Goal: Task Accomplishment & Management: Manage account settings

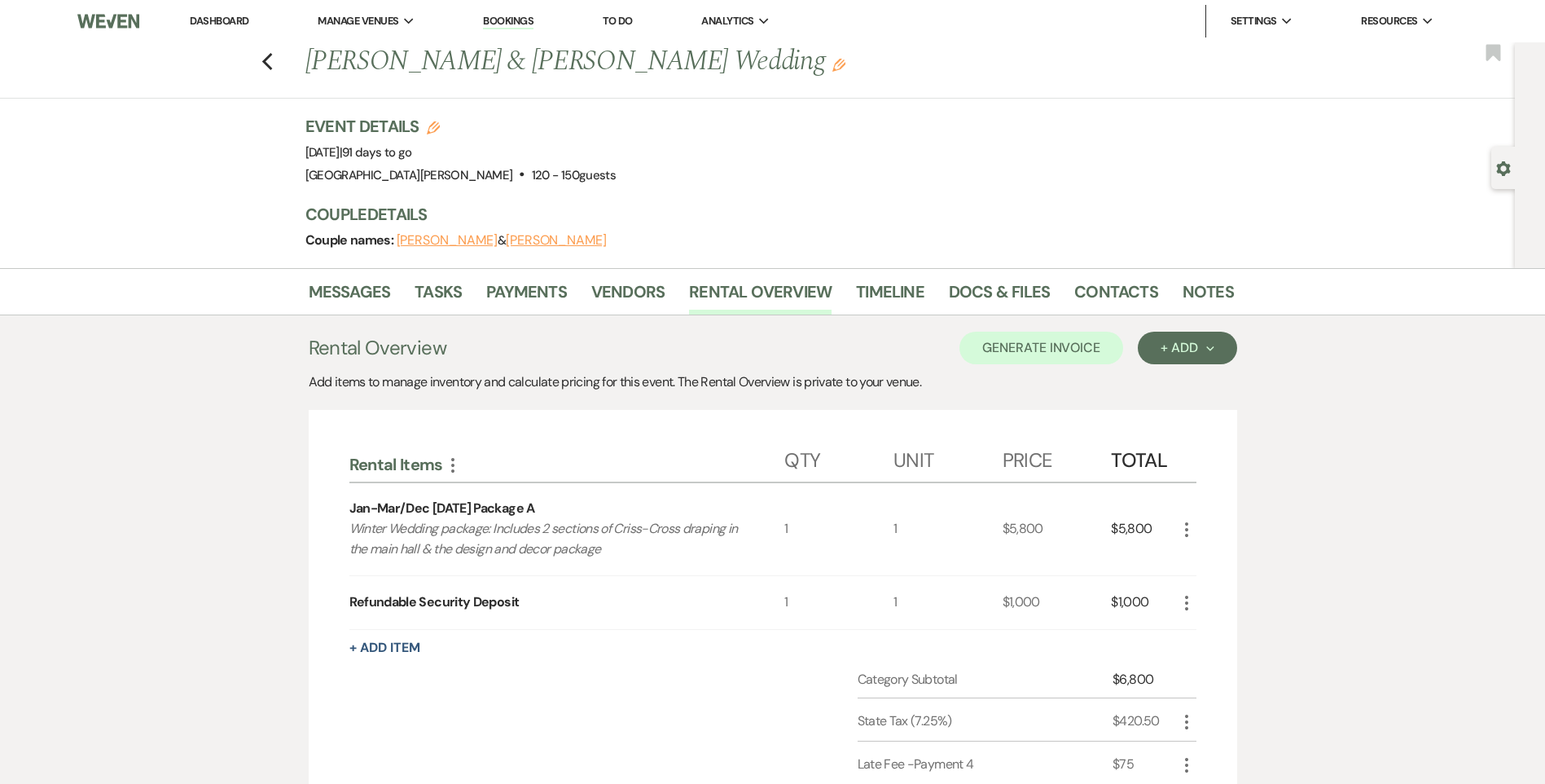
click at [230, 18] on link "Dashboard" at bounding box center [219, 21] width 59 height 14
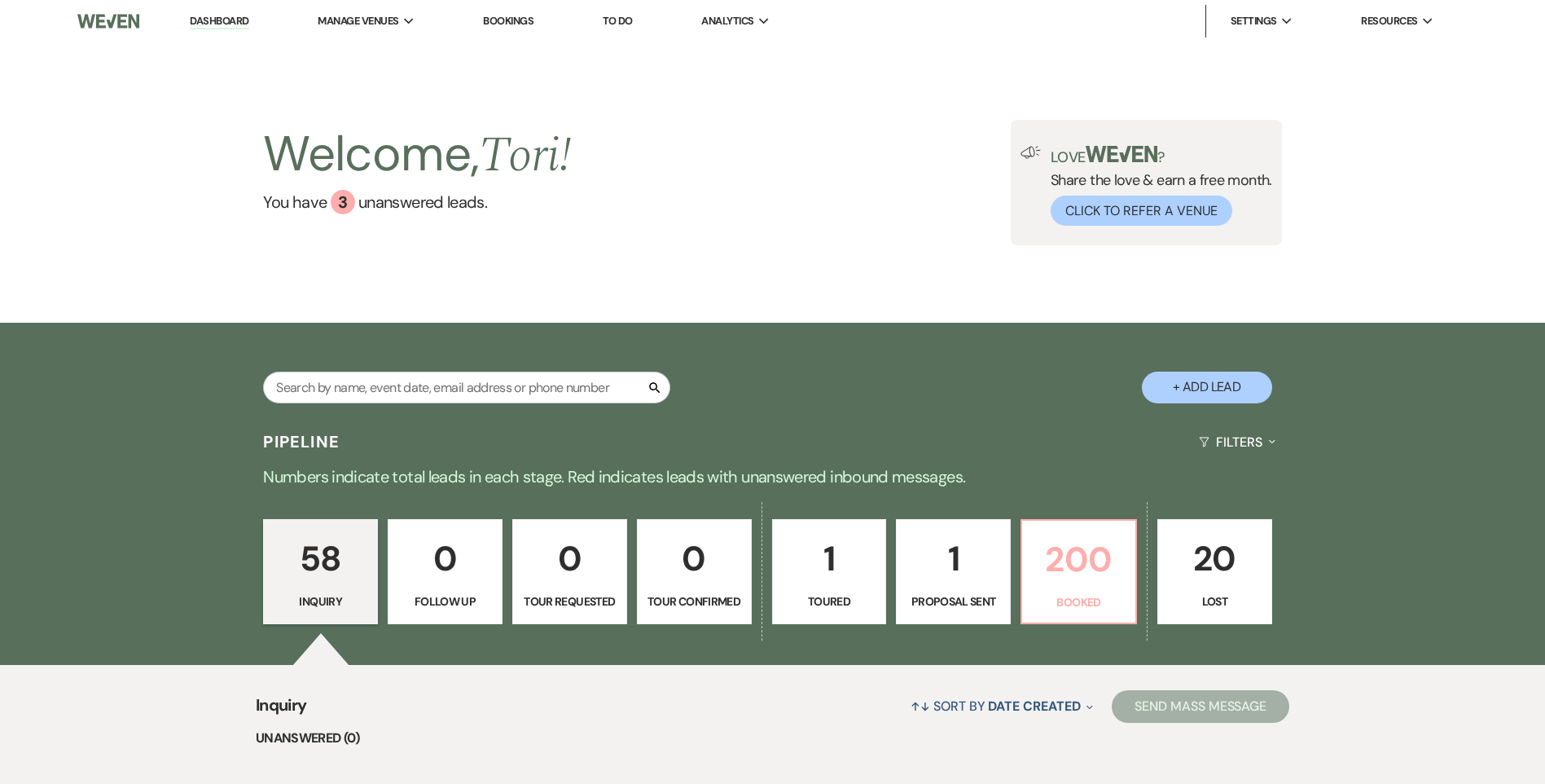
click at [1089, 556] on p "200" at bounding box center [1078, 559] width 94 height 54
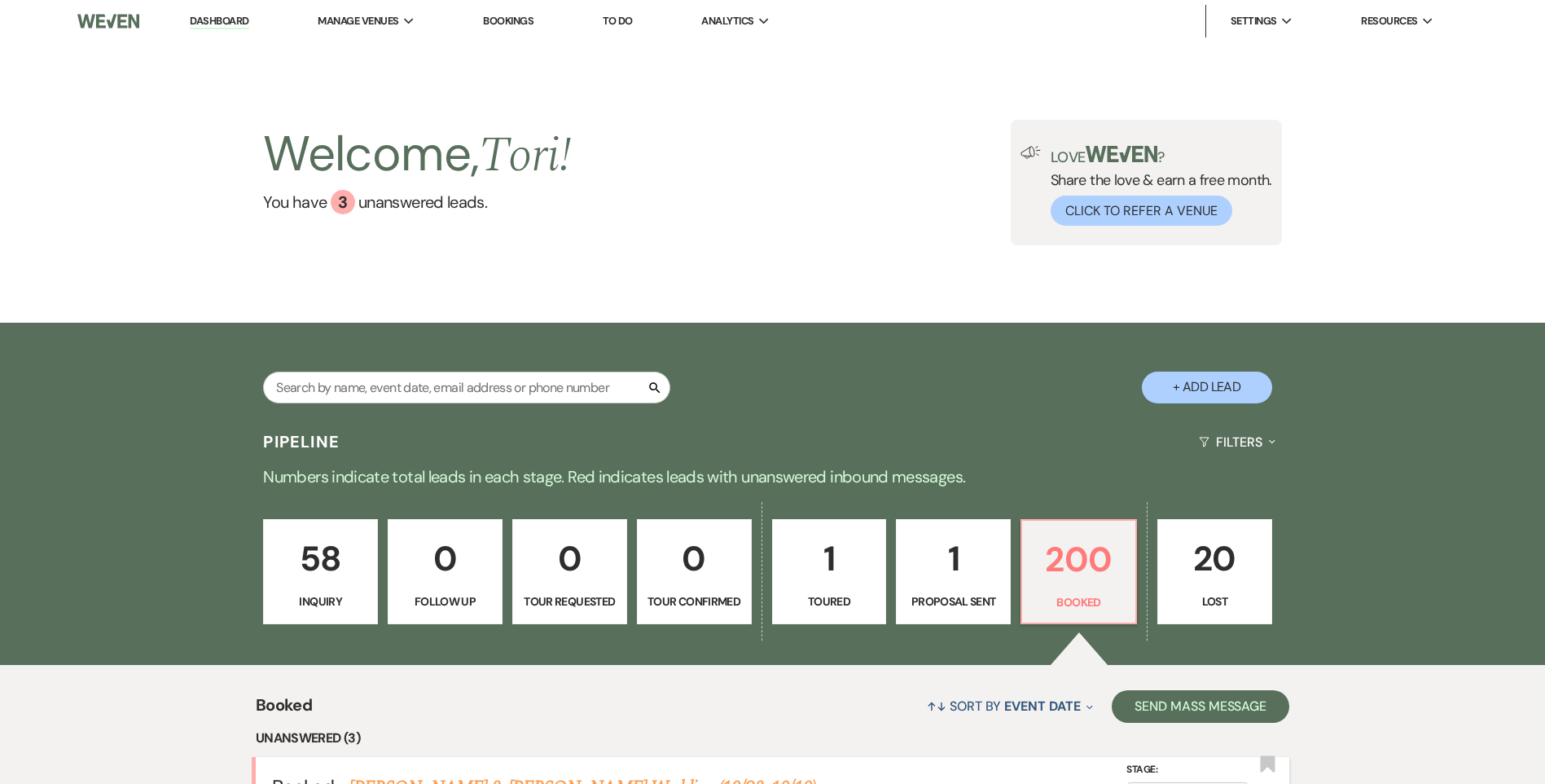
scroll to position [244, 0]
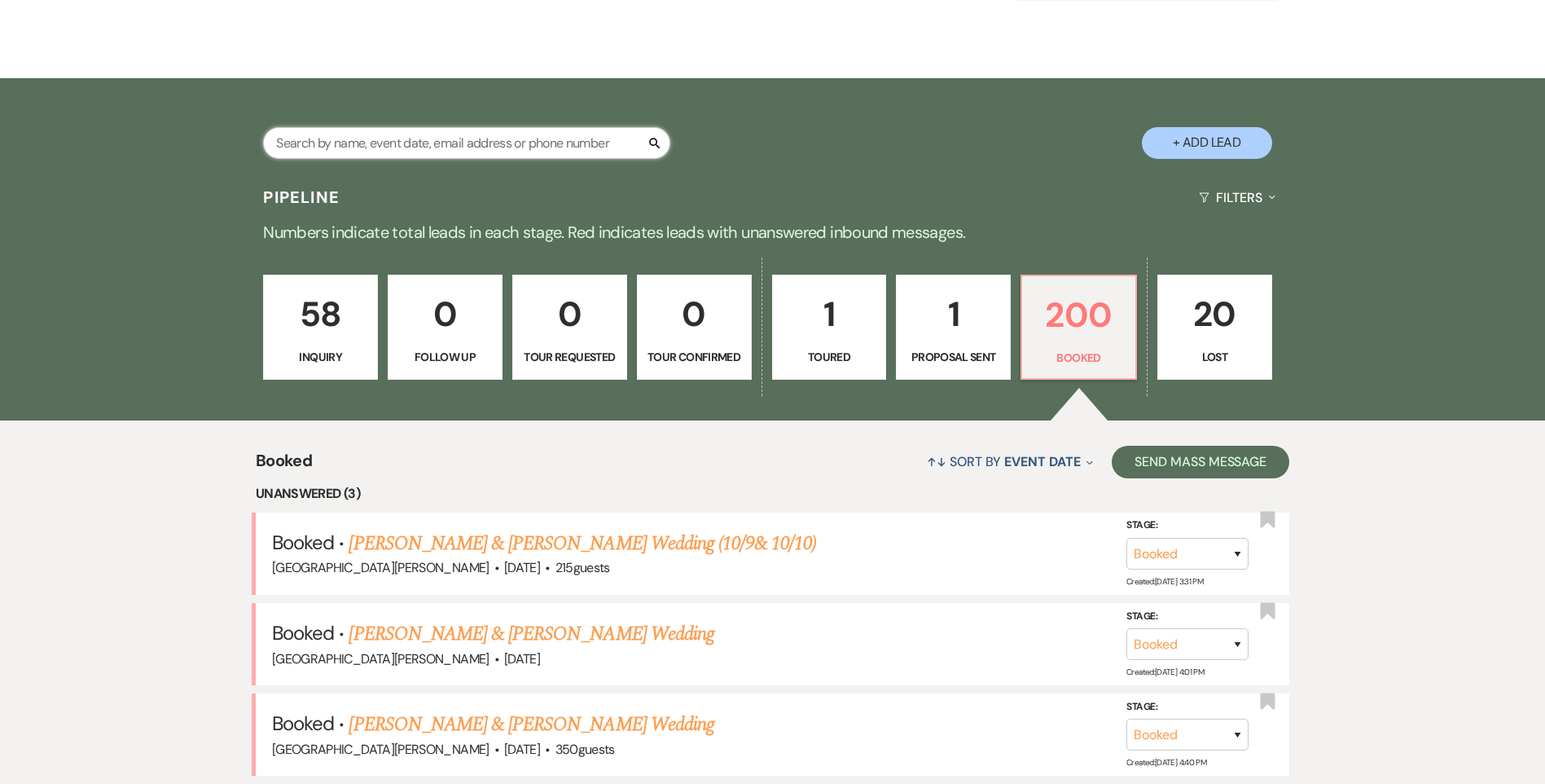
click at [418, 142] on input "text" at bounding box center [466, 143] width 407 height 32
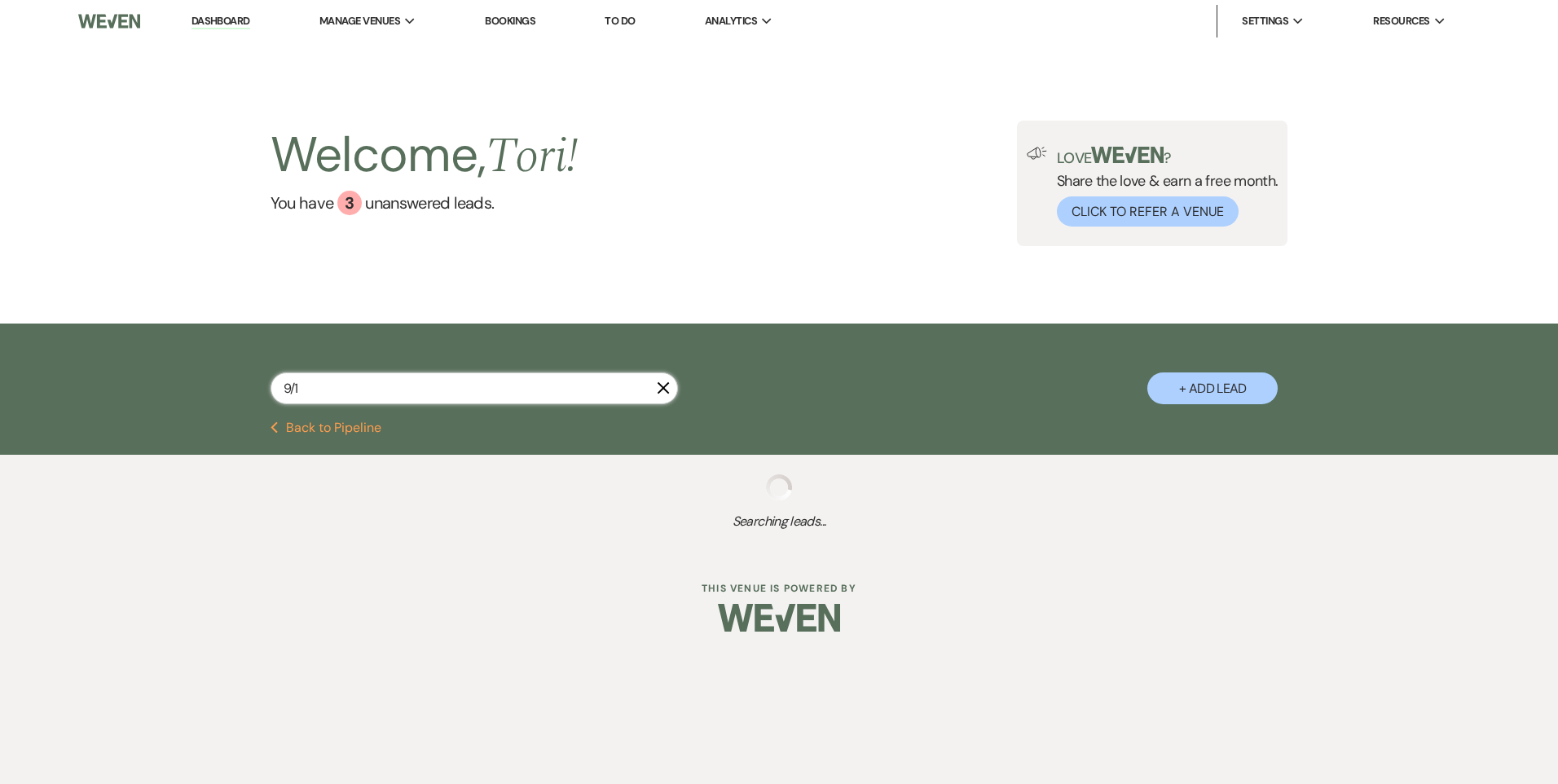
type input "9/19"
select select "8"
select select "6"
select select "8"
select select "4"
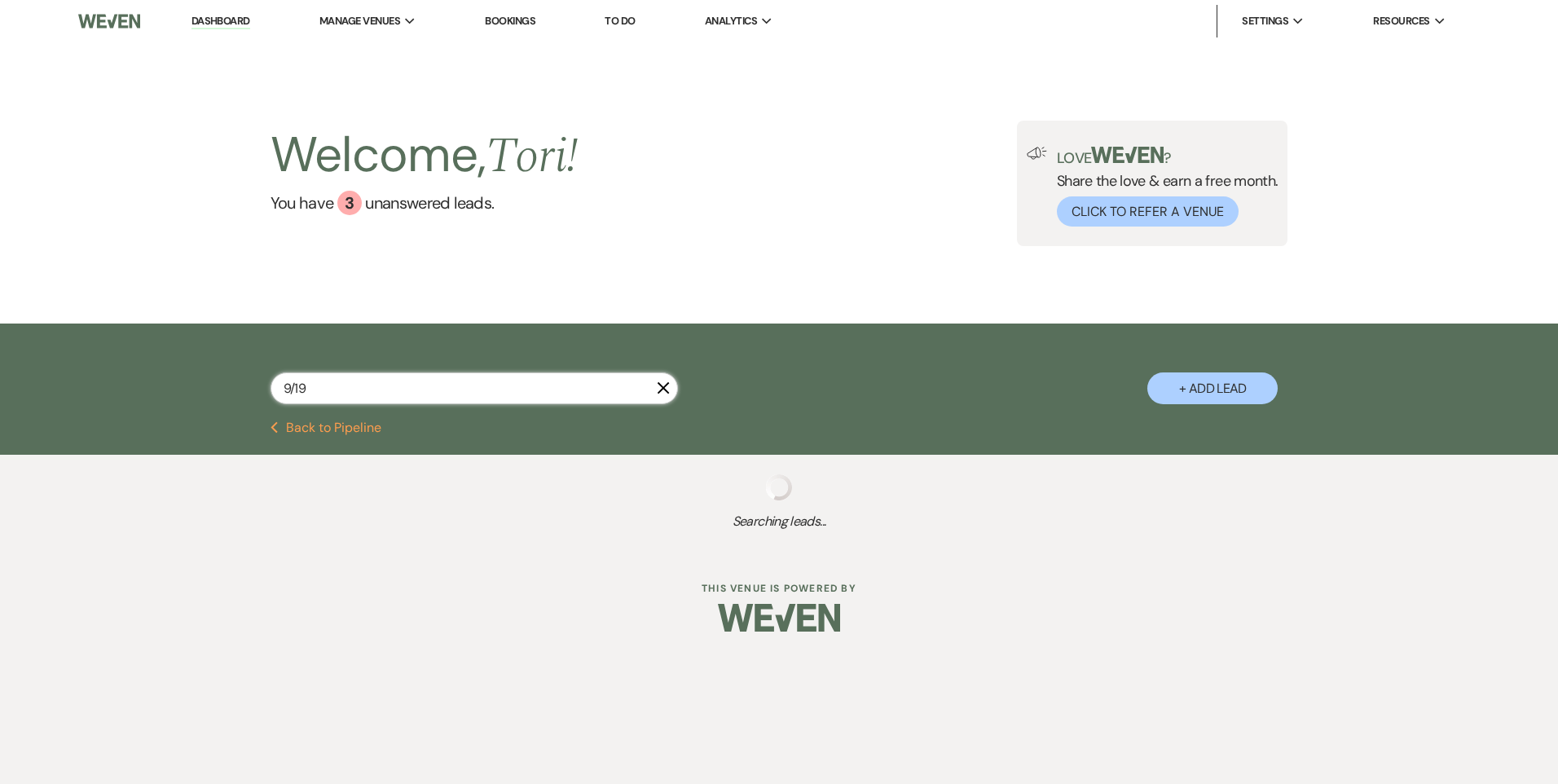
select select "8"
select select "1"
select select "8"
select select "5"
select select "8"
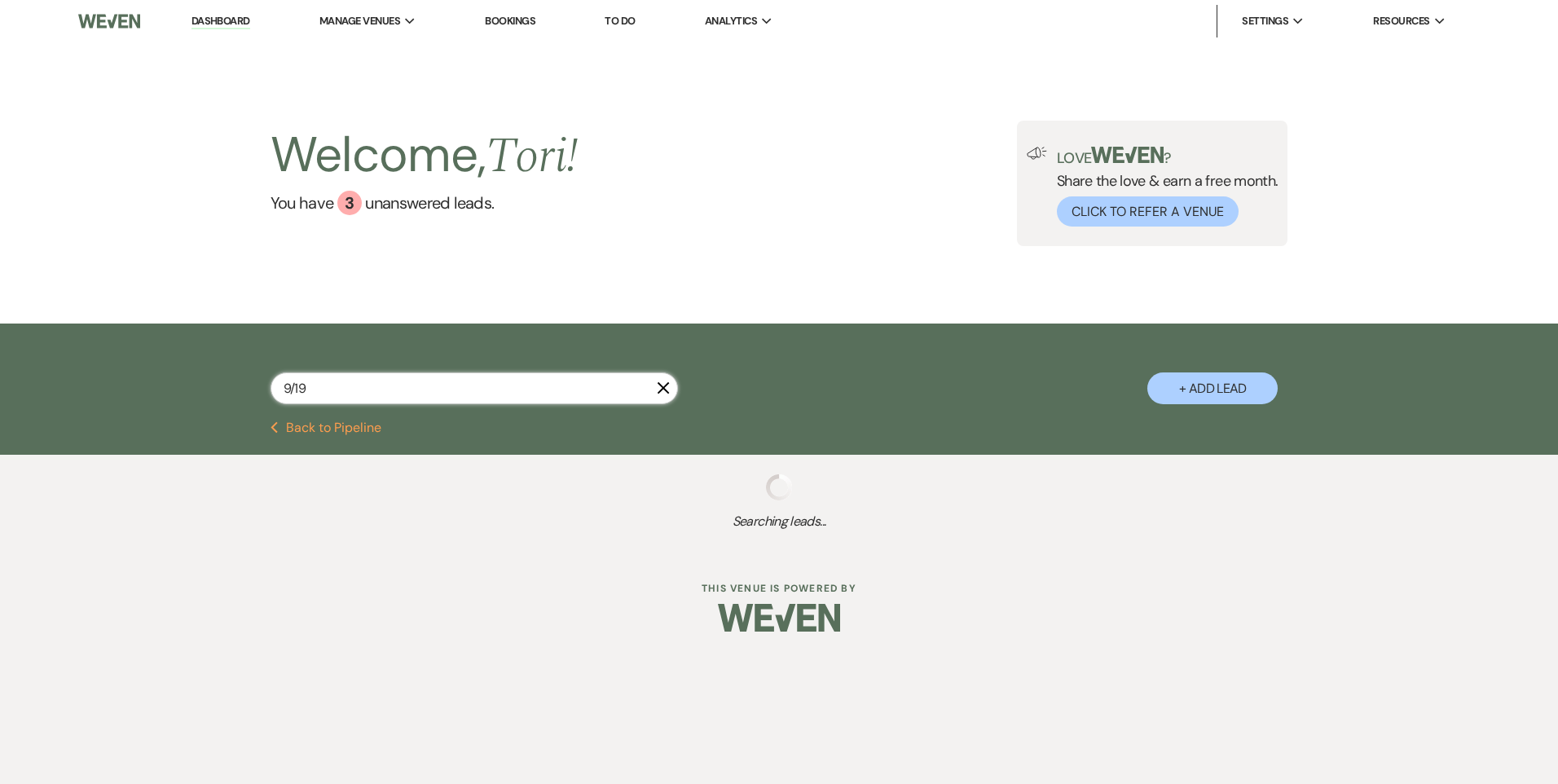
select select "5"
select select "8"
select select "5"
select select "8"
select select "6"
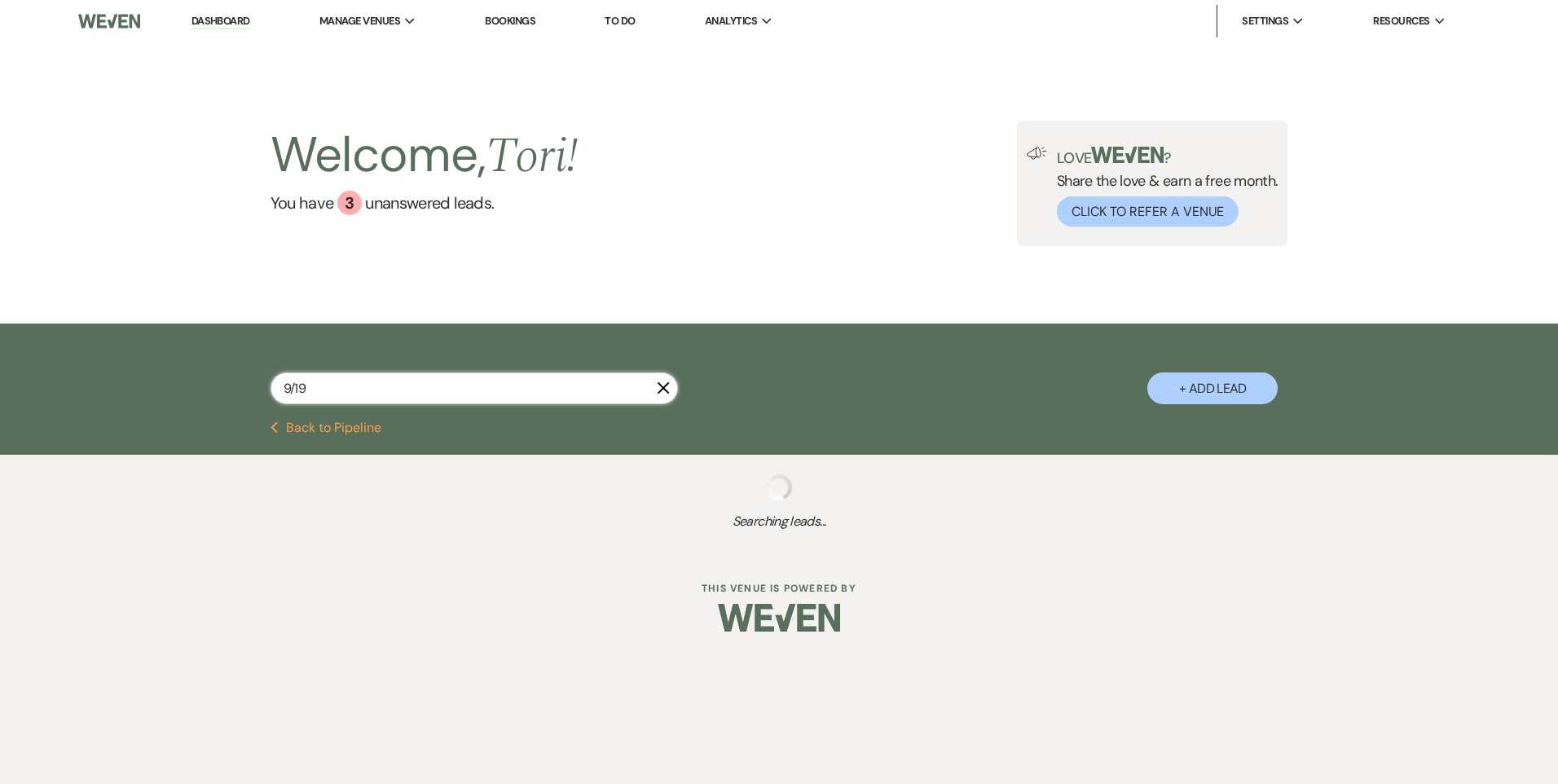
select select "5"
select select "8"
select select "6"
select select "8"
select select "11"
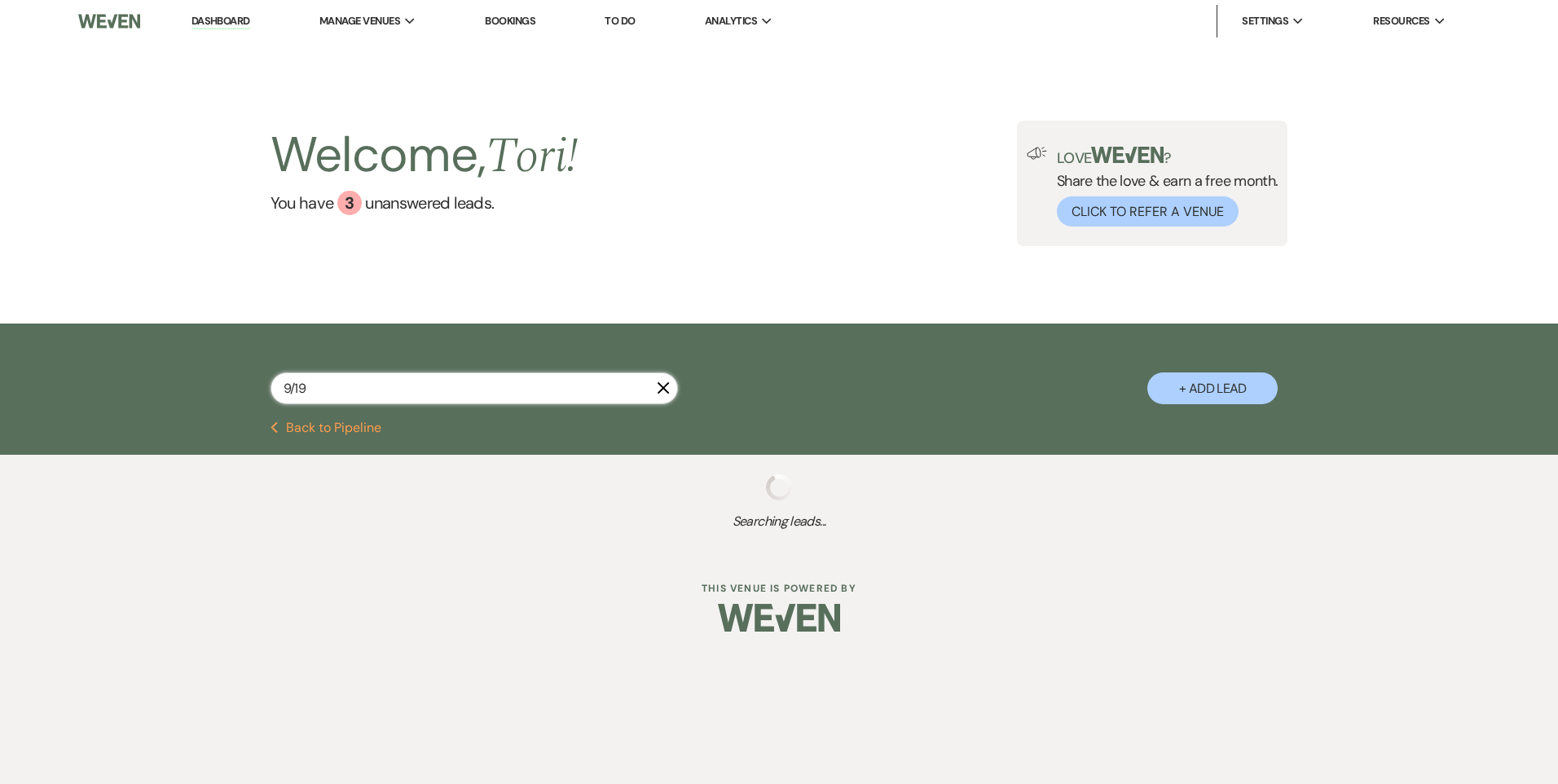
select select "8"
select select "6"
select select "8"
select select "7"
select select "8"
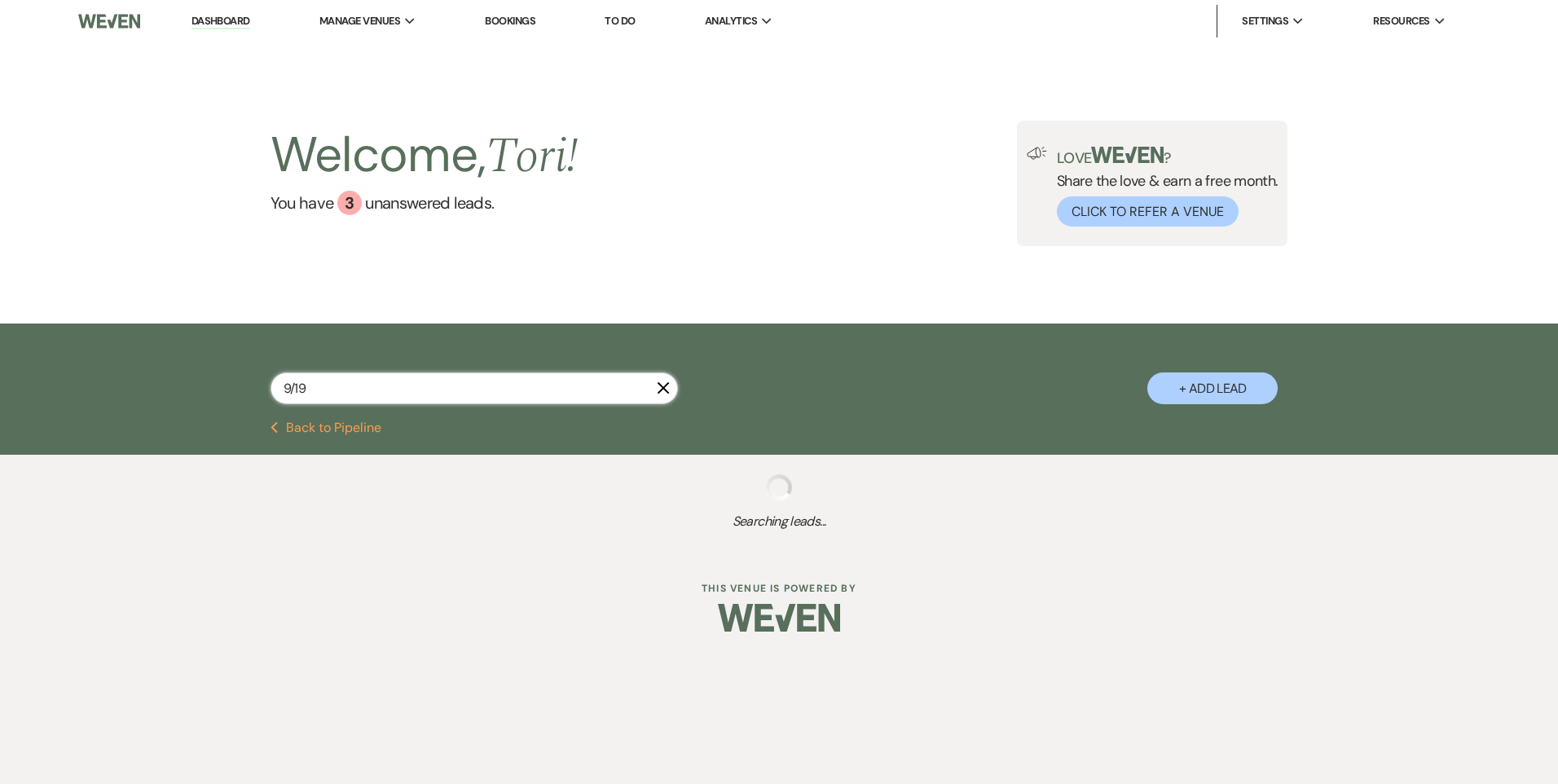
select select "1"
select select "8"
select select "6"
select select "8"
select select "11"
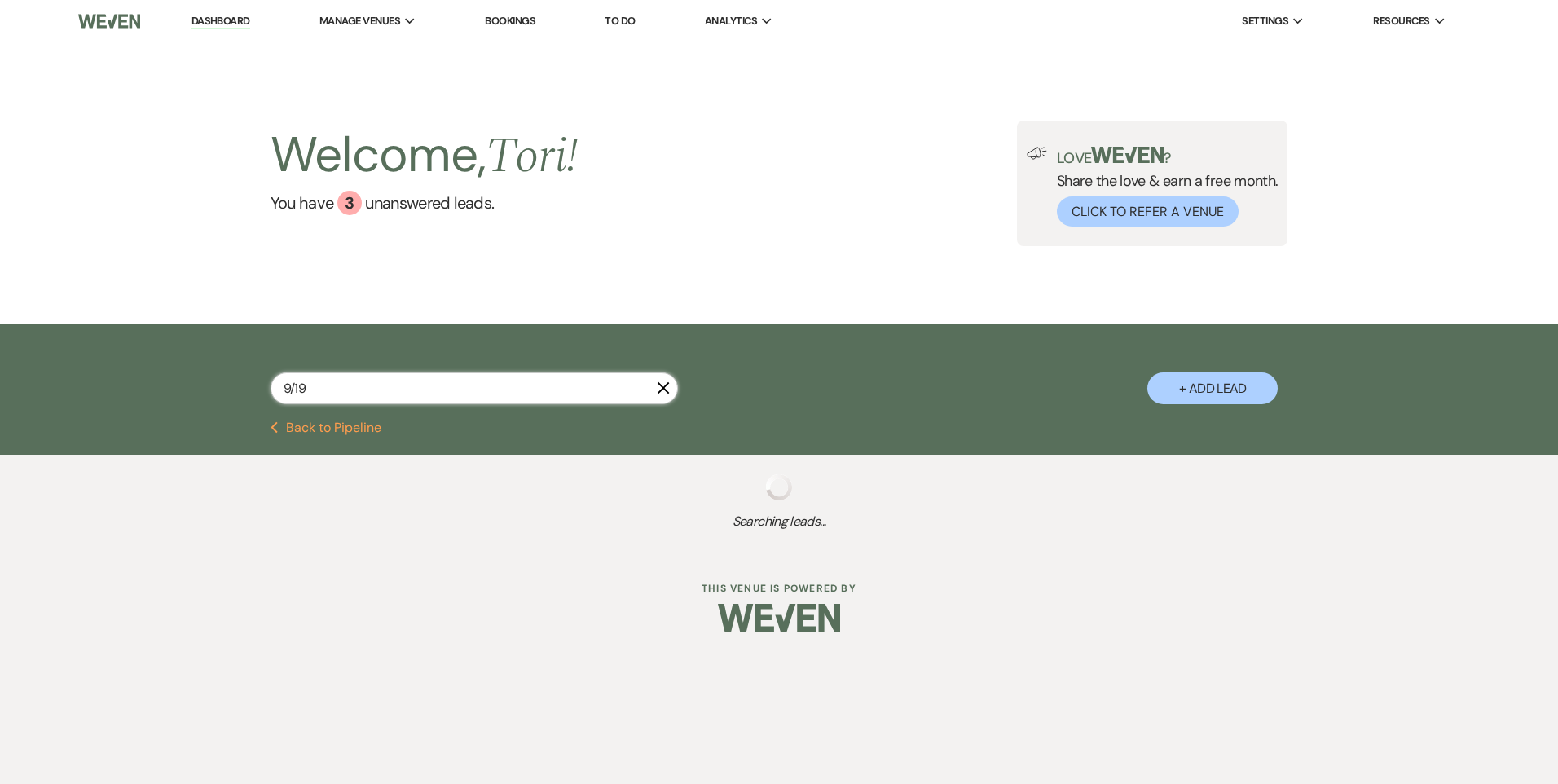
select select "8"
select select "7"
select select "8"
select select "11"
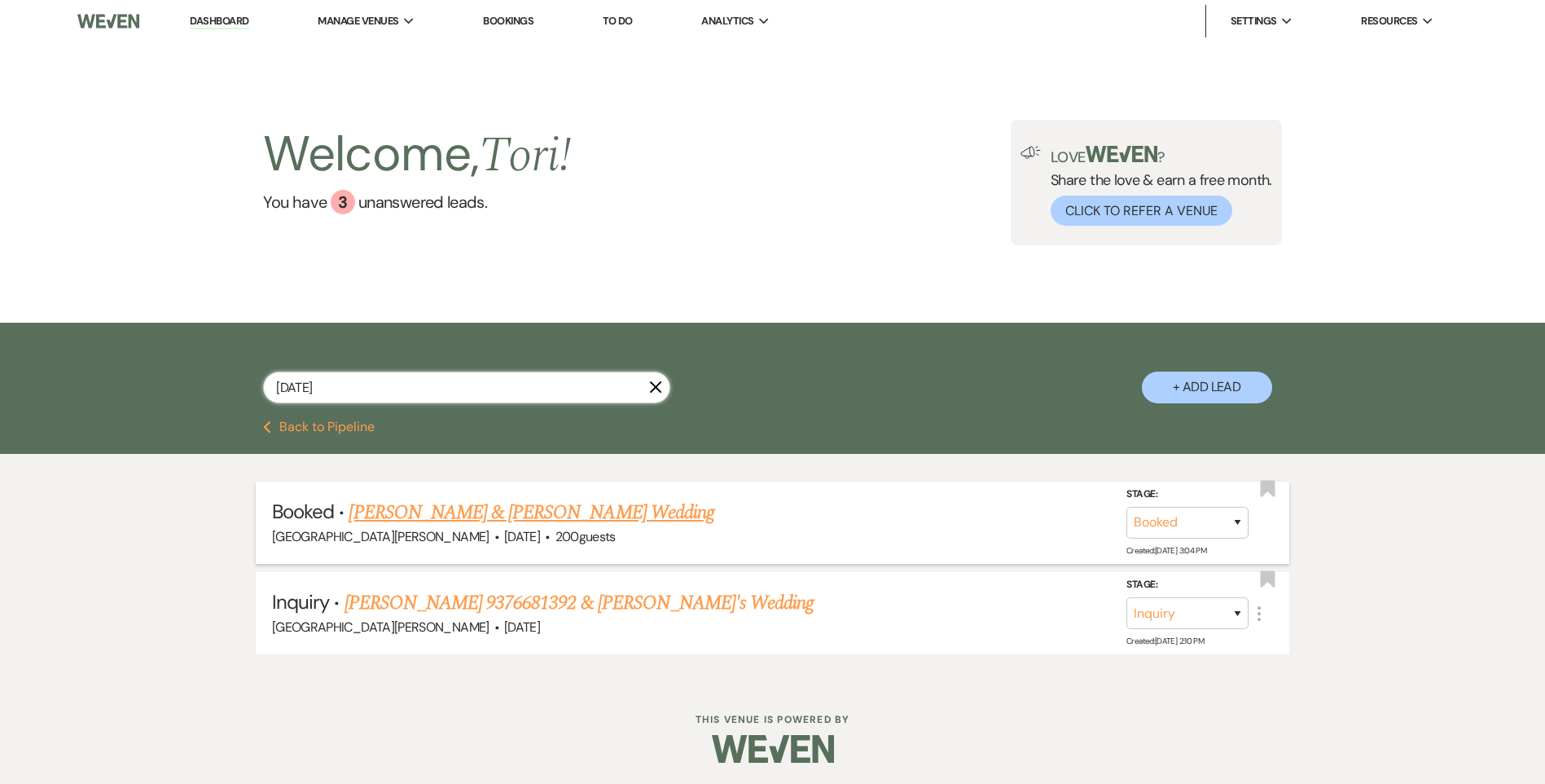
type input "[DATE]"
click at [495, 512] on link "[PERSON_NAME] & [PERSON_NAME] Wedding" at bounding box center [531, 512] width 365 height 29
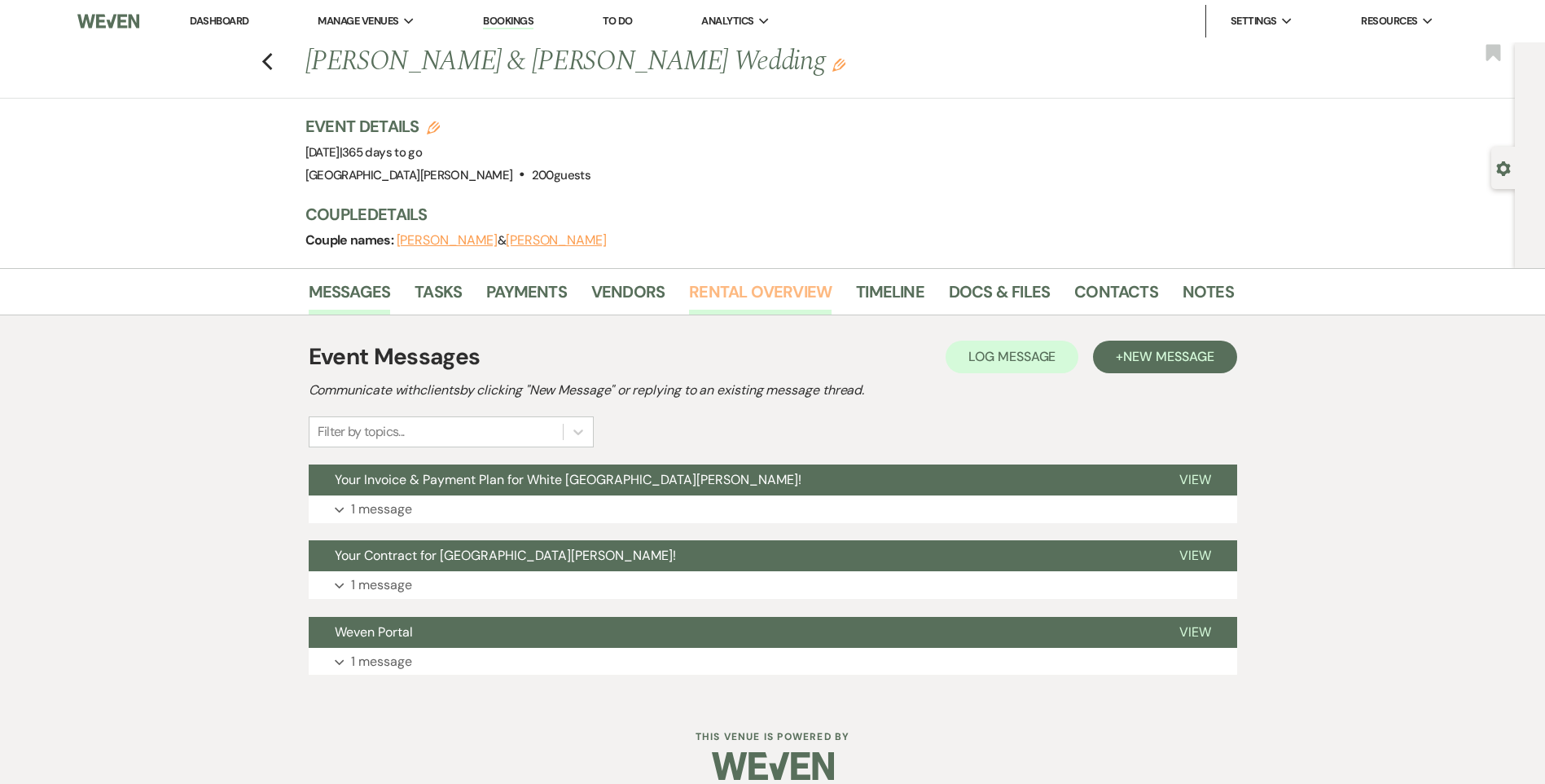
click at [752, 294] on link "Rental Overview" at bounding box center [760, 297] width 143 height 36
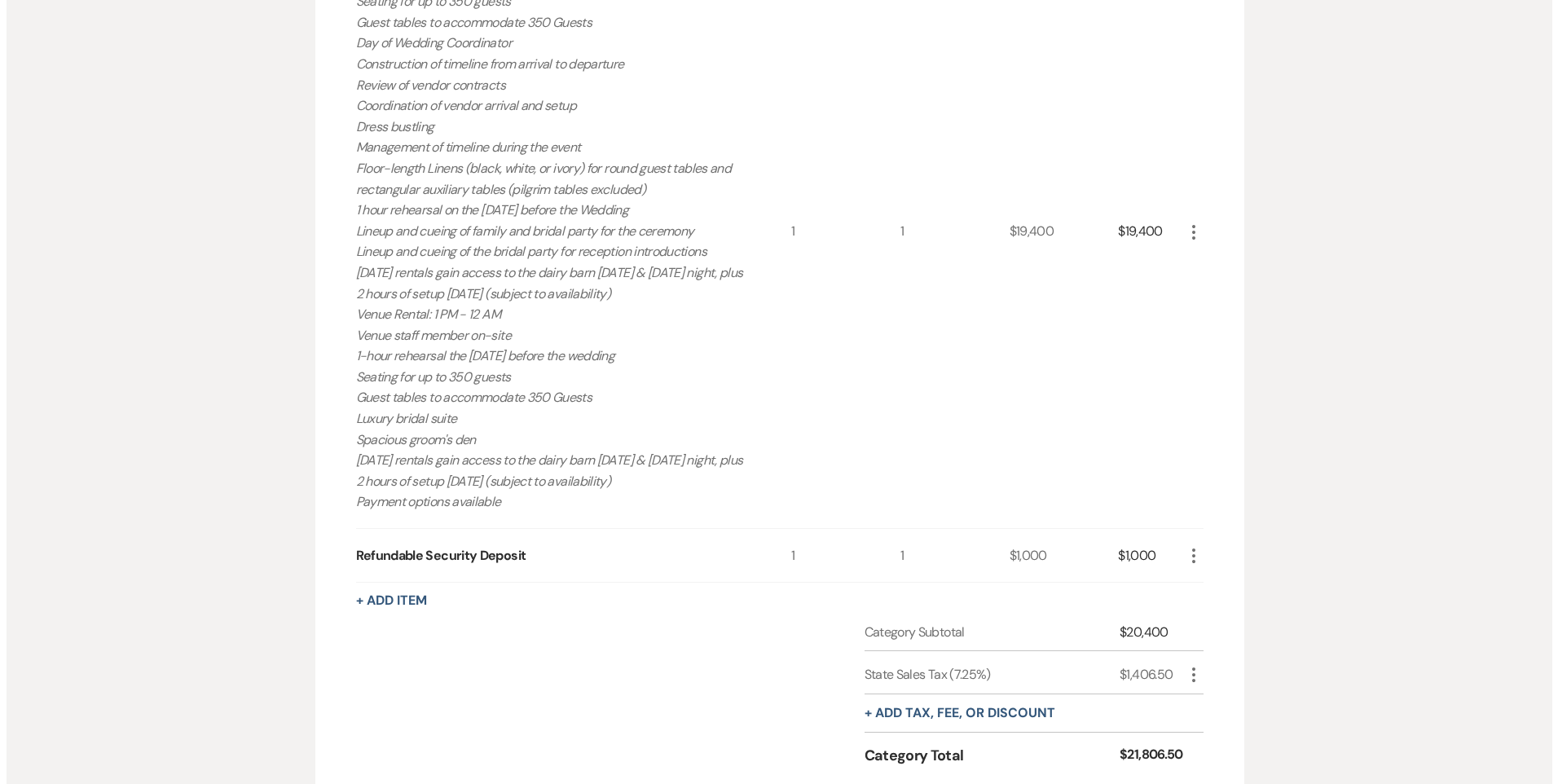
scroll to position [570, 0]
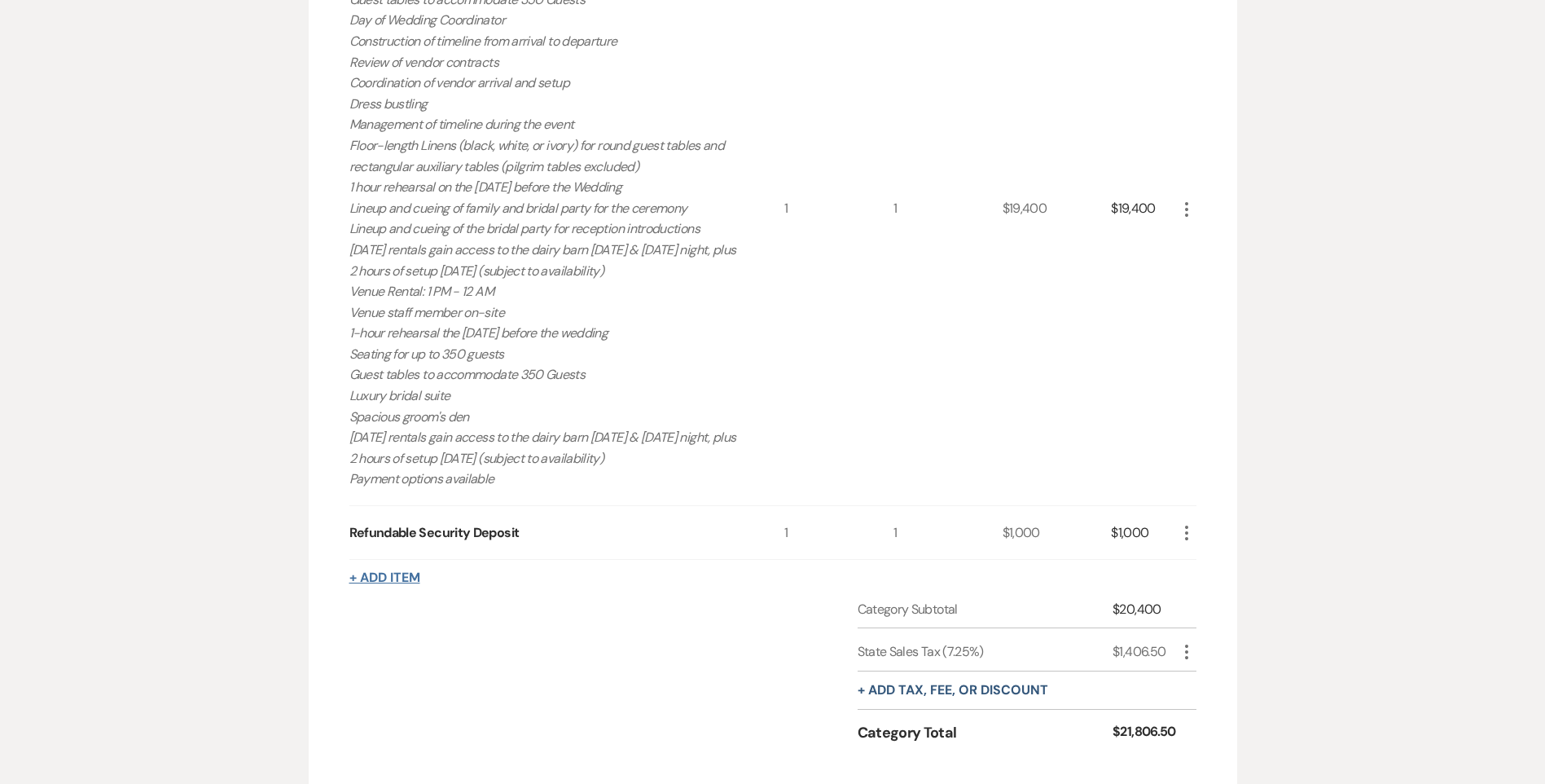
click at [389, 578] on button "+ Add Item" at bounding box center [385, 577] width 71 height 13
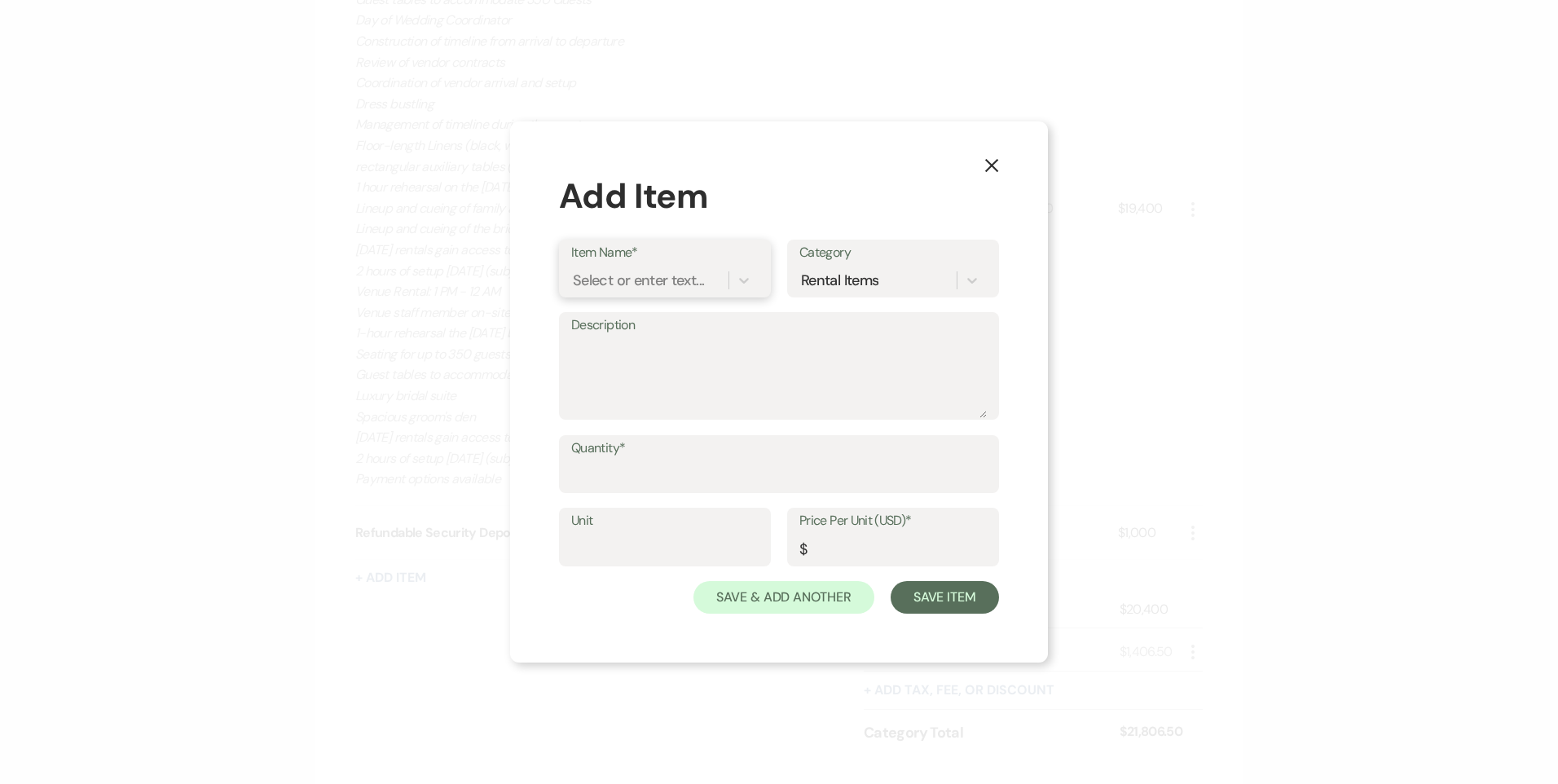
click at [637, 284] on div "Select or enter text..." at bounding box center [638, 280] width 131 height 22
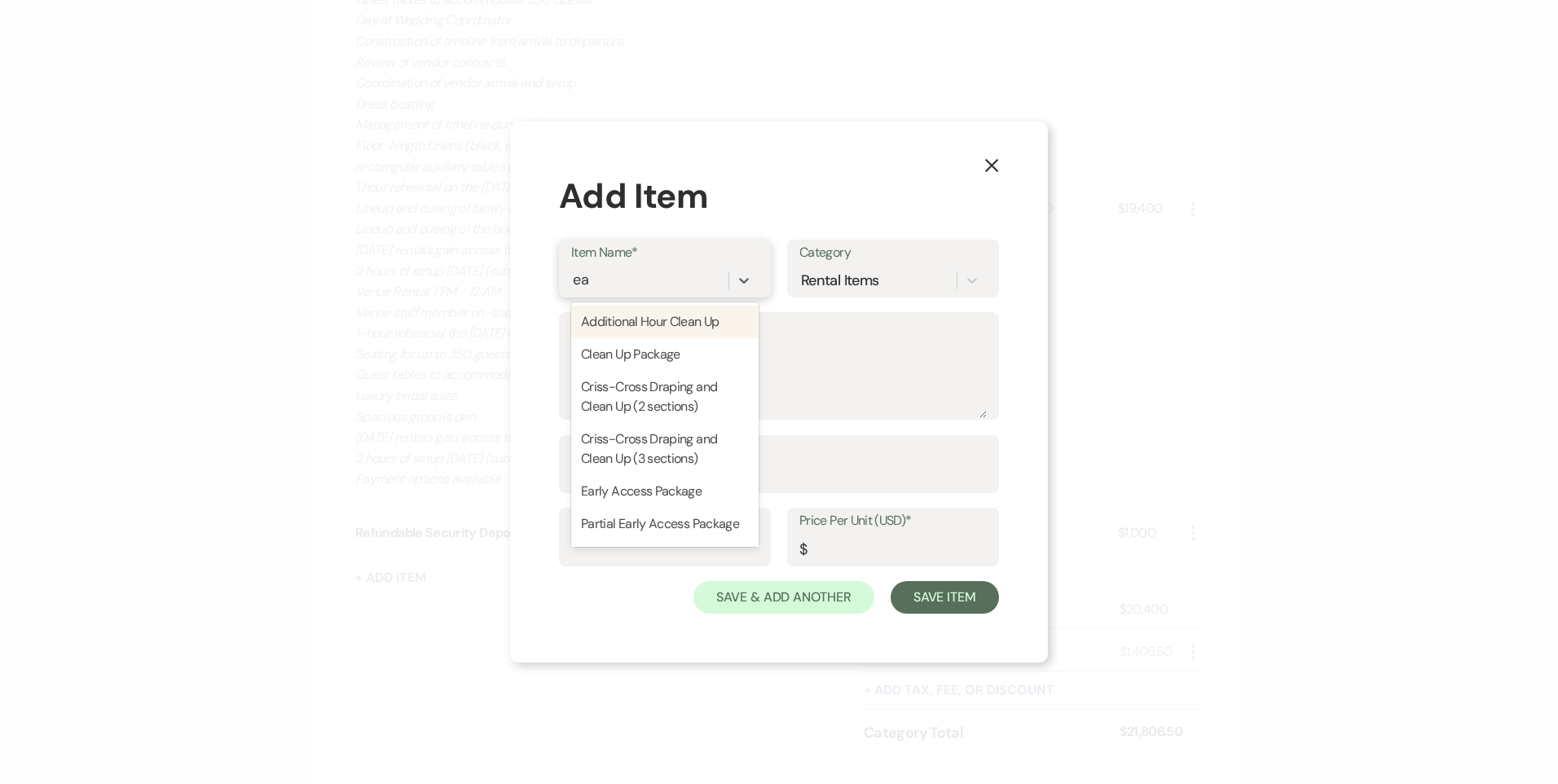
type input "ear"
click at [692, 322] on div "Early Access Package" at bounding box center [665, 322] width 187 height 33
type textarea "- Groom’s Den and Bridal Suite access only - We will be here cleaning the other…"
type input "1"
type input "375"
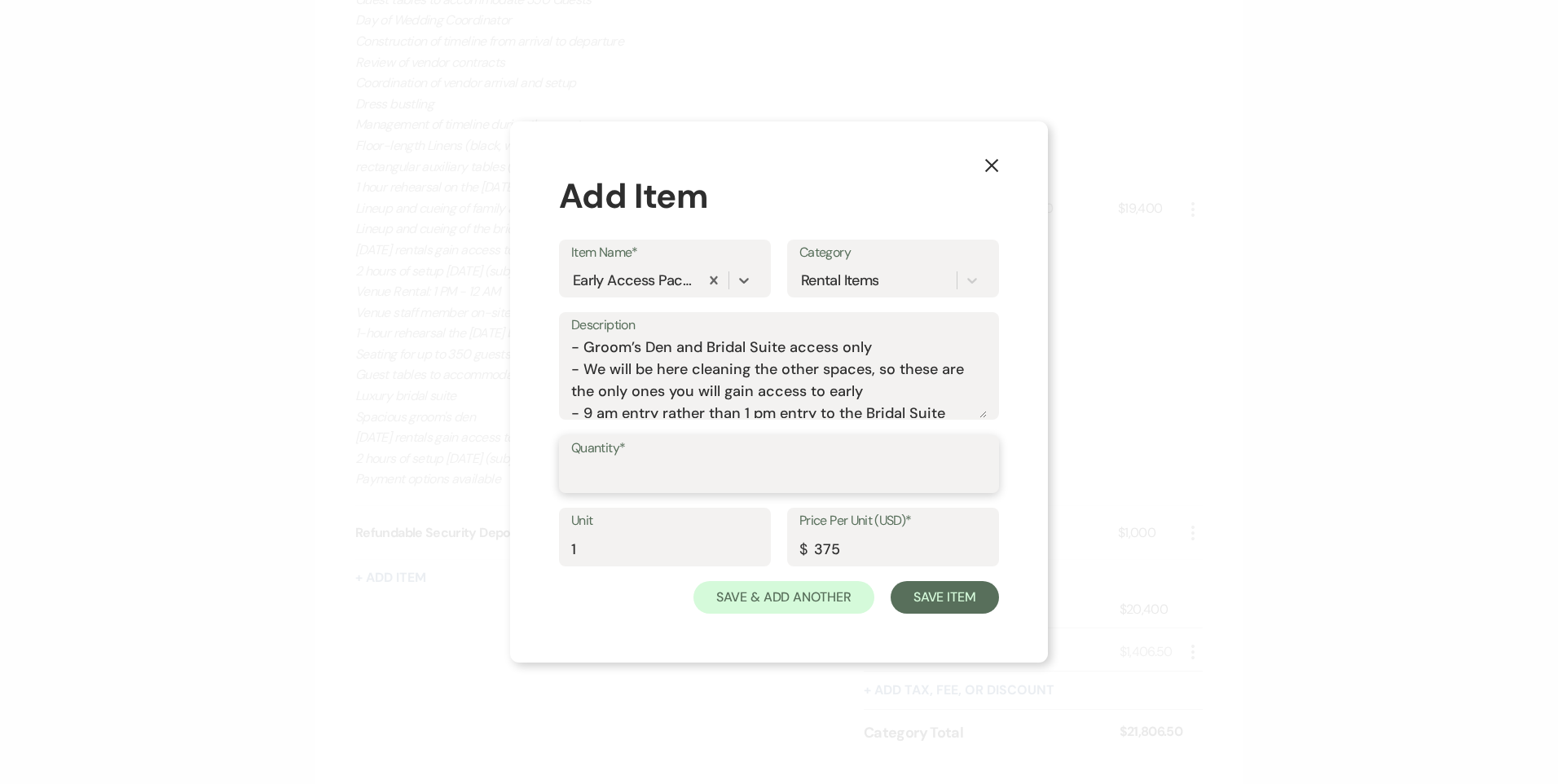
click at [758, 478] on input "Quantity*" at bounding box center [779, 476] width 415 height 32
type input "1"
click at [855, 605] on button "Save & Add Another" at bounding box center [783, 597] width 181 height 33
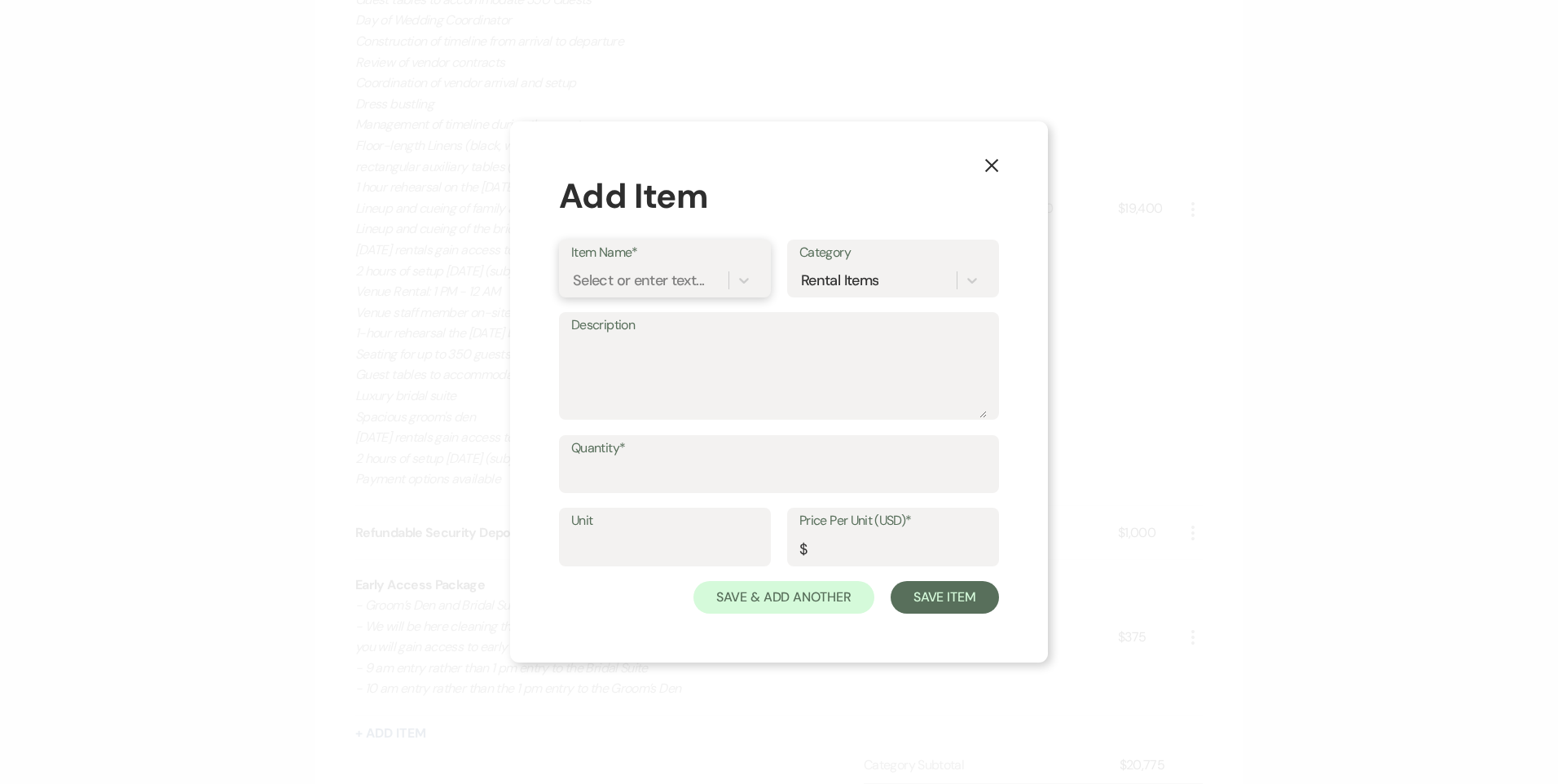
click at [639, 286] on div "Select or enter text..." at bounding box center [638, 280] width 131 height 22
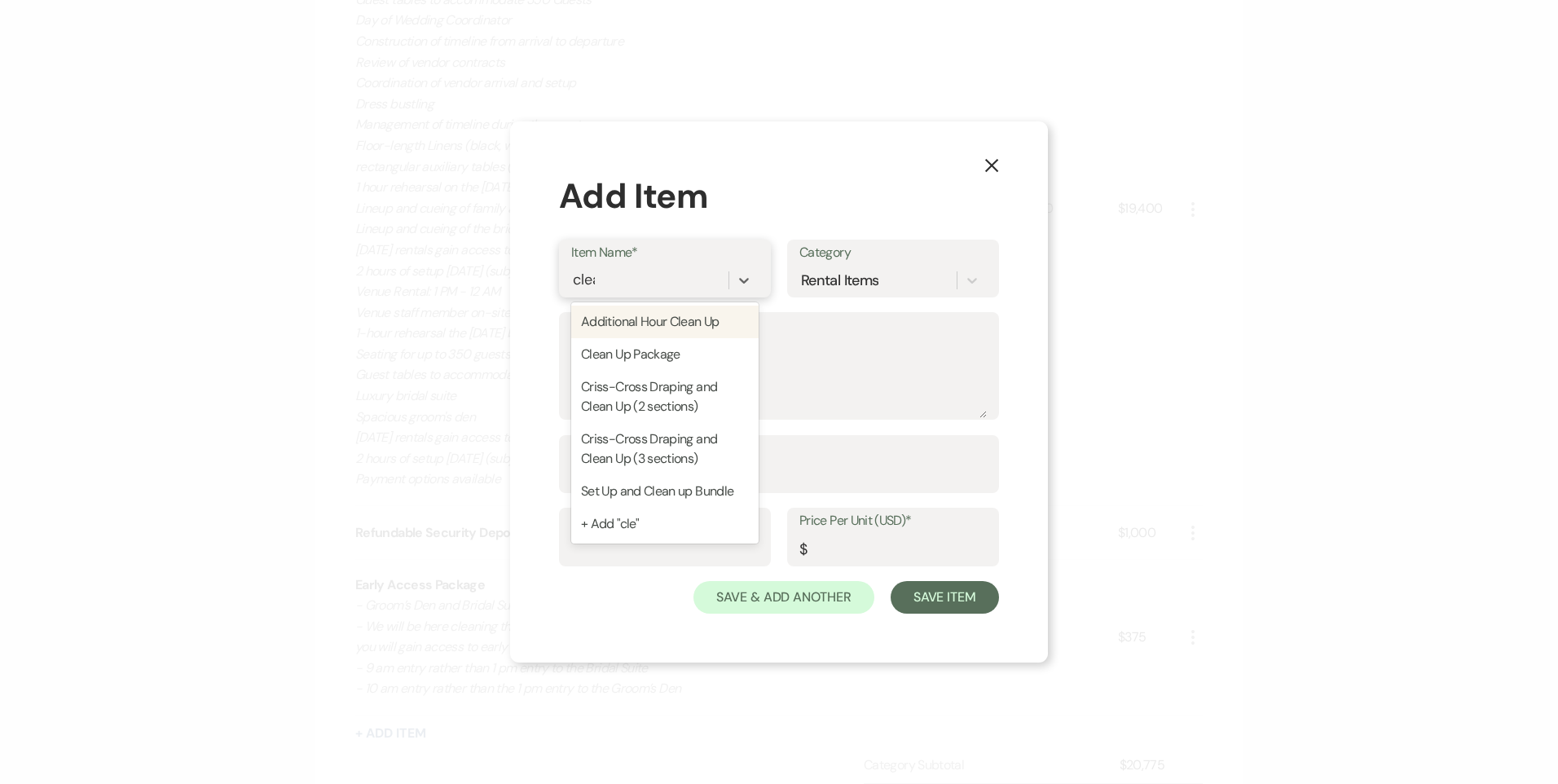
type input "clean"
click at [645, 339] on div "Clean Up Package" at bounding box center [665, 354] width 187 height 33
type textarea "Additional clean up on what is already included in the basic venue rental. - Wh…"
type input "1"
type input "450"
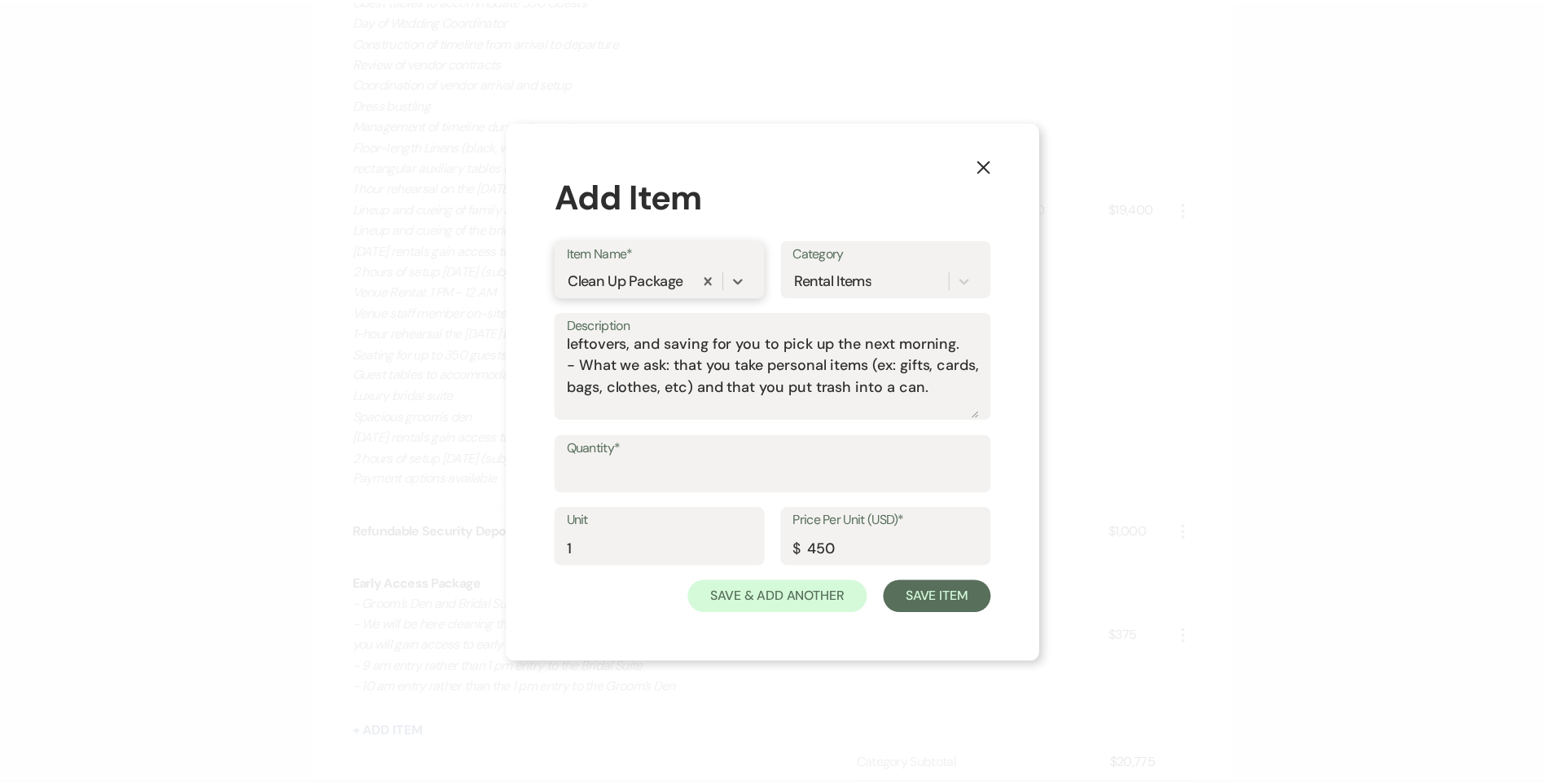
scroll to position [163, 0]
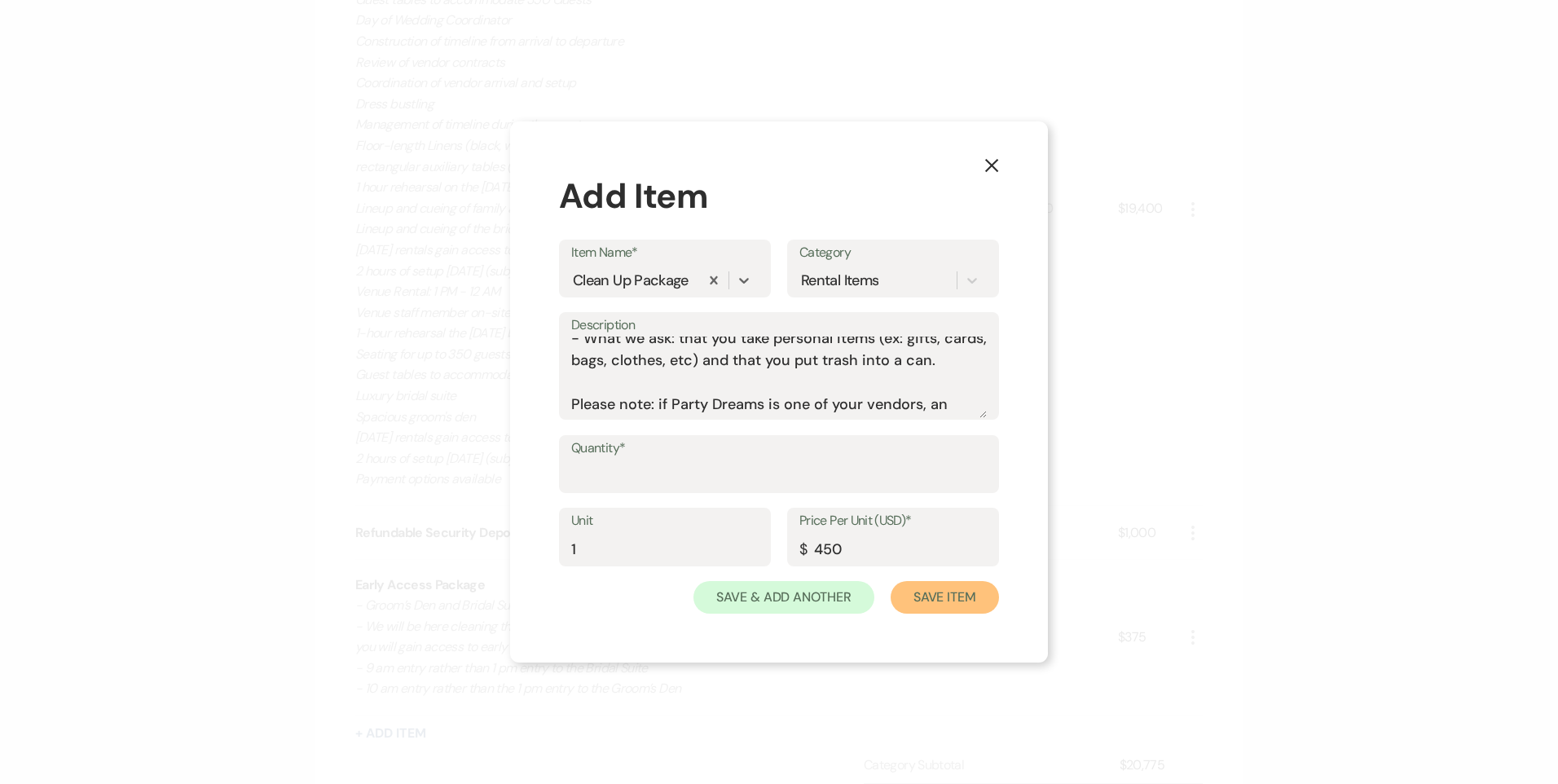
click at [940, 603] on button "Save Item" at bounding box center [945, 597] width 109 height 33
click at [656, 475] on input "Quantity*" at bounding box center [779, 476] width 414 height 32
type input "1"
click at [931, 601] on button "Save Item" at bounding box center [945, 597] width 109 height 33
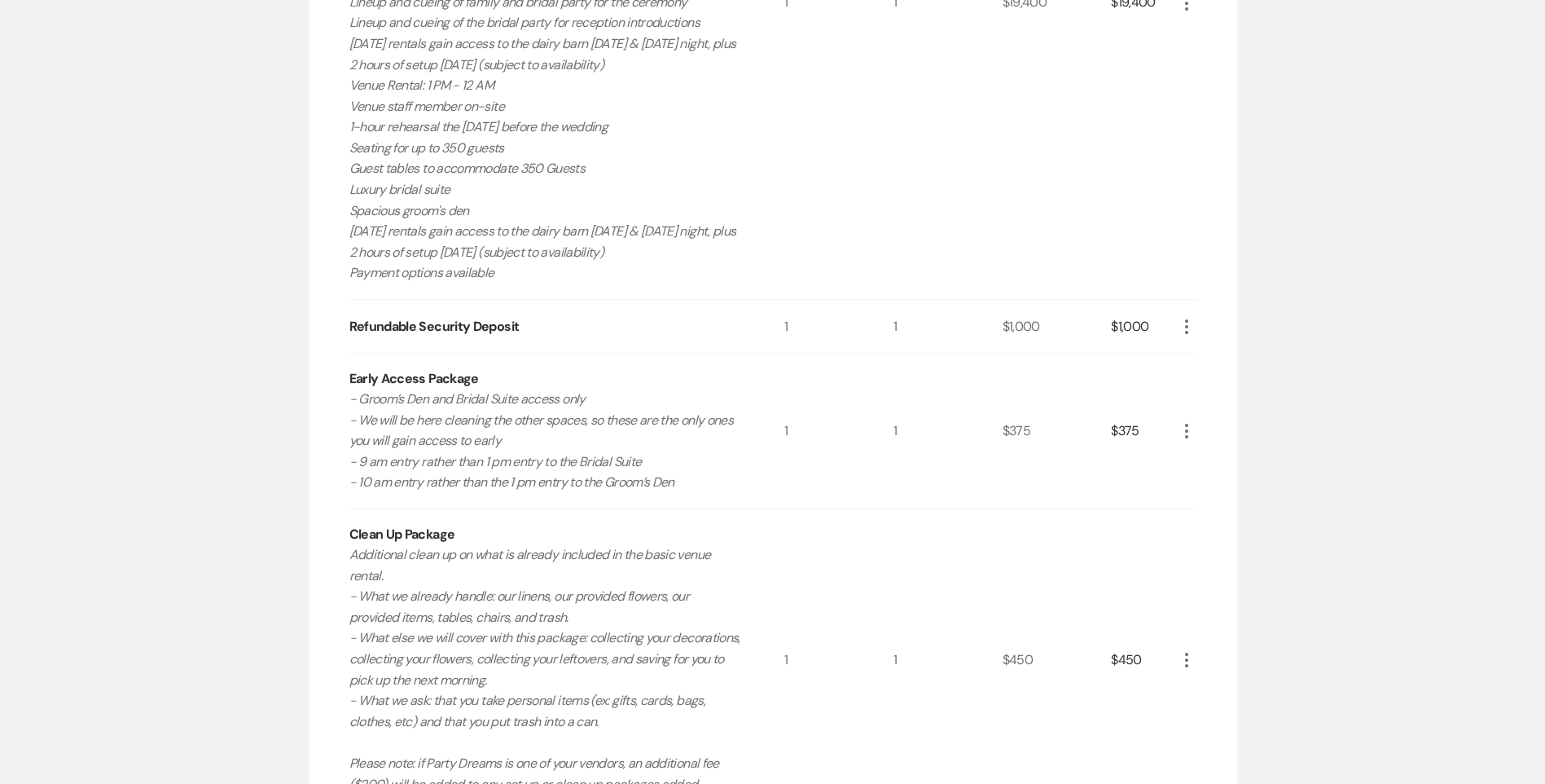
scroll to position [977, 0]
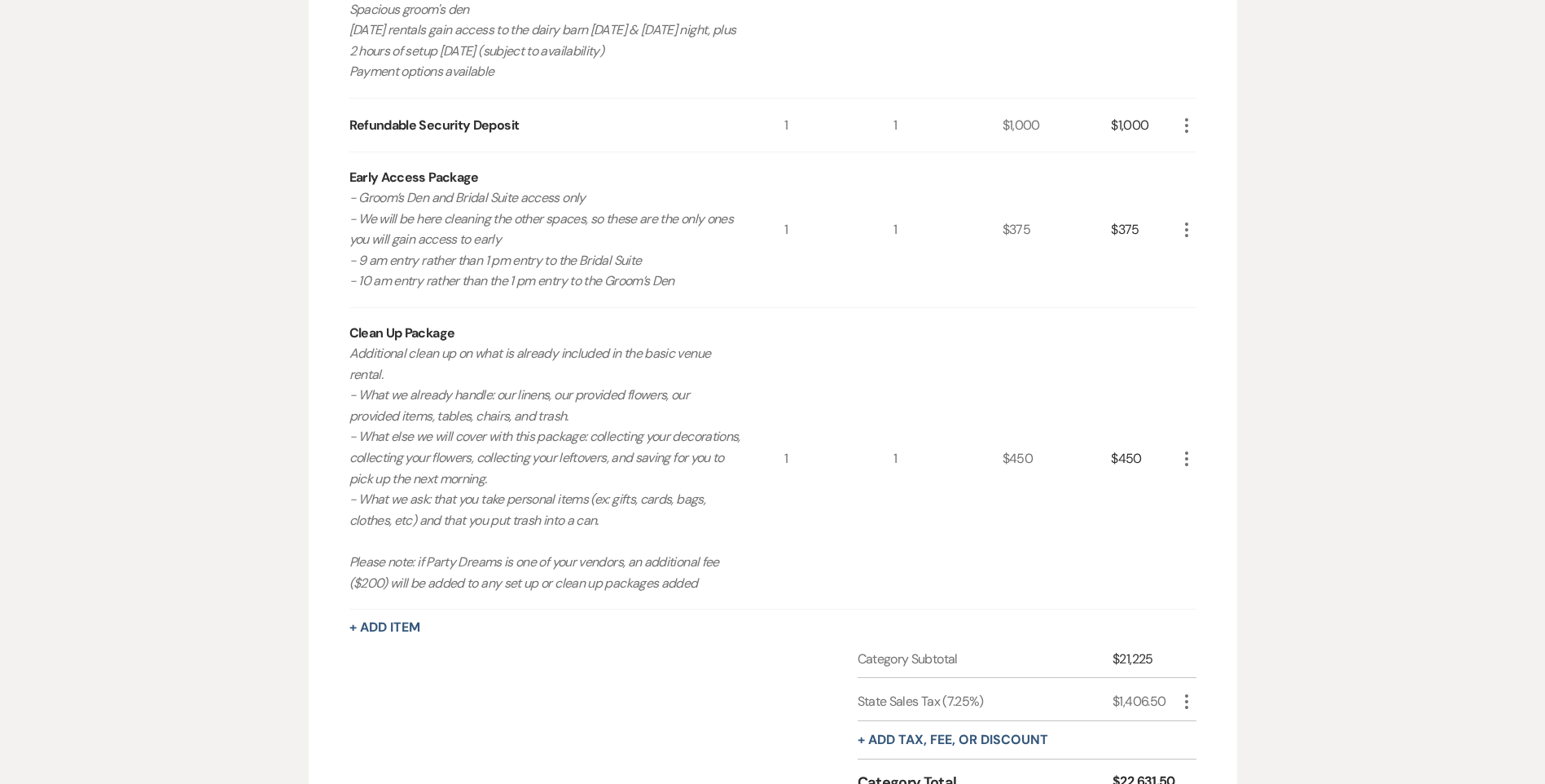
click at [1183, 703] on icon "More" at bounding box center [1187, 701] width 20 height 20
click at [1197, 723] on button "Pencil Edit" at bounding box center [1219, 732] width 85 height 26
select select "3"
select select "false"
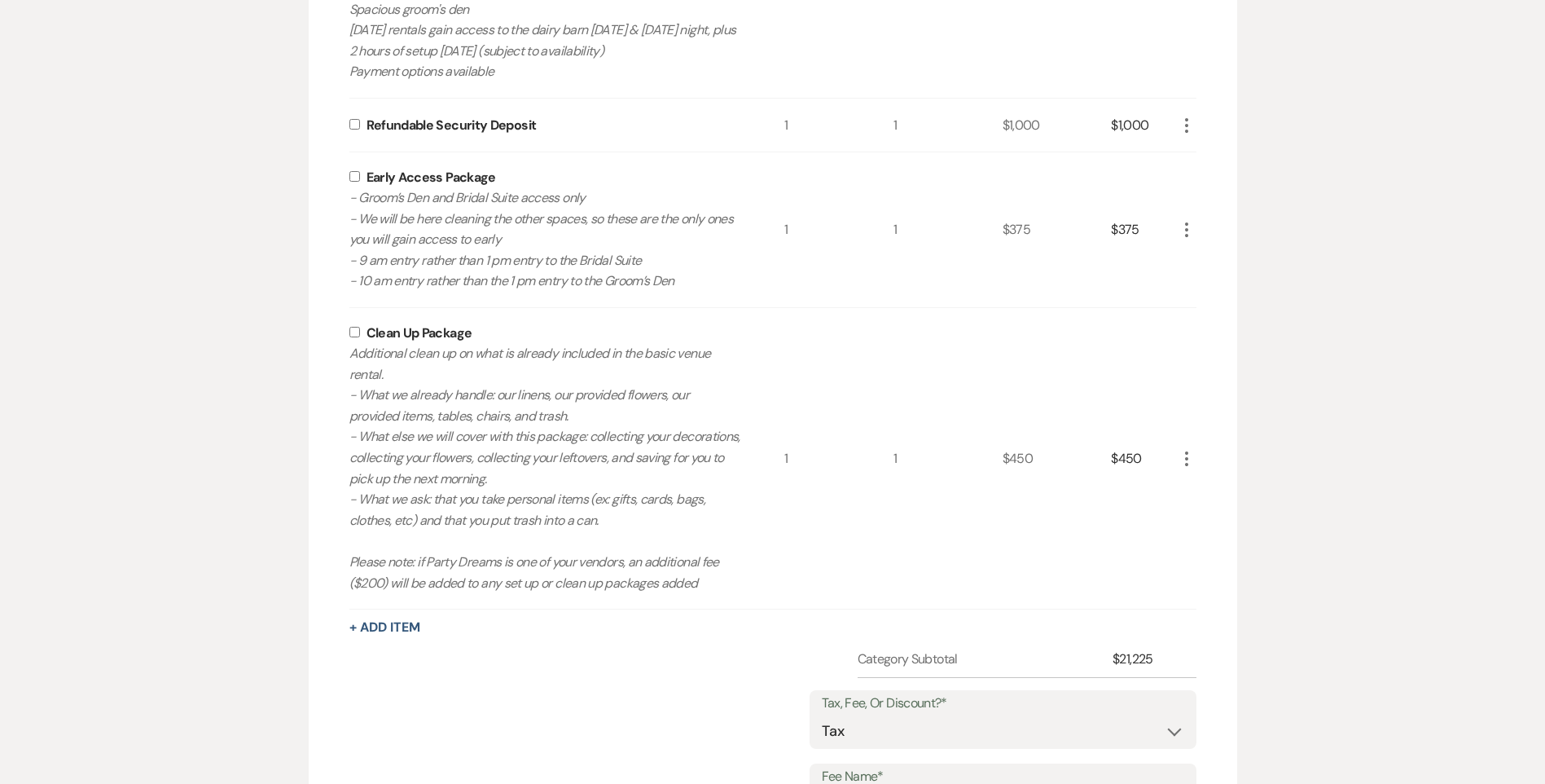
click at [355, 328] on input "checkbox" at bounding box center [355, 332] width 11 height 11
checkbox input "true"
click at [362, 175] on label at bounding box center [357, 176] width 17 height 11
click at [360, 175] on input "checkbox" at bounding box center [355, 176] width 11 height 11
checkbox input "true"
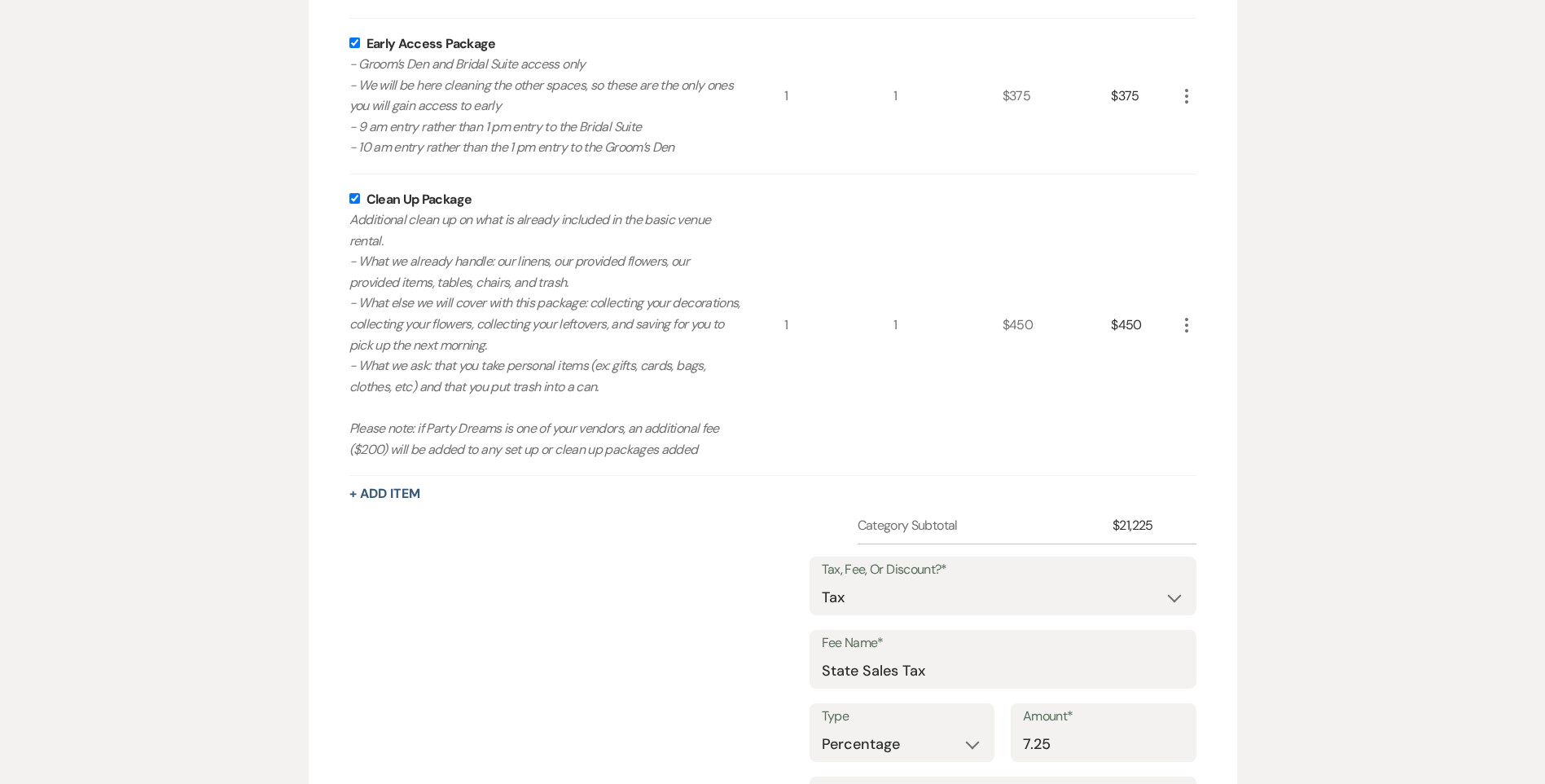
scroll to position [1303, 0]
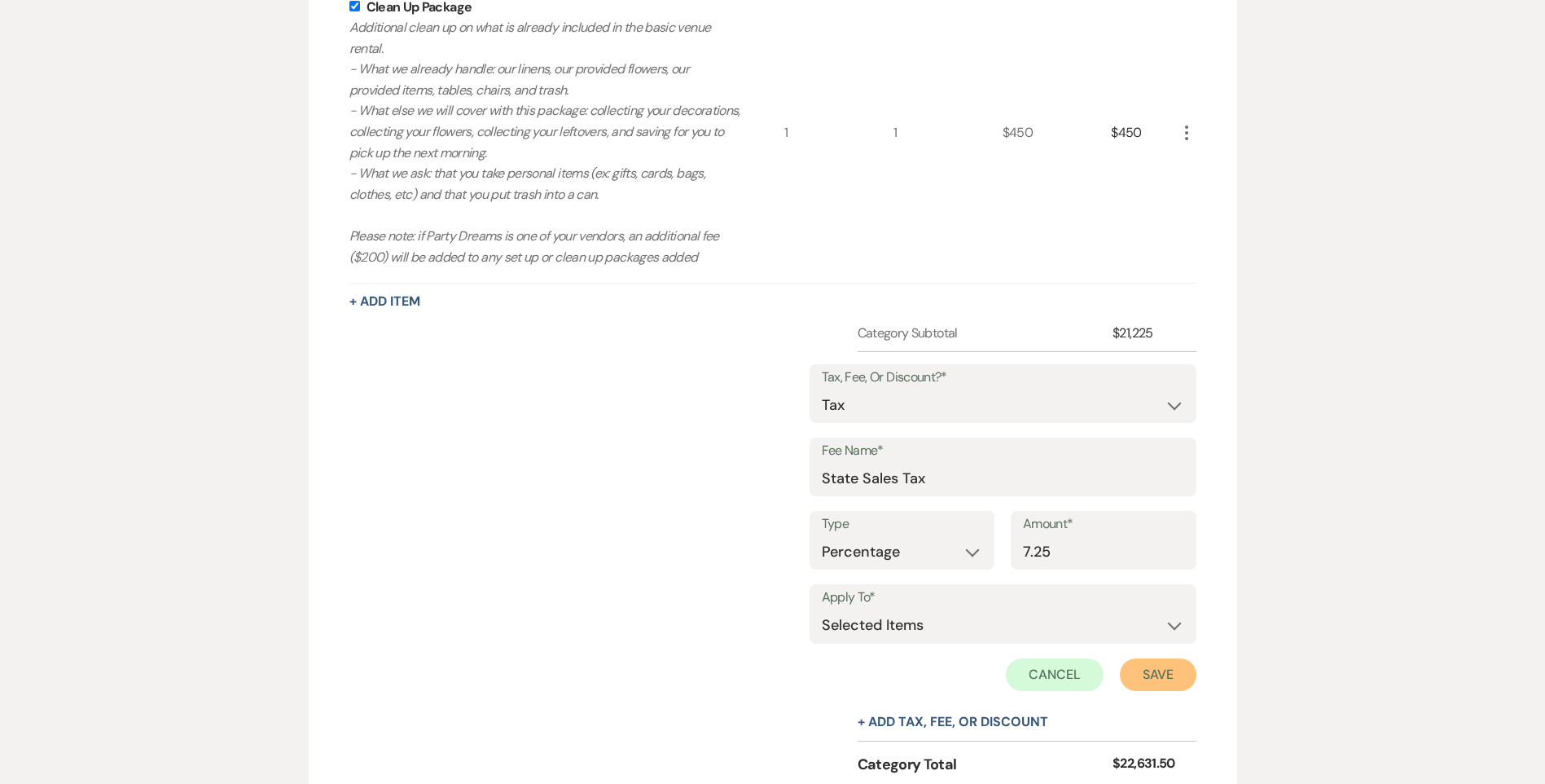
click at [1145, 682] on button "Save" at bounding box center [1158, 674] width 77 height 33
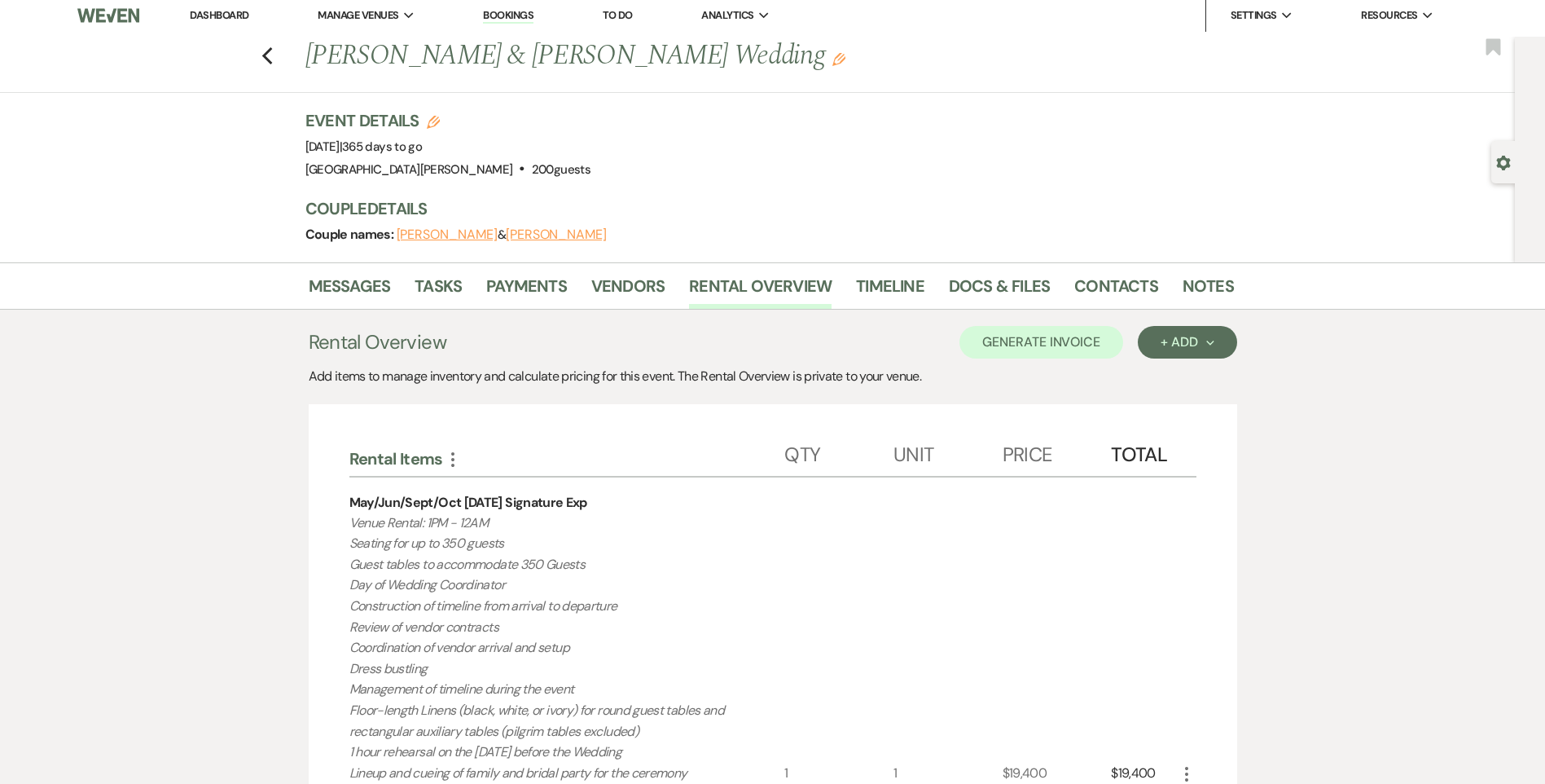
scroll to position [0, 0]
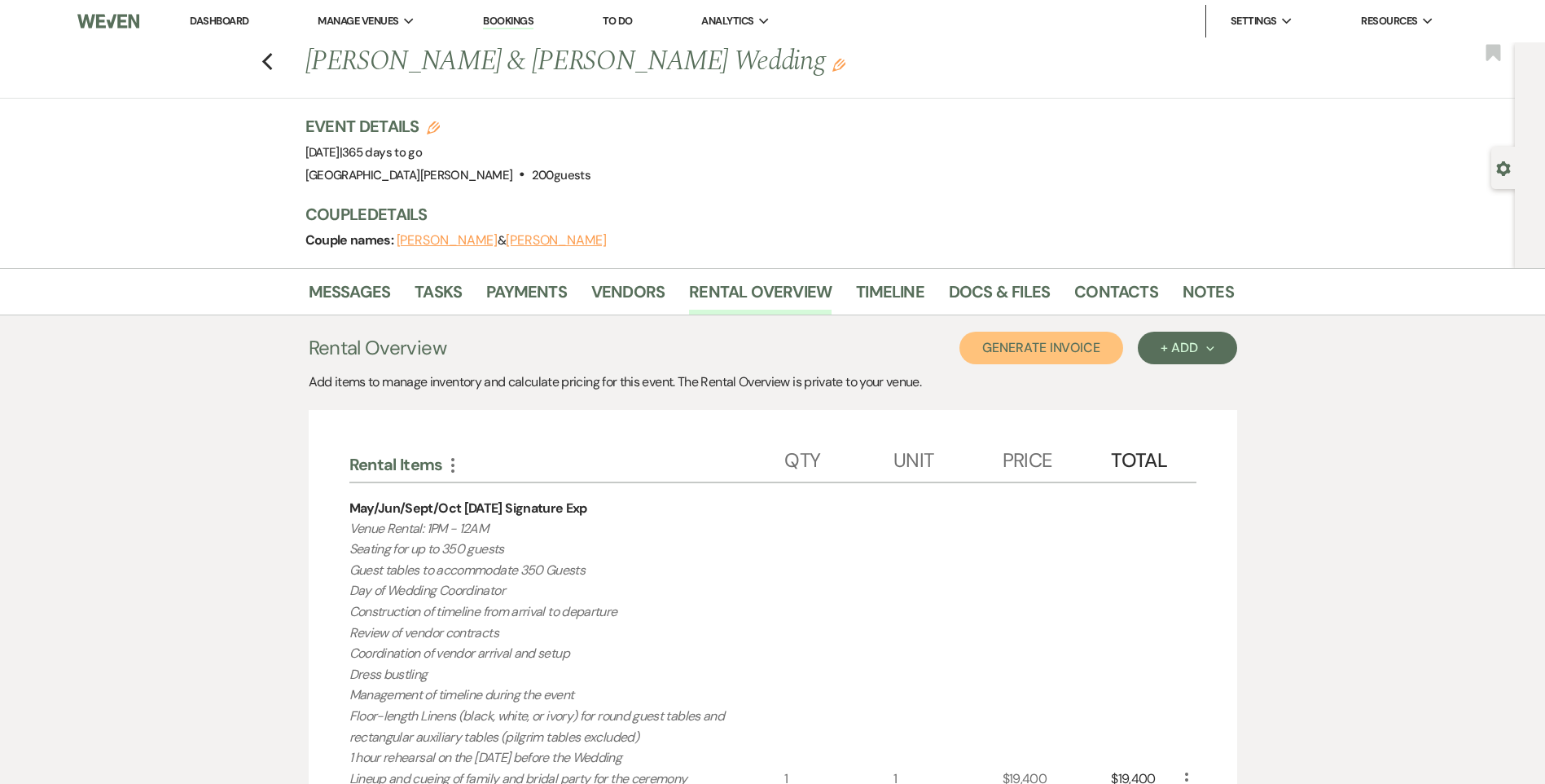
click at [1026, 358] on button "Generate Invoice" at bounding box center [1042, 347] width 164 height 33
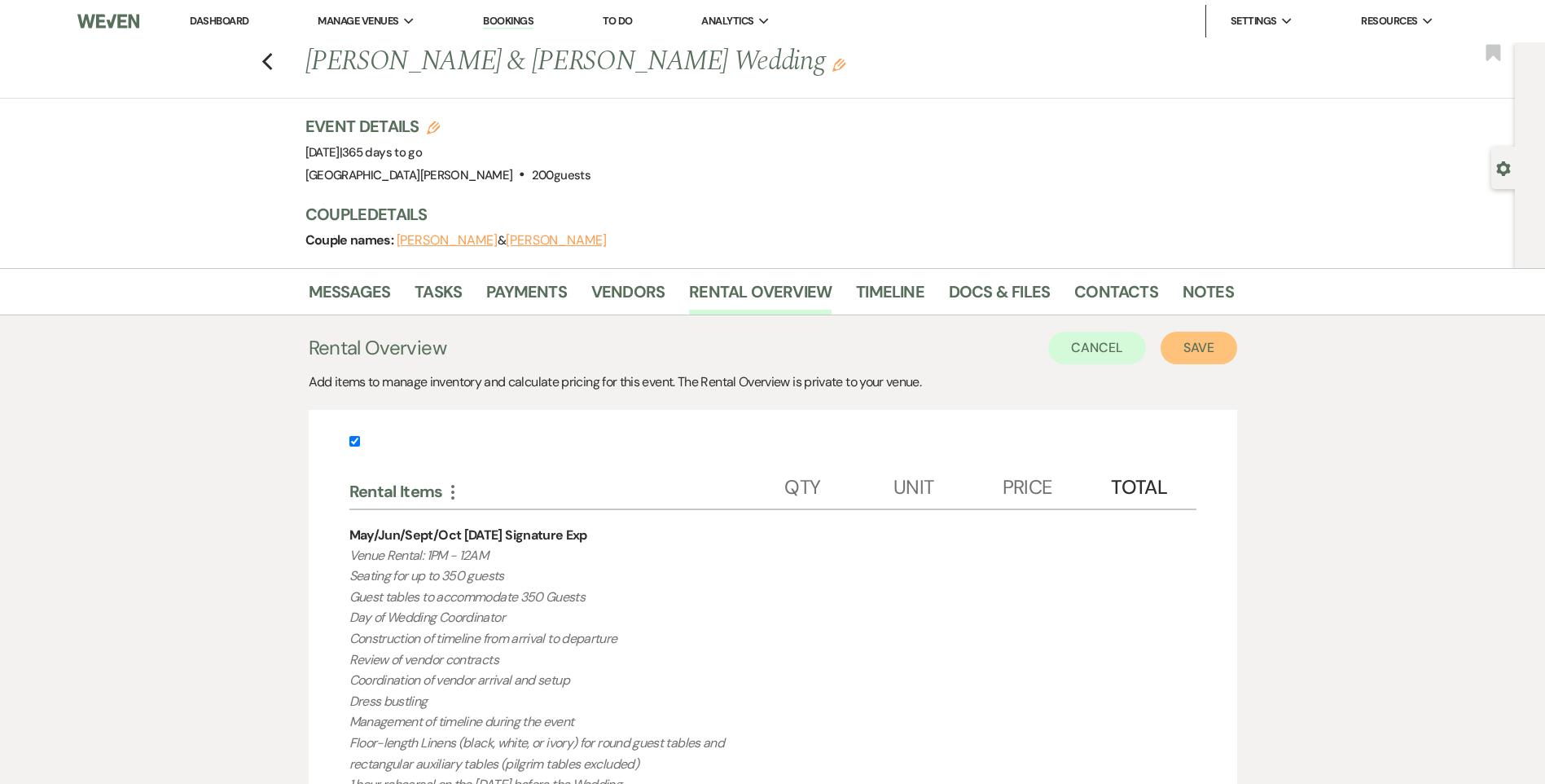
click at [1207, 358] on button "Save" at bounding box center [1199, 347] width 77 height 33
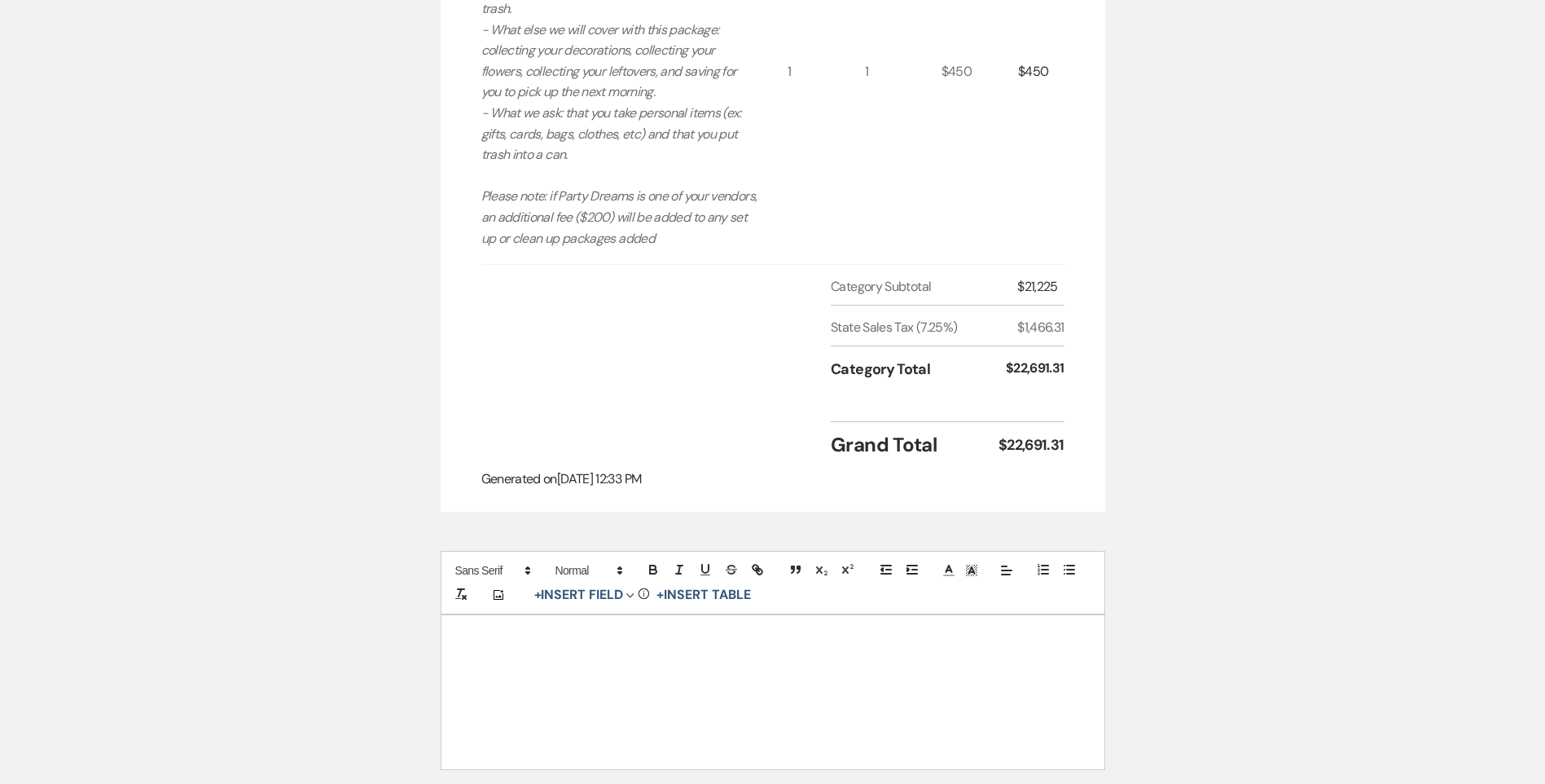
scroll to position [1792, 0]
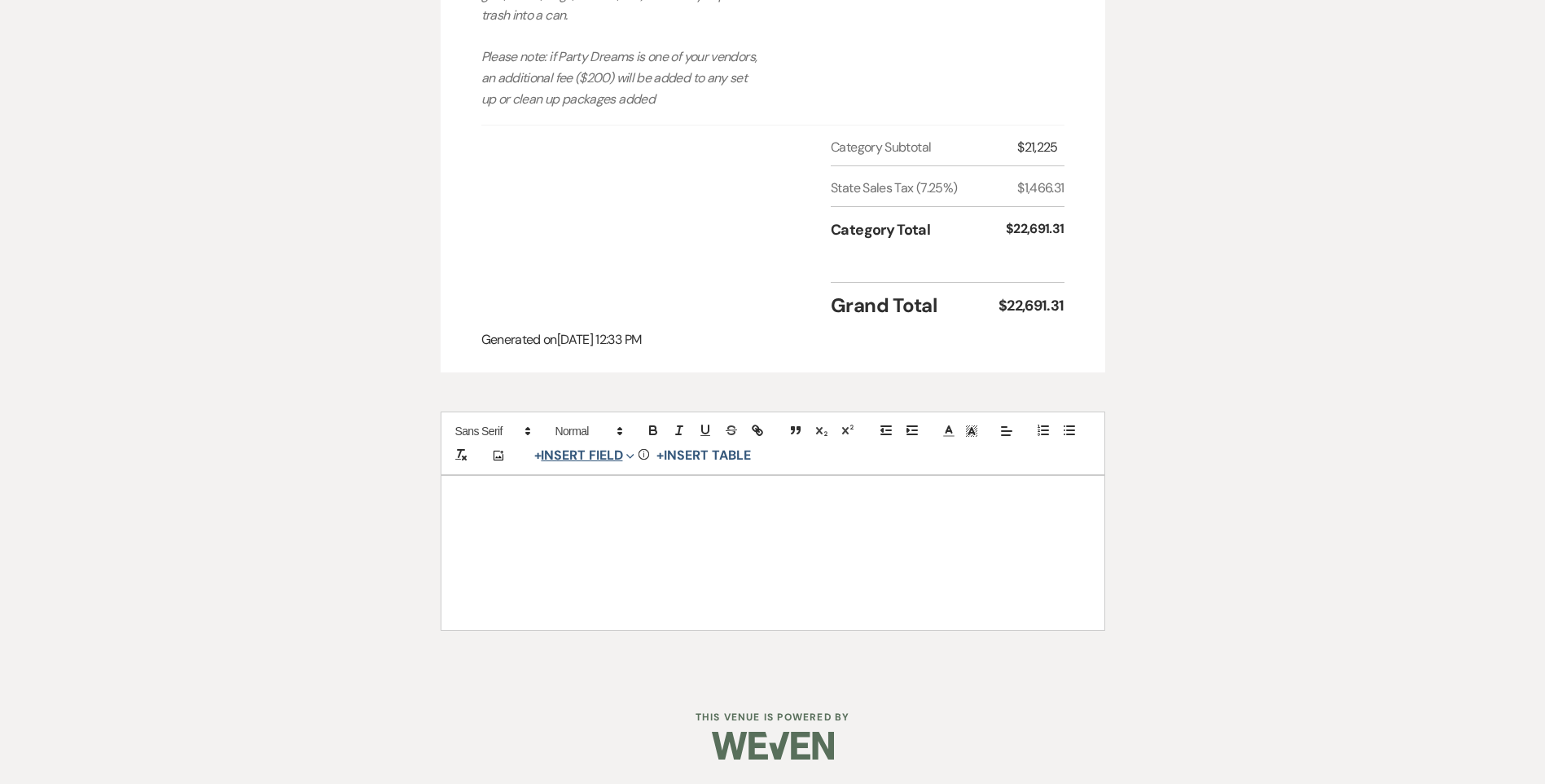
click at [588, 465] on button "+ Insert Field Expand" at bounding box center [584, 455] width 112 height 20
click at [592, 563] on button "Signature Field" at bounding box center [588, 548] width 122 height 29
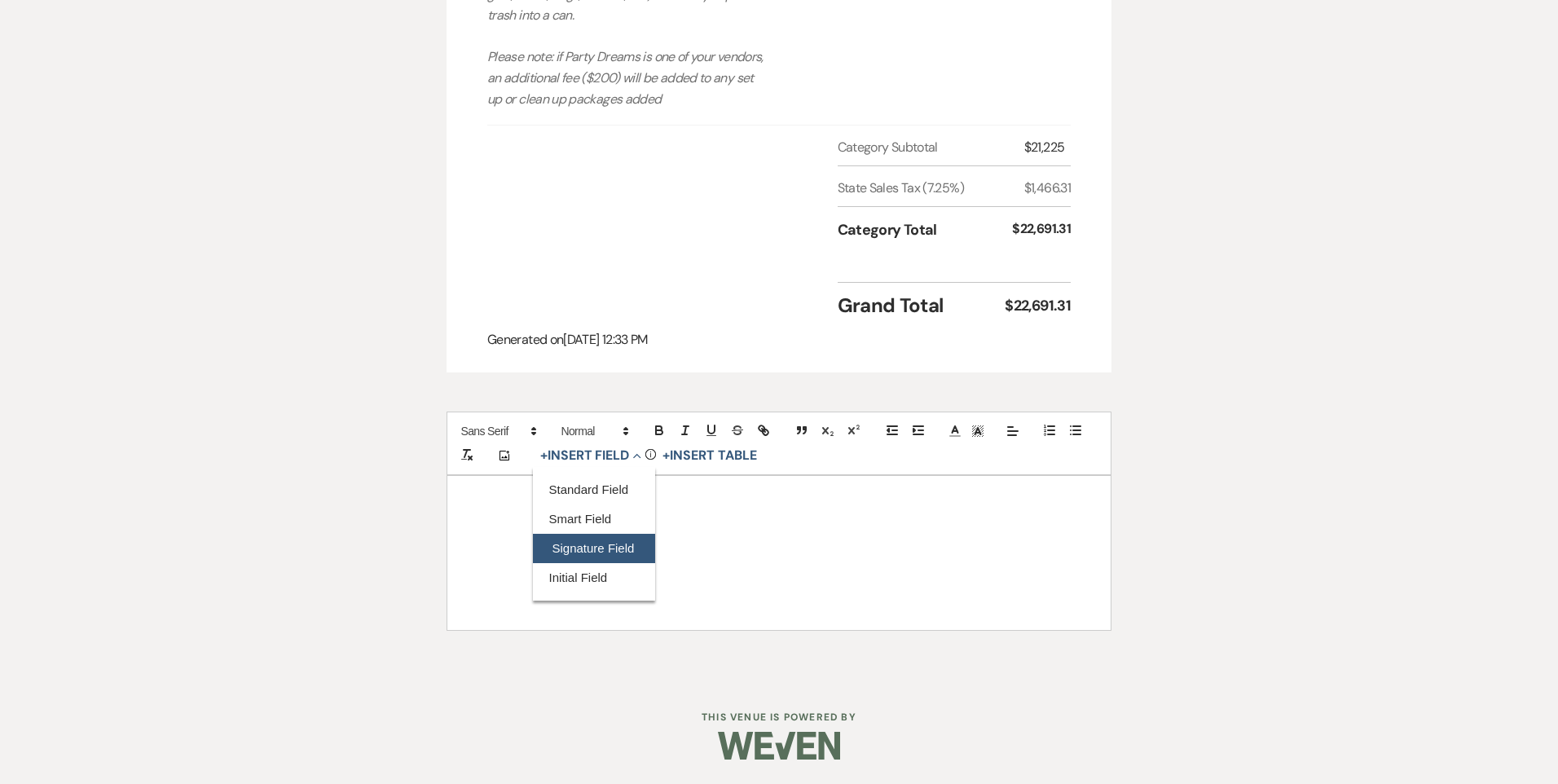
select select "signatureField"
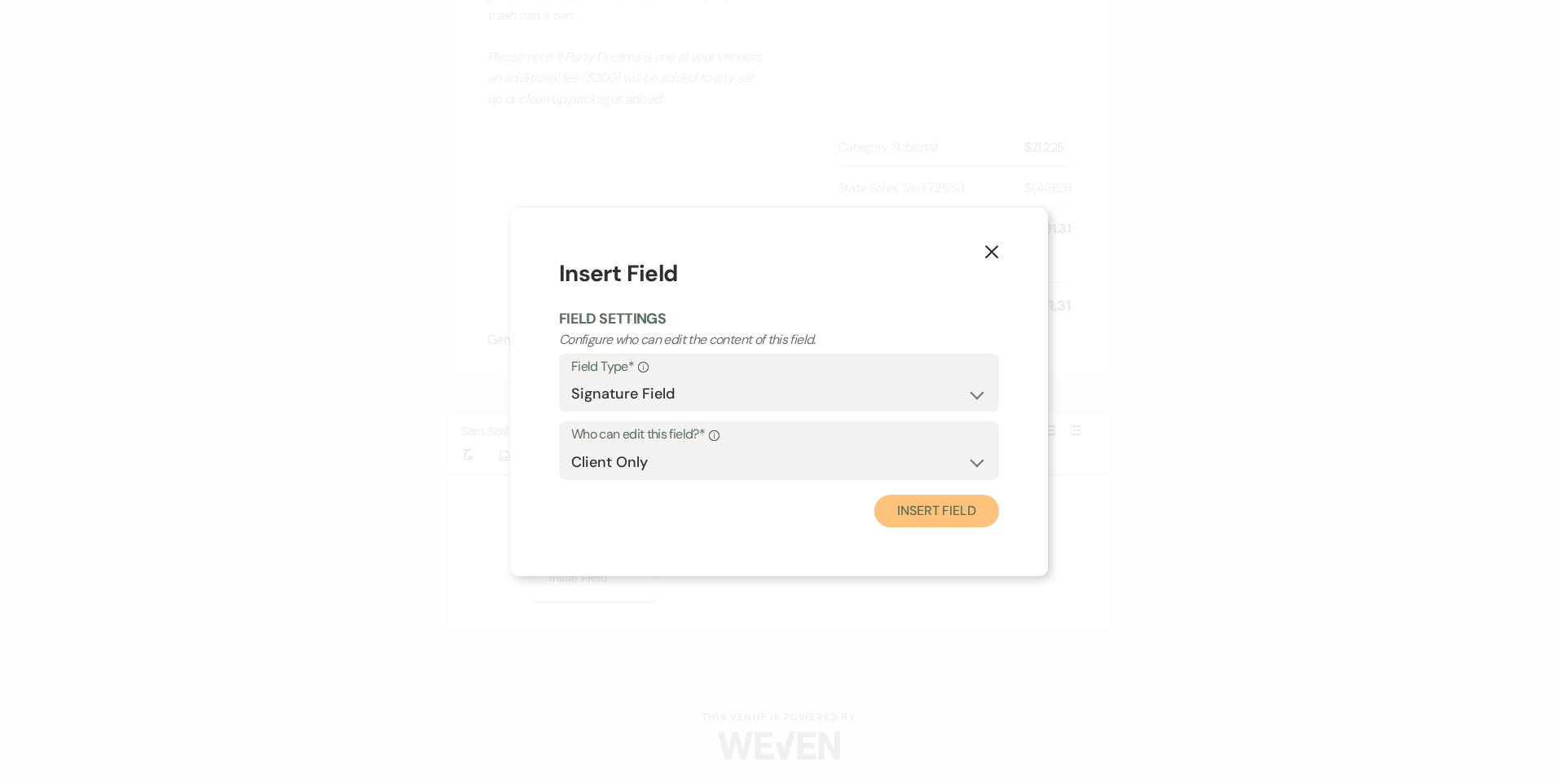
drag, startPoint x: 963, startPoint y: 519, endPoint x: 907, endPoint y: 530, distance: 57.1
click at [962, 520] on button "Insert Field" at bounding box center [937, 510] width 125 height 33
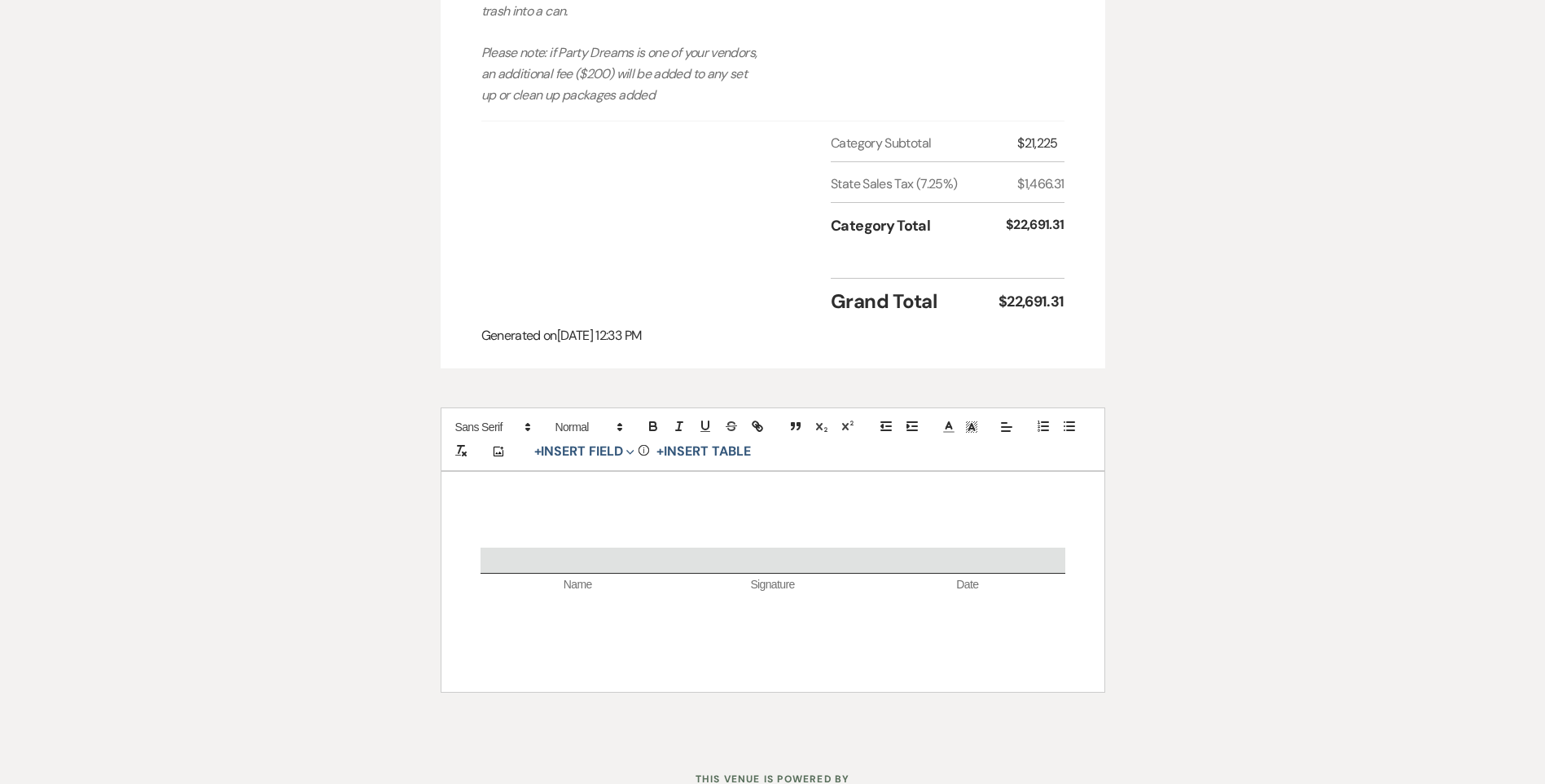
click at [756, 564] on div "Name Signature Date" at bounding box center [773, 581] width 663 height 220
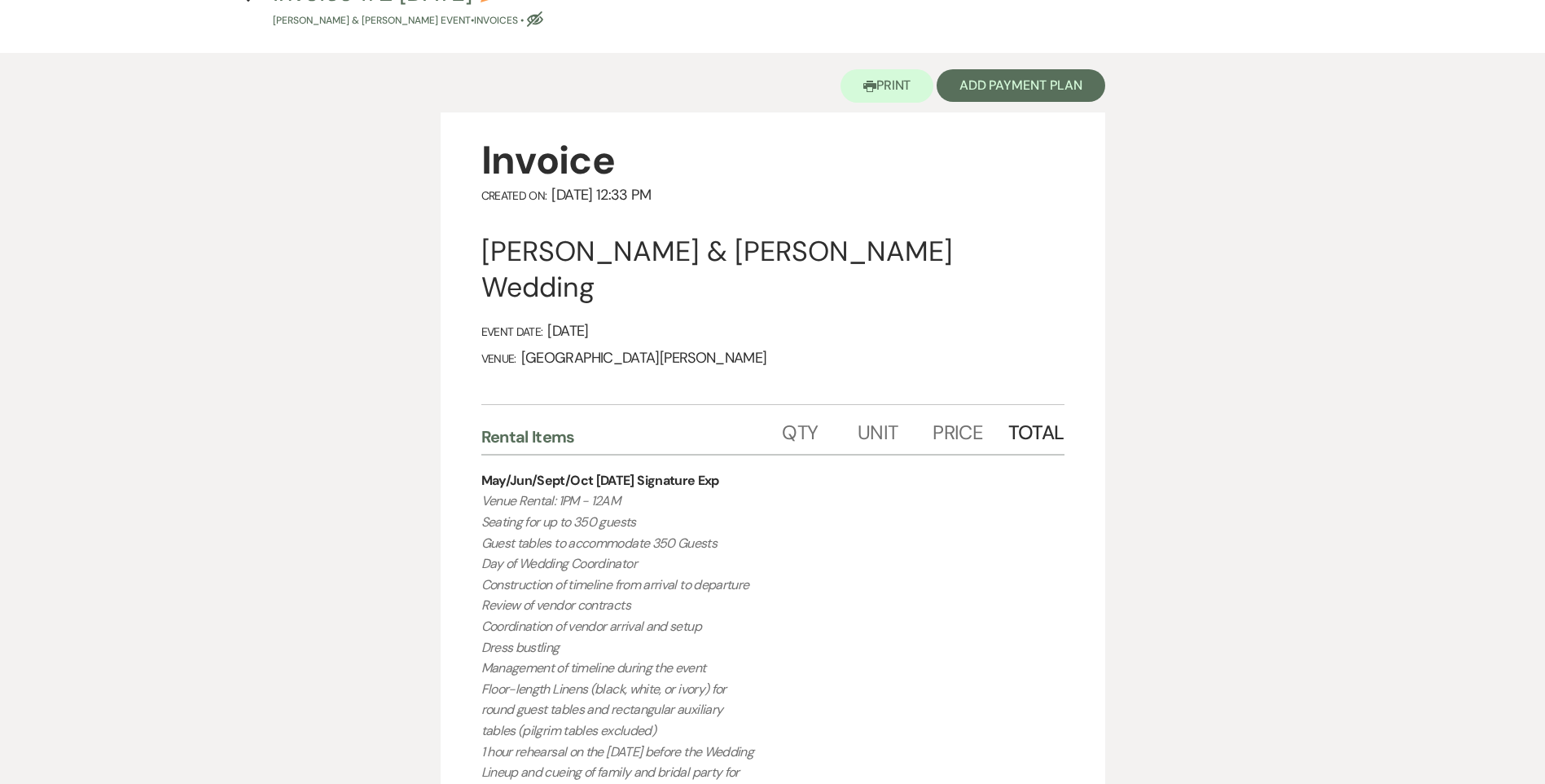
scroll to position [0, 0]
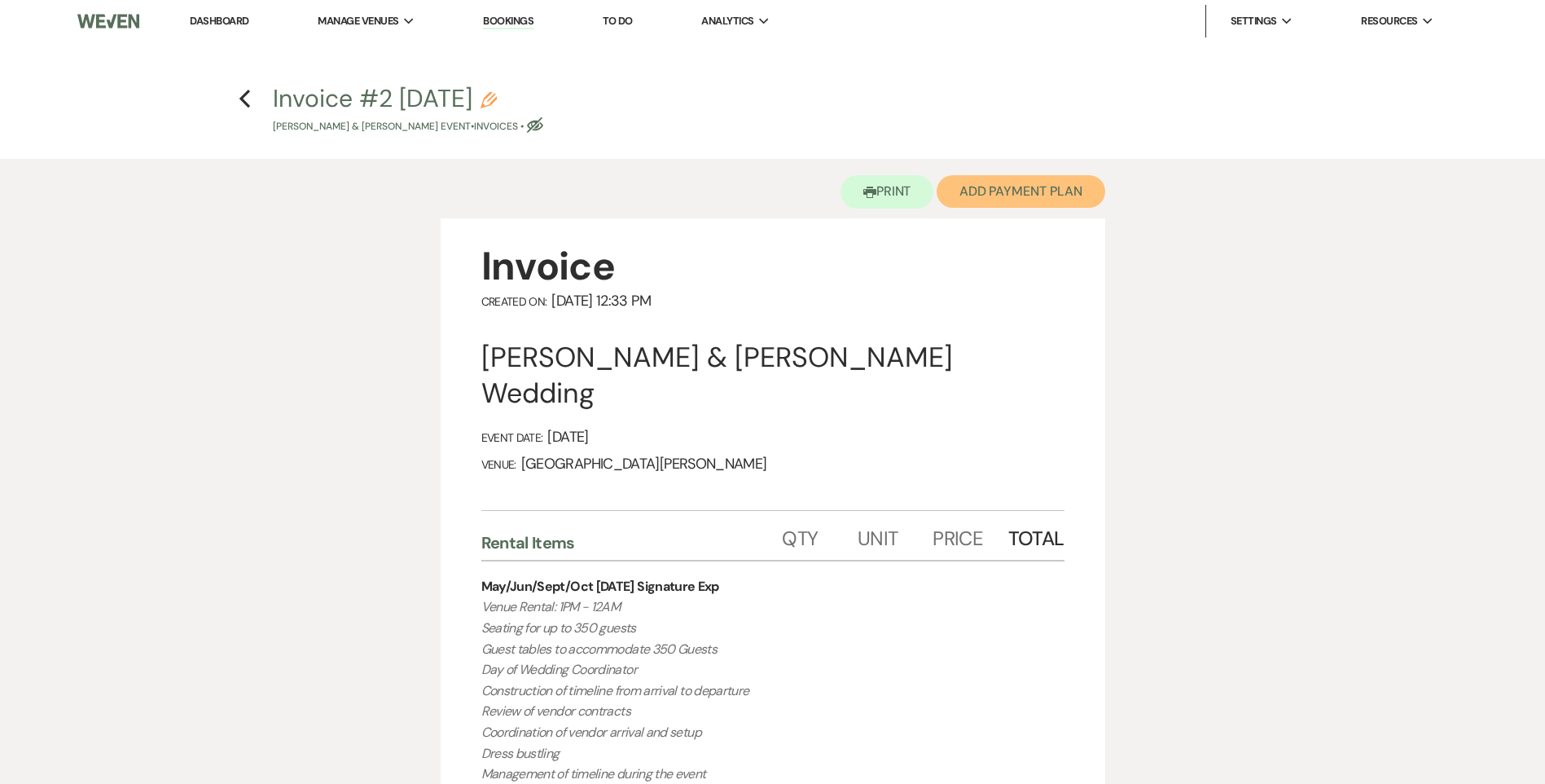
click at [1008, 195] on button "Add Payment Plan" at bounding box center [1020, 192] width 168 height 33
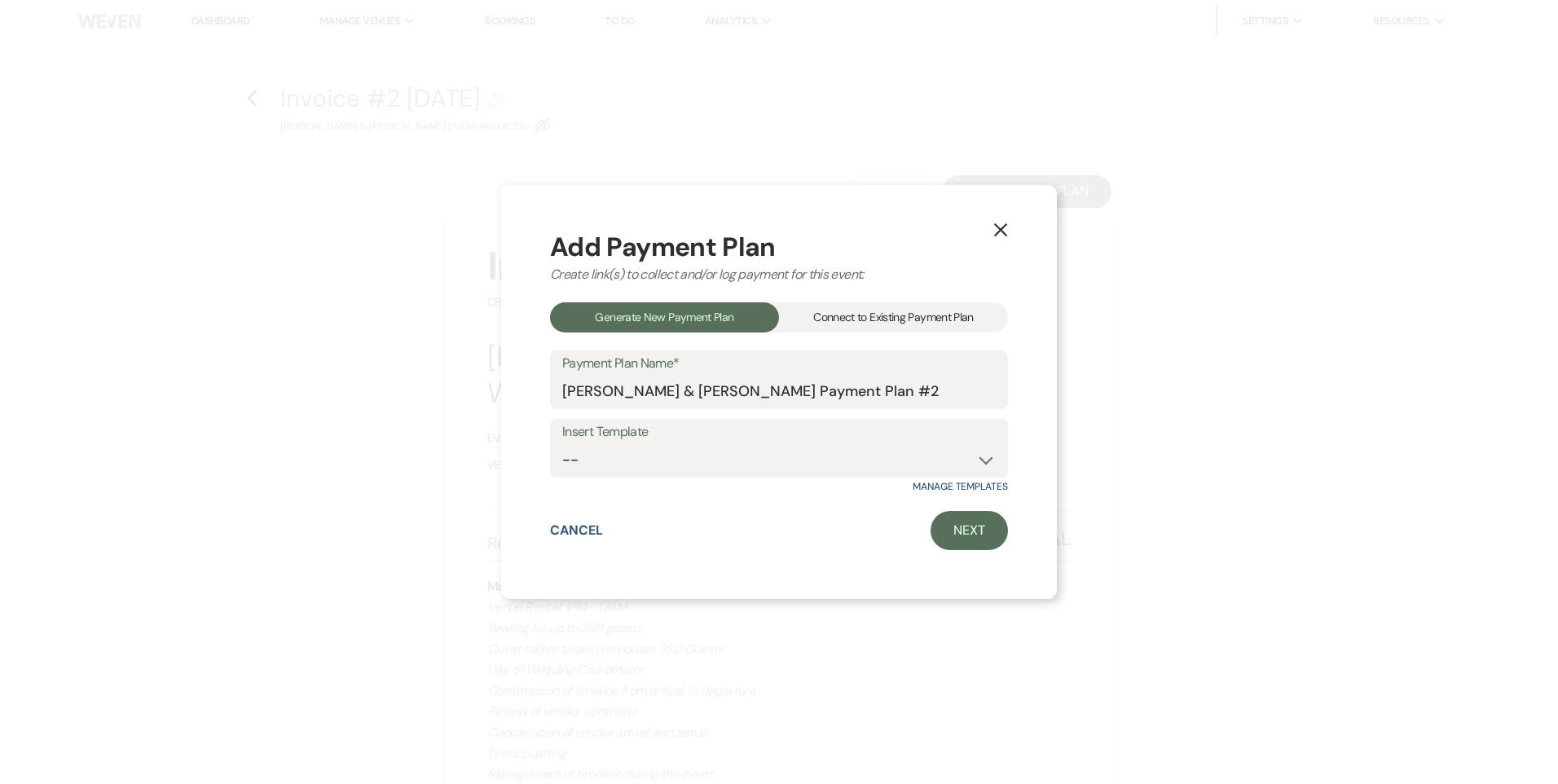
click at [870, 320] on div "Connect to Existing Payment Plan" at bounding box center [893, 317] width 229 height 30
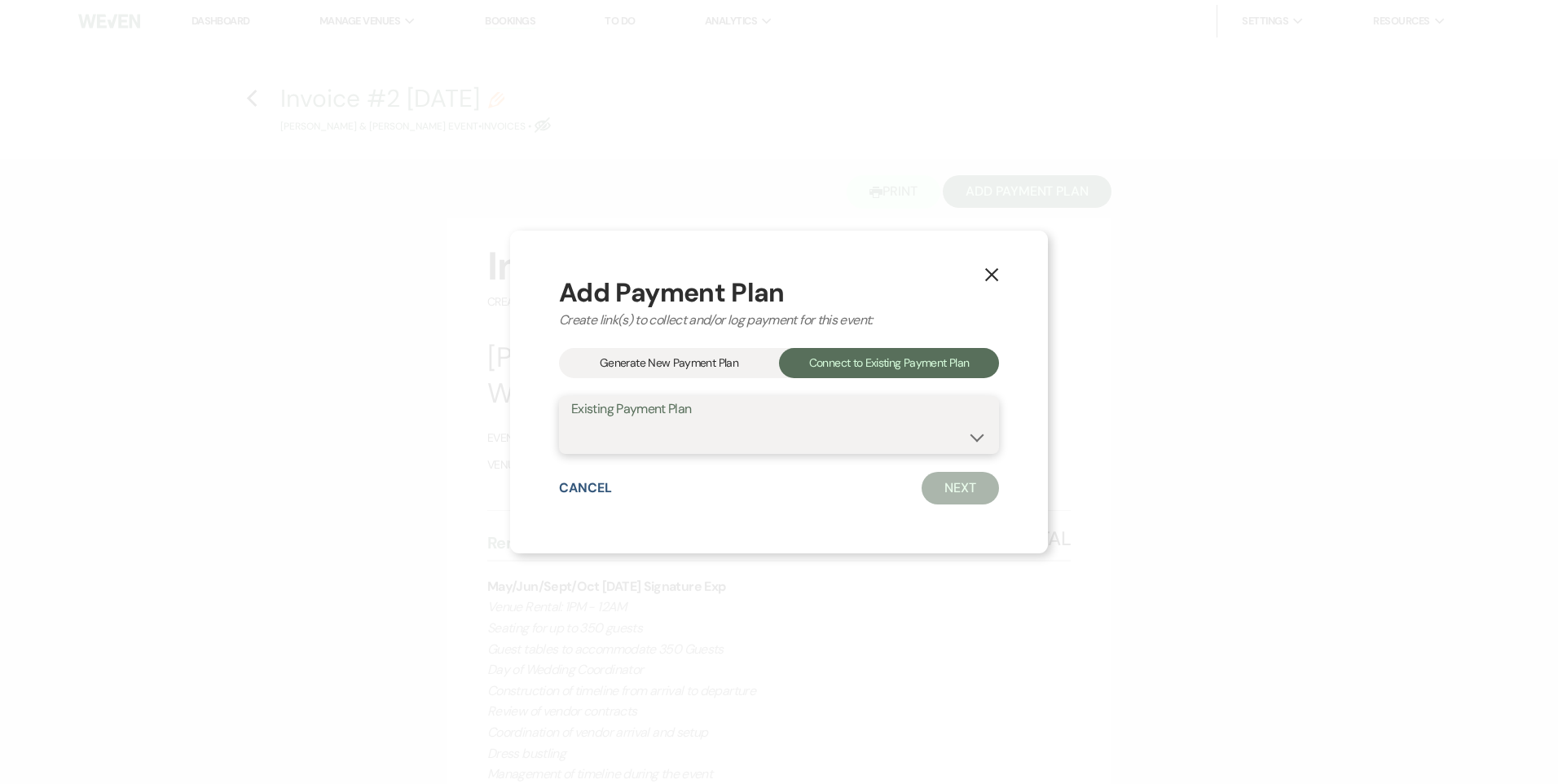
click at [806, 442] on select "[PERSON_NAME] & [PERSON_NAME] Payment Plan #1" at bounding box center [779, 437] width 415 height 32
select select "25338"
click at [571, 421] on select "[PERSON_NAME] & [PERSON_NAME] Payment Plan #1" at bounding box center [779, 437] width 415 height 32
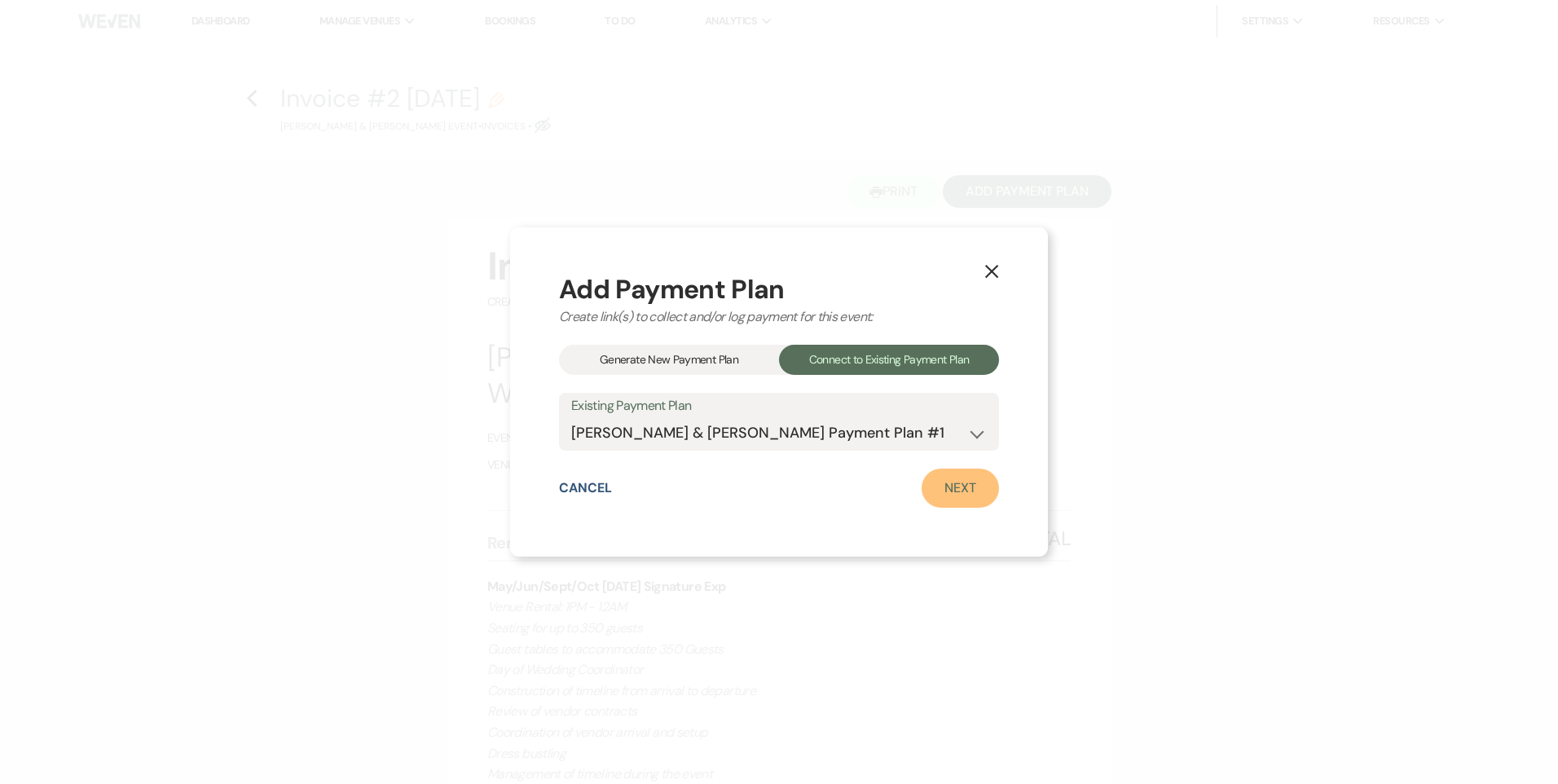
click at [942, 486] on link "Next" at bounding box center [960, 488] width 78 height 39
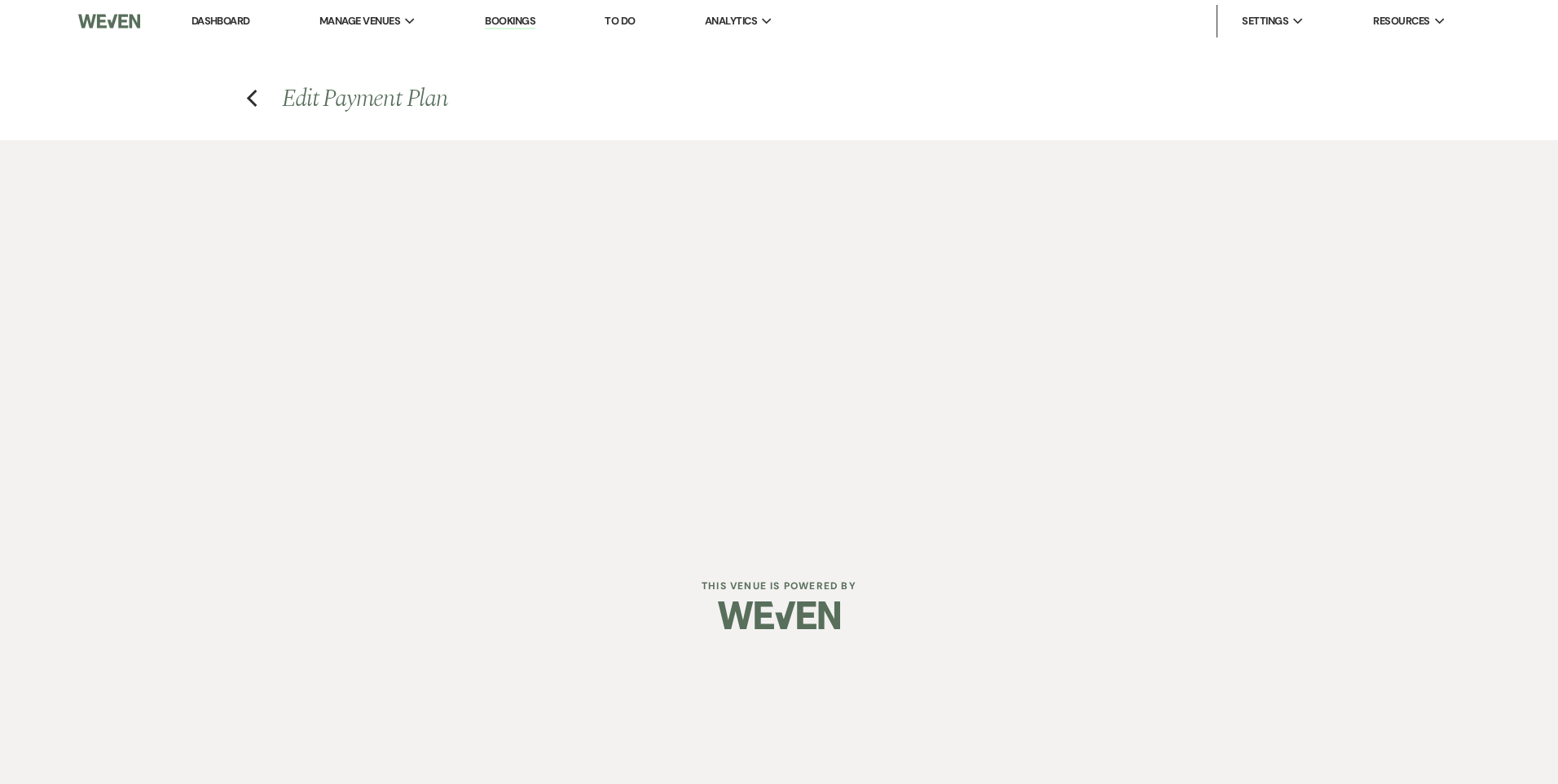
select select "28804"
select select "1"
select select "true"
select select "2"
select select "flat"
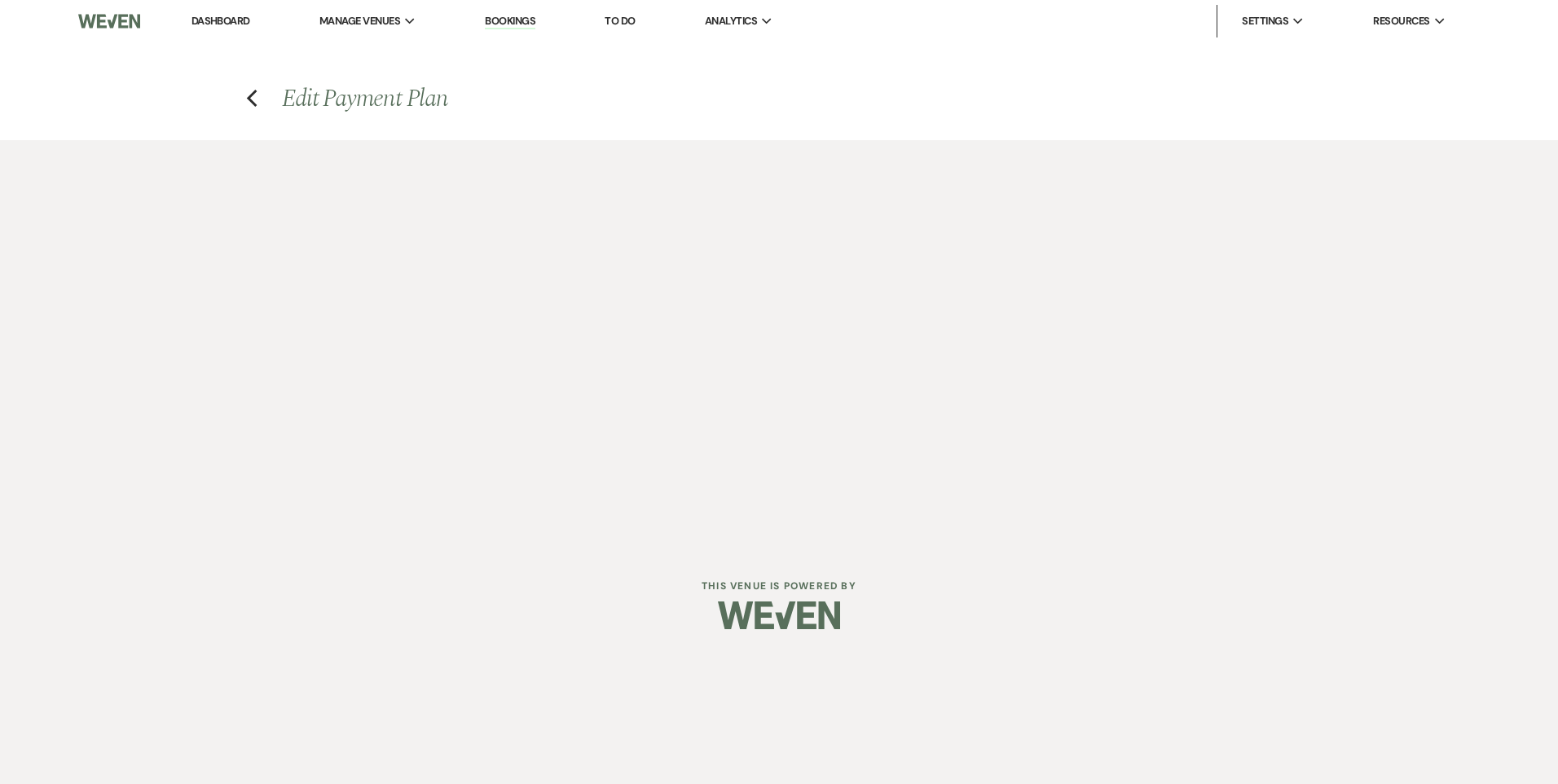
select select "true"
select select "client"
select select "weeks"
select select "client"
select select "days"
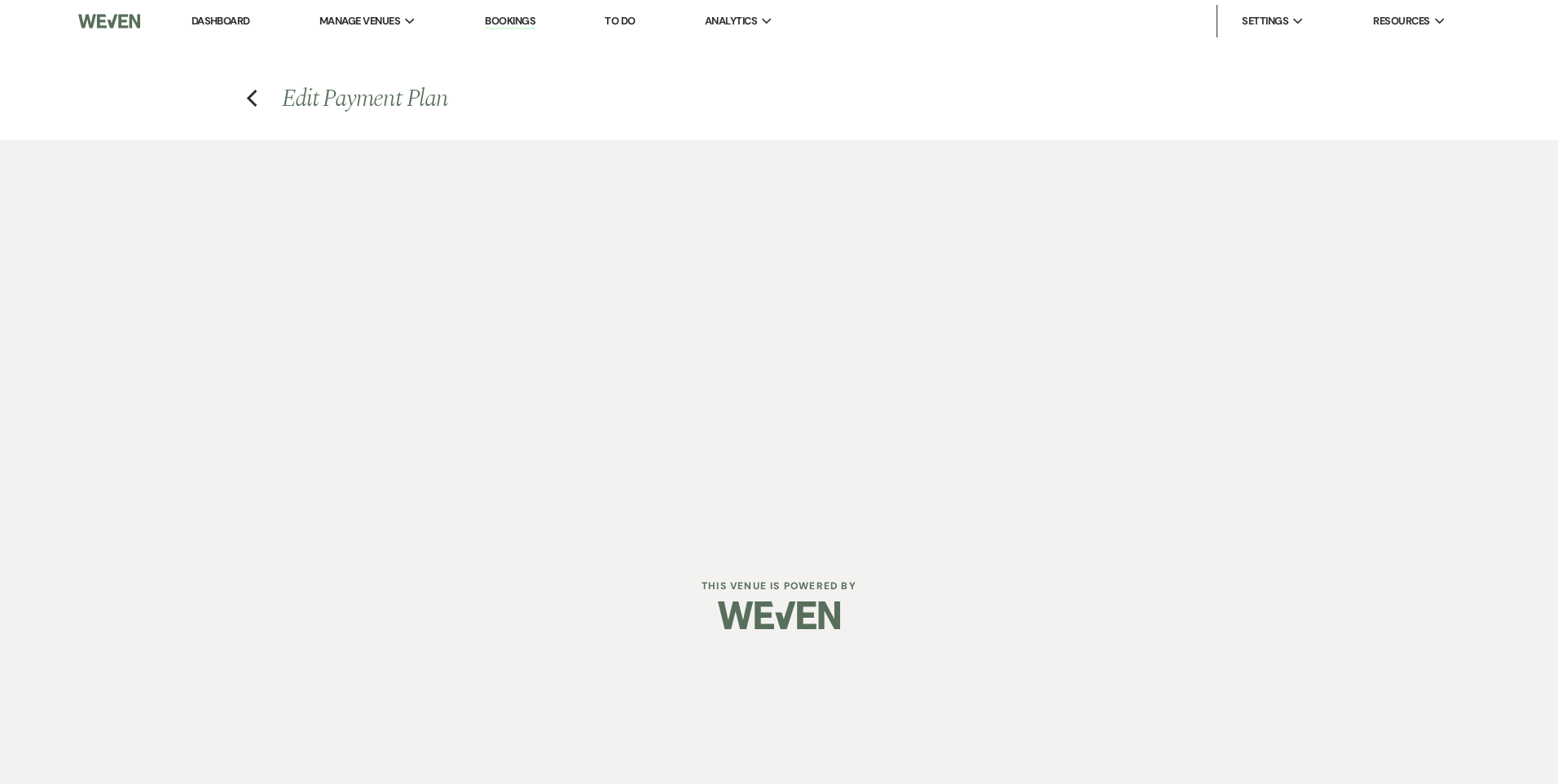
select select "2"
select select "flat"
select select "true"
select select "client"
select select "weeks"
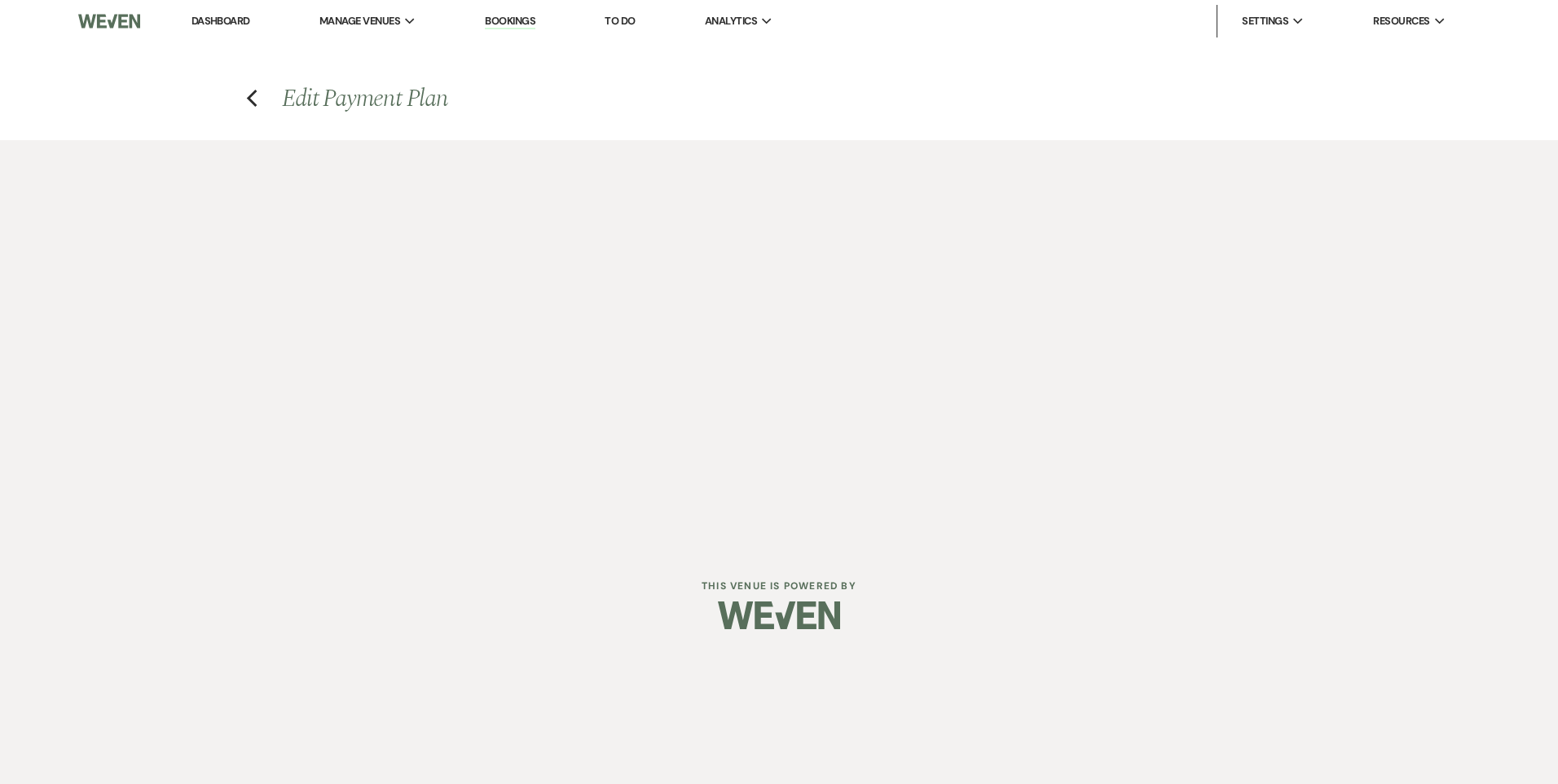
select select "client"
select select "days"
select select "2"
select select "flat"
select select "true"
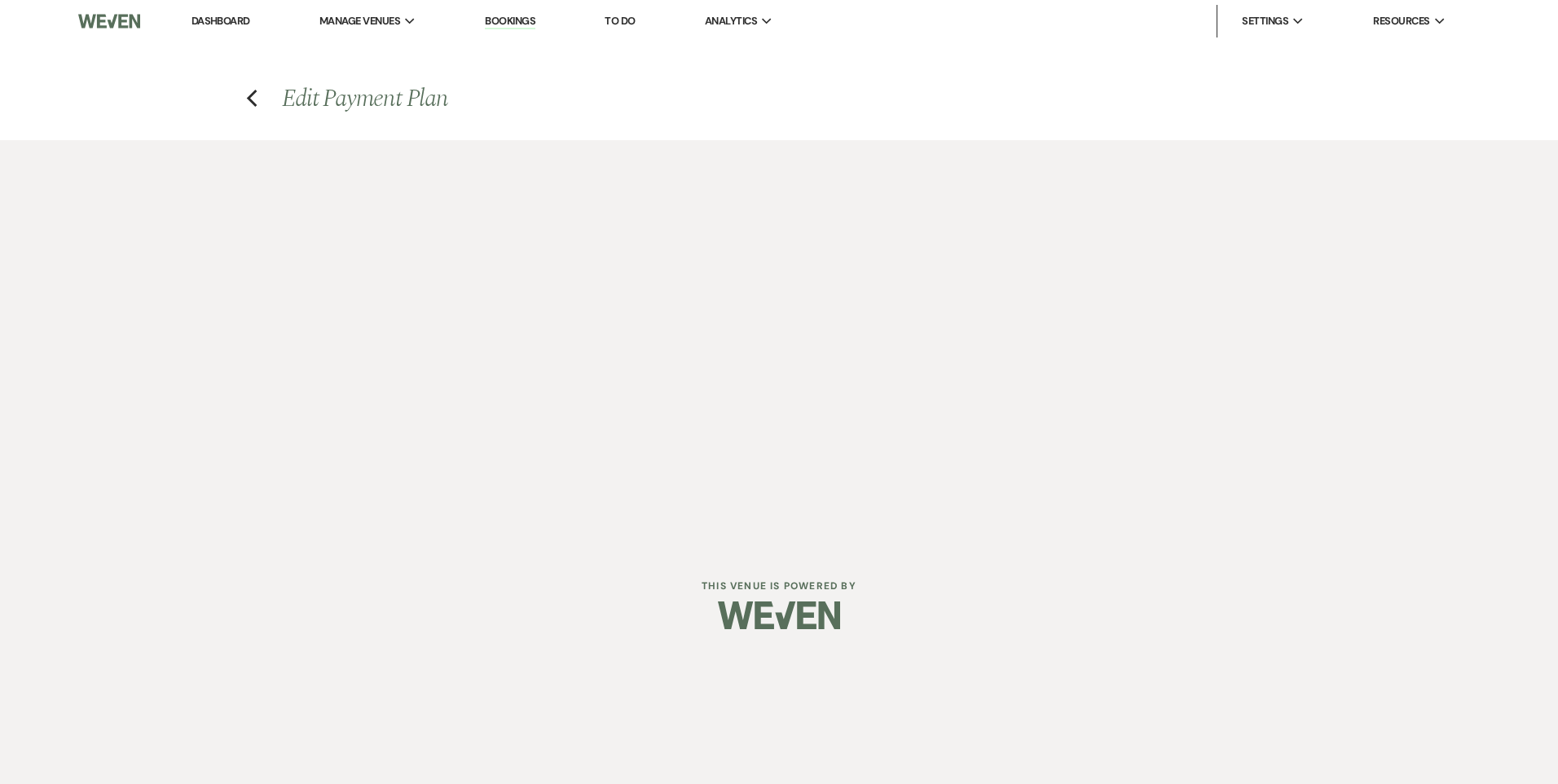
select select "client"
select select "weeks"
select select "client"
select select "days"
select select "2"
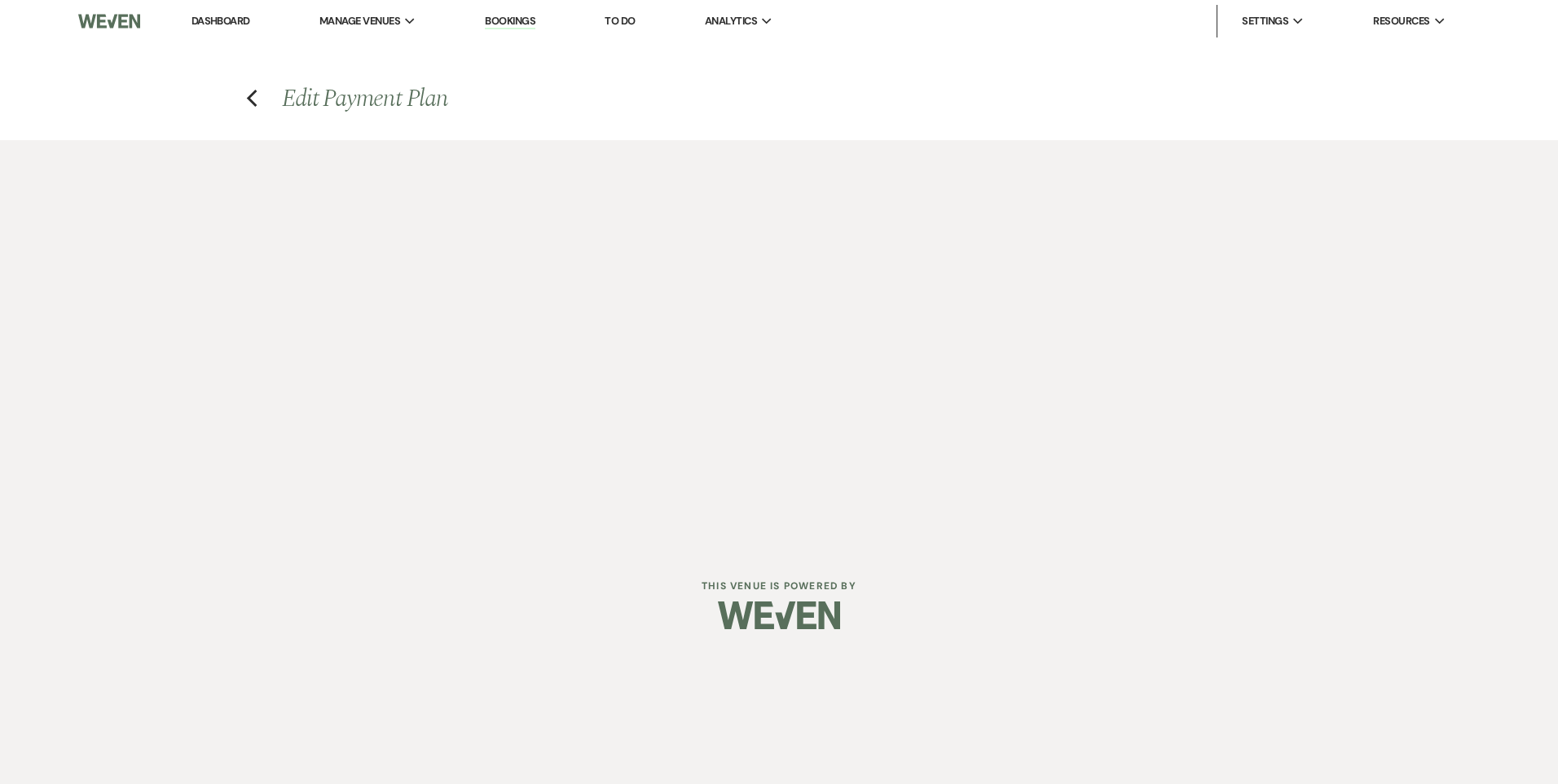
select select "flat"
select select "true"
select select "client"
select select "days"
select select "client"
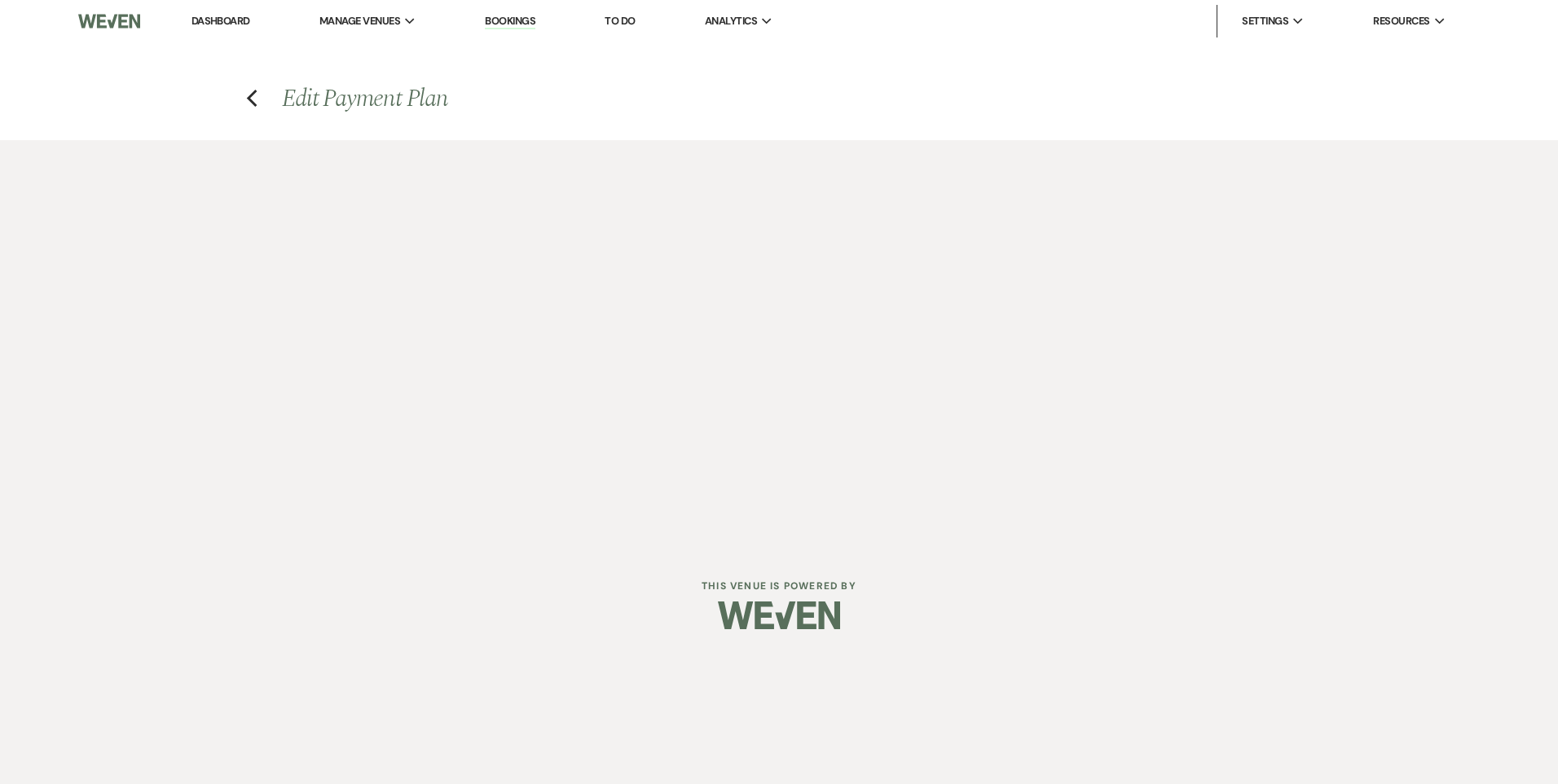
select select "weeks"
select select "2"
select select "flat"
select select "true"
select select "client"
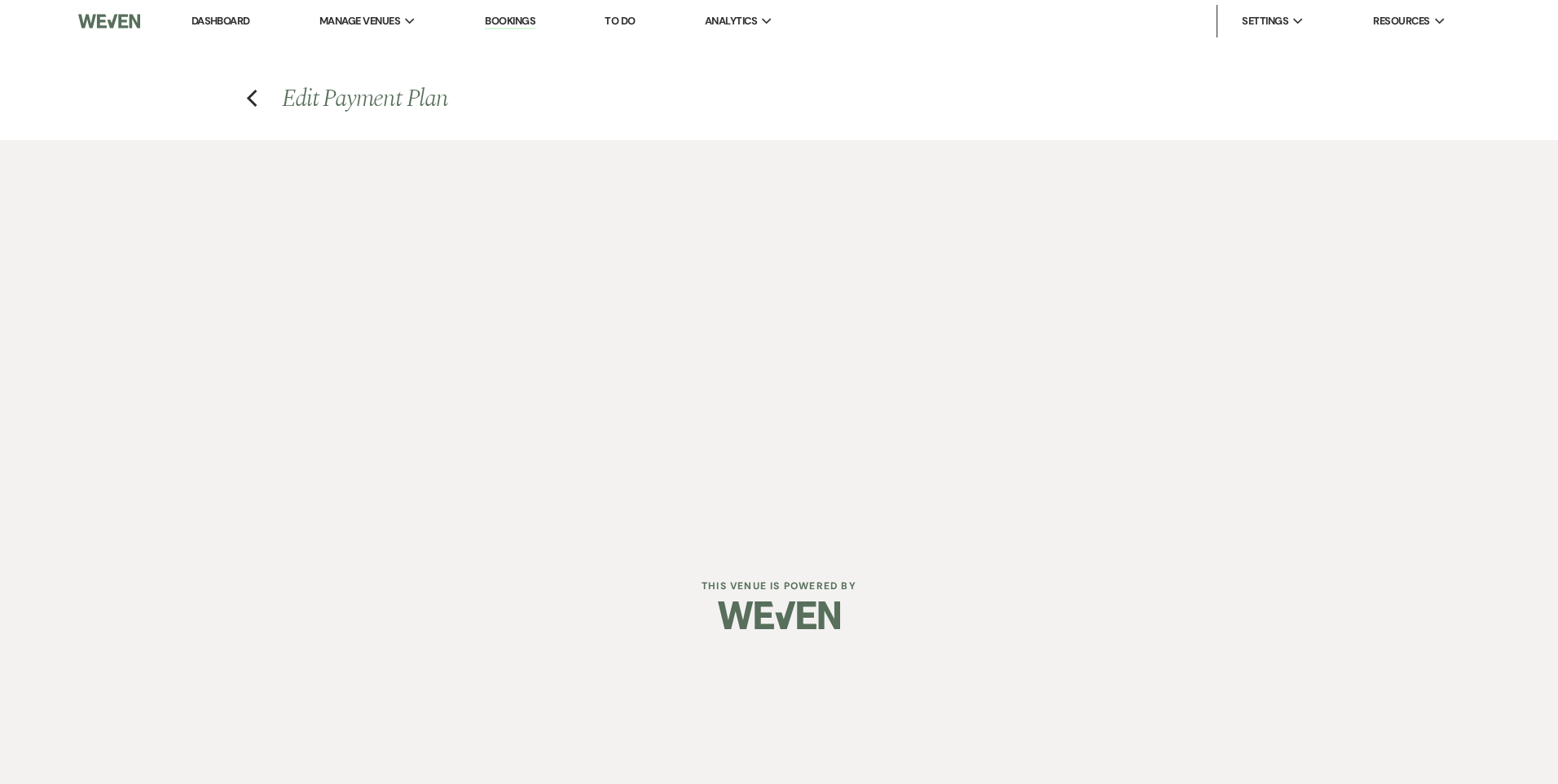
select select "days"
select select "client"
select select "weeks"
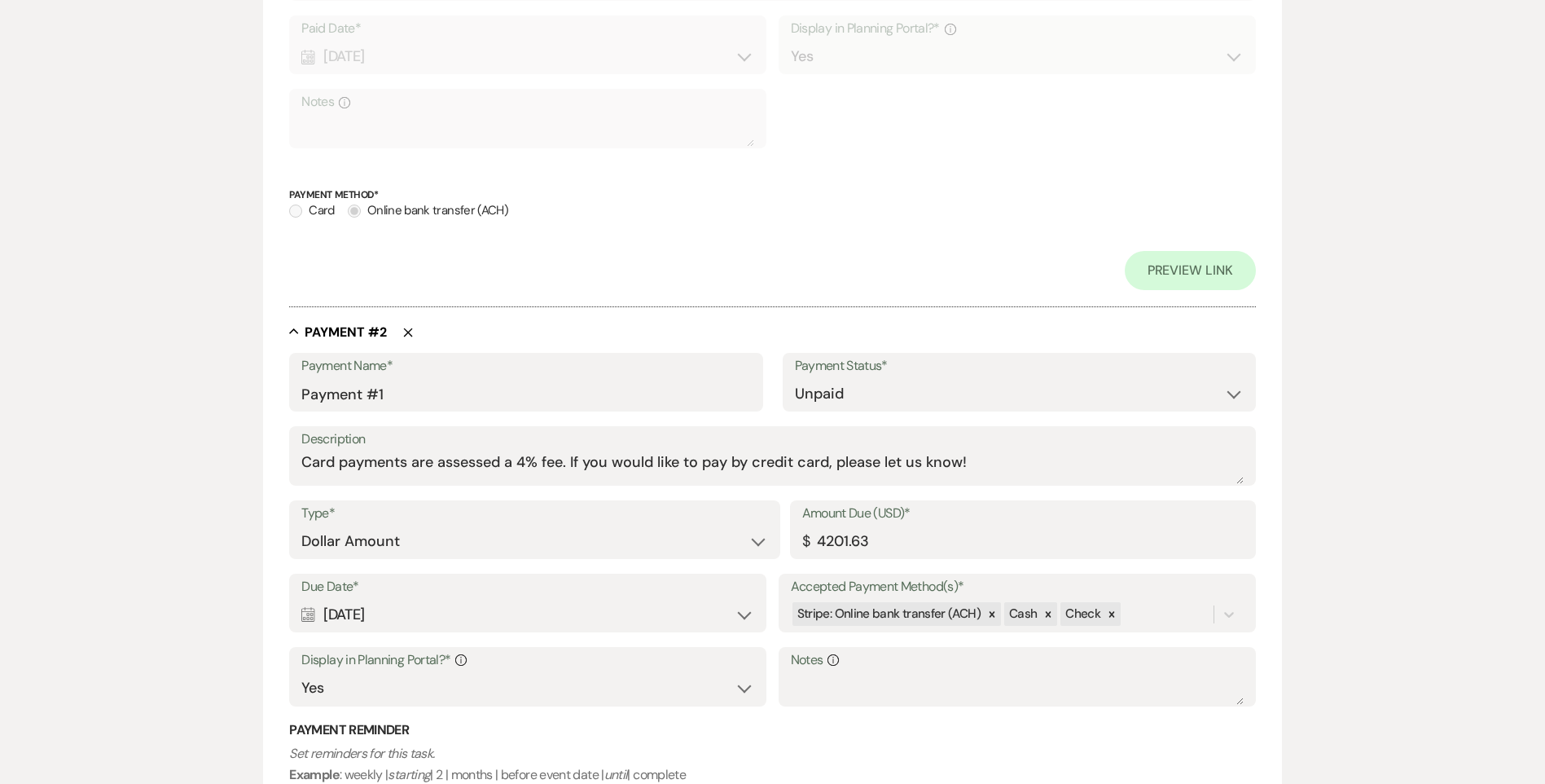
scroll to position [728, 0]
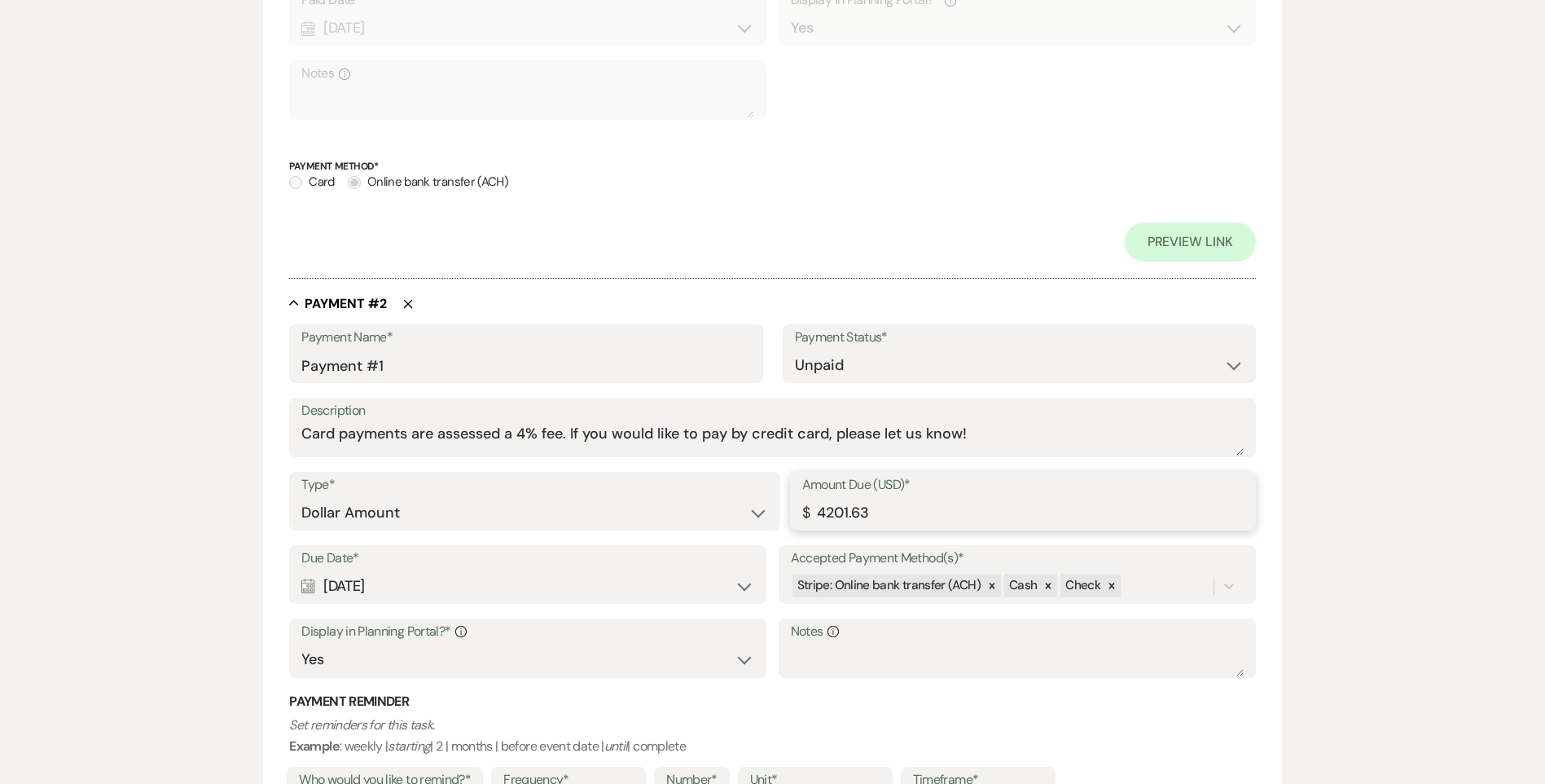
click at [847, 513] on input "4201.63" at bounding box center [1024, 513] width 442 height 32
click at [864, 514] on input "4422.63" at bounding box center [1024, 513] width 442 height 32
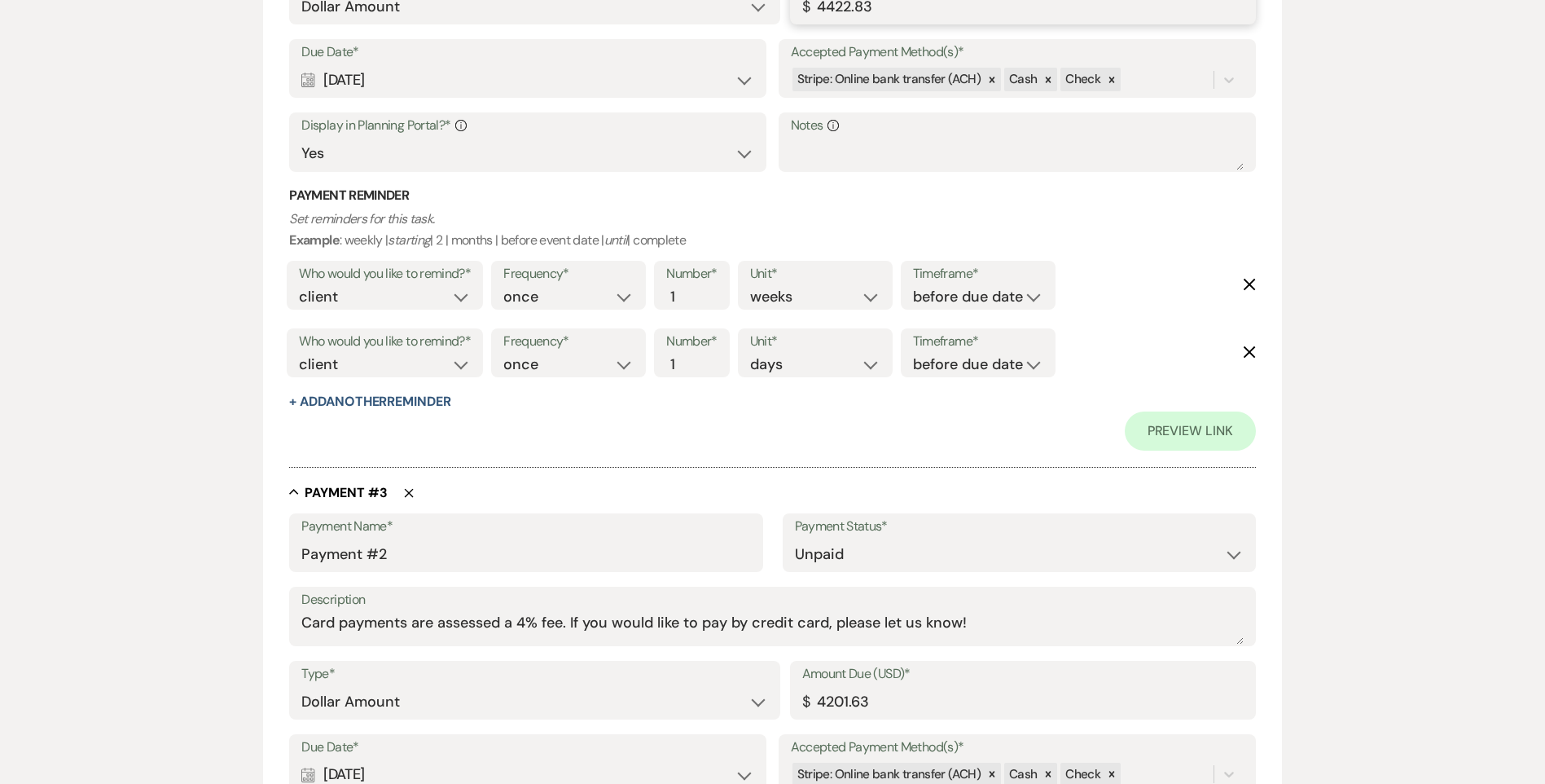
scroll to position [1380, 0]
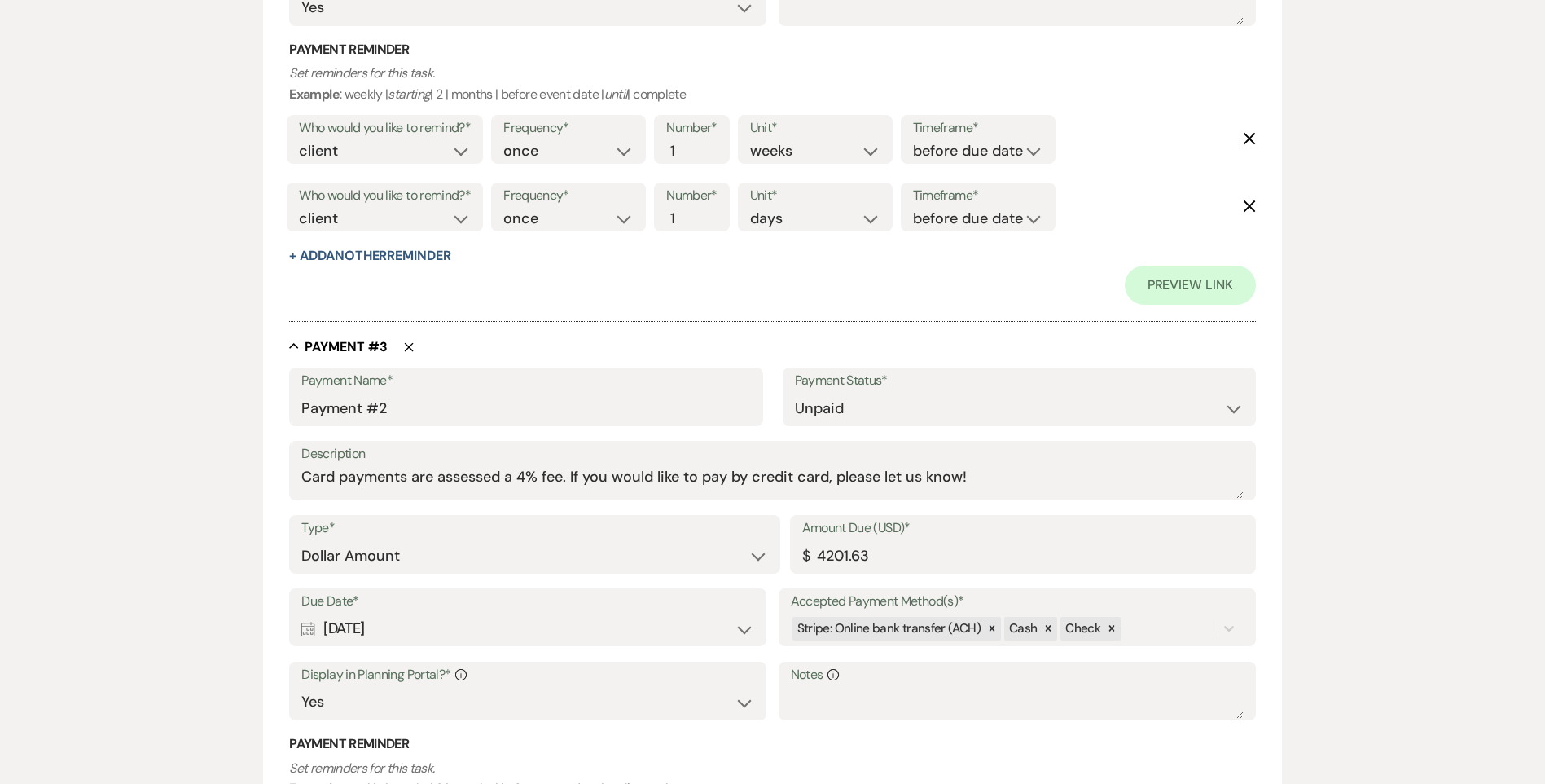
type input "4422.83"
click at [846, 559] on input "4201.63" at bounding box center [1024, 556] width 442 height 32
drag, startPoint x: 860, startPoint y: 555, endPoint x: 856, endPoint y: 547, distance: 8.9
click at [860, 554] on input "4422.63" at bounding box center [1024, 556] width 442 height 32
type input "4422.83"
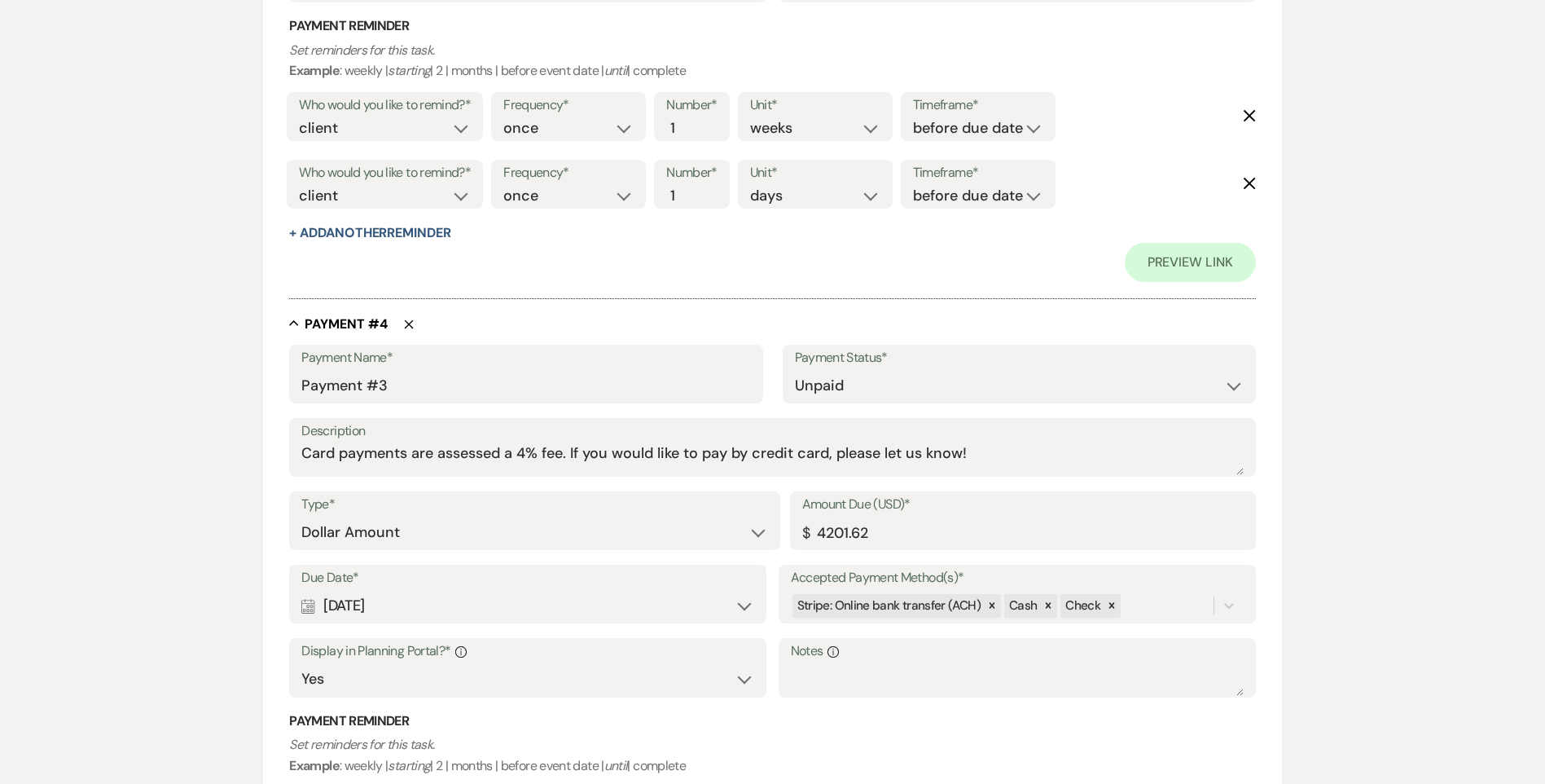
scroll to position [2113, 0]
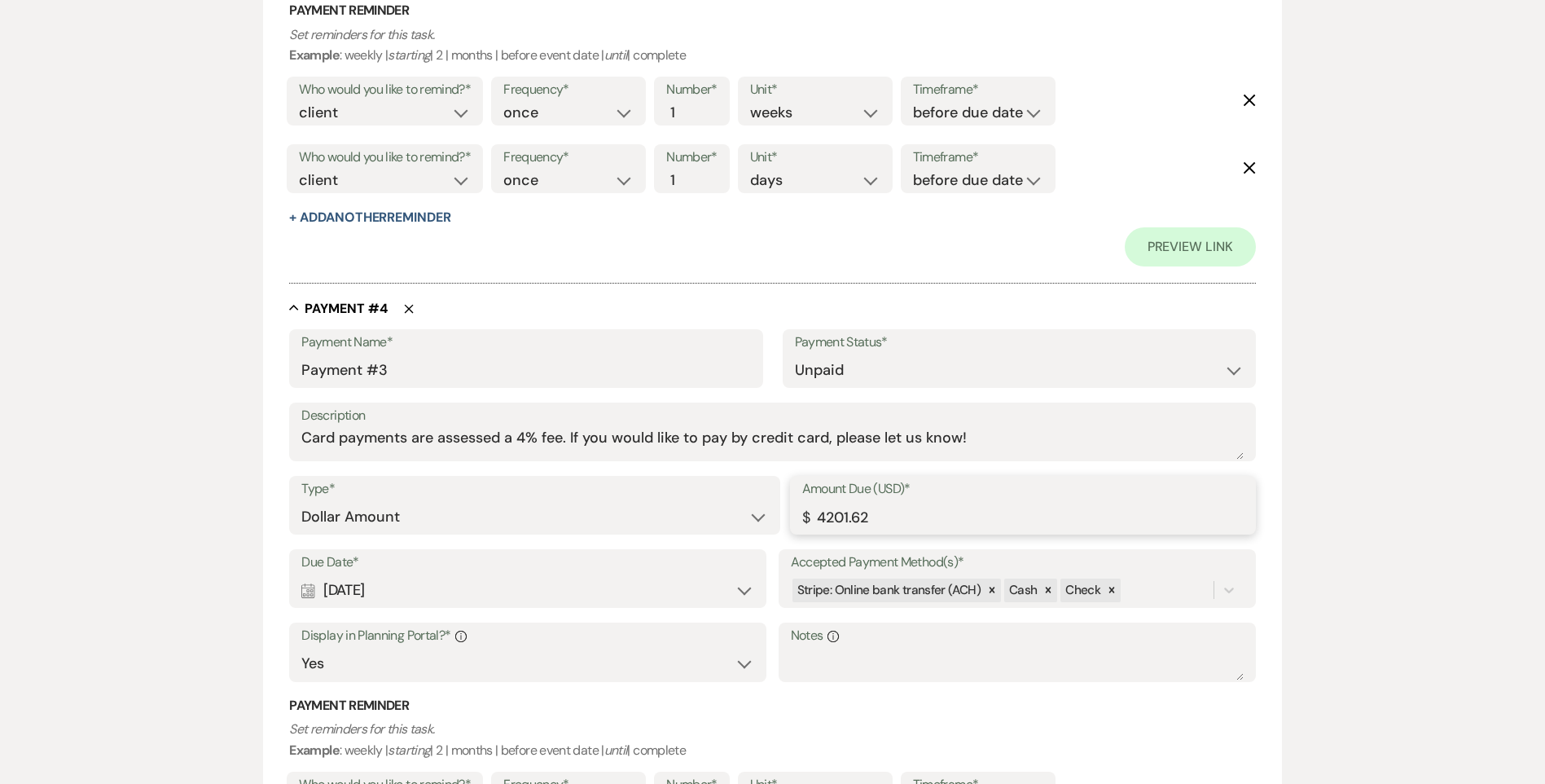
click at [848, 519] on input "4201.62" at bounding box center [1024, 517] width 442 height 32
type input "4422.82"
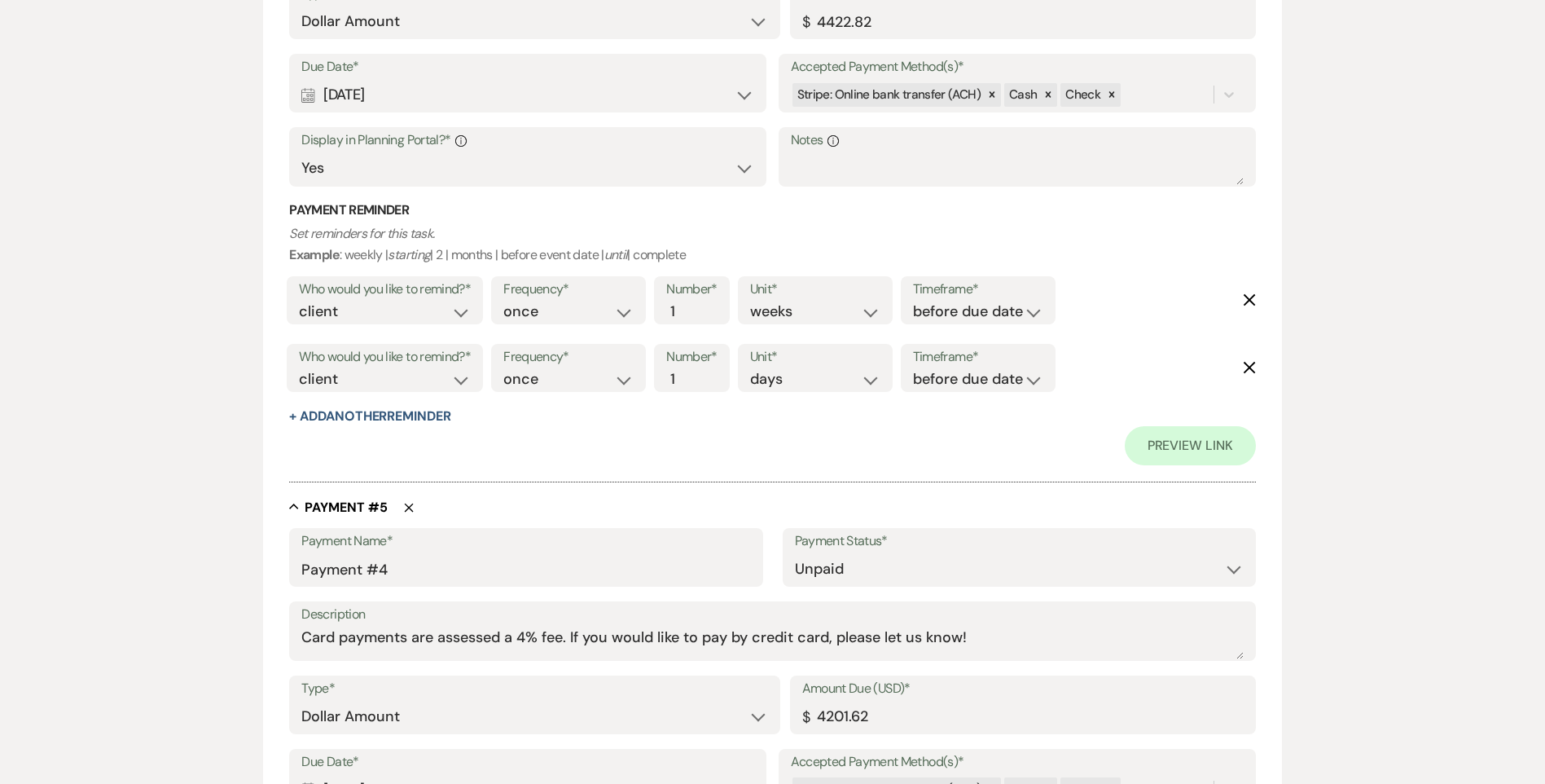
scroll to position [2764, 0]
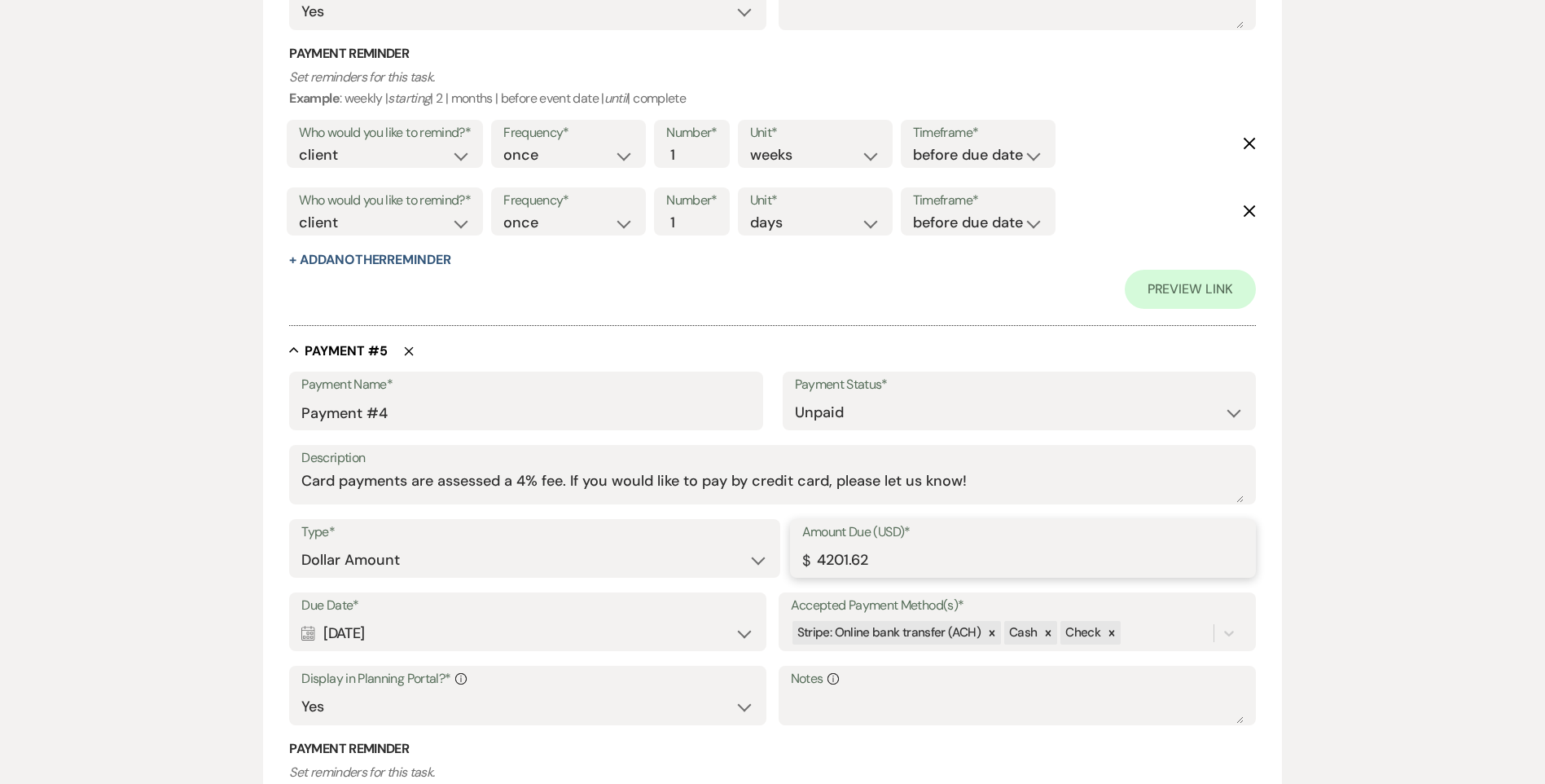
click at [848, 561] on input "4201.62" at bounding box center [1024, 560] width 442 height 32
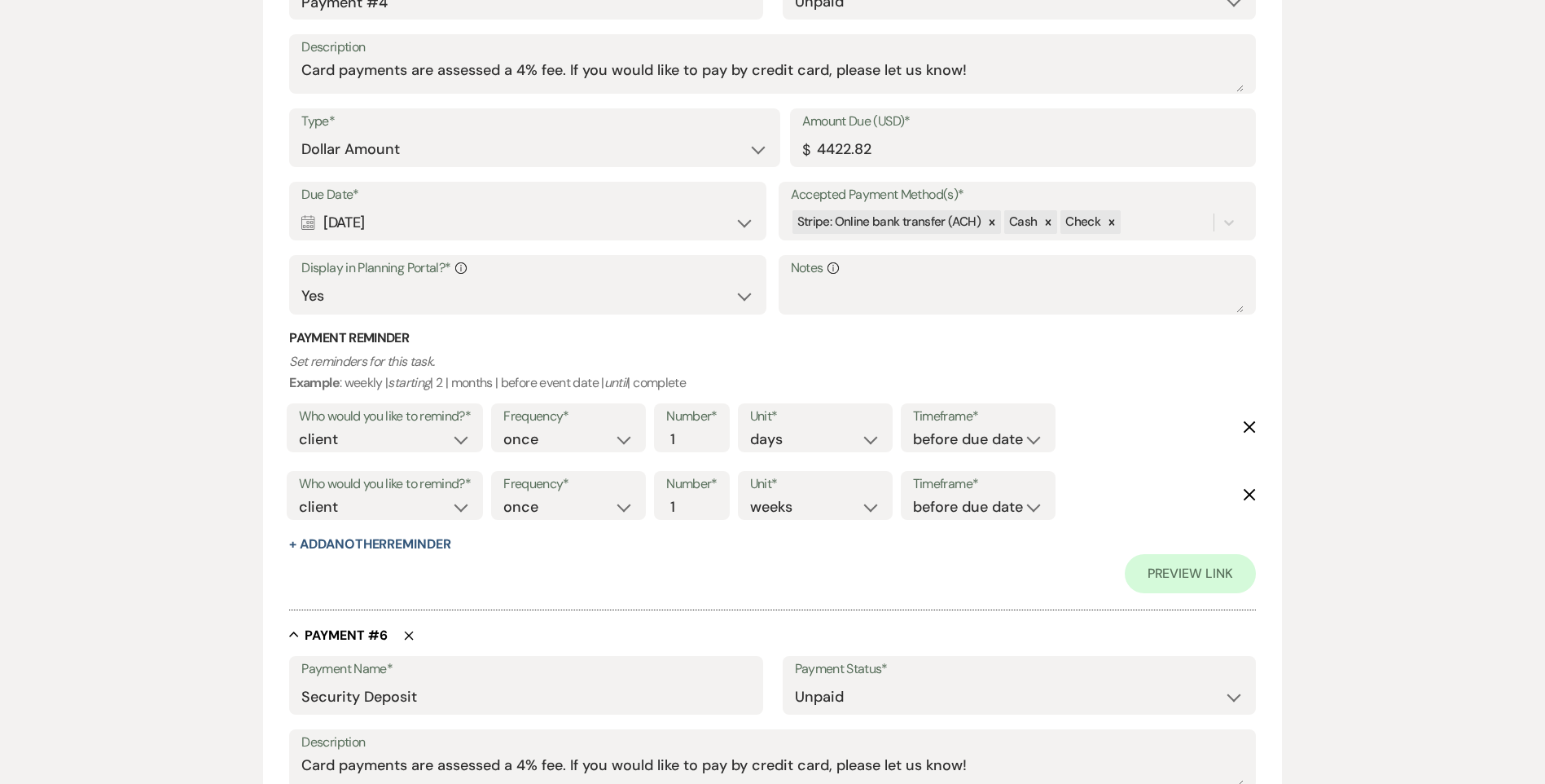
scroll to position [3172, 0]
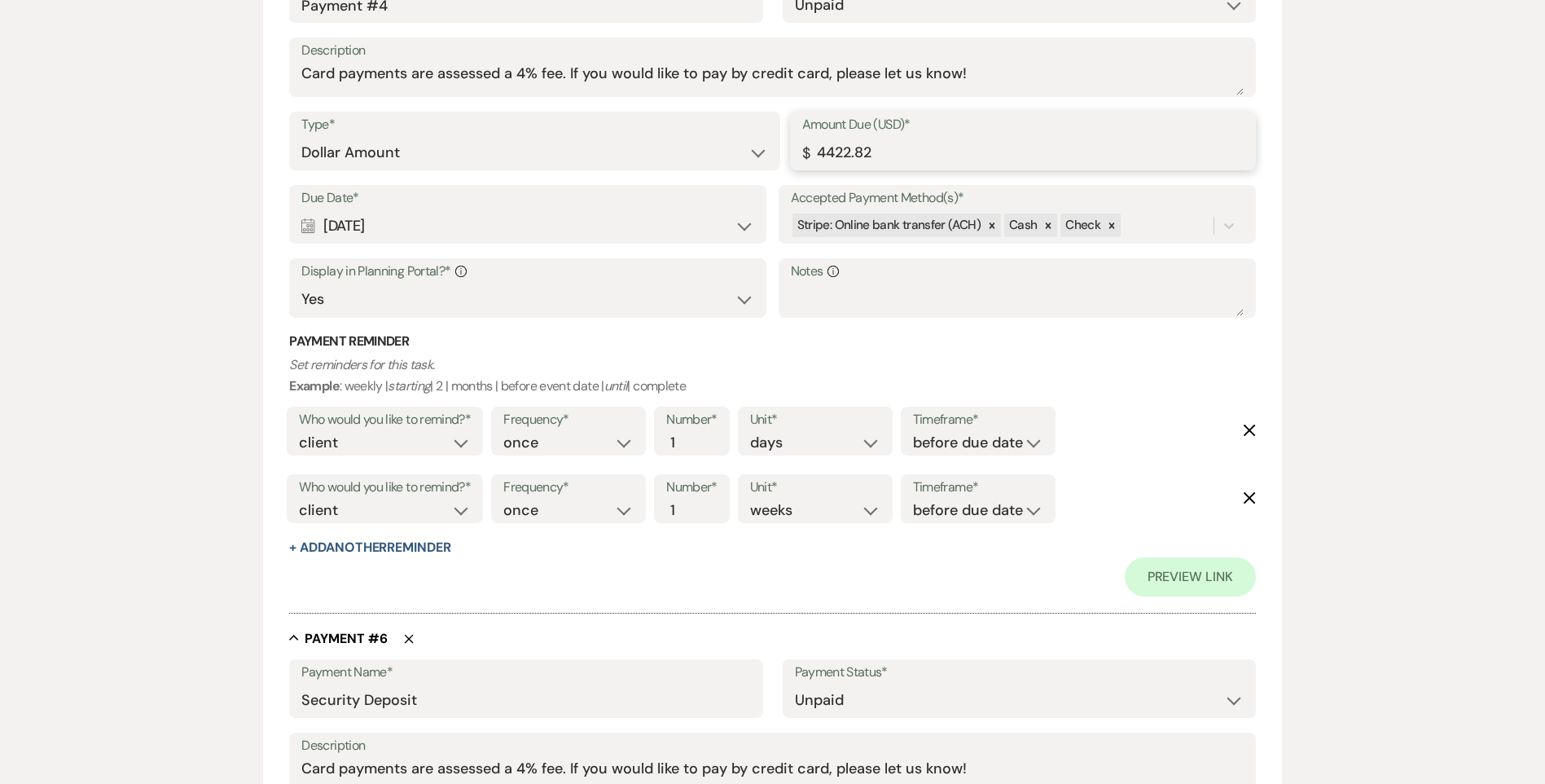
click at [886, 150] on input "4422.82" at bounding box center [1024, 153] width 442 height 32
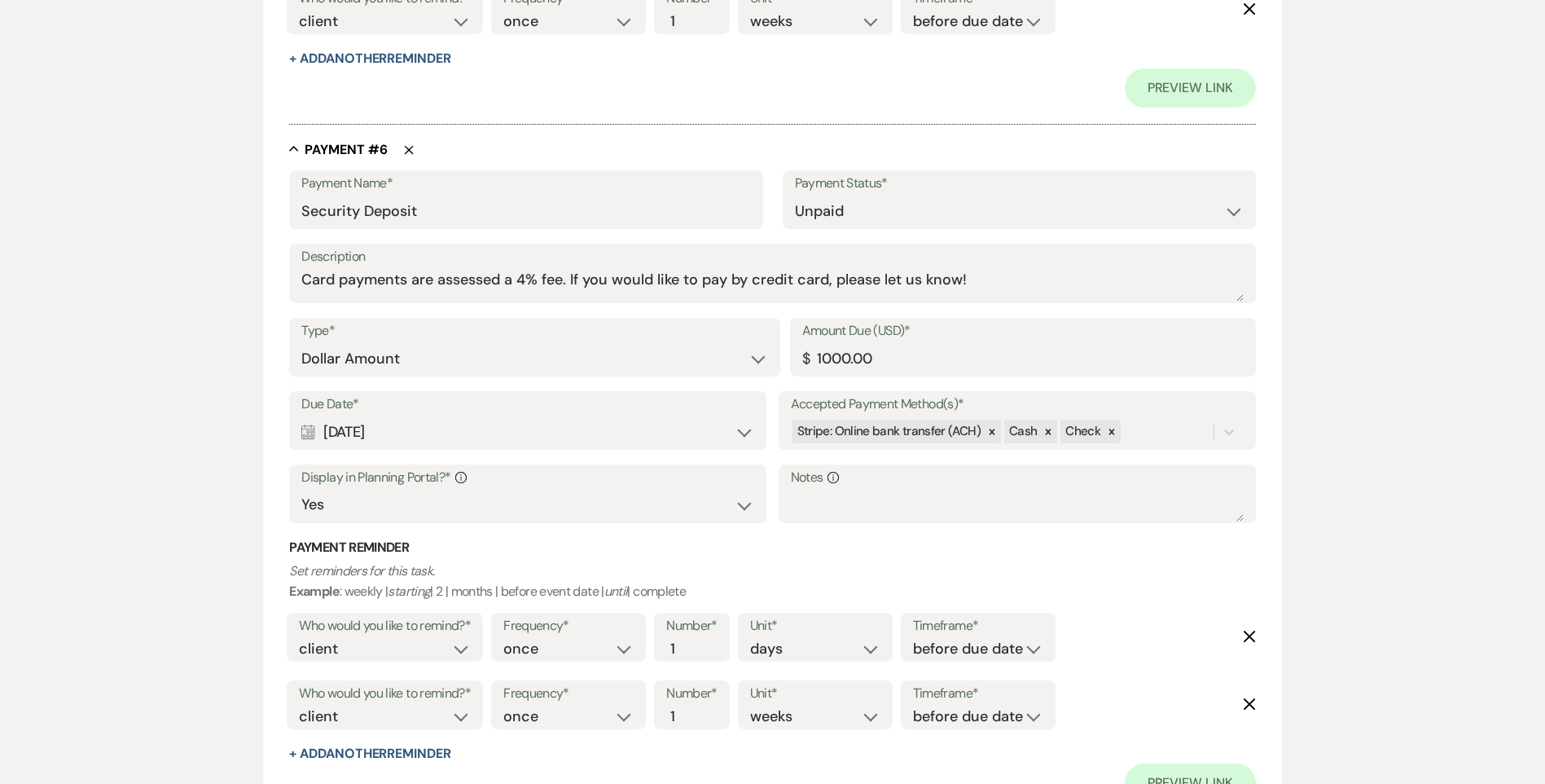
scroll to position [3894, 0]
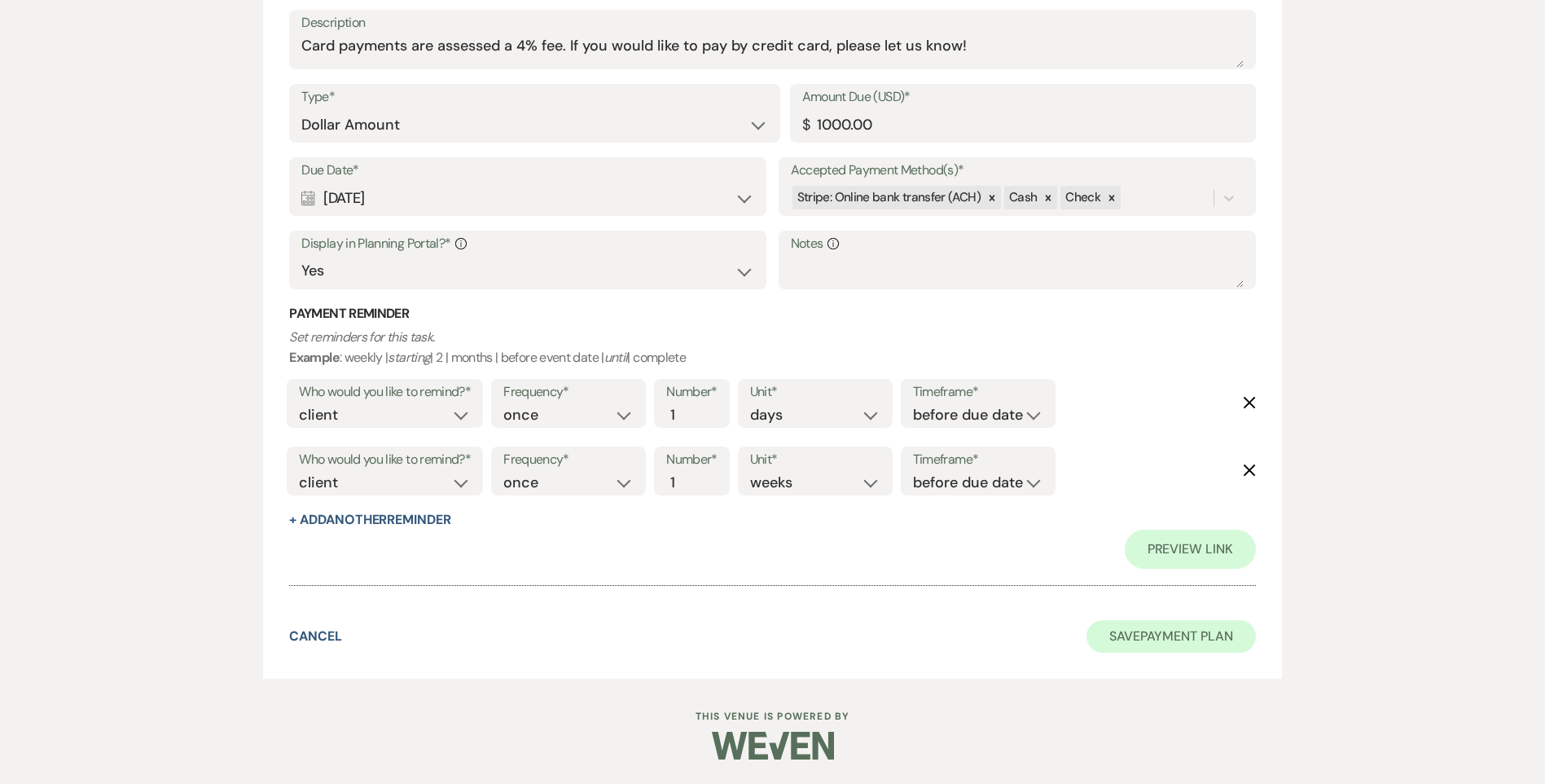
type input "4422.83"
click at [1125, 629] on button "Save Payment Plan" at bounding box center [1172, 636] width 169 height 33
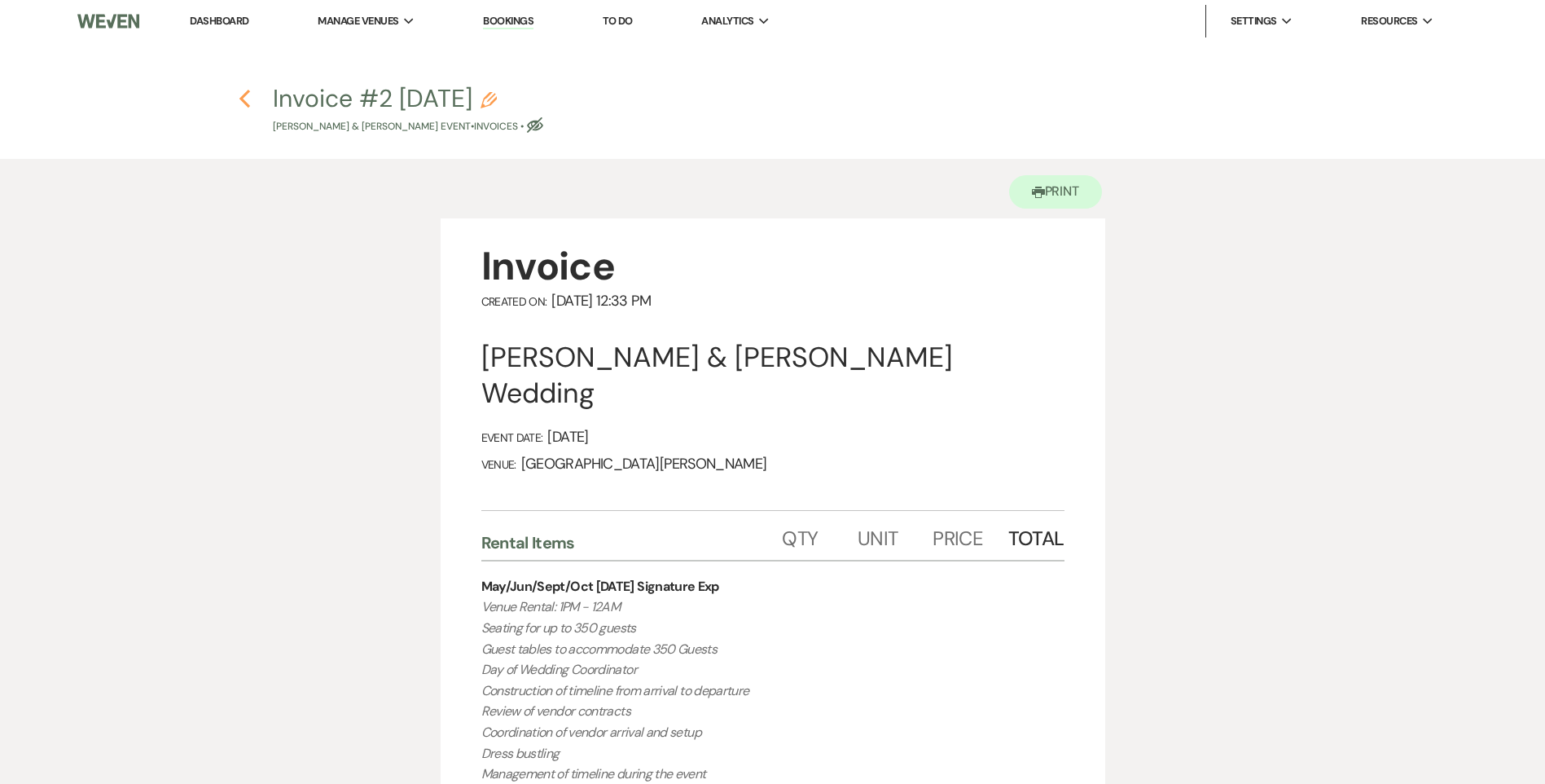
click at [245, 101] on use "button" at bounding box center [245, 99] width 11 height 18
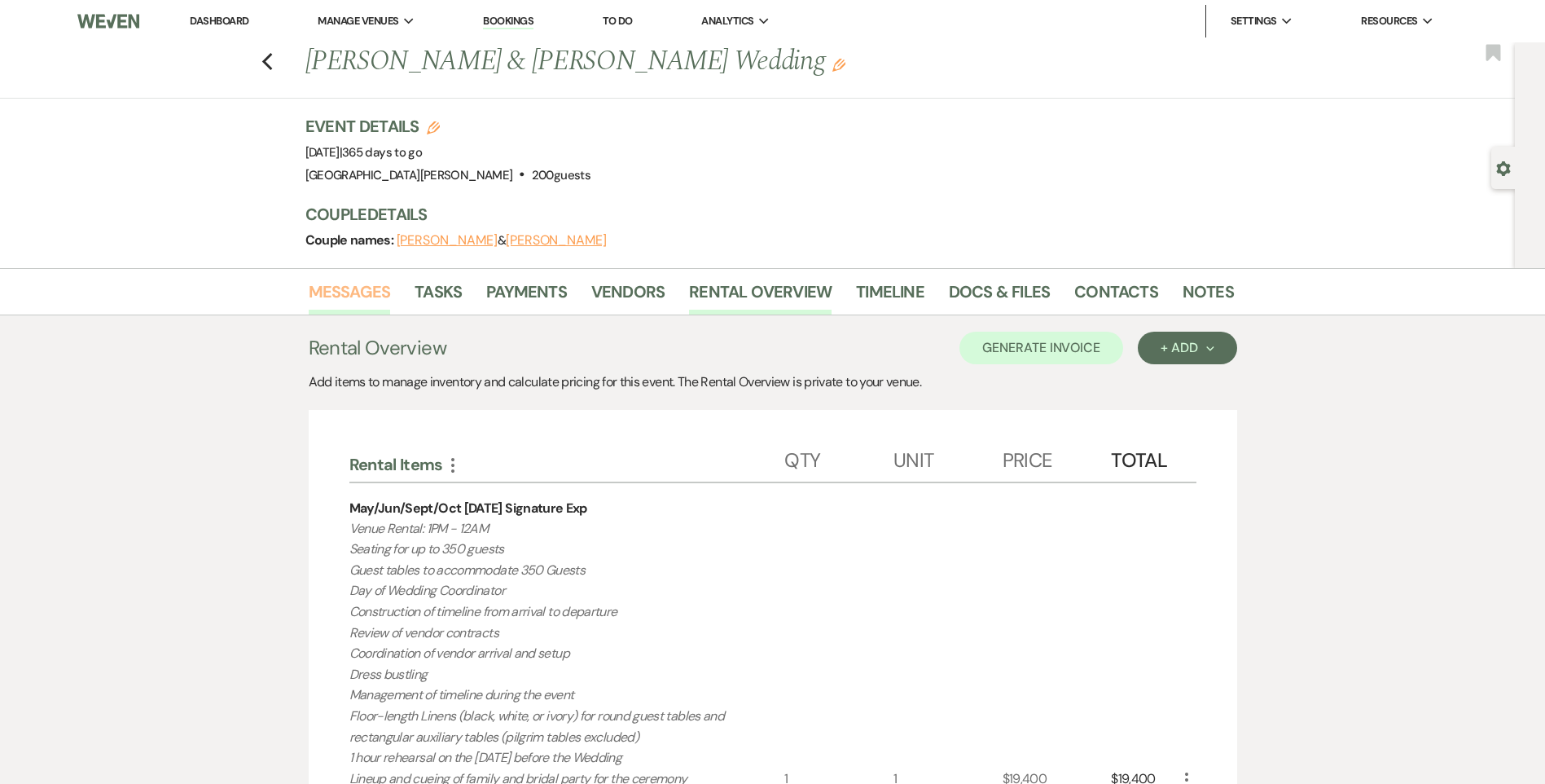
click at [349, 301] on link "Messages" at bounding box center [350, 297] width 82 height 36
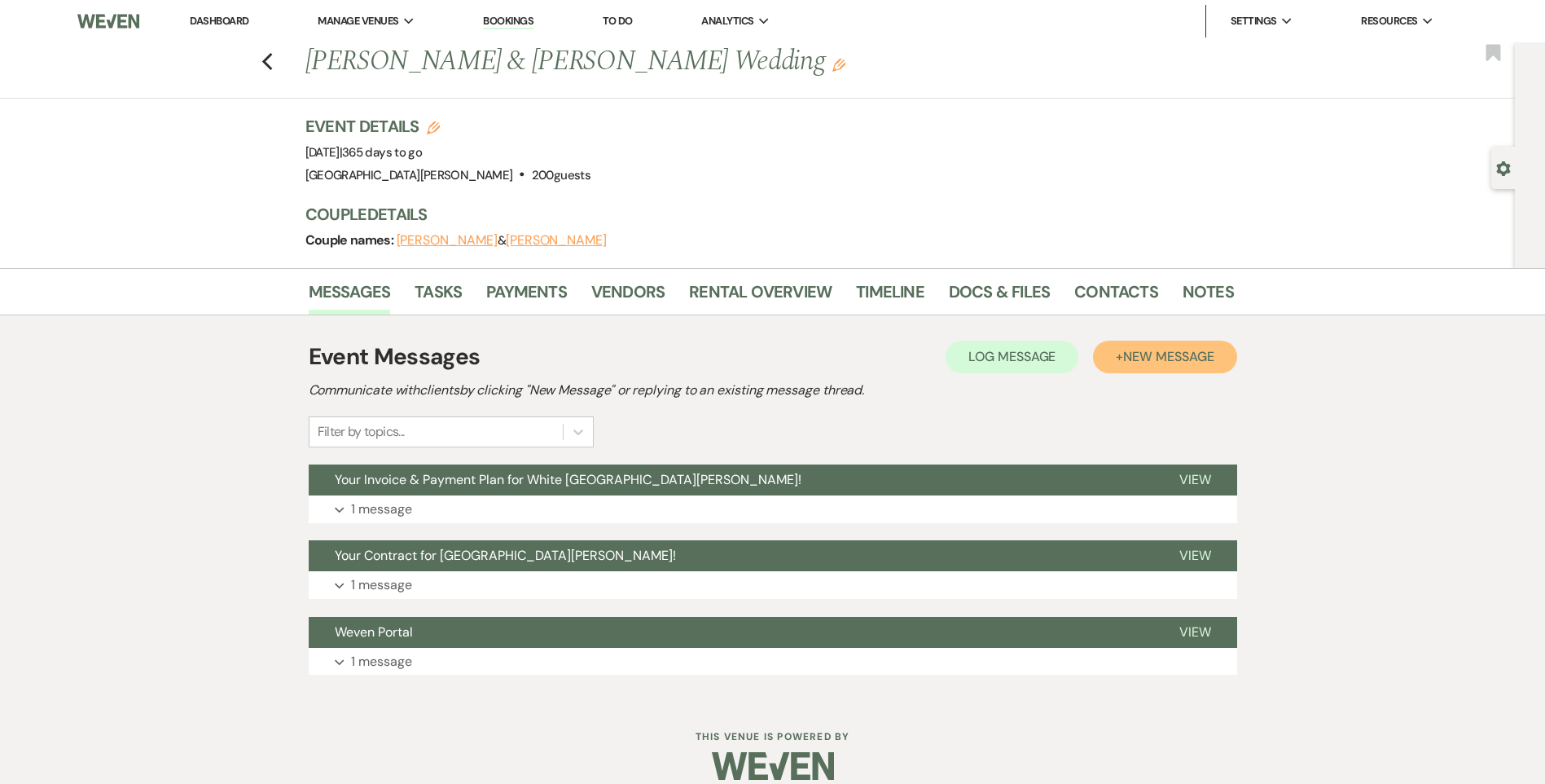
click at [1145, 362] on span "New Message" at bounding box center [1168, 355] width 90 height 17
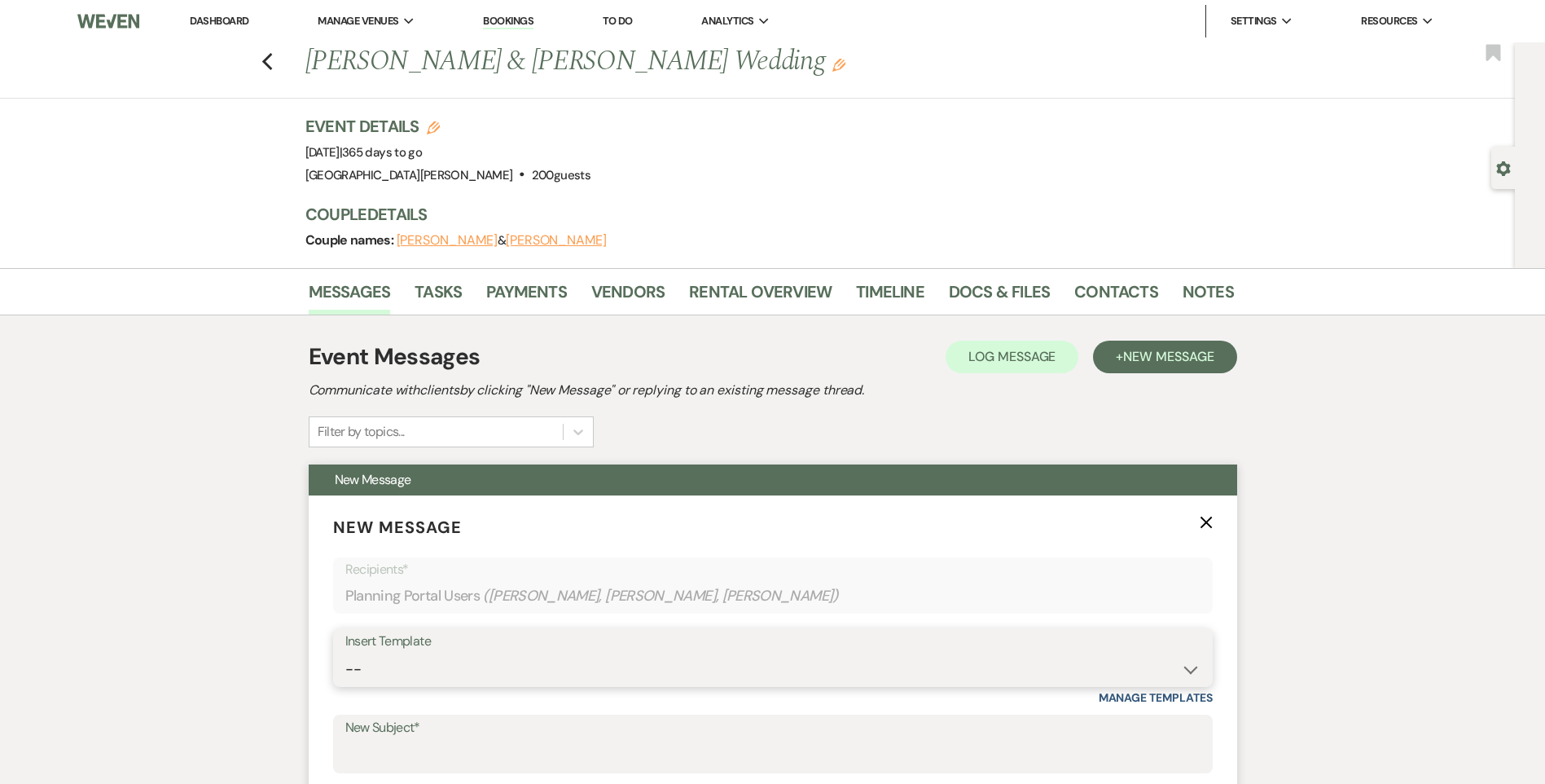
click at [427, 666] on select "-- Follow Up WWM Initial Inquiry Response Planning Portal Introduction (Booked …" at bounding box center [773, 669] width 855 height 32
select select "5027"
click at [346, 653] on select "-- Follow Up WWM Initial Inquiry Response Planning Portal Introduction (Booked …" at bounding box center [773, 669] width 855 height 32
type input "Your Invoice & Payment Plan for White [GEOGRAPHIC_DATA][PERSON_NAME]!"
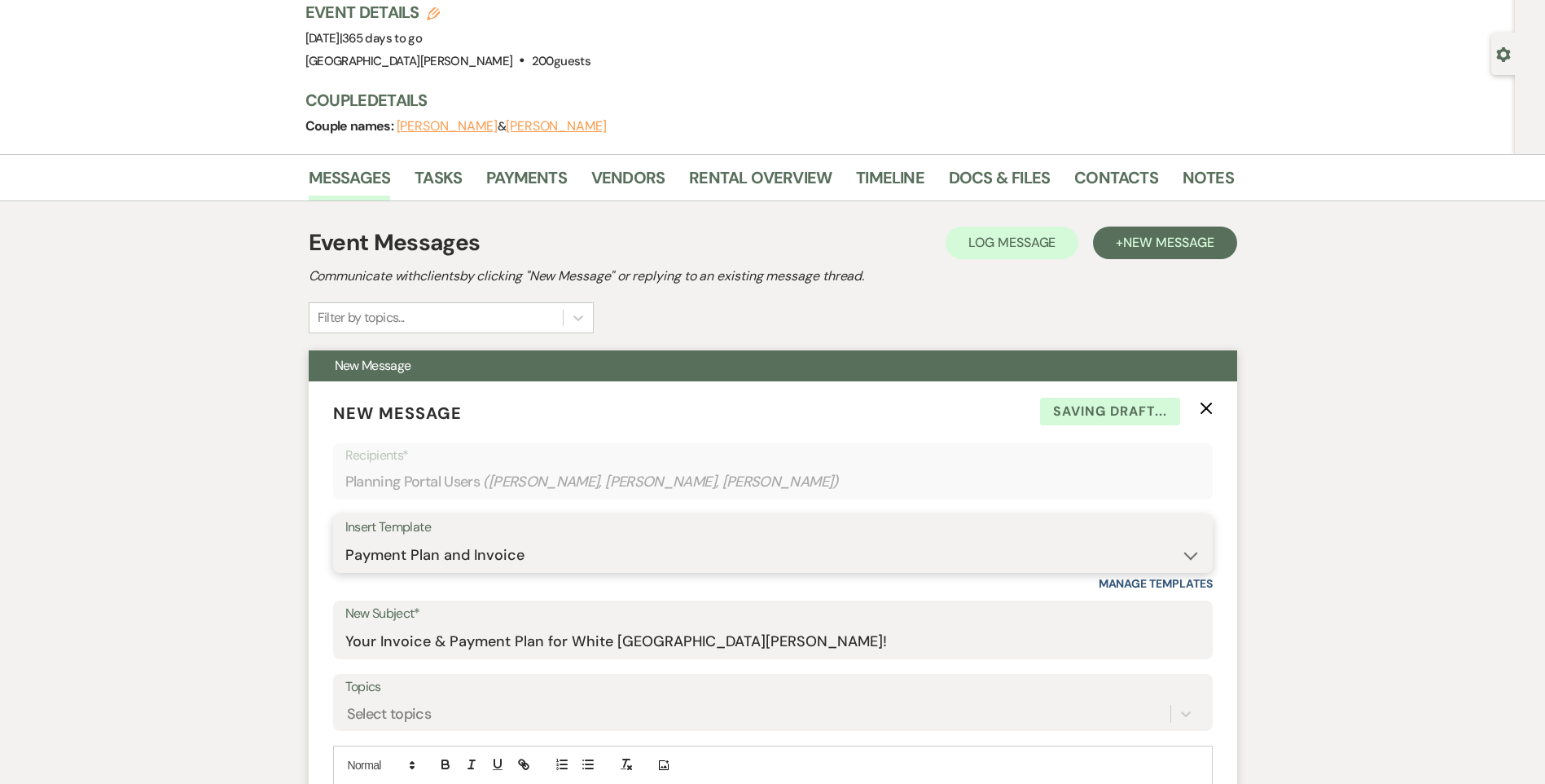
scroll to position [326, 0]
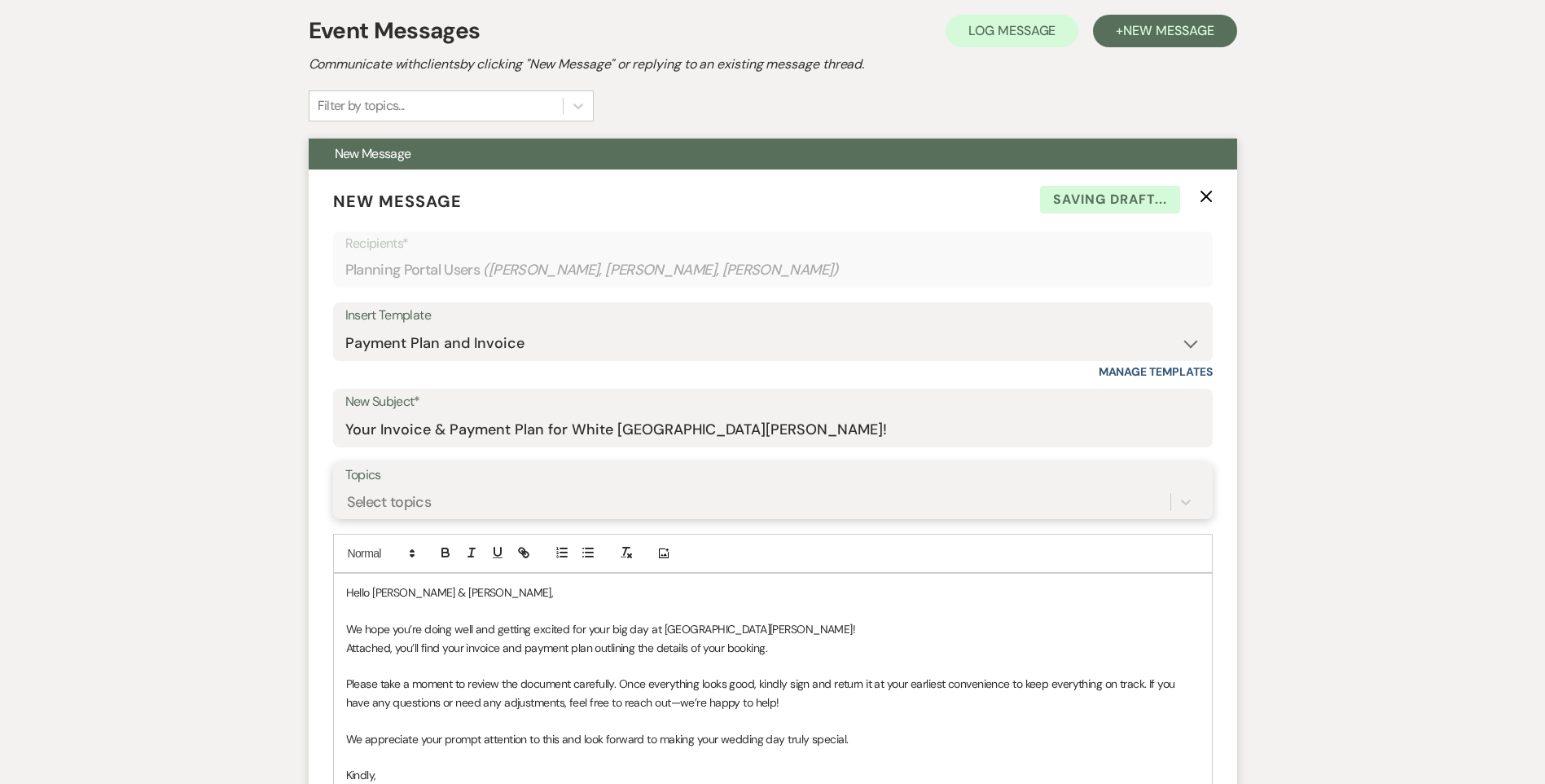
click at [413, 494] on div "Select topics" at bounding box center [388, 502] width 85 height 22
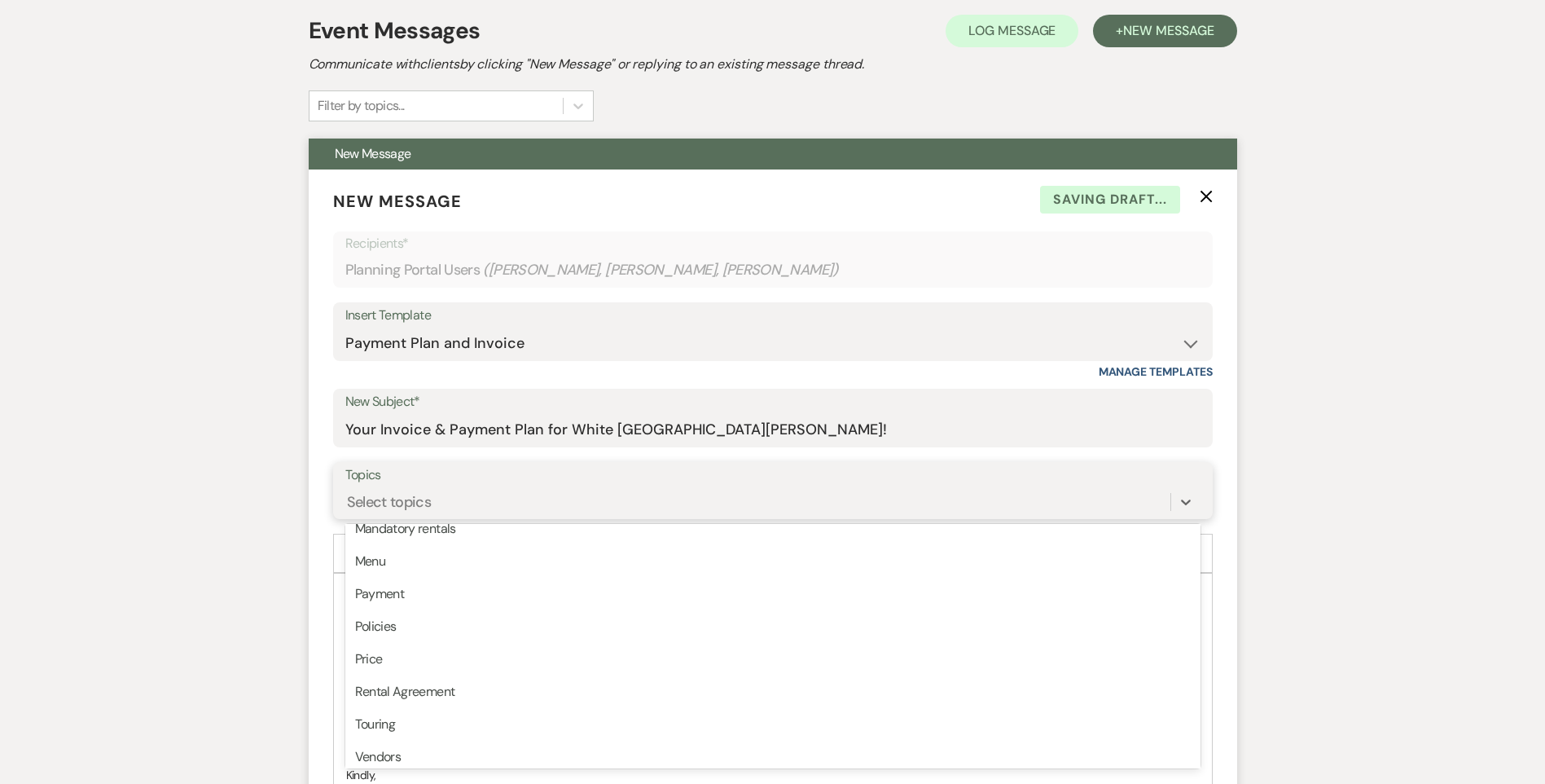
scroll to position [413, 0]
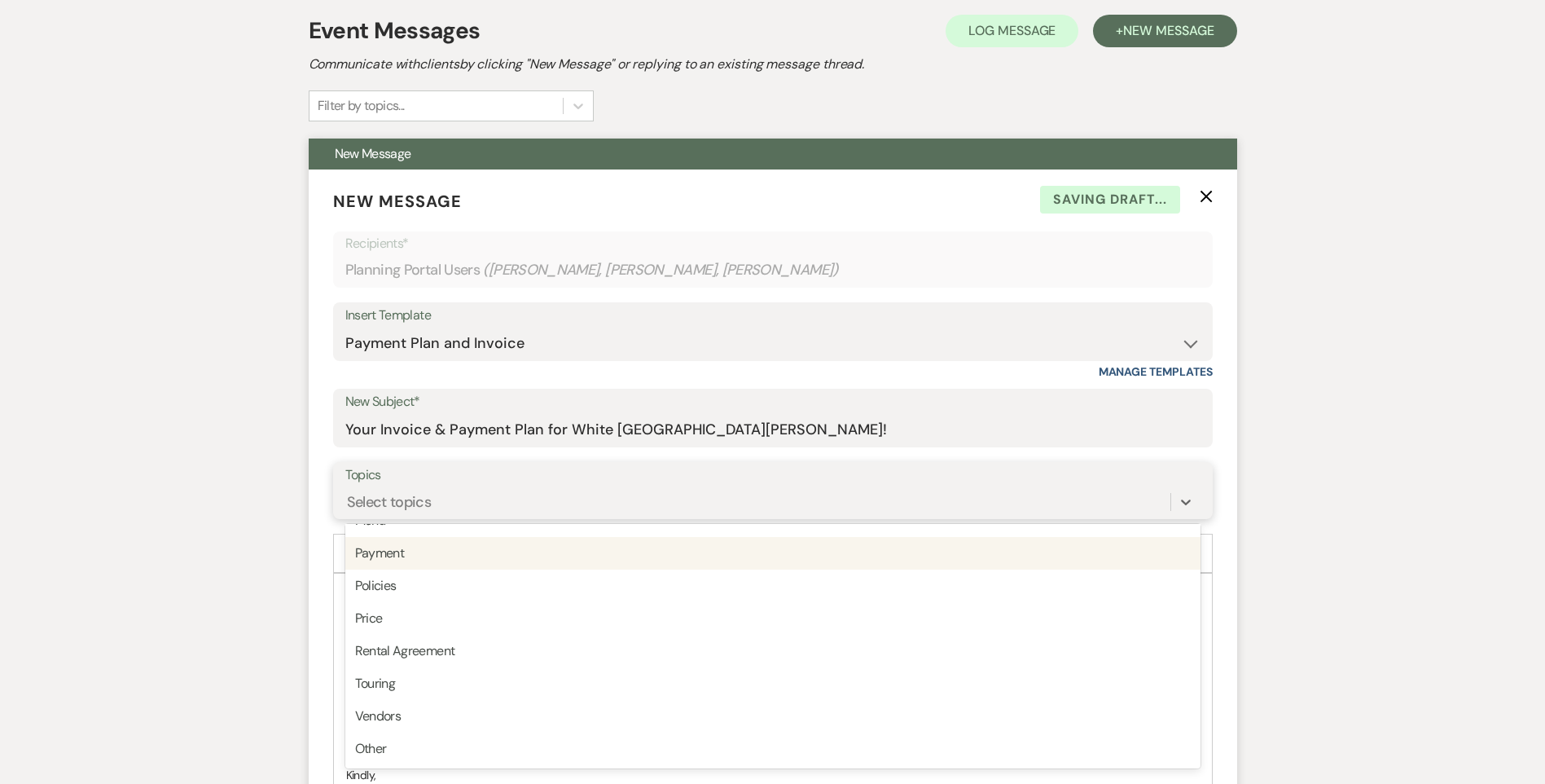
click at [444, 566] on div "Payment" at bounding box center [773, 553] width 855 height 33
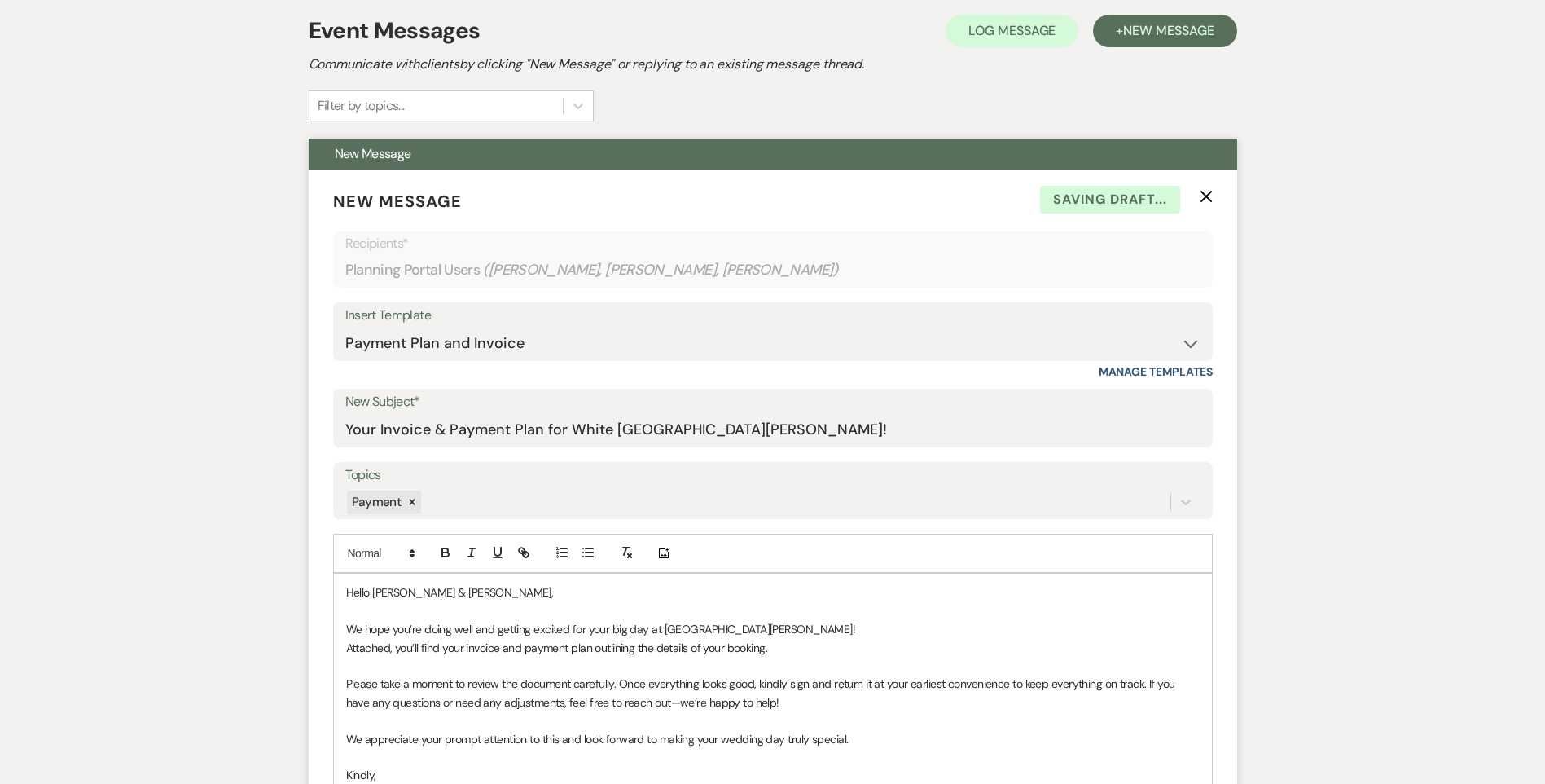
click at [470, 651] on p "Attached, you’ll find your invoice and payment plan outlining the details of yo…" at bounding box center [773, 648] width 854 height 18
click at [811, 651] on p "Attached, you’ll find your updated invoice and payment plan outlining the detai…" at bounding box center [773, 648] width 854 height 18
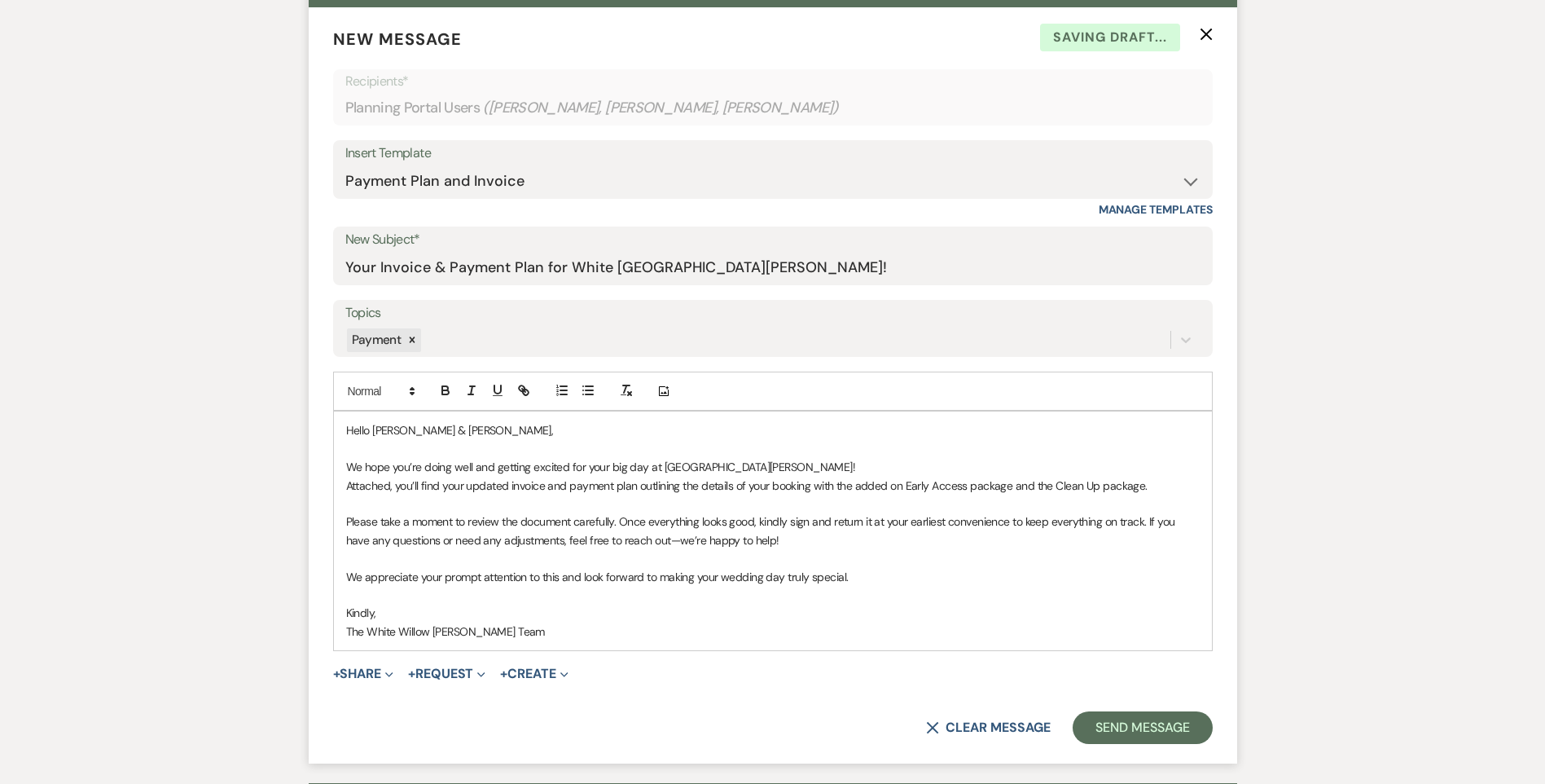
scroll to position [489, 0]
click at [365, 674] on button "+ Share Expand" at bounding box center [364, 673] width 61 height 13
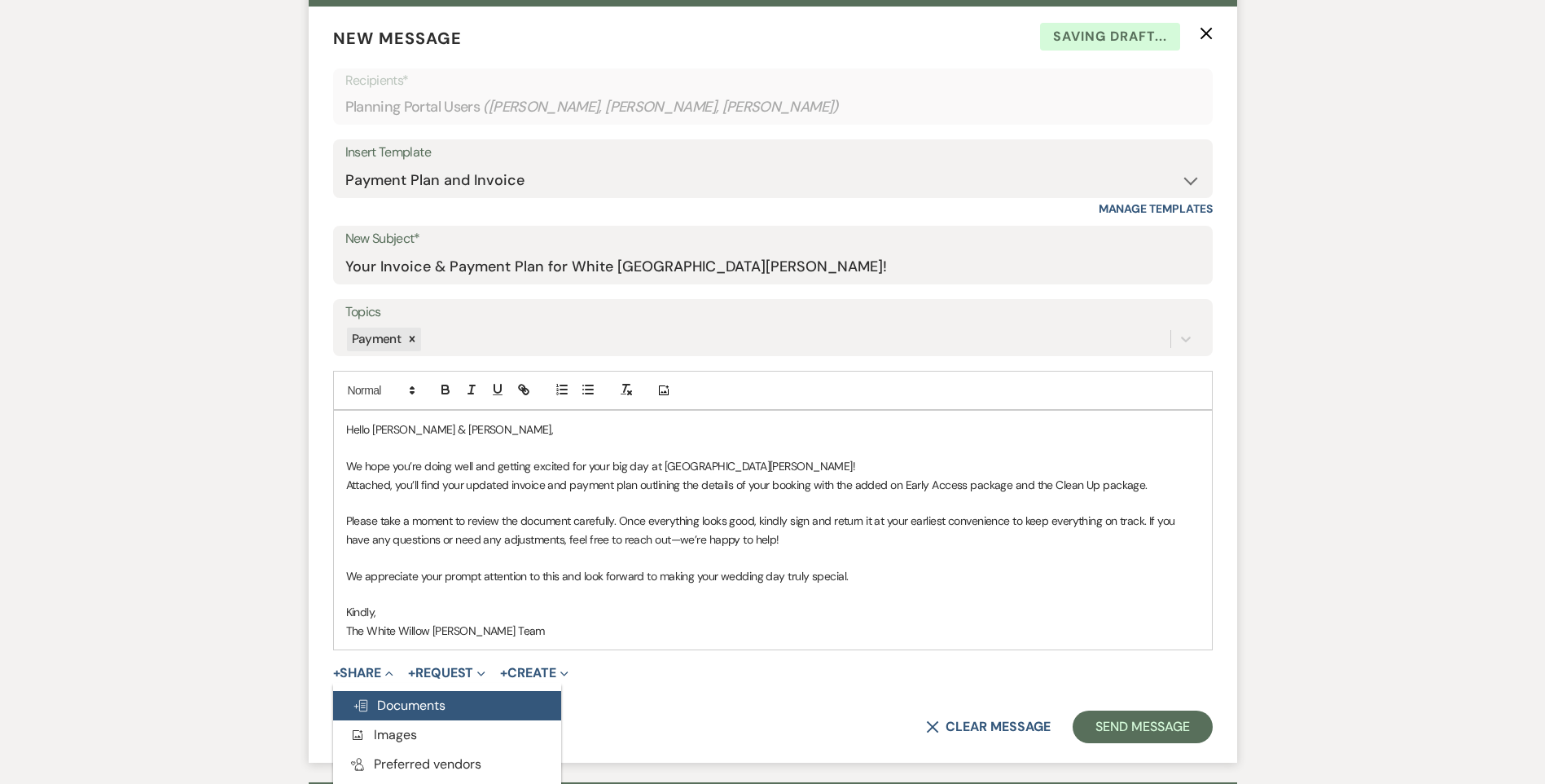
click at [404, 705] on span "Doc Upload Documents" at bounding box center [399, 705] width 93 height 17
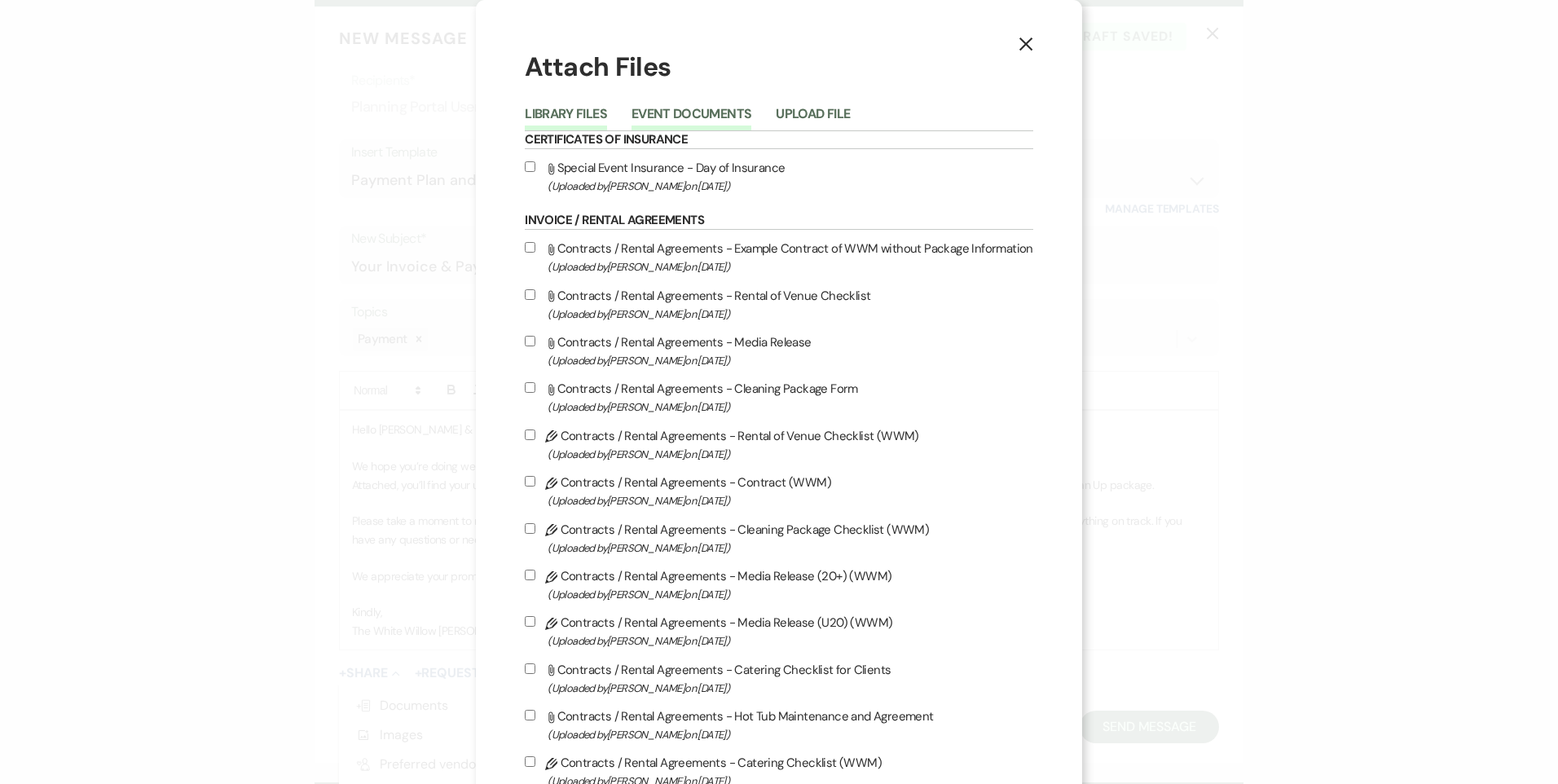
click at [653, 118] on button "Event Documents" at bounding box center [692, 119] width 119 height 23
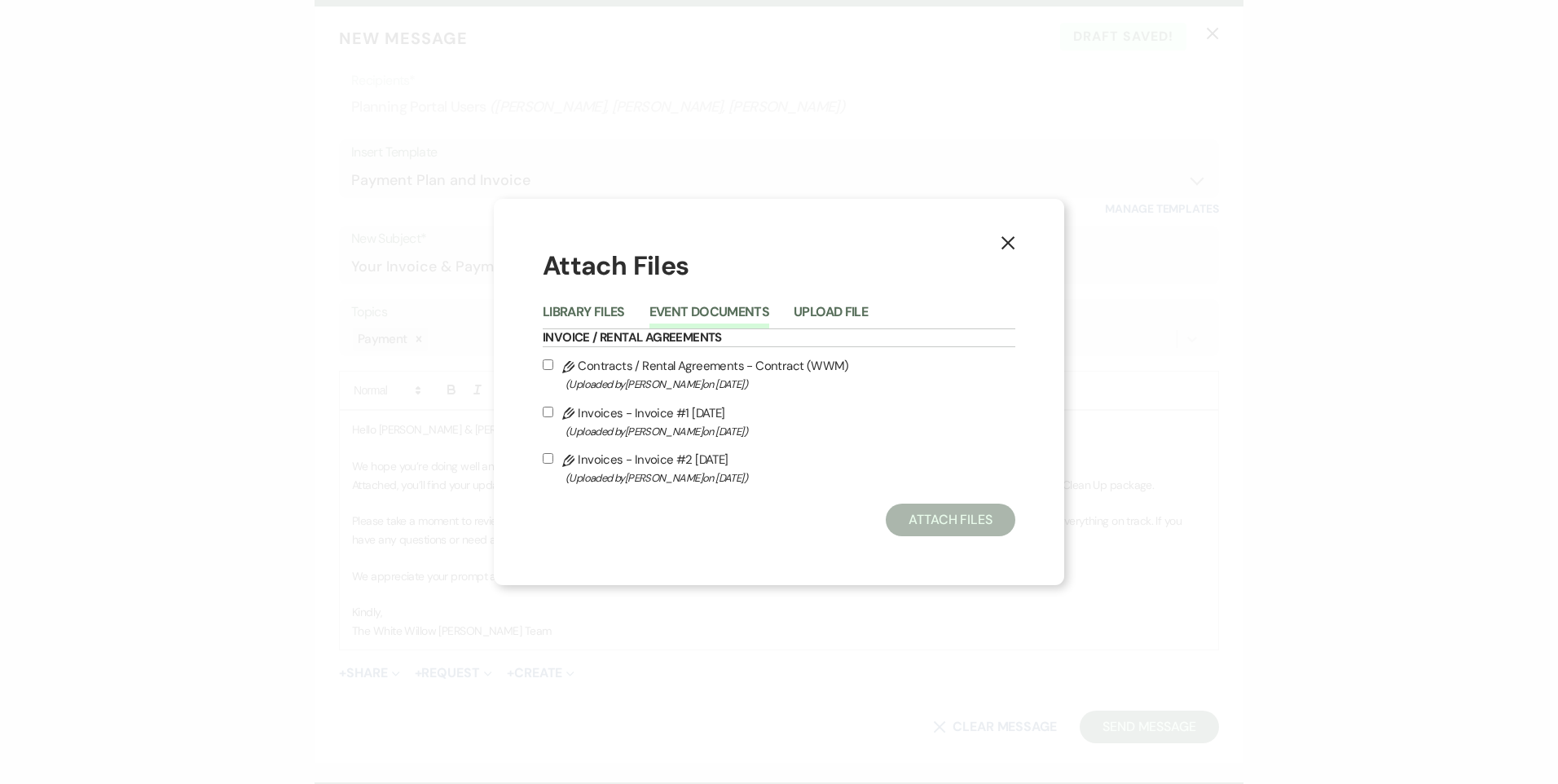
click at [546, 452] on label "Pencil Invoices - Invoice #2 [DATE] (Uploaded by [PERSON_NAME] on [DATE] )" at bounding box center [779, 468] width 472 height 38
click at [546, 453] on input "Pencil Invoices - Invoice #2 [DATE] (Uploaded by [PERSON_NAME] on [DATE] )" at bounding box center [548, 458] width 11 height 11
checkbox input "true"
click at [925, 502] on div "Attach Files Library Files Event Documents Upload File Invoice / Rental Agreeme…" at bounding box center [779, 392] width 472 height 290
click at [935, 508] on button "Attach Files" at bounding box center [950, 519] width 129 height 33
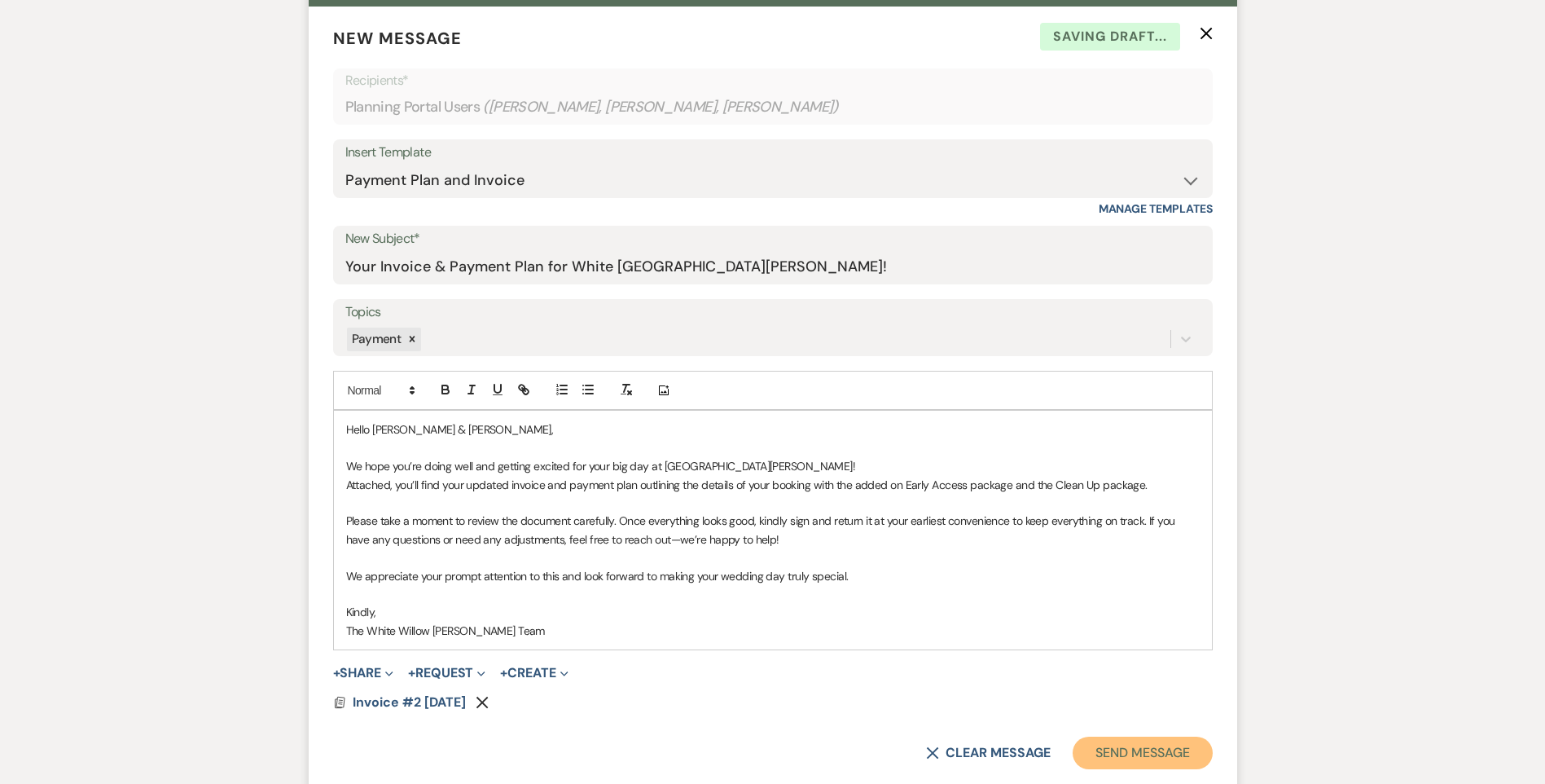
click at [1151, 755] on button "Send Message" at bounding box center [1142, 753] width 139 height 33
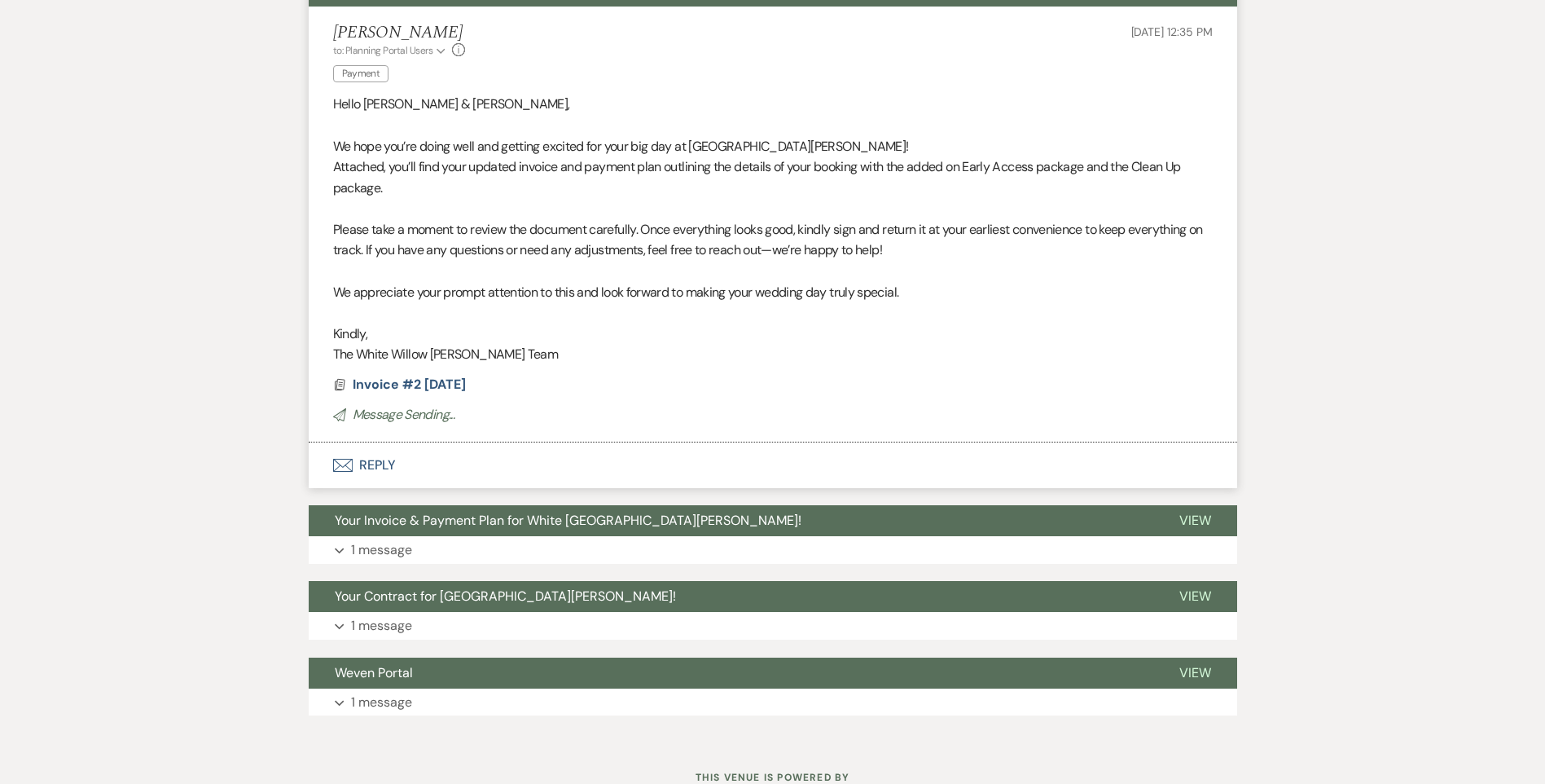
scroll to position [0, 0]
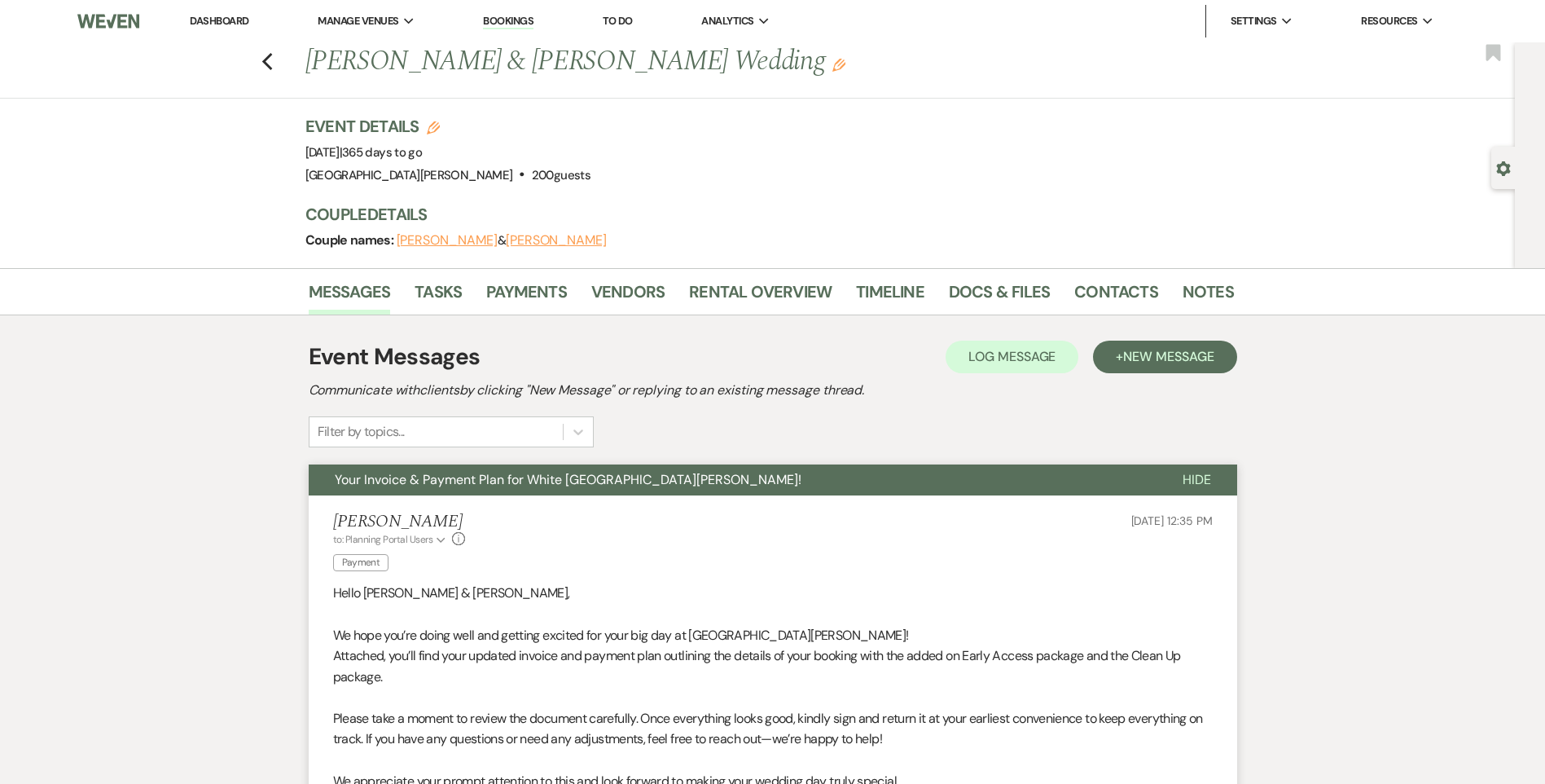
drag, startPoint x: 234, startPoint y: 15, endPoint x: 249, endPoint y: 31, distance: 21.9
click at [234, 15] on link "Dashboard" at bounding box center [219, 21] width 59 height 14
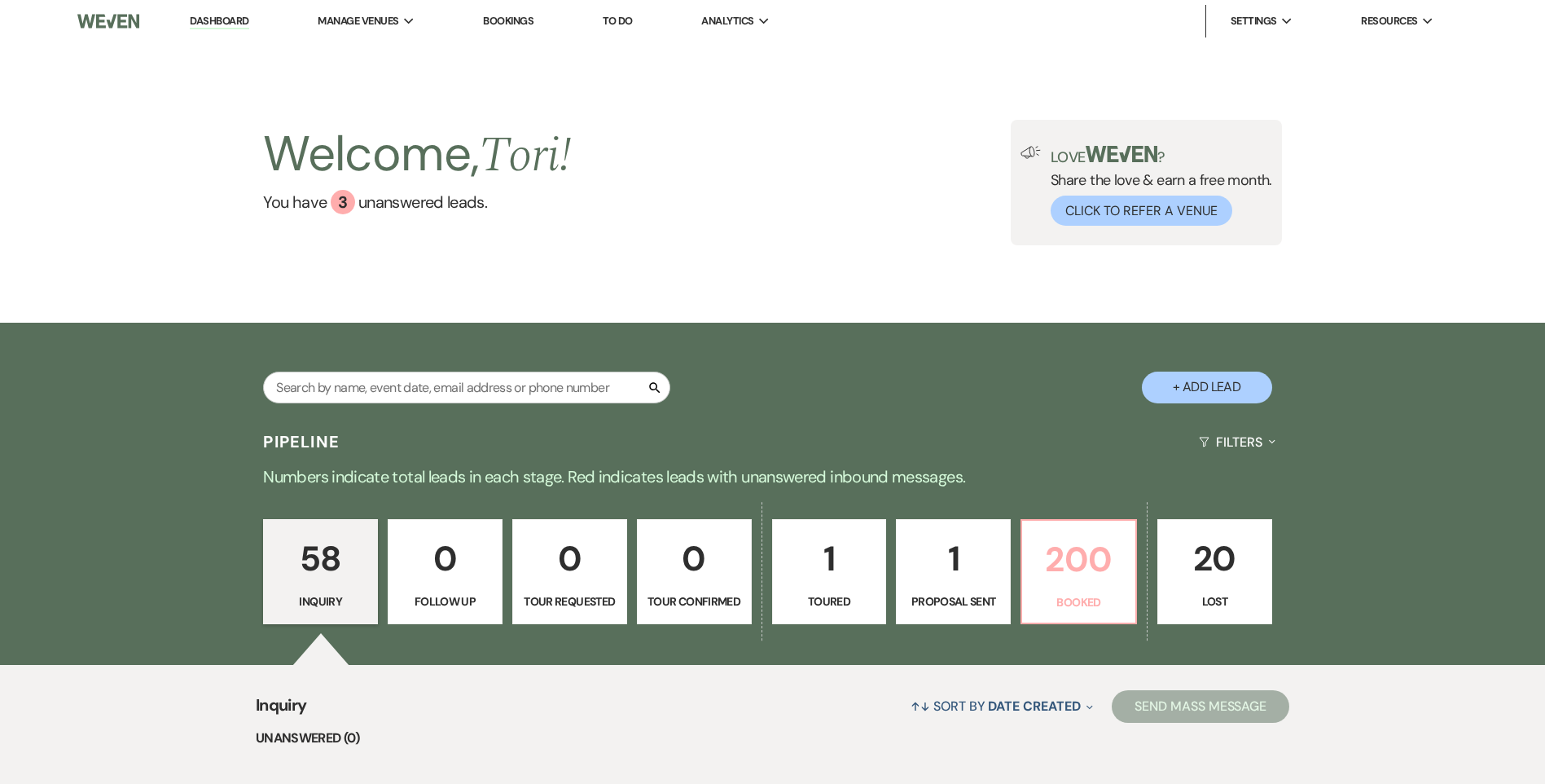
click at [1068, 550] on p "200" at bounding box center [1078, 559] width 94 height 54
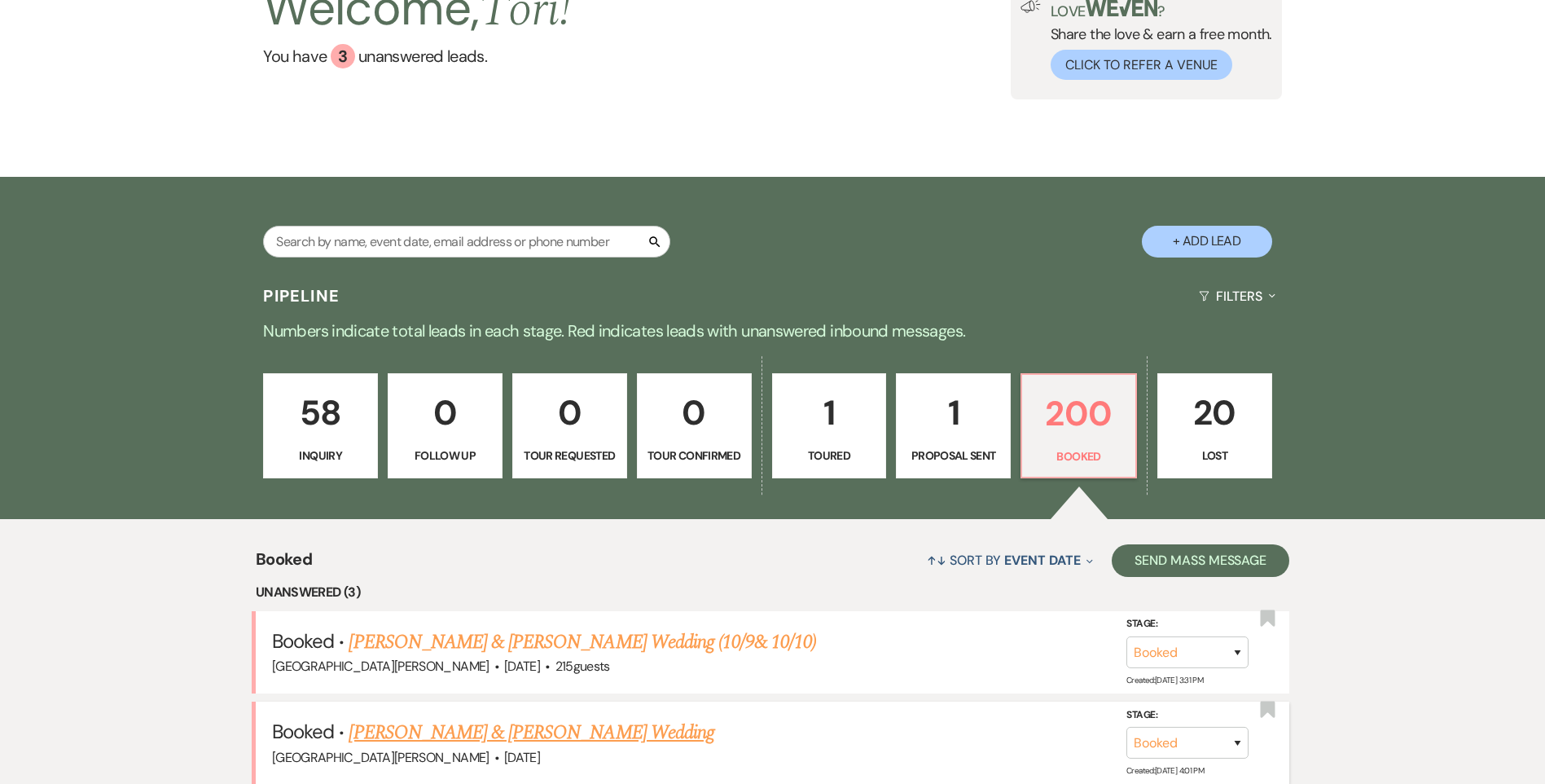
scroll to position [407, 0]
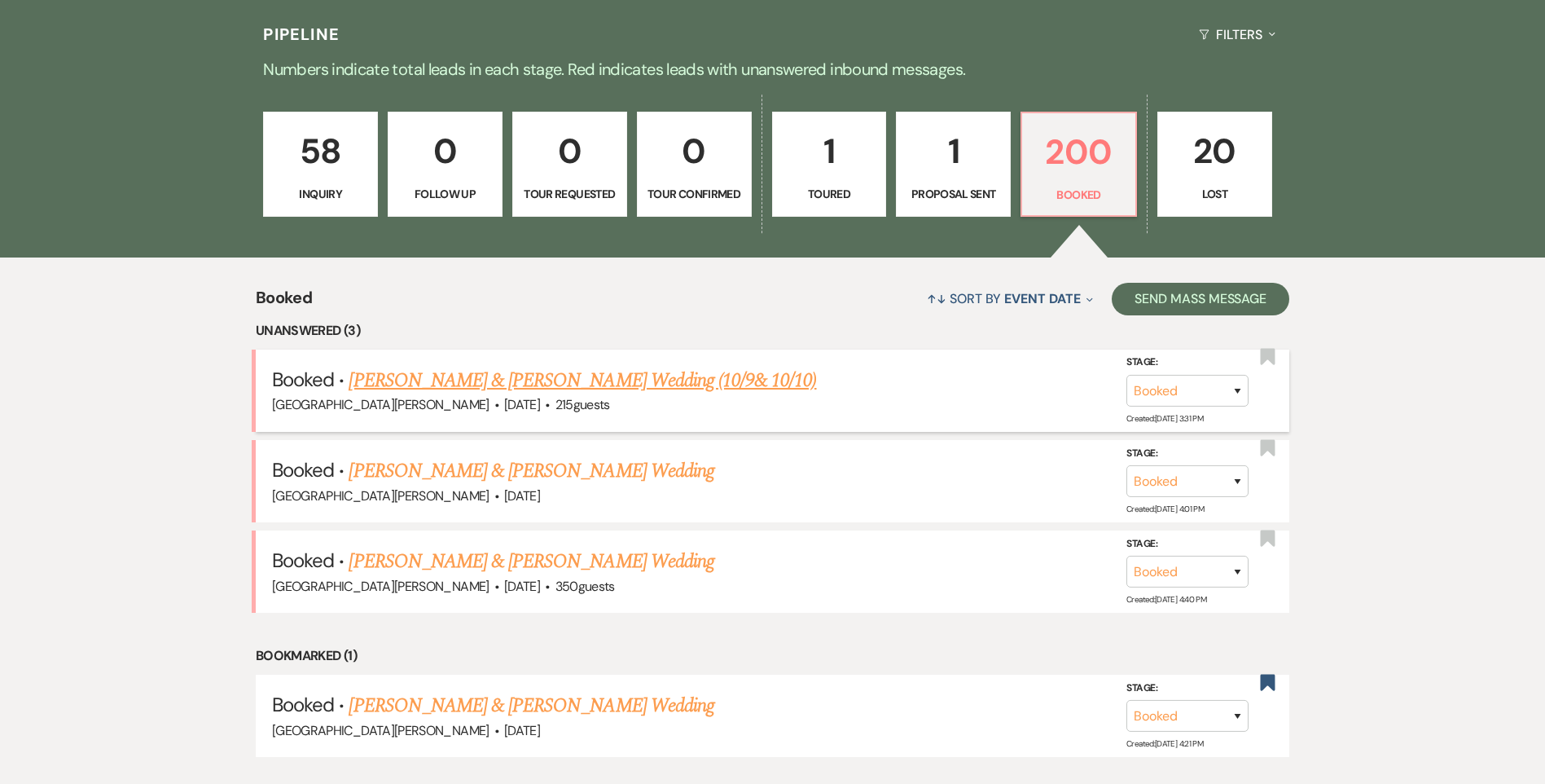
click at [513, 389] on link "[PERSON_NAME] & [PERSON_NAME] Wedding (10/9& 10/10)" at bounding box center [582, 380] width 468 height 29
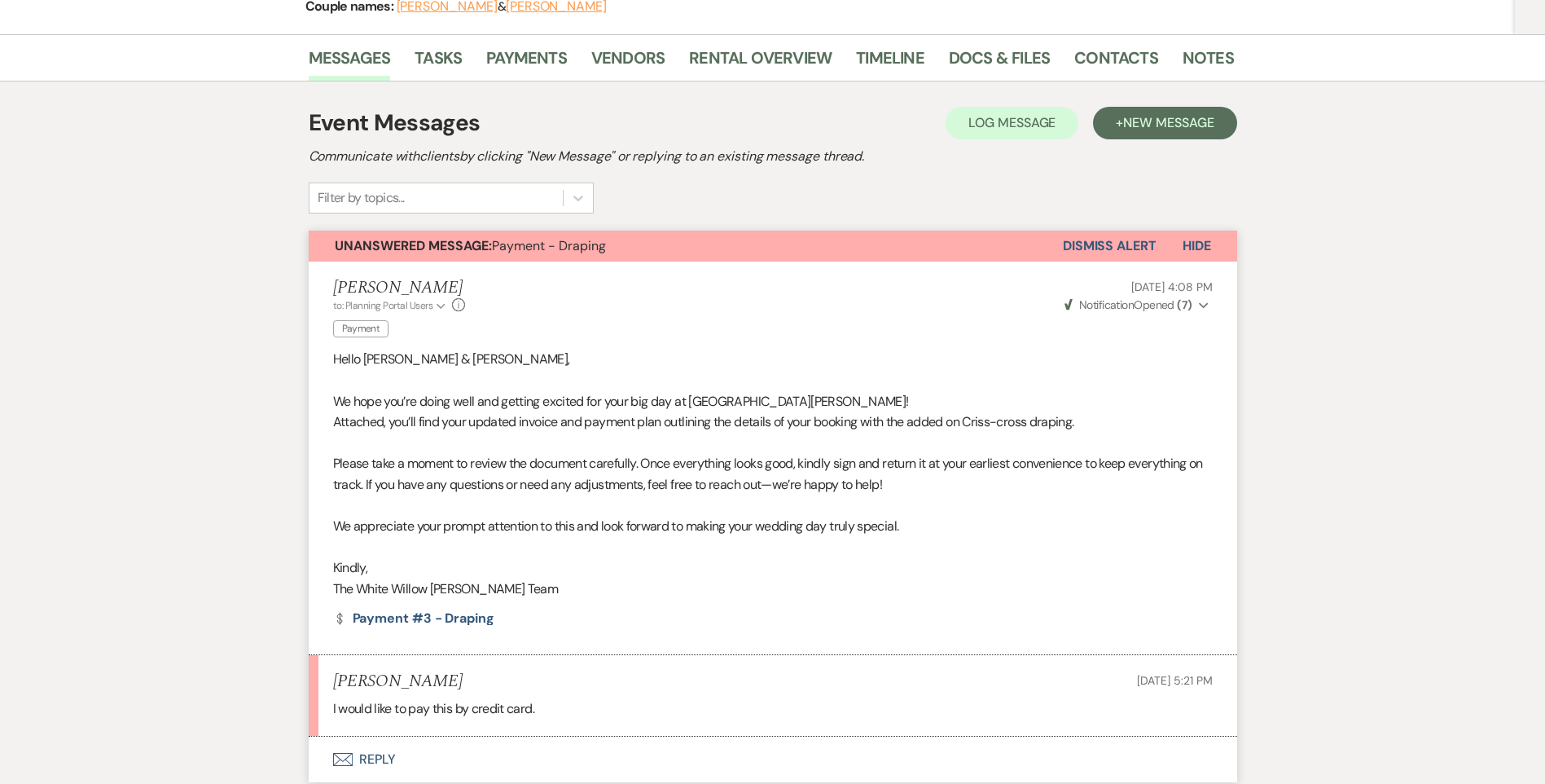
scroll to position [244, 0]
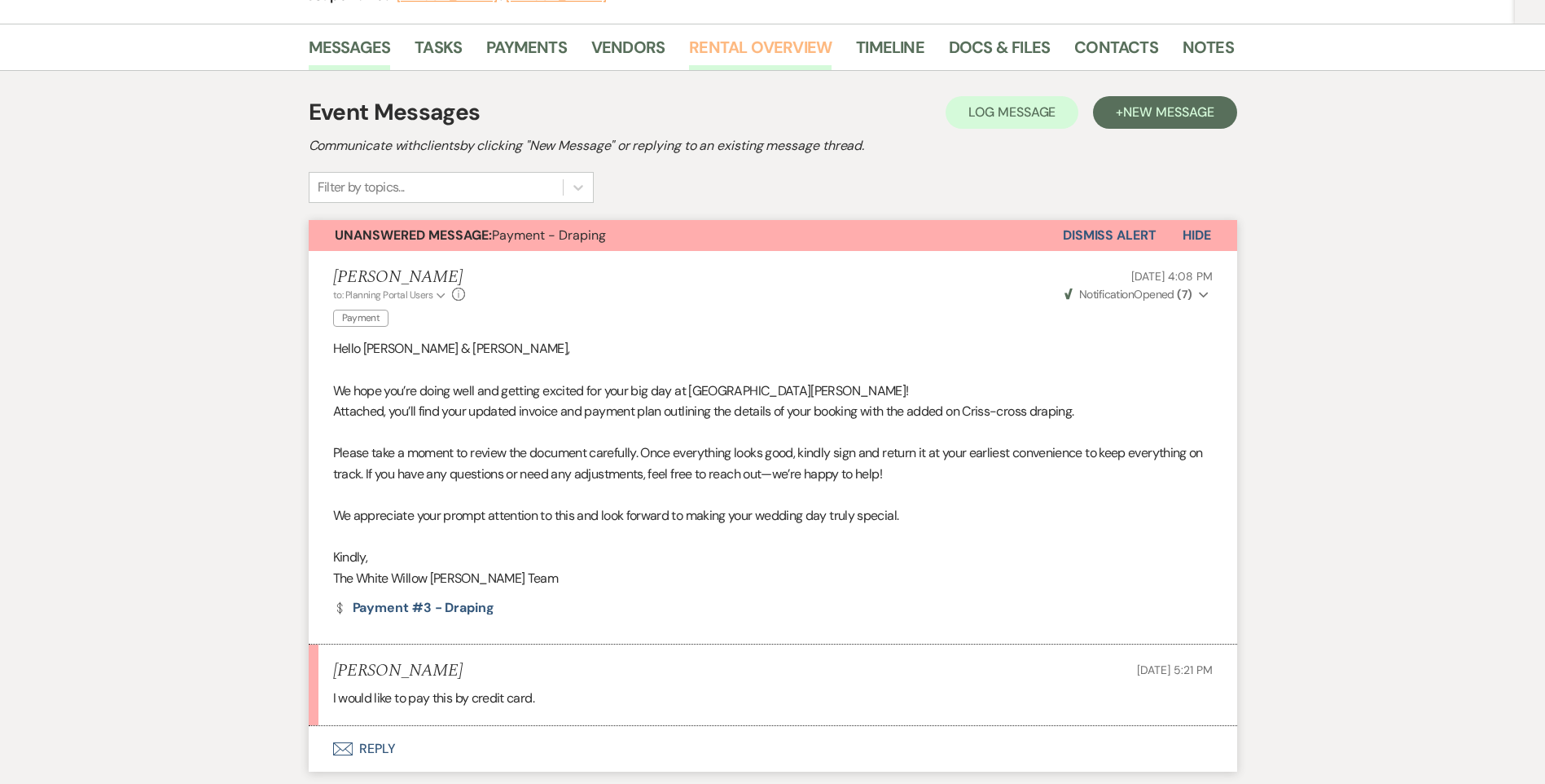
click at [716, 52] on link "Rental Overview" at bounding box center [760, 52] width 143 height 36
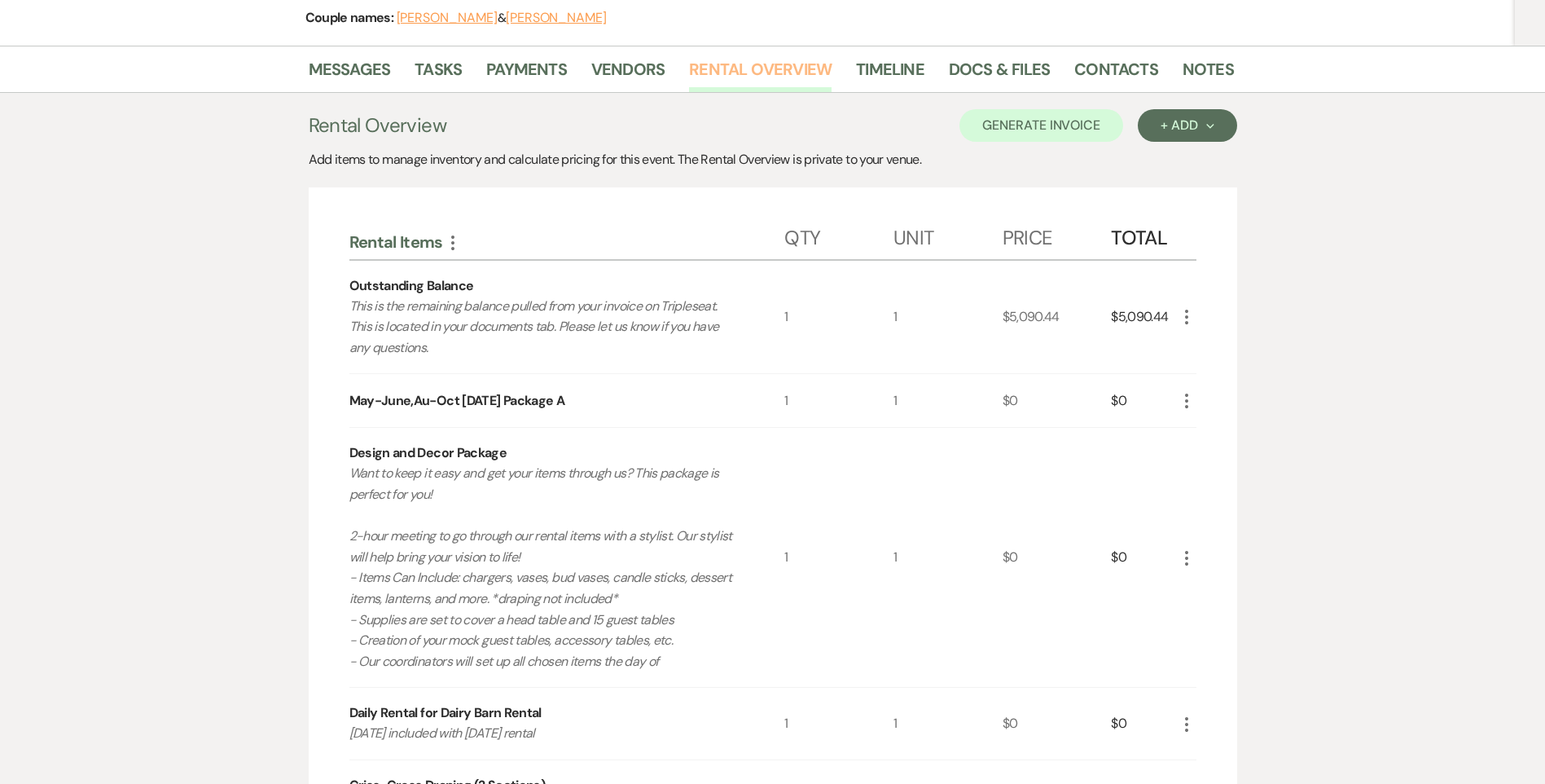
scroll to position [81, 0]
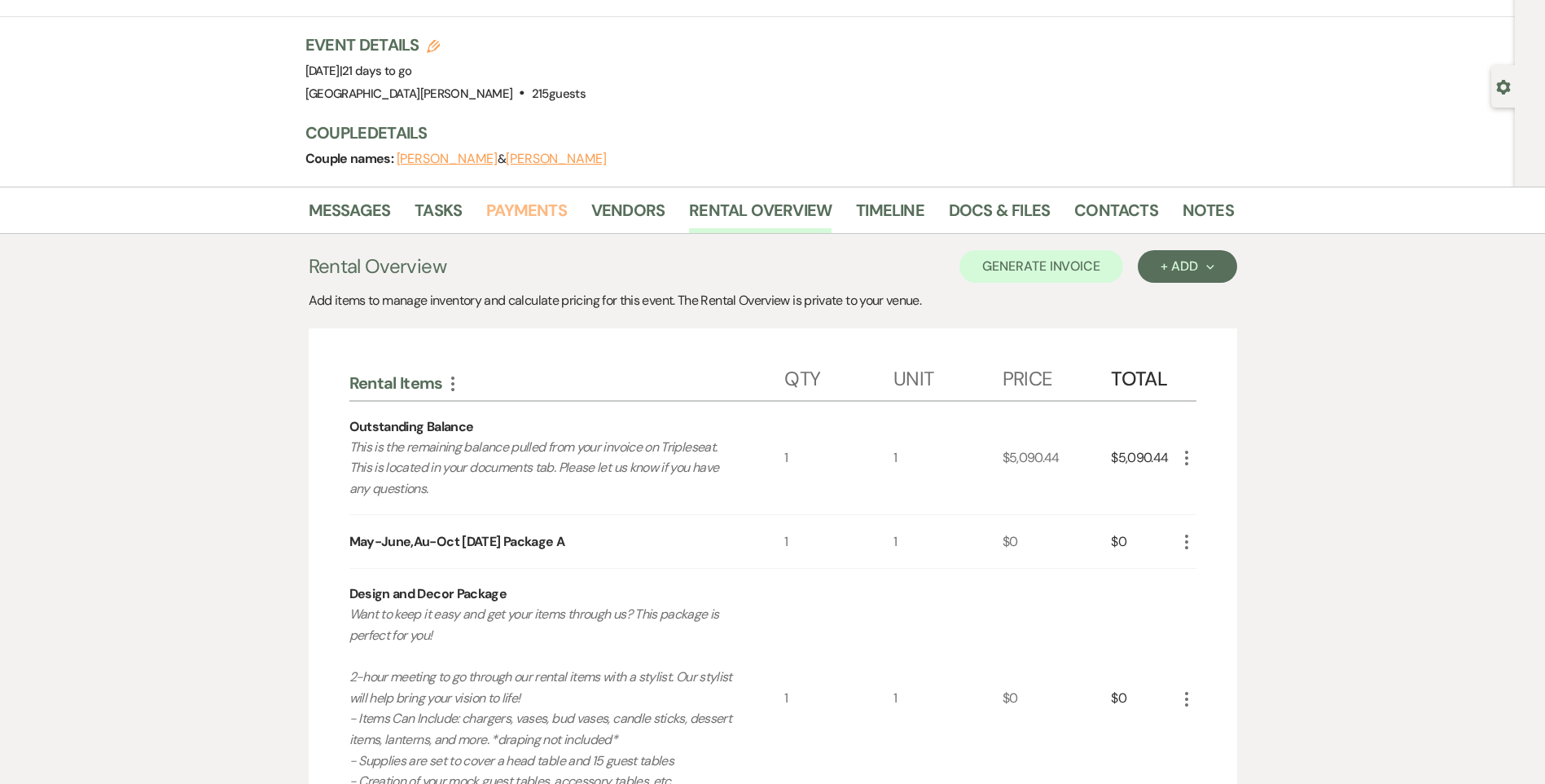
click at [515, 211] on link "Payments" at bounding box center [527, 215] width 81 height 36
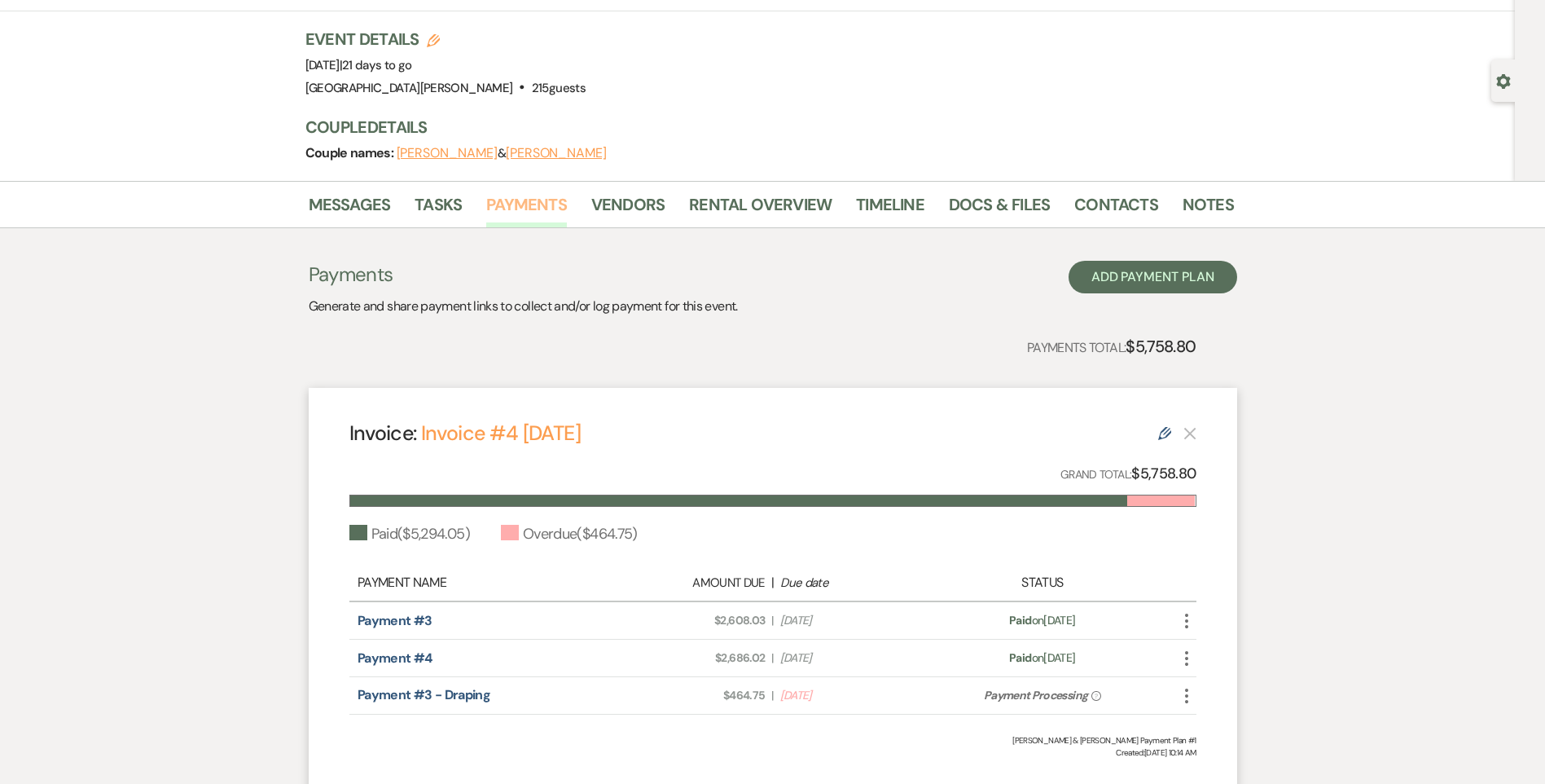
scroll to position [214, 0]
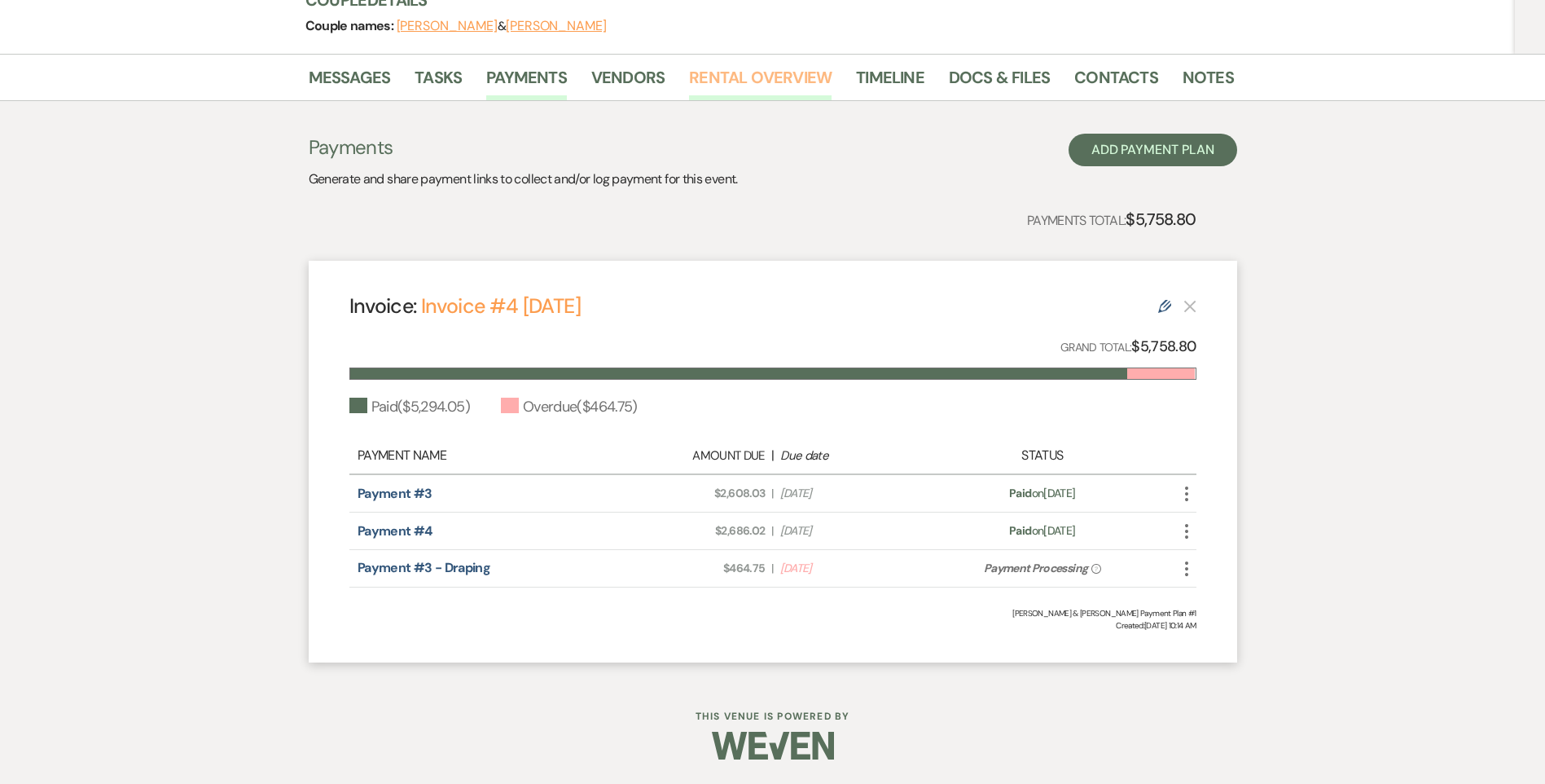
click at [767, 88] on link "Rental Overview" at bounding box center [760, 82] width 143 height 36
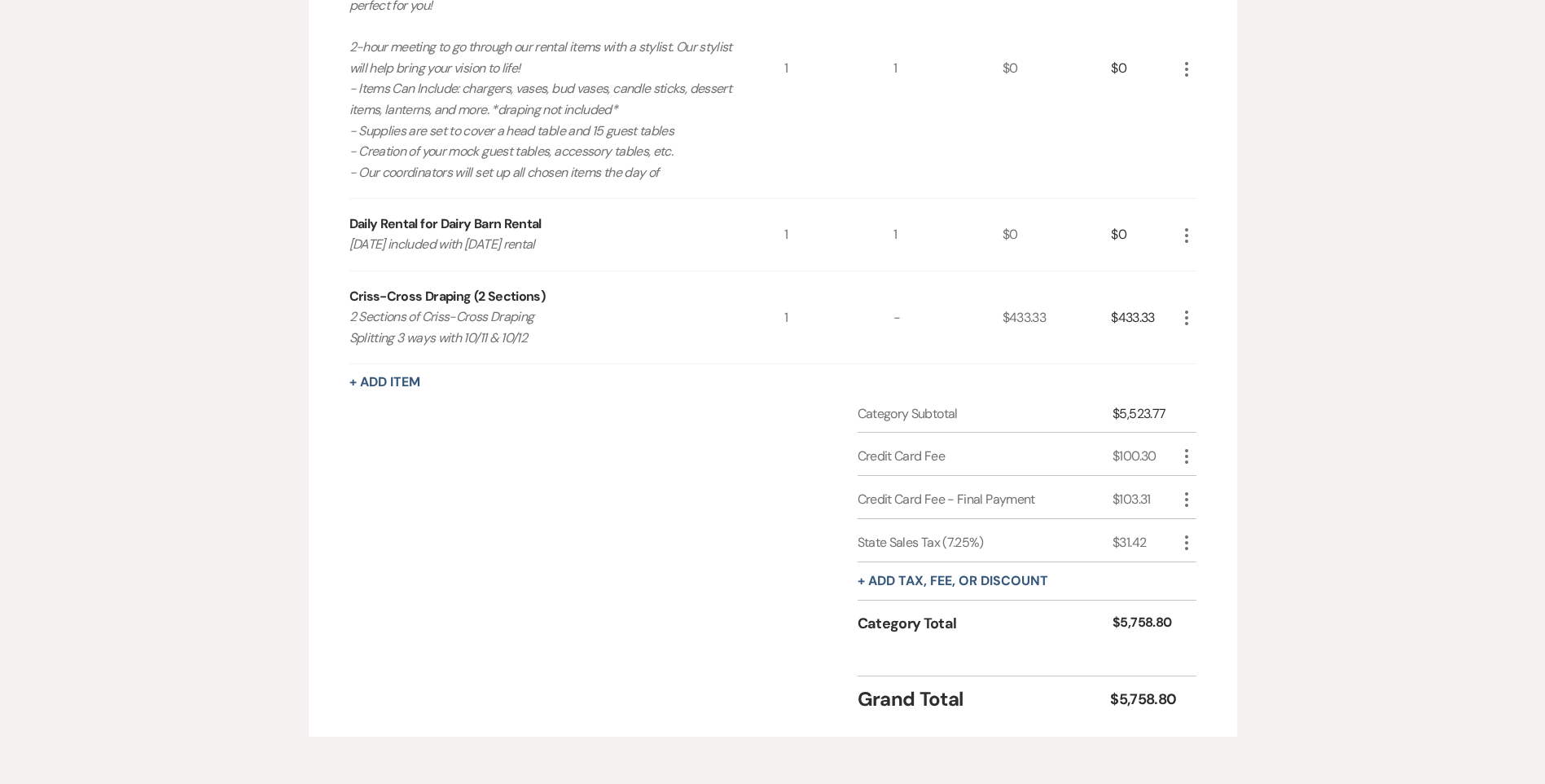
scroll to position [785, 0]
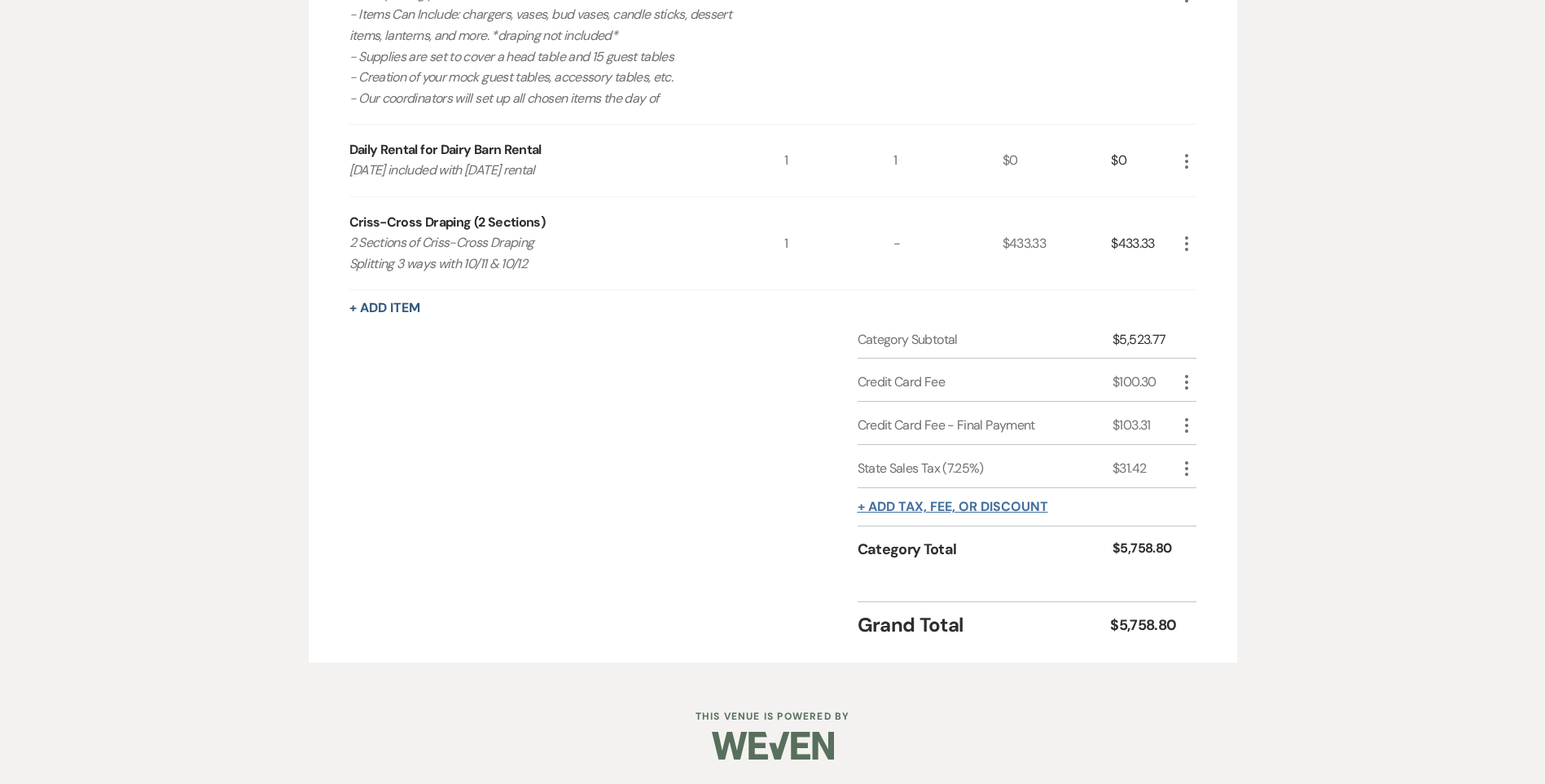
click at [894, 509] on button "+ Add tax, fee, or discount" at bounding box center [953, 506] width 191 height 13
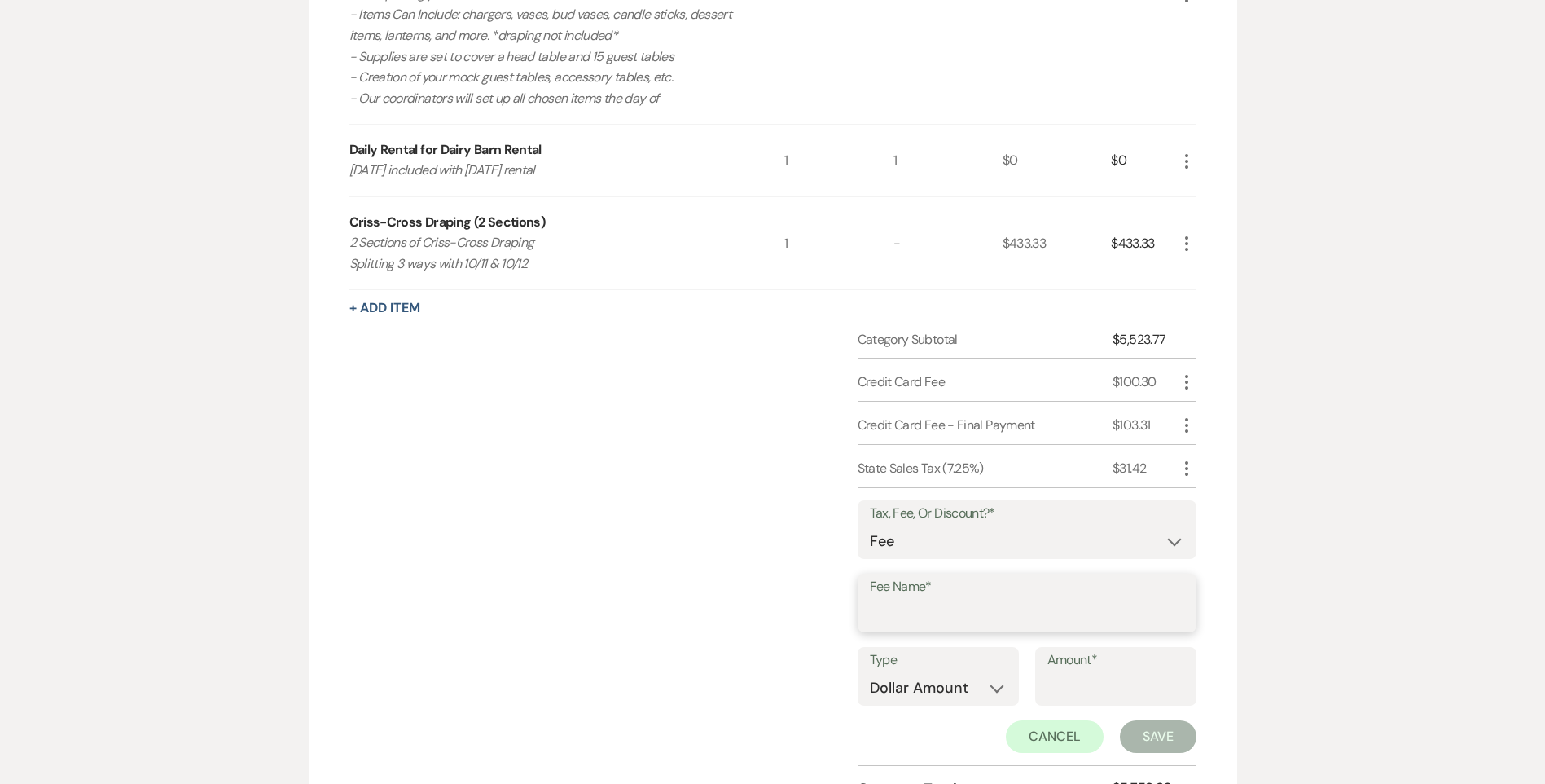
click at [894, 617] on input "Fee Name*" at bounding box center [1026, 615] width 315 height 32
type input "Credit Card Processing Fee - Drapes"
click at [1069, 695] on input "Amount*" at bounding box center [1116, 688] width 137 height 32
type input "18.59"
click at [1134, 731] on button "Save" at bounding box center [1158, 736] width 77 height 33
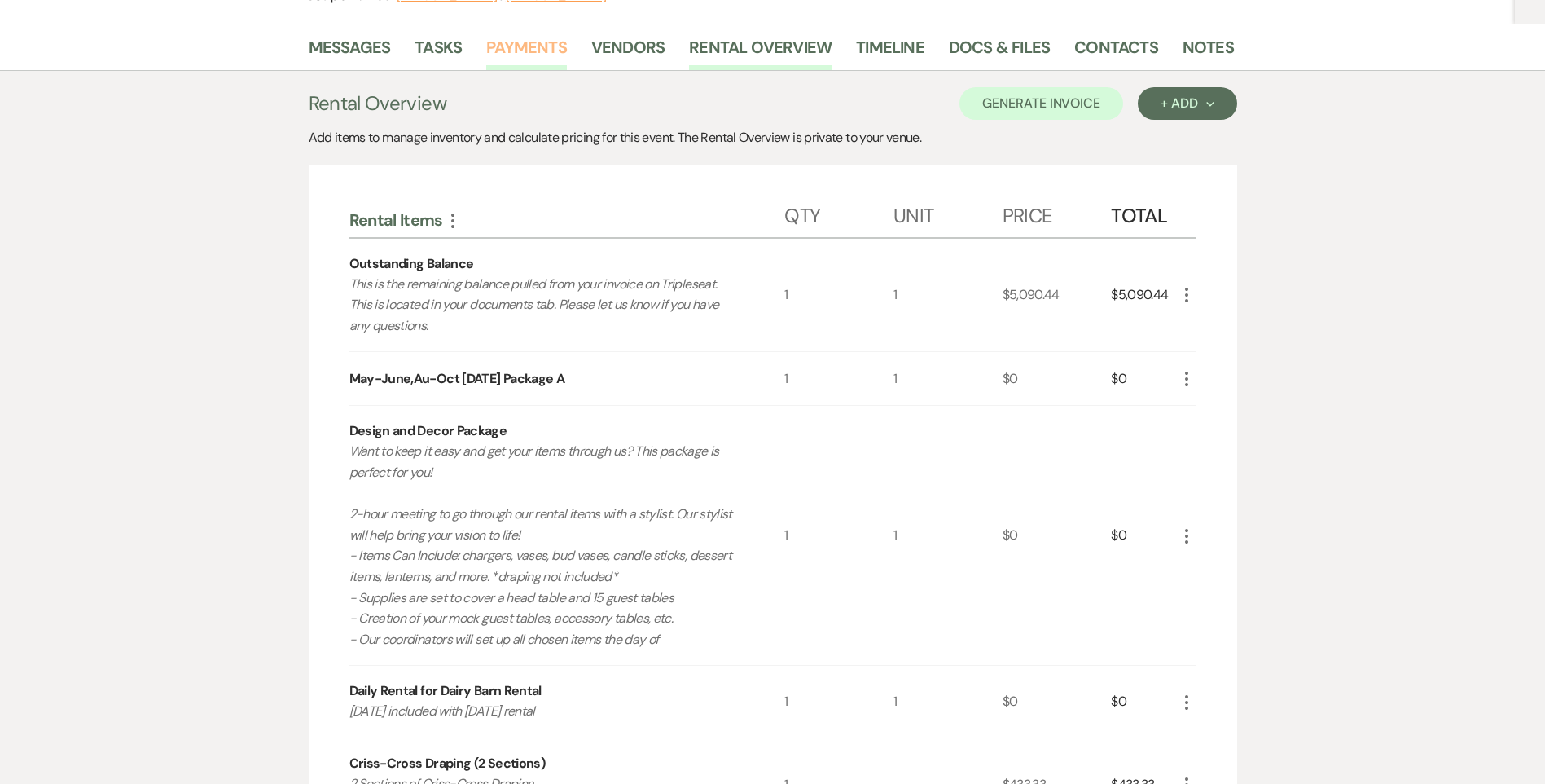
scroll to position [134, 0]
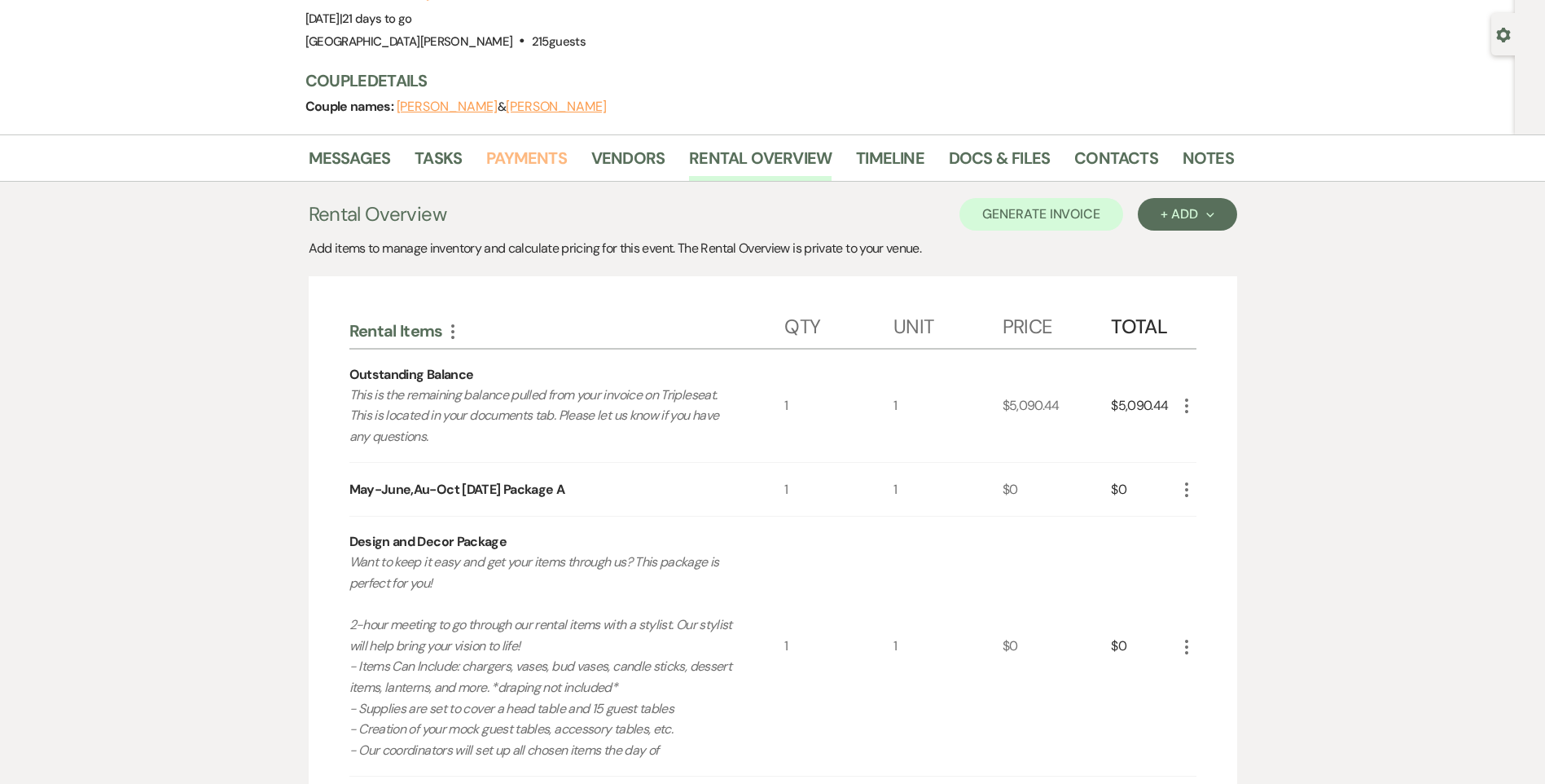
drag, startPoint x: 541, startPoint y: 160, endPoint x: 565, endPoint y: 233, distance: 76.8
click at [541, 160] on link "Payments" at bounding box center [527, 163] width 81 height 36
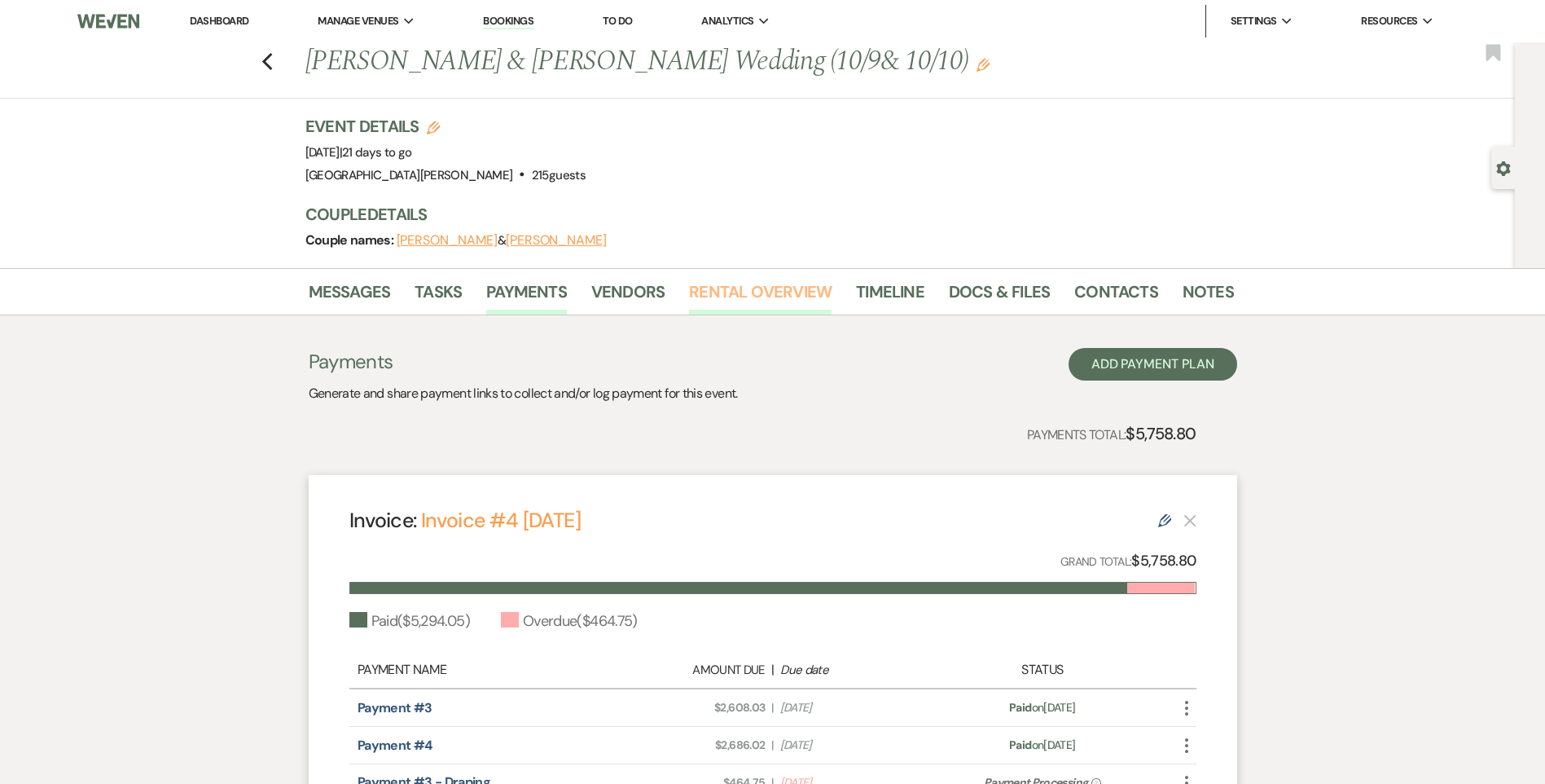
click at [707, 299] on link "Rental Overview" at bounding box center [760, 297] width 143 height 36
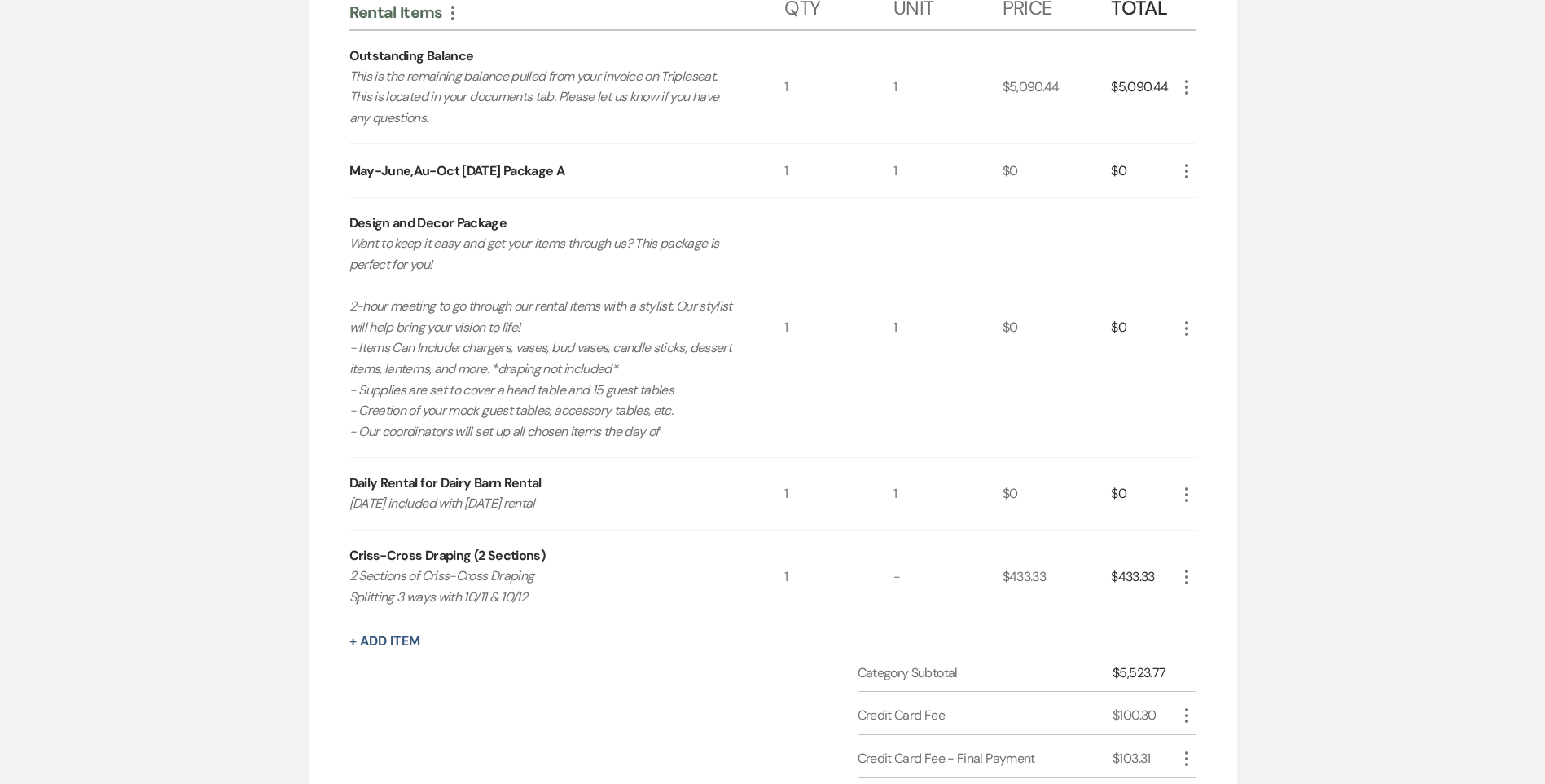
scroll to position [326, 0]
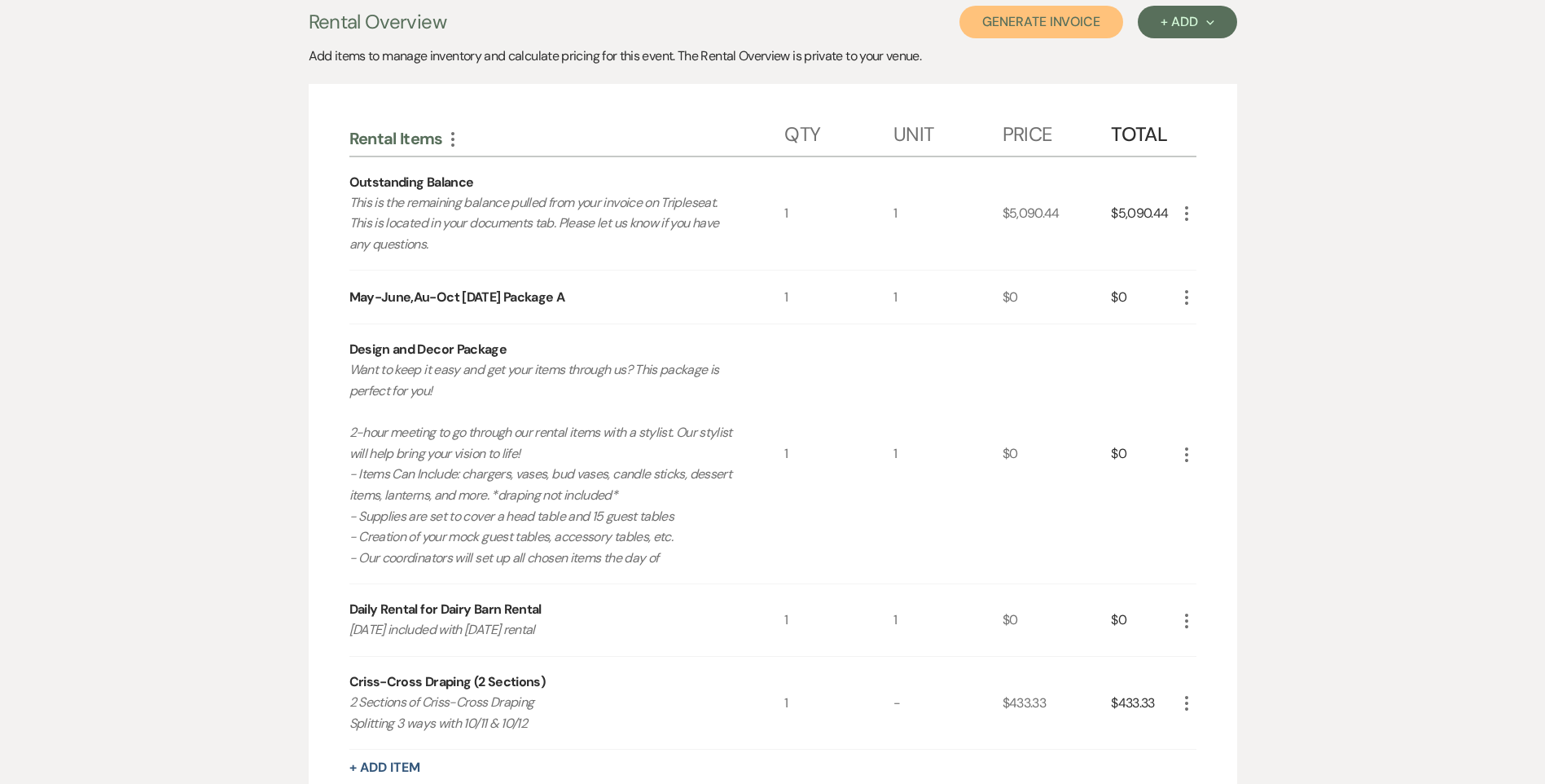
click at [1060, 32] on button "Generate Invoice" at bounding box center [1042, 21] width 164 height 33
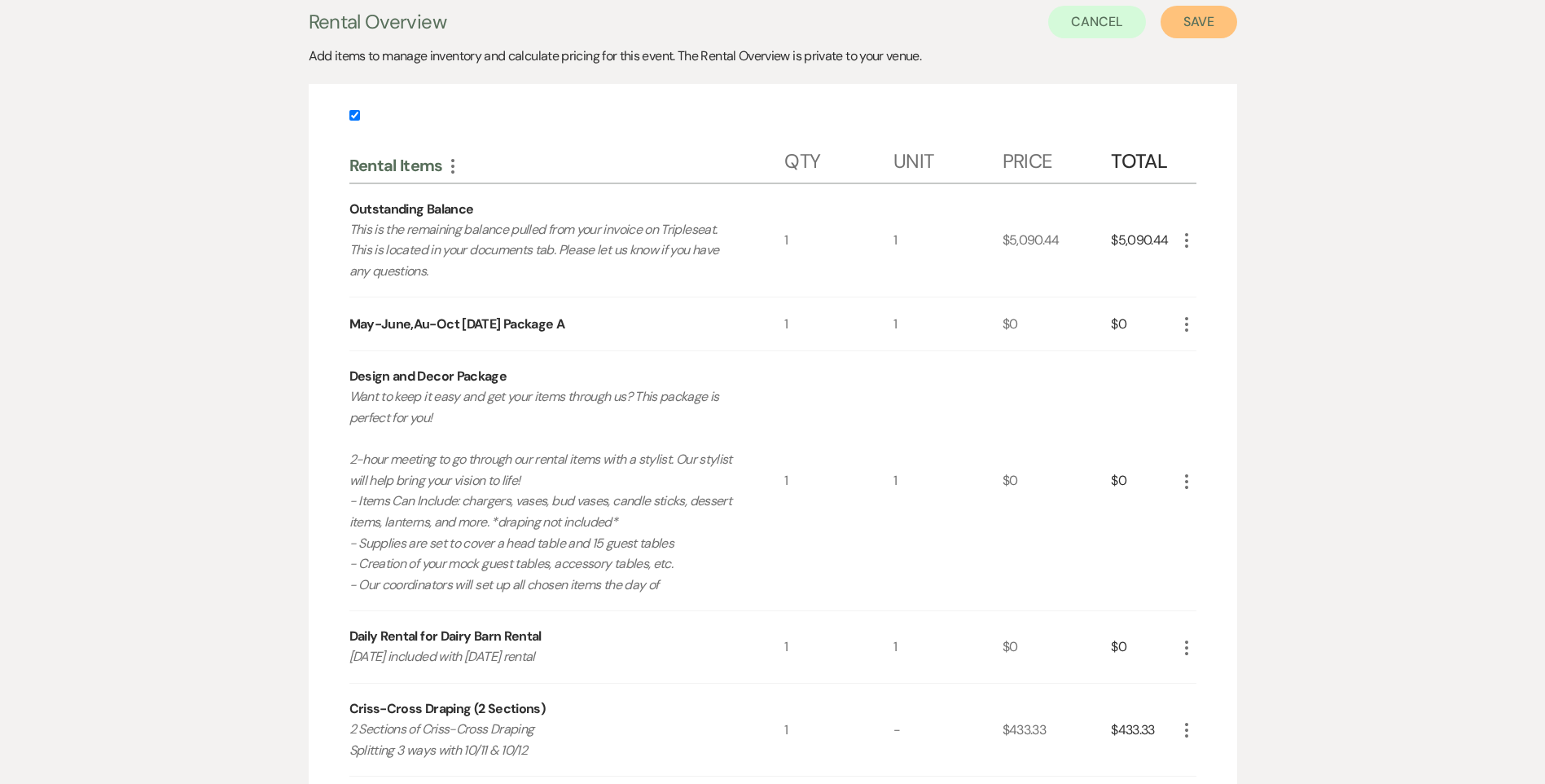
click at [1183, 30] on button "Save" at bounding box center [1199, 21] width 77 height 33
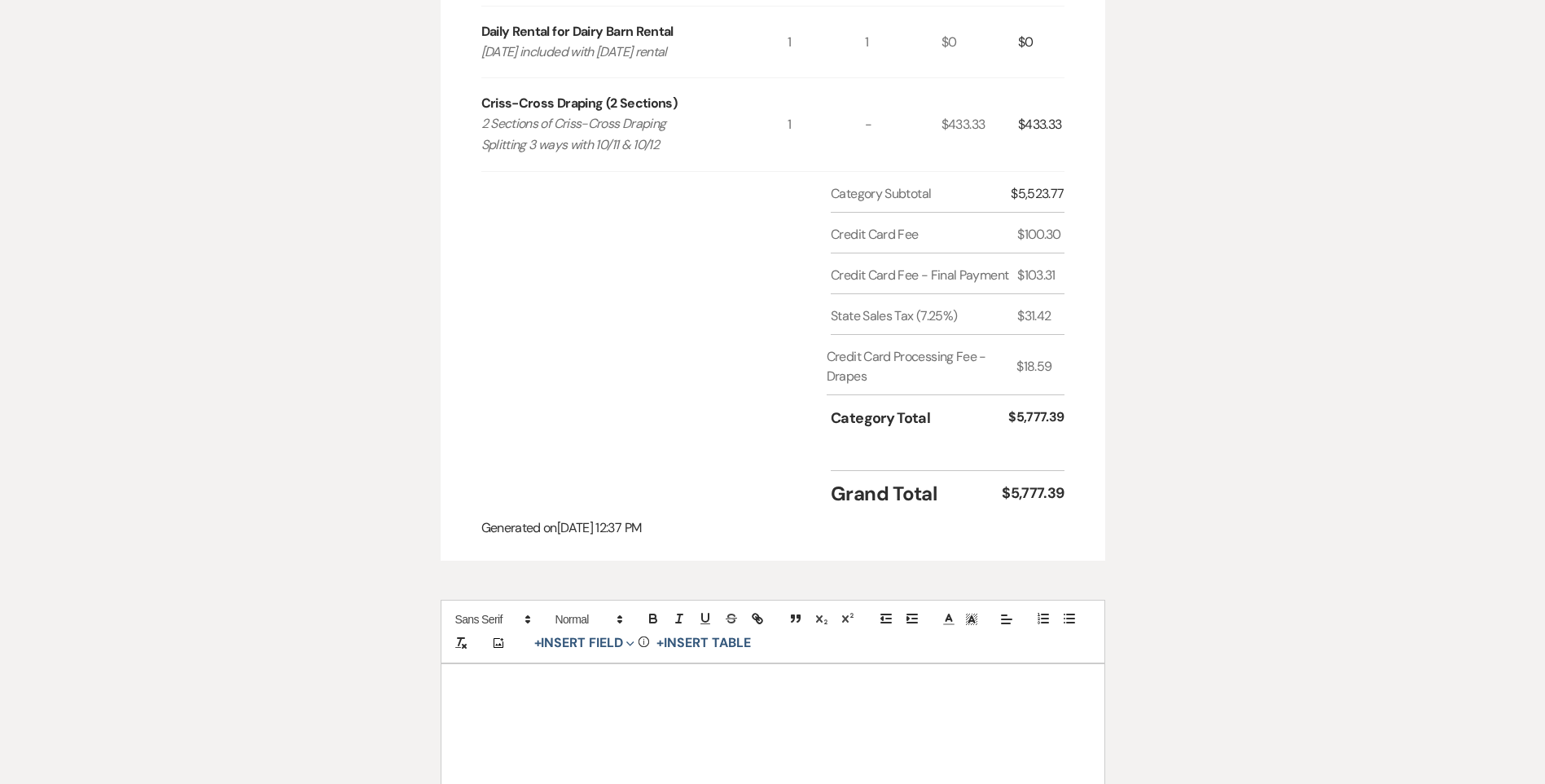
scroll to position [1221, 0]
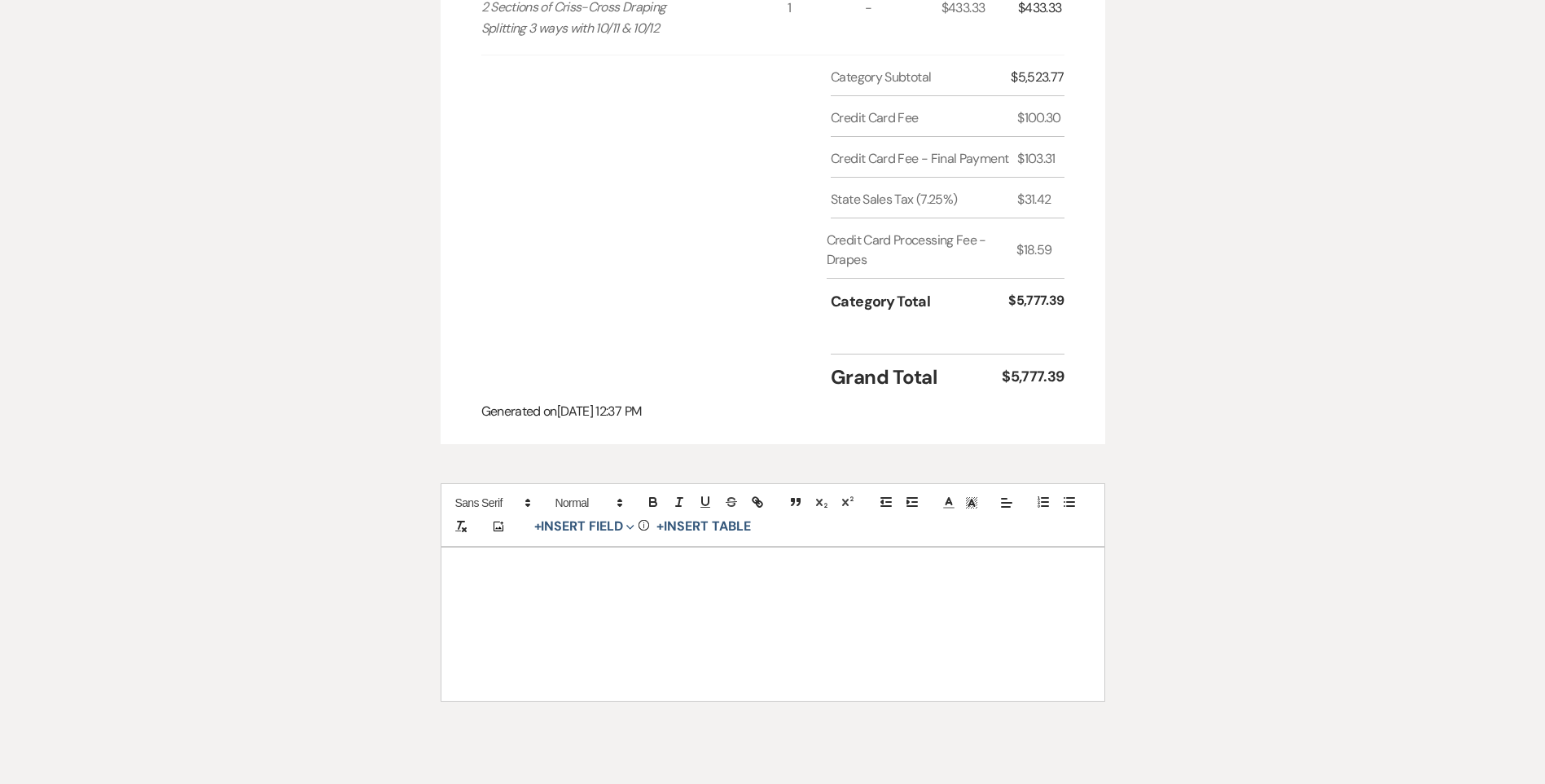
click at [591, 505] on div "Add Photo + Insert Field Expand Standard Field Smart Field Signature Field Init…" at bounding box center [773, 514] width 665 height 63
click at [588, 517] on button "+ Insert Field Expand" at bounding box center [584, 527] width 112 height 20
click at [601, 604] on button "Signature Field" at bounding box center [588, 618] width 122 height 29
select select "signatureField"
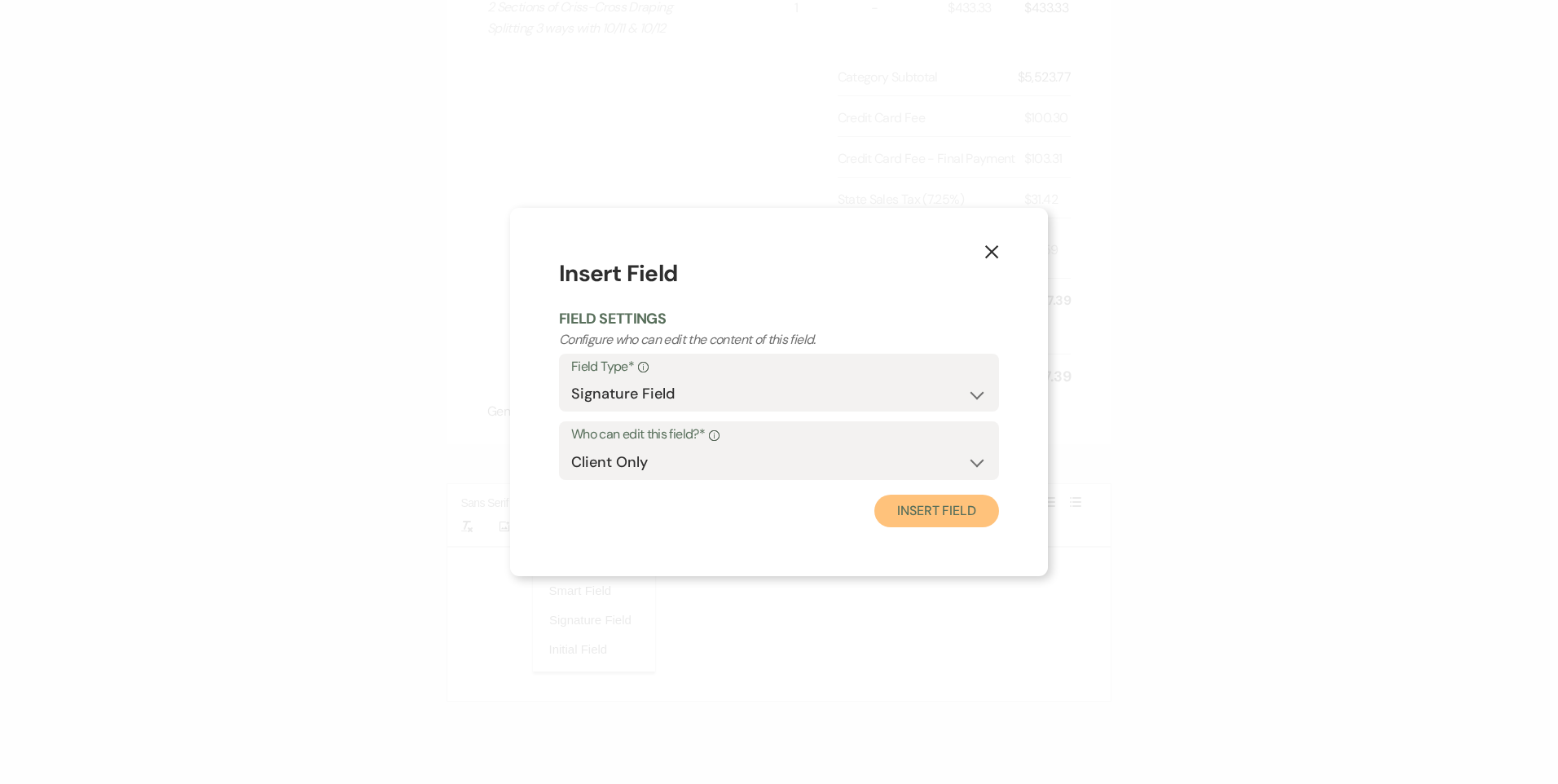
drag, startPoint x: 939, startPoint y: 524, endPoint x: 803, endPoint y: 551, distance: 138.7
click at [939, 524] on button "Insert Field" at bounding box center [937, 510] width 125 height 33
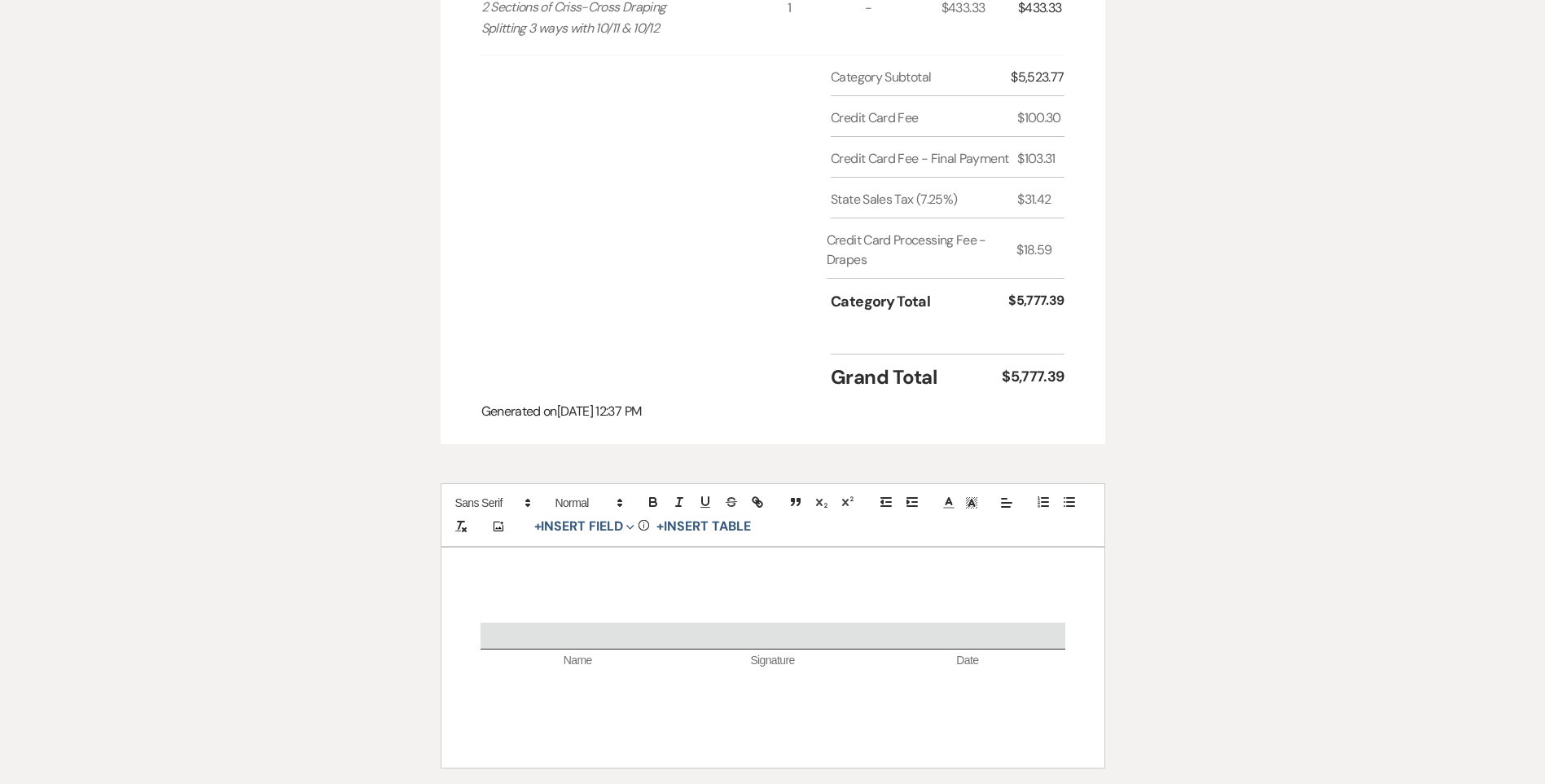
click at [694, 564] on div "Name Signature Date" at bounding box center [773, 657] width 663 height 220
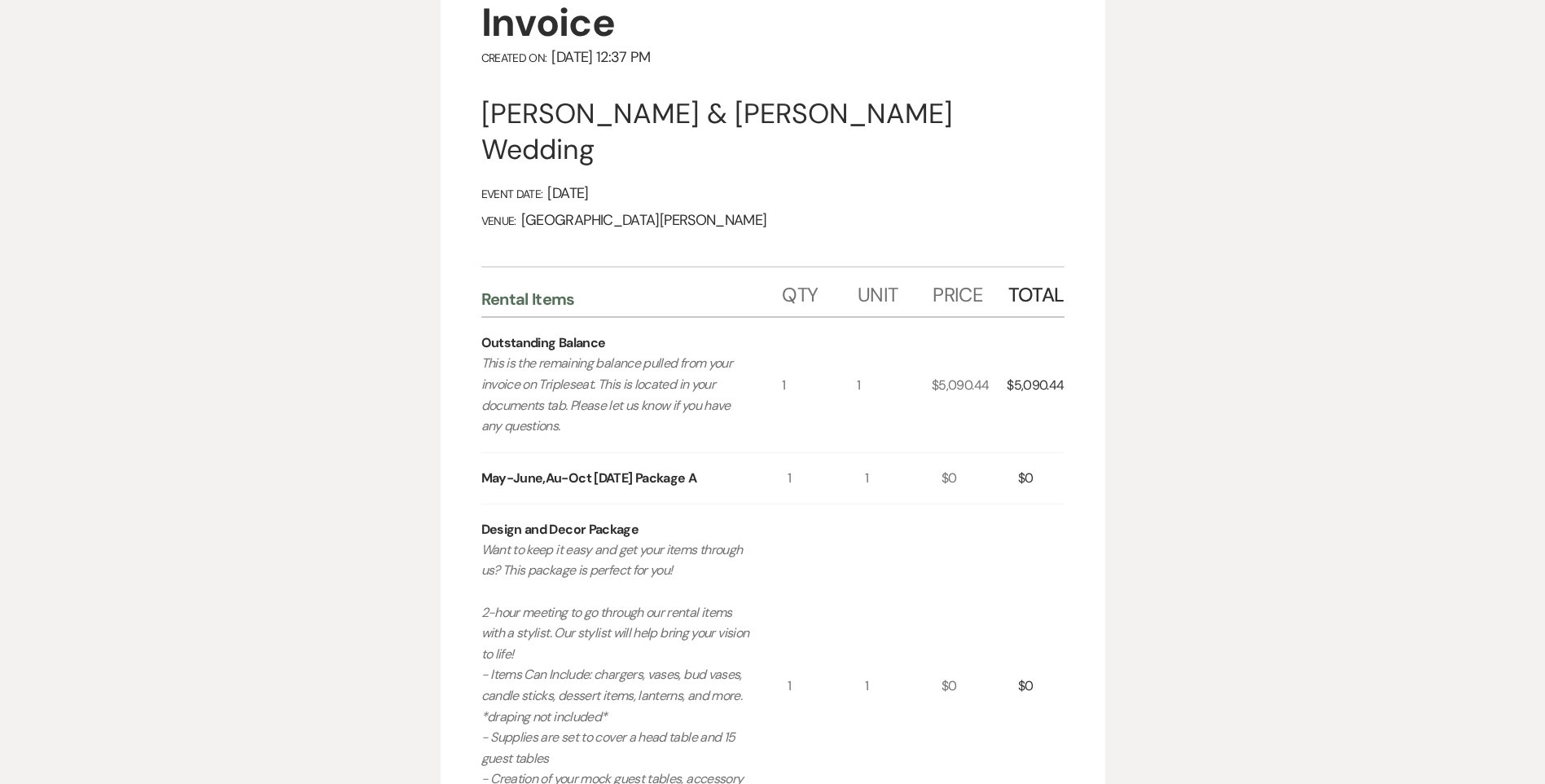
scroll to position [0, 0]
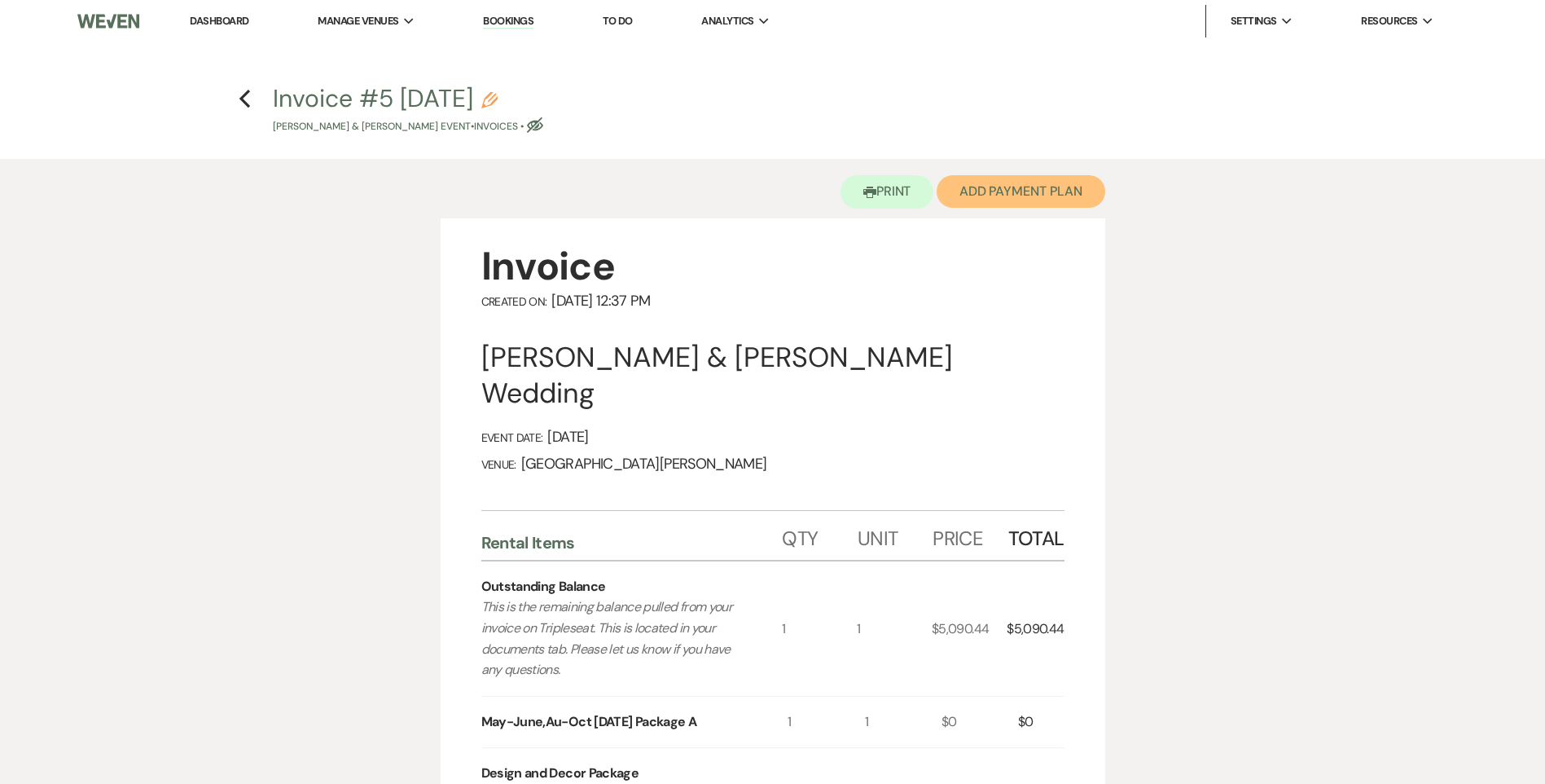
click at [966, 186] on button "Add Payment Plan" at bounding box center [1020, 192] width 168 height 33
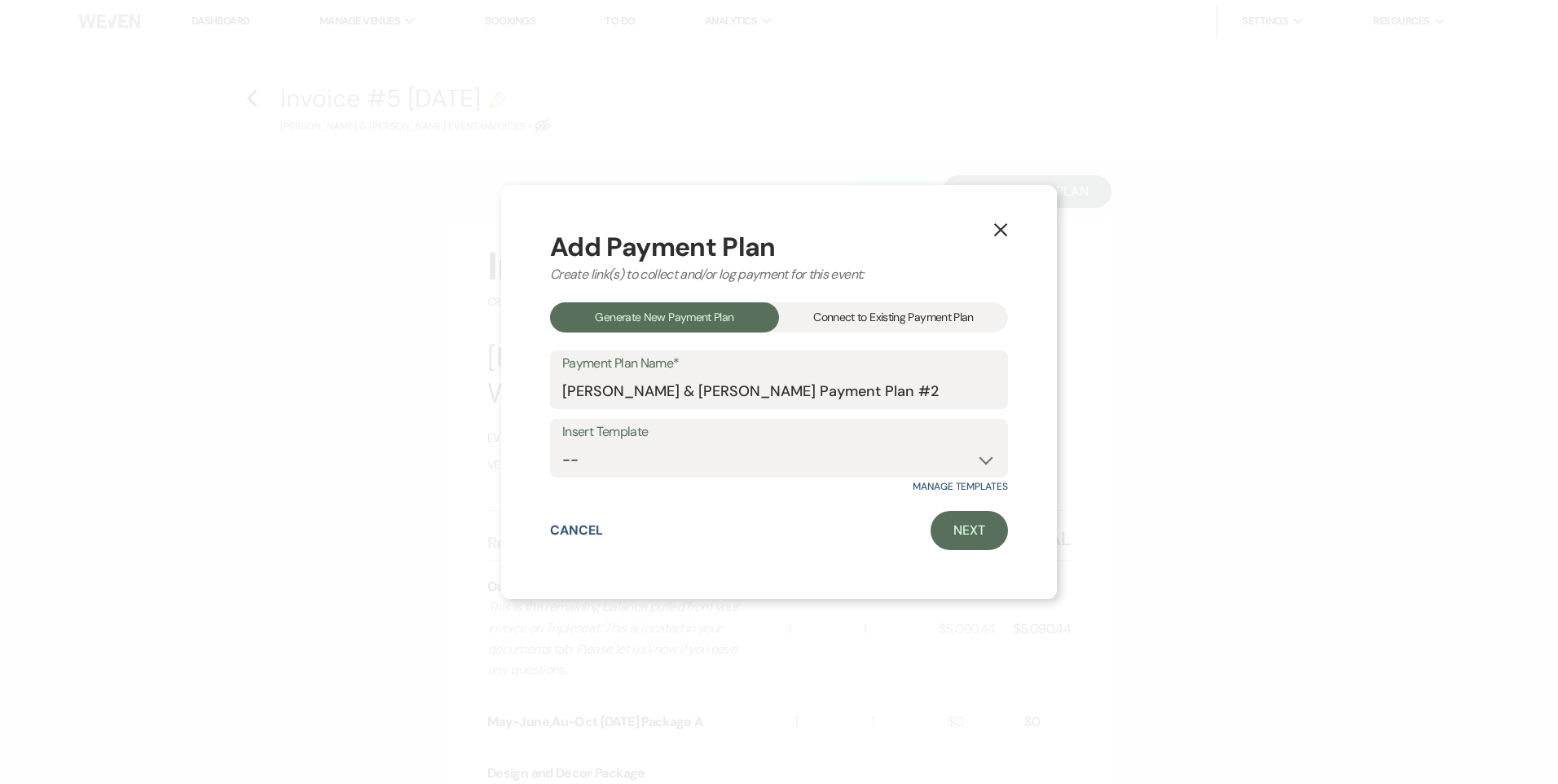
click at [851, 328] on div "Connect to Existing Payment Plan" at bounding box center [893, 317] width 229 height 30
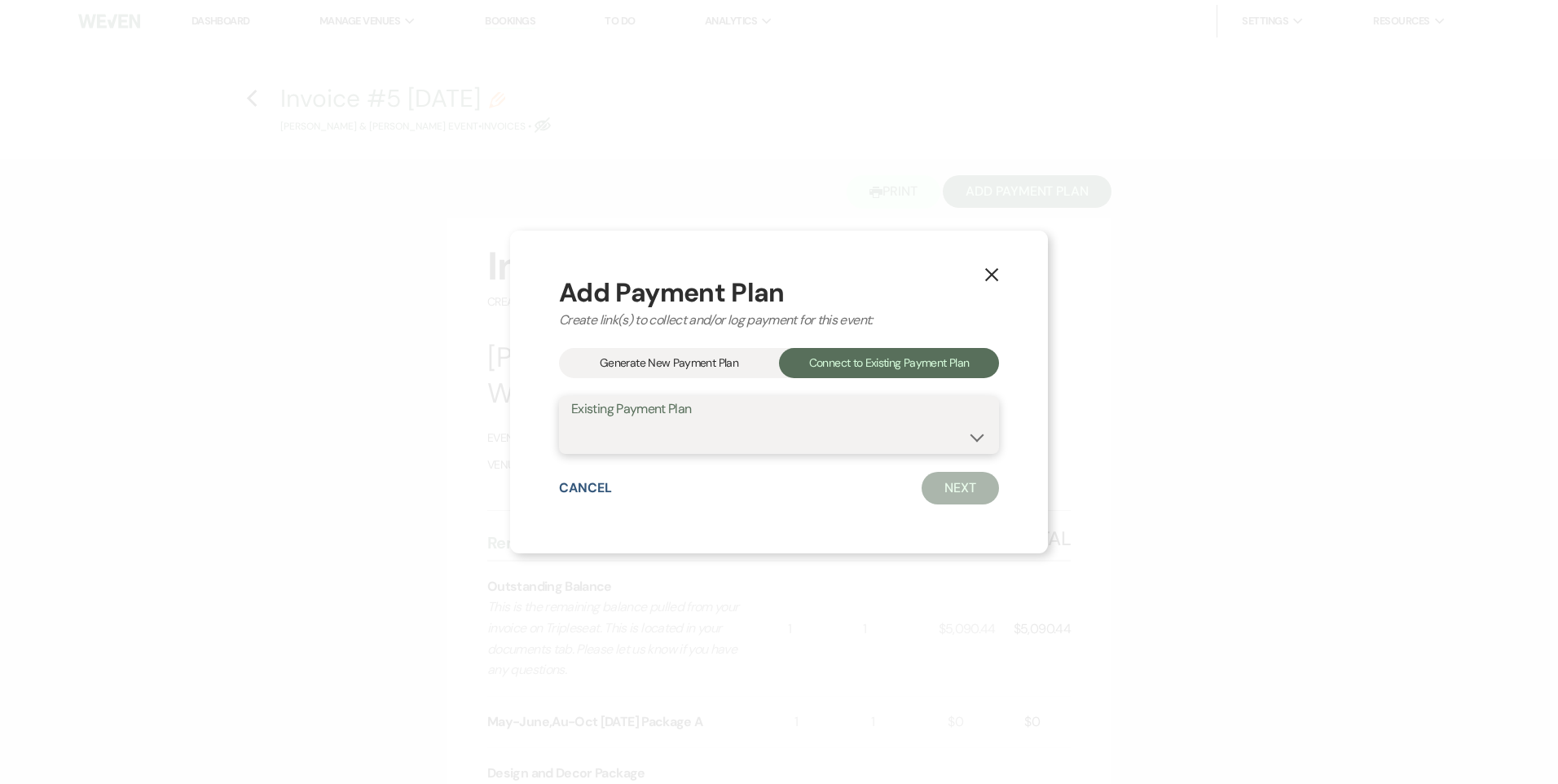
drag, startPoint x: 757, startPoint y: 437, endPoint x: 751, endPoint y: 453, distance: 17.1
click at [757, 437] on select "[PERSON_NAME] & [PERSON_NAME] Payment Plan #1" at bounding box center [779, 437] width 415 height 32
select select "18593"
click at [571, 421] on select "[PERSON_NAME] & [PERSON_NAME] Payment Plan #1" at bounding box center [779, 437] width 415 height 32
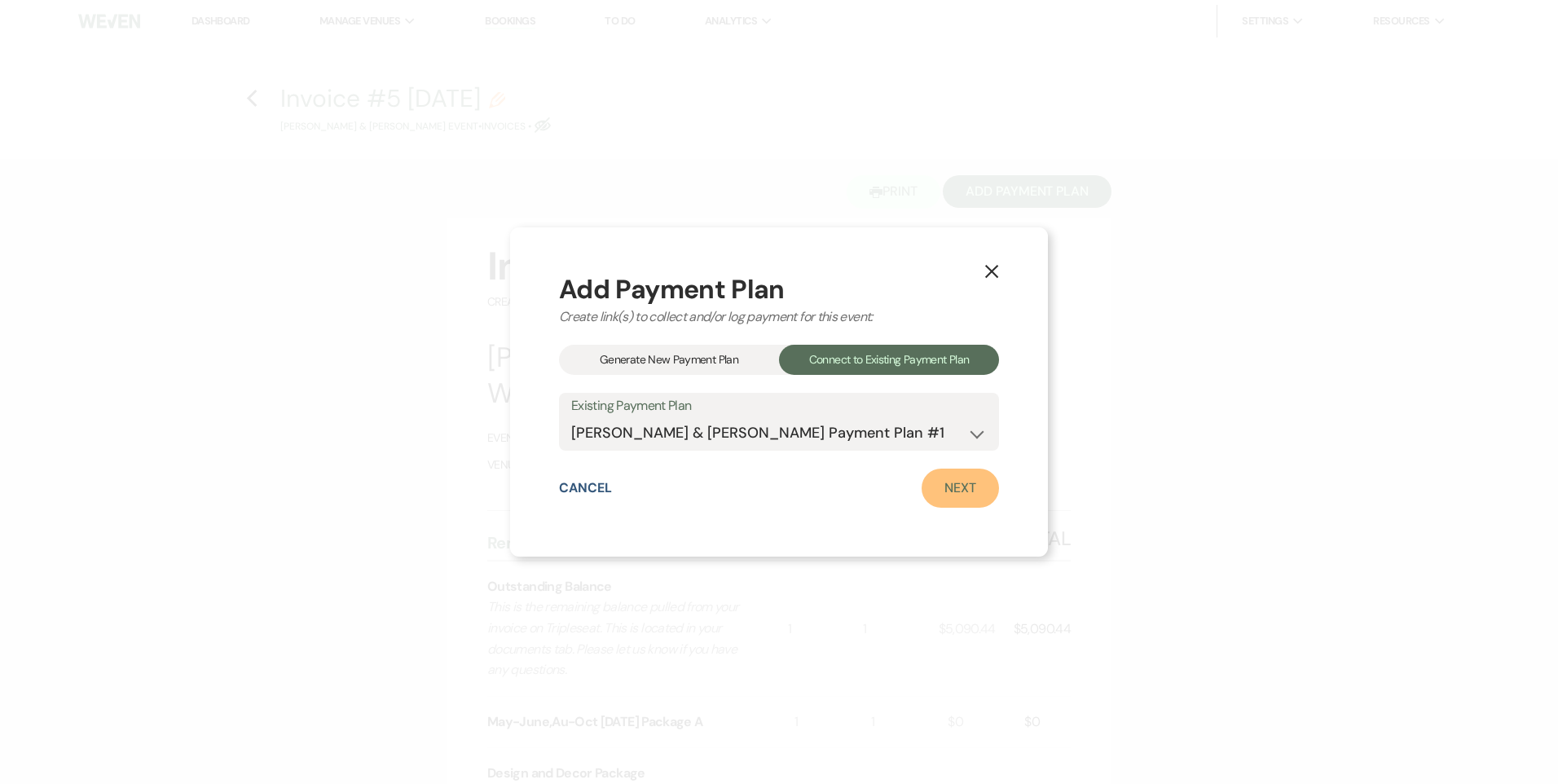
drag, startPoint x: 971, startPoint y: 492, endPoint x: 917, endPoint y: 491, distance: 54.0
click at [971, 491] on link "Next" at bounding box center [960, 488] width 78 height 39
select select "28805"
select select "1"
select select "true"
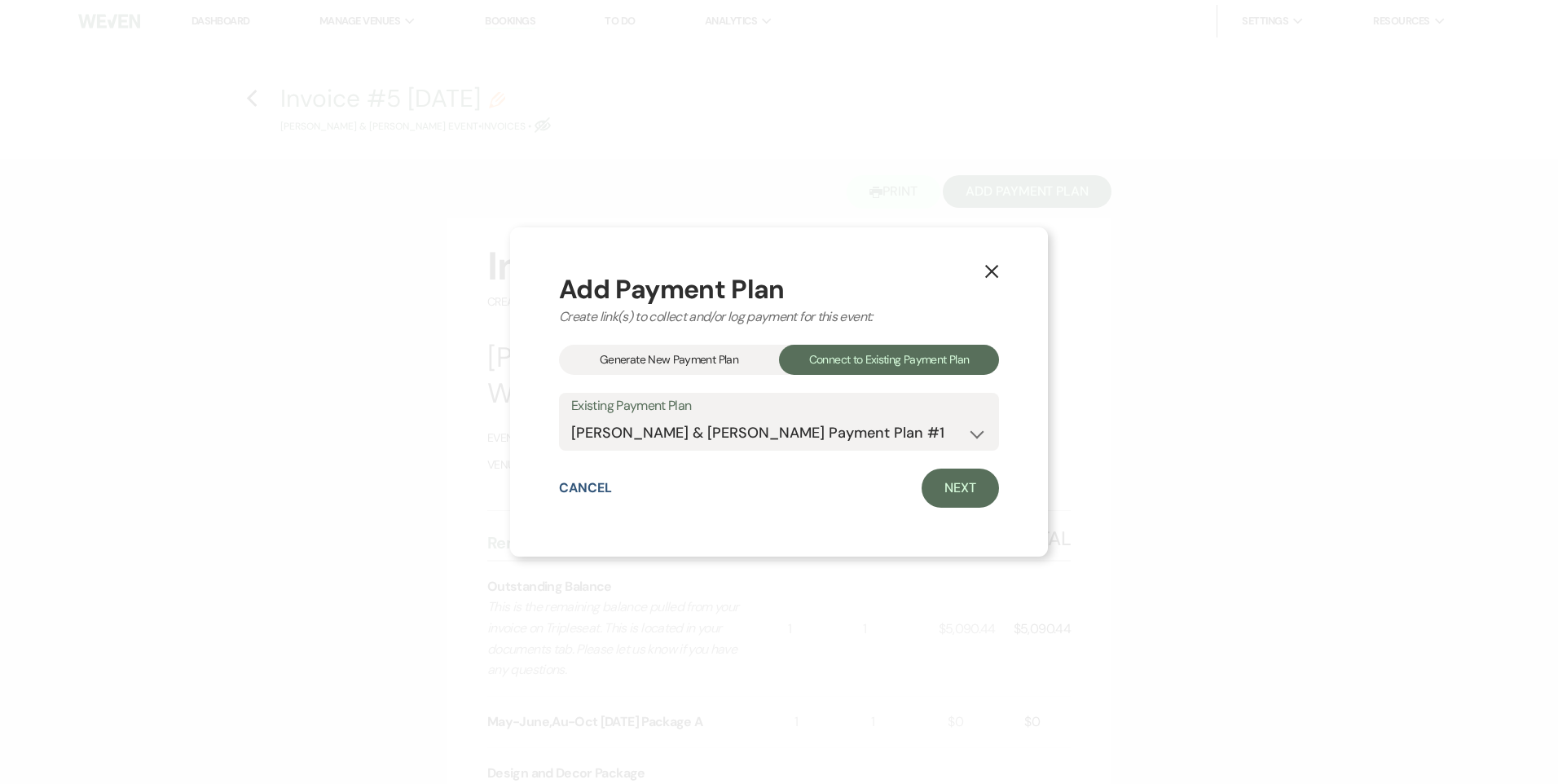
select select "1"
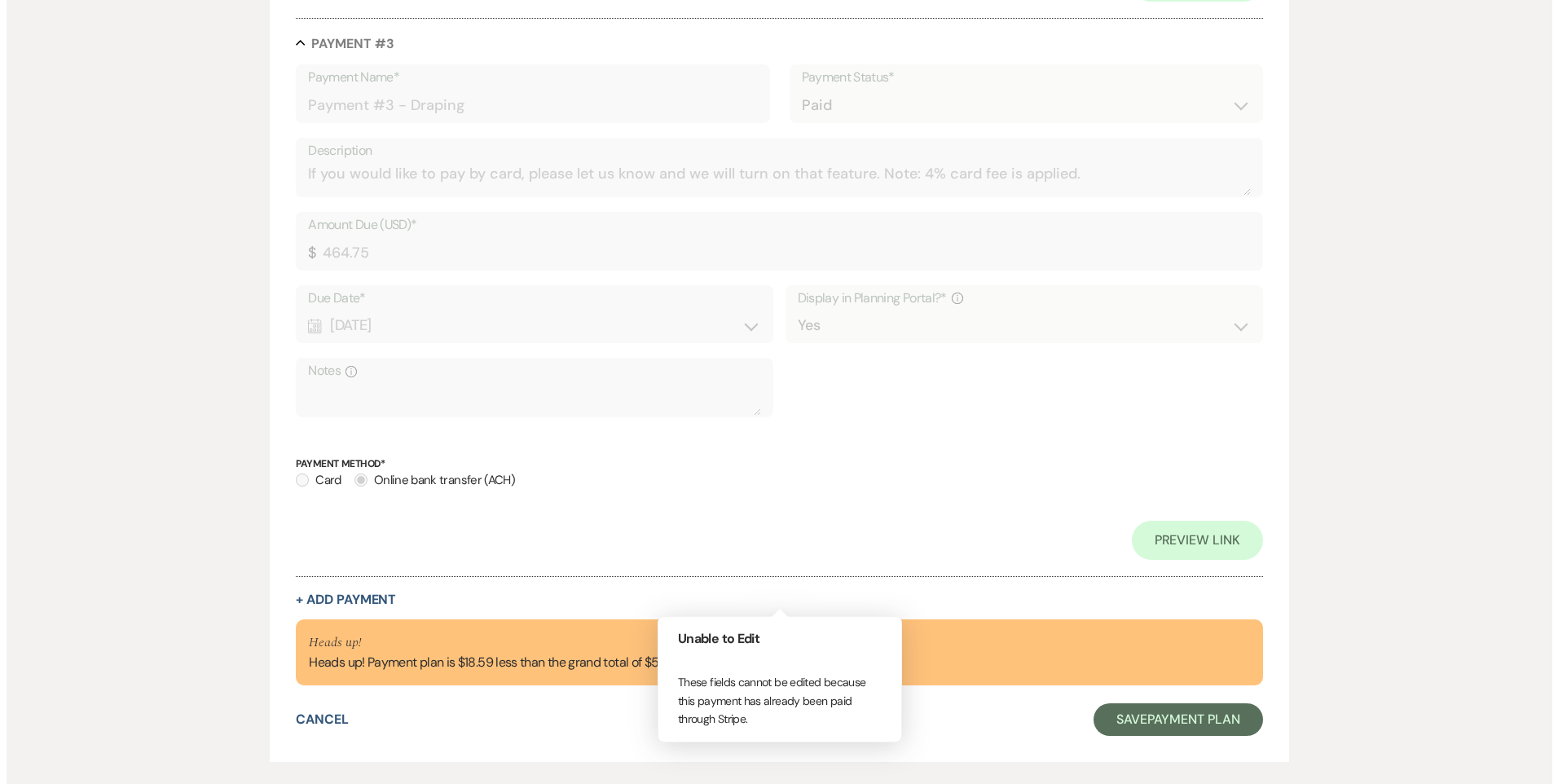
scroll to position [1625, 0]
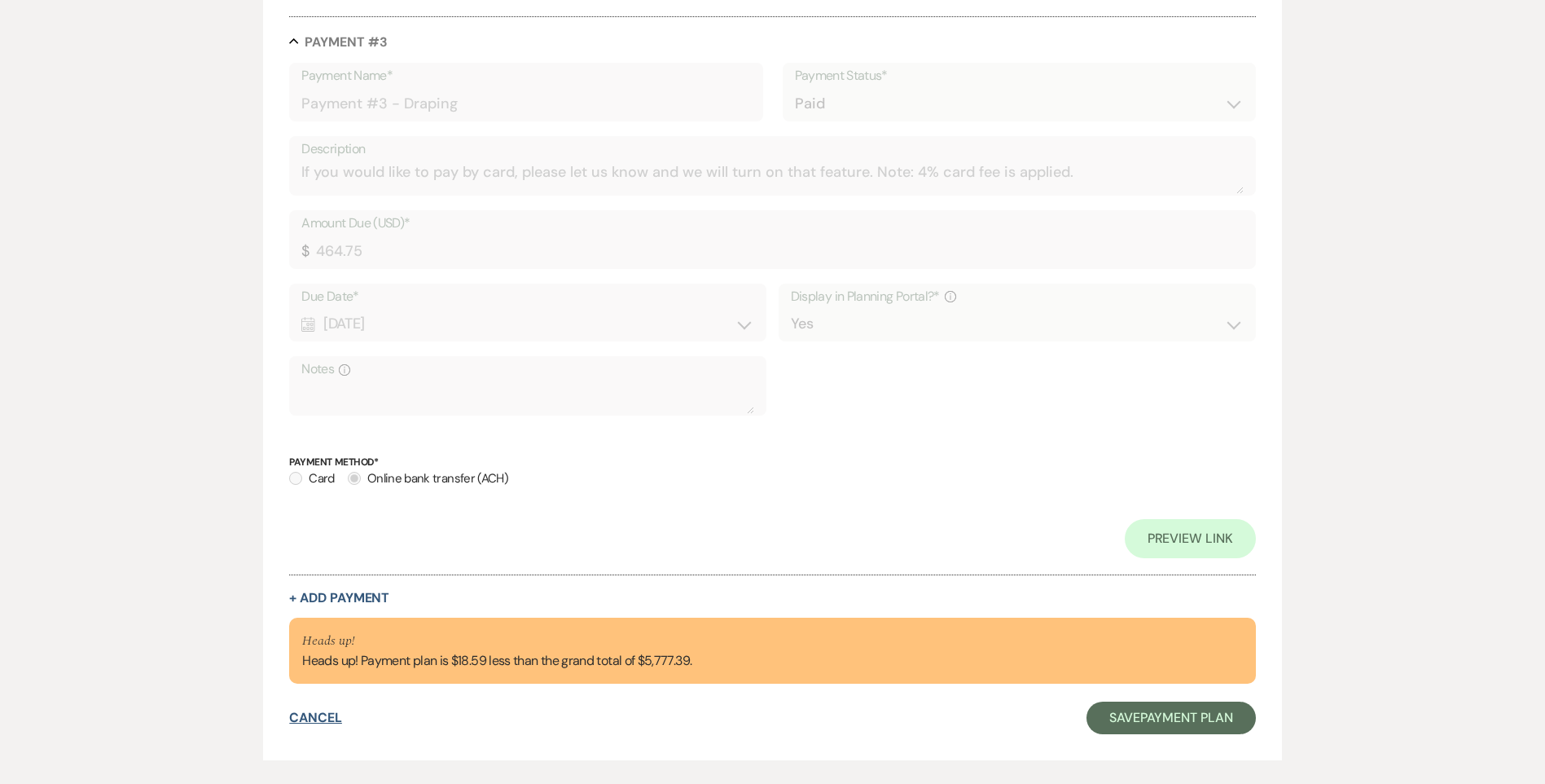
click at [323, 711] on button "Cancel" at bounding box center [315, 717] width 53 height 13
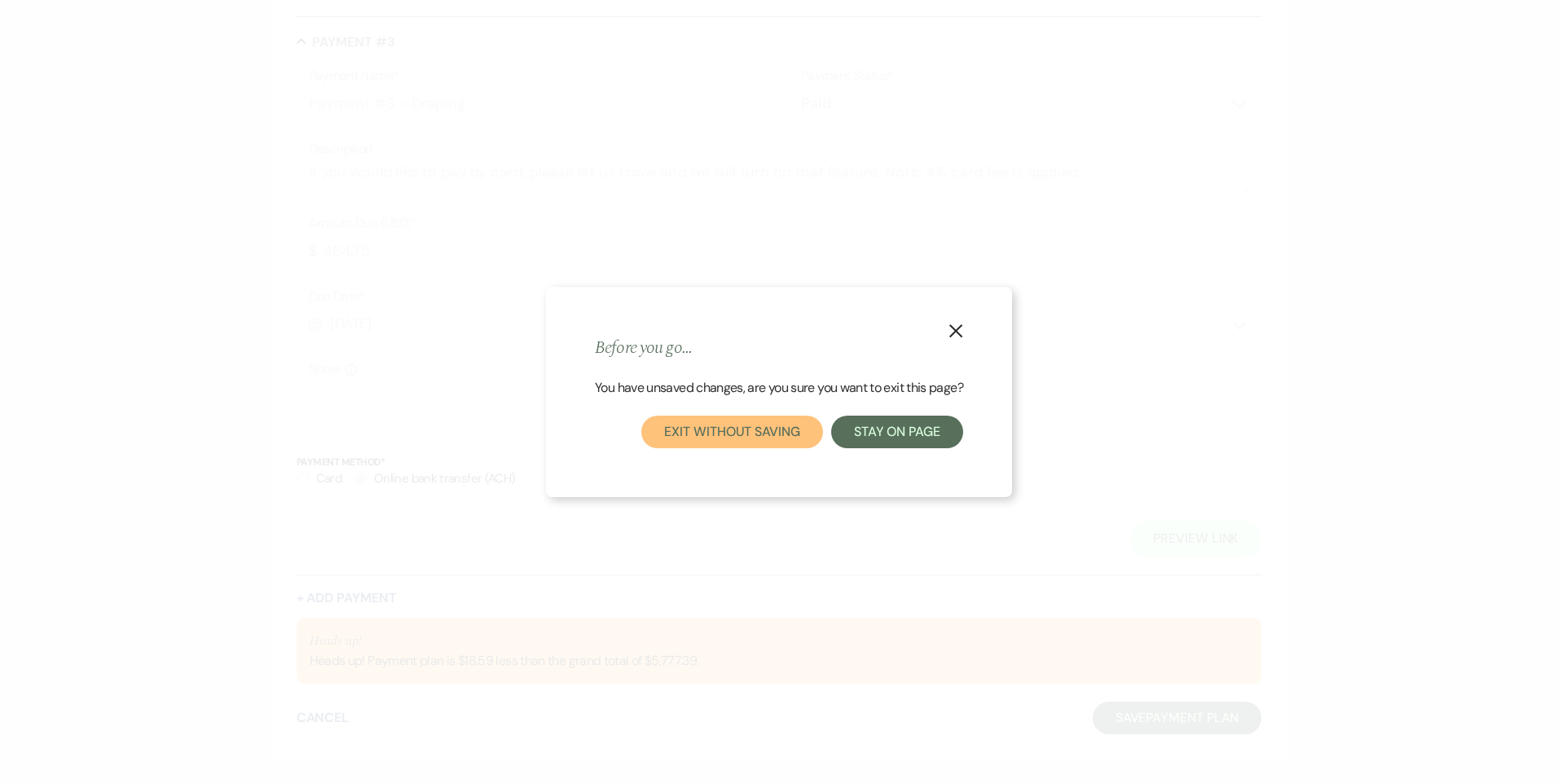
click at [800, 435] on button "Exit without saving" at bounding box center [732, 431] width 181 height 33
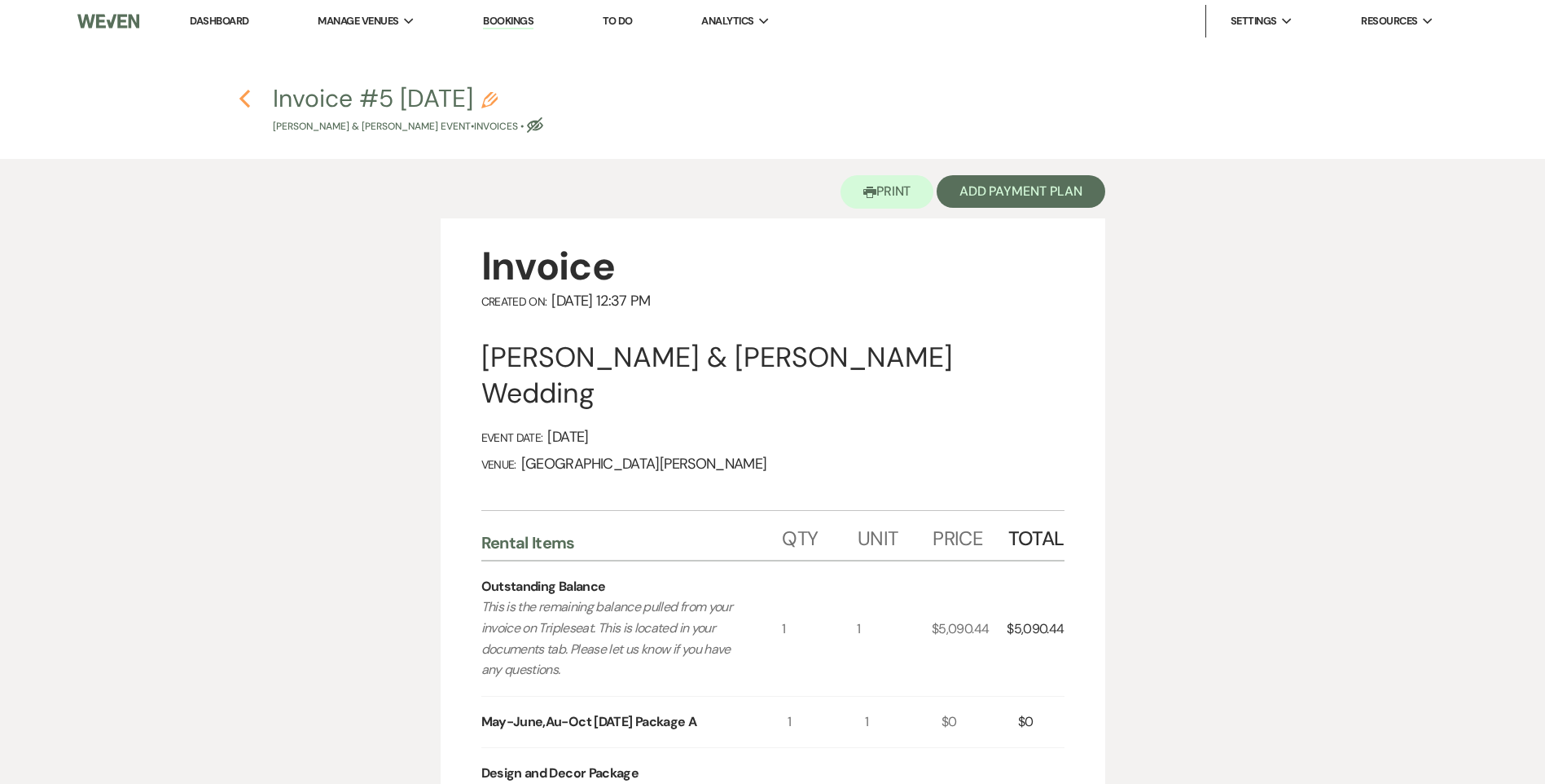
click at [241, 102] on icon "Previous" at bounding box center [245, 99] width 12 height 20
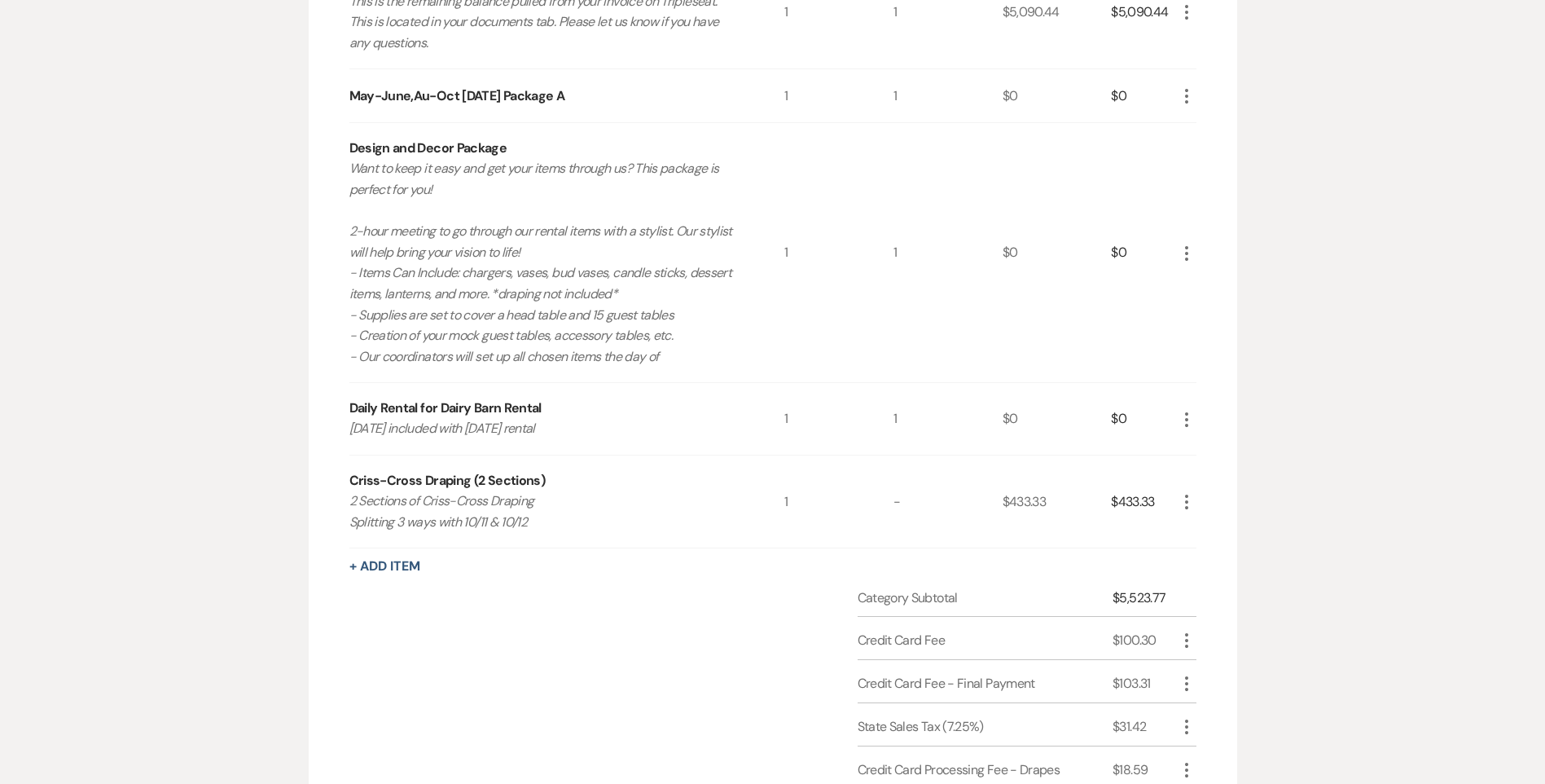
scroll to position [651, 0]
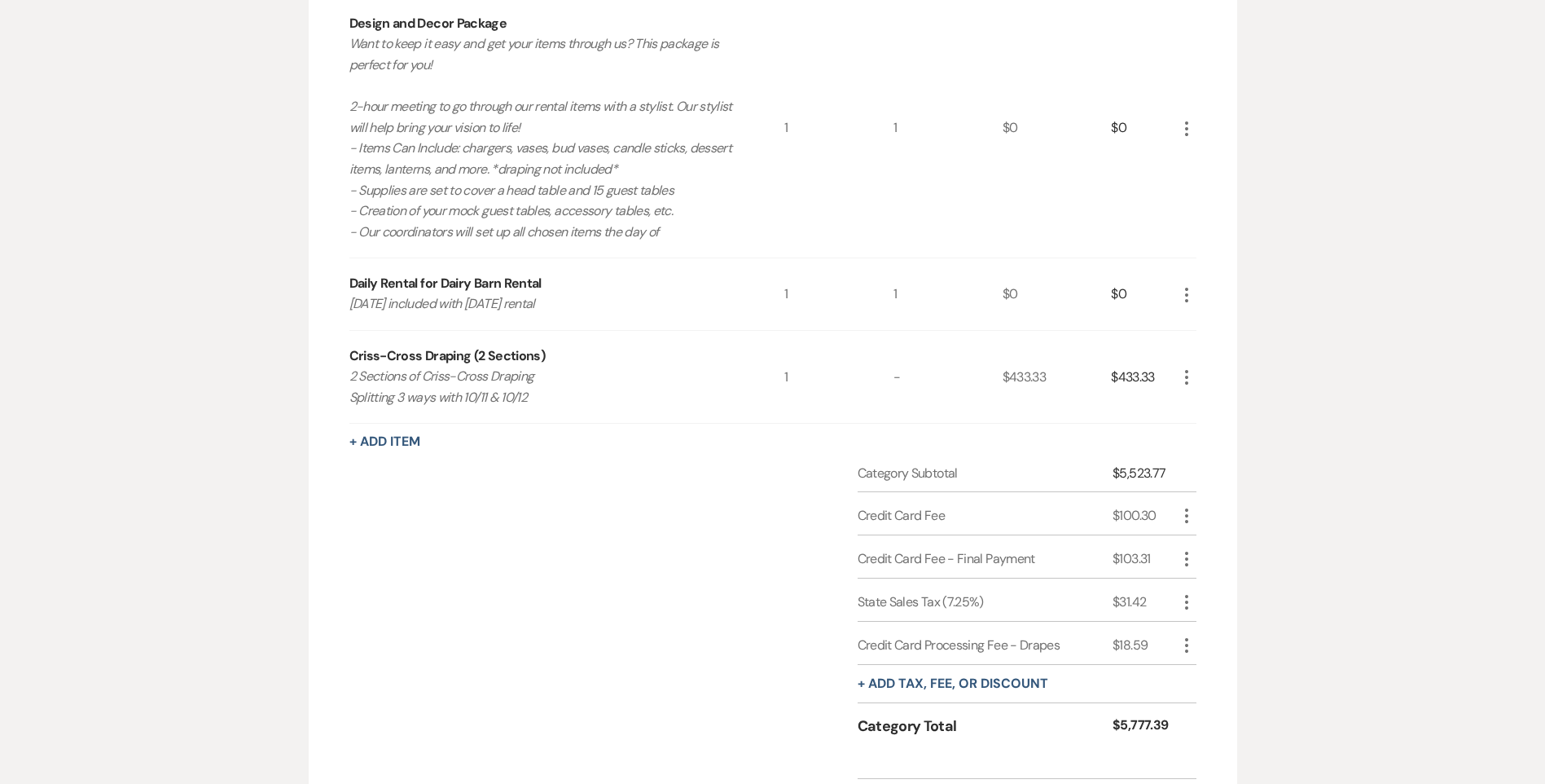
click at [1188, 646] on use "button" at bounding box center [1187, 645] width 4 height 14
click at [1206, 706] on button "[PERSON_NAME]" at bounding box center [1221, 702] width 88 height 26
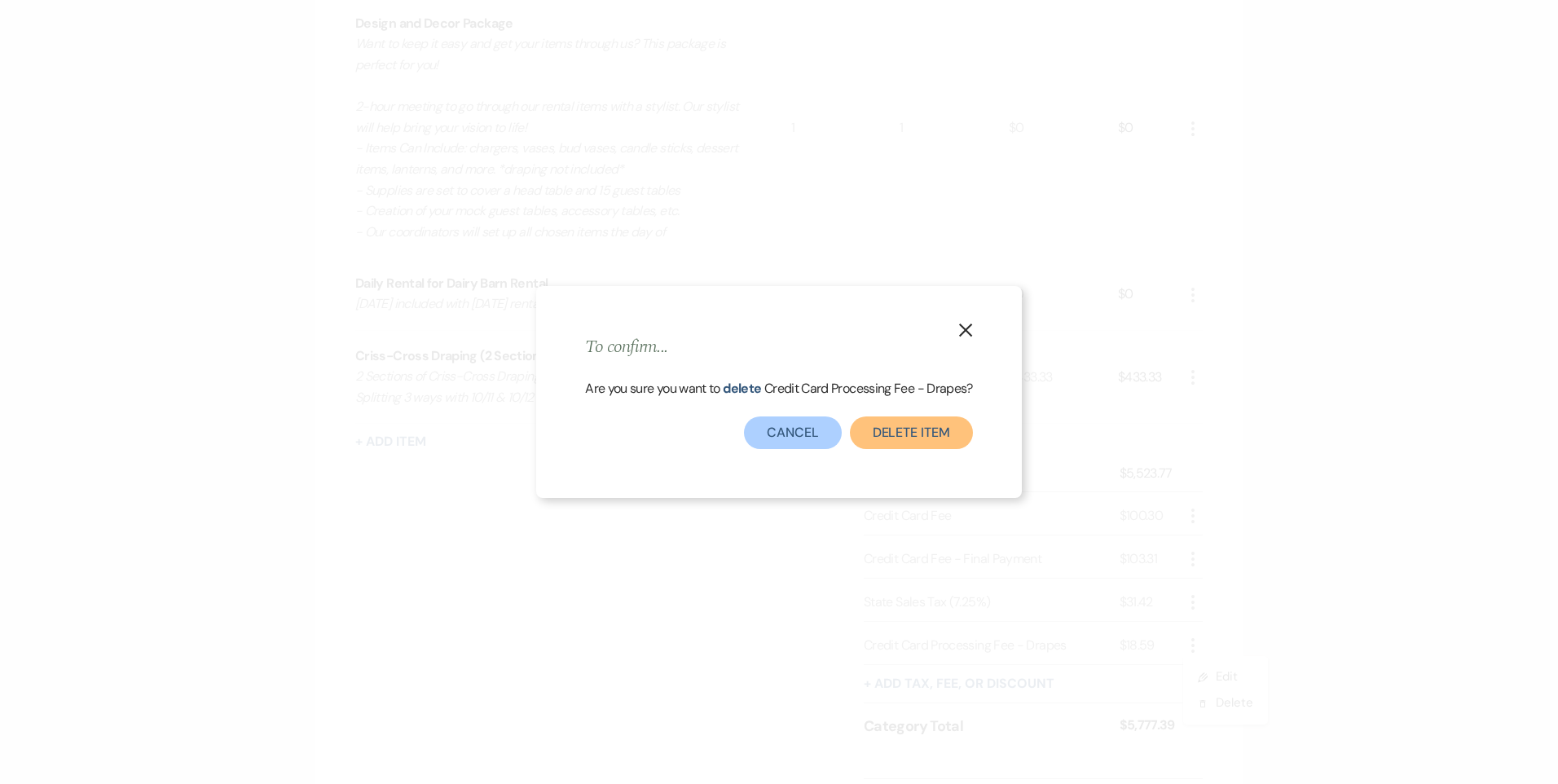
click at [890, 438] on button "Delete item" at bounding box center [912, 432] width 123 height 33
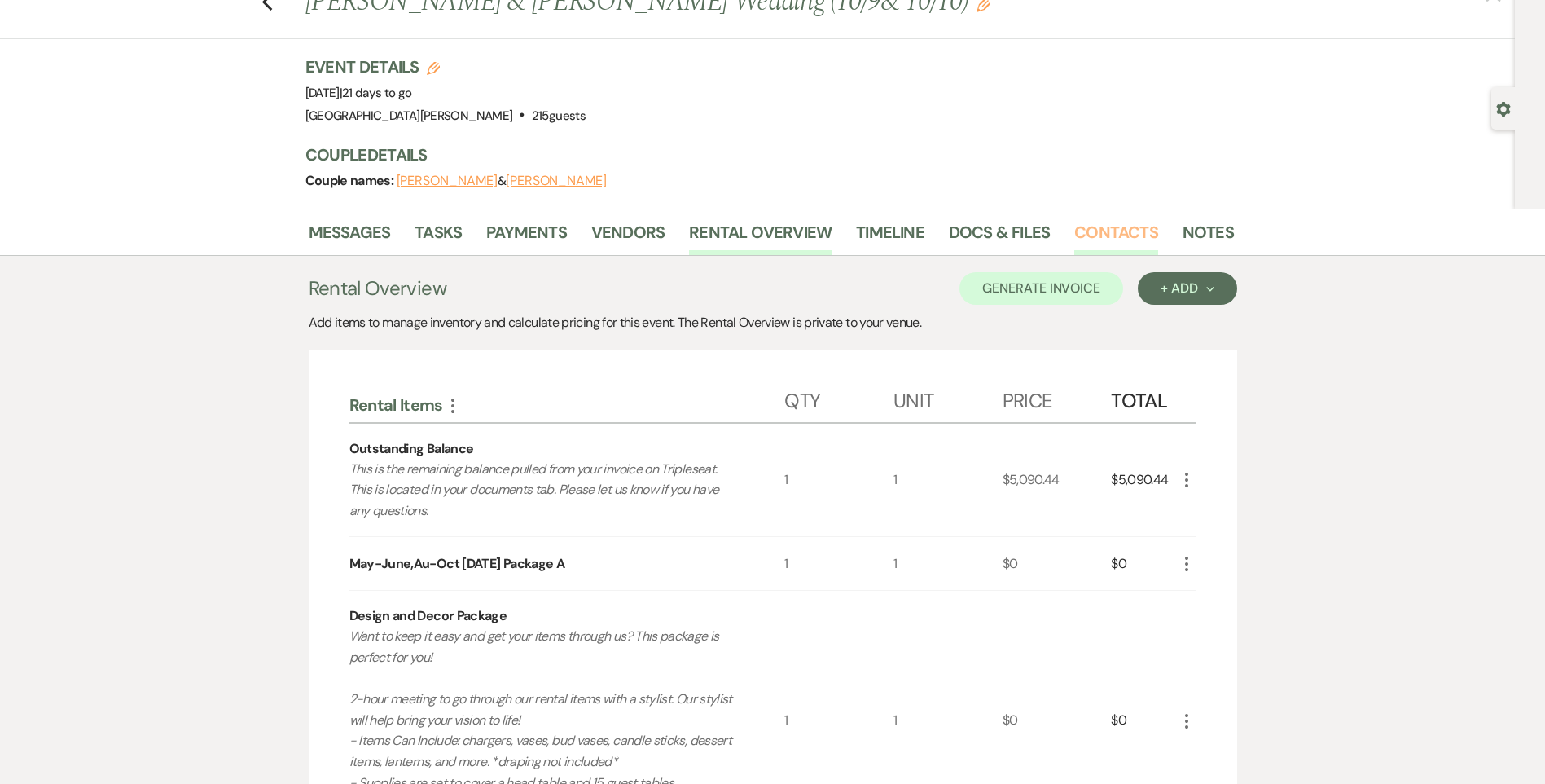
scroll to position [0, 0]
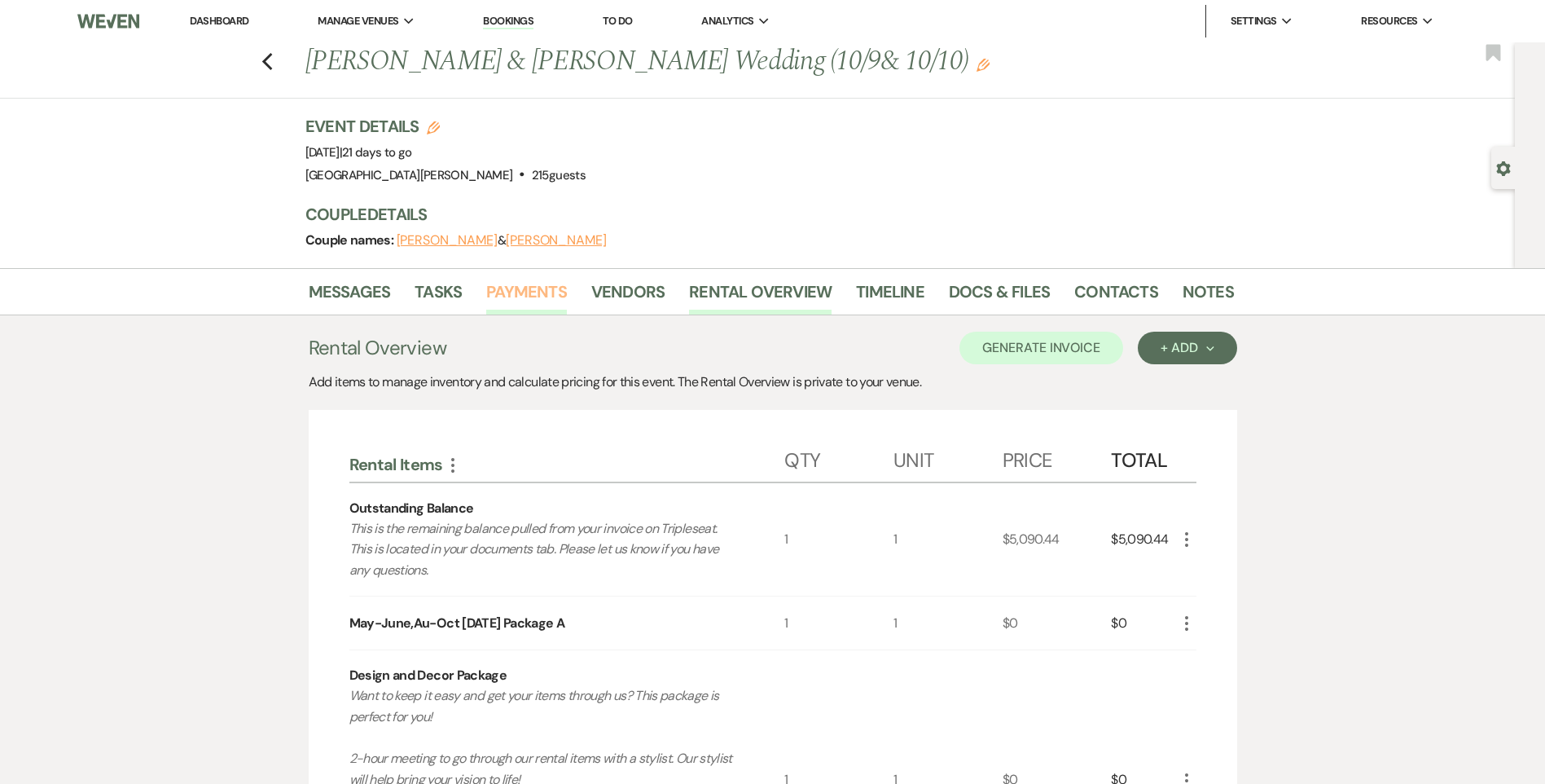
click at [544, 298] on link "Payments" at bounding box center [527, 297] width 81 height 36
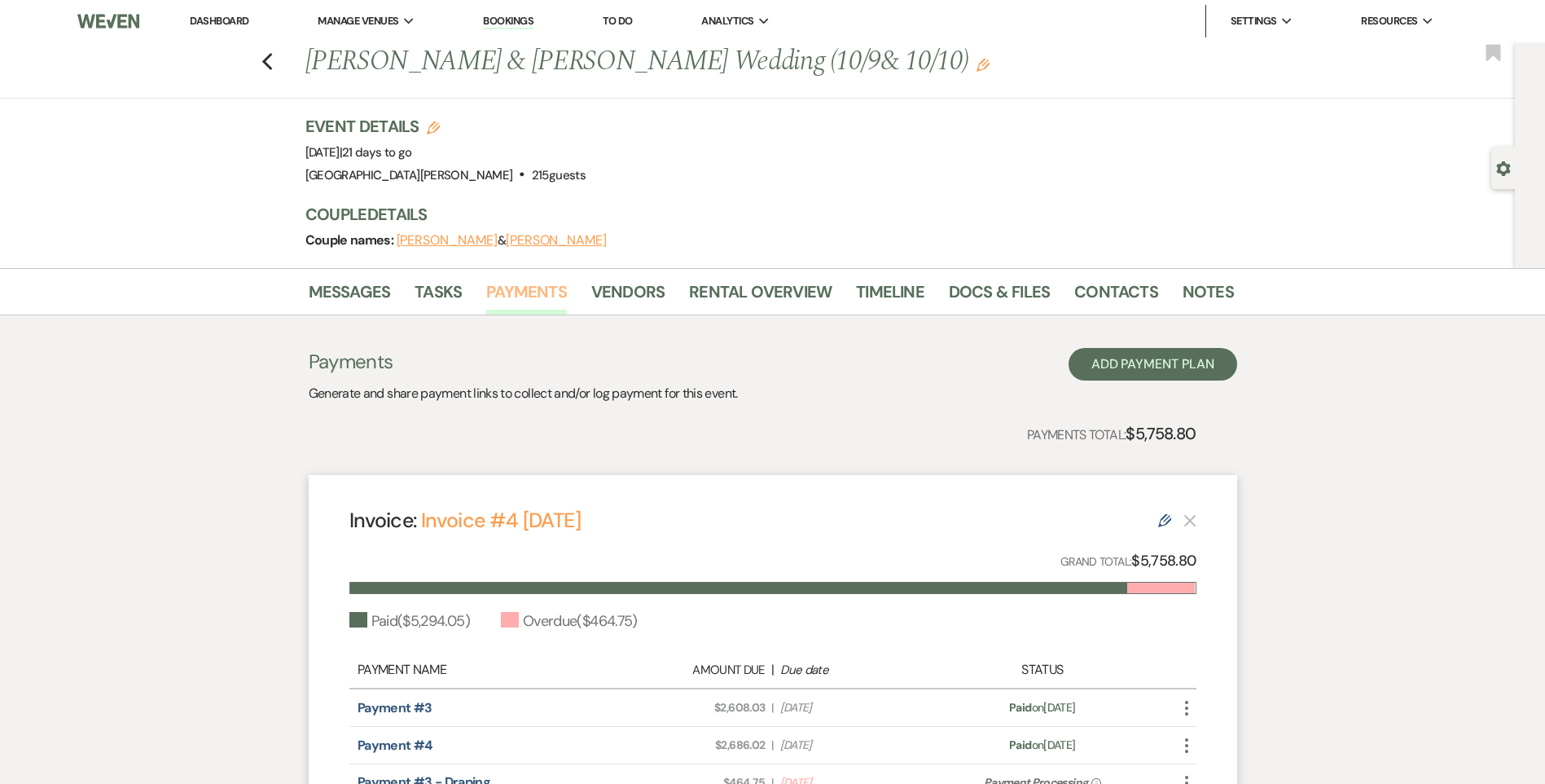
scroll to position [214, 0]
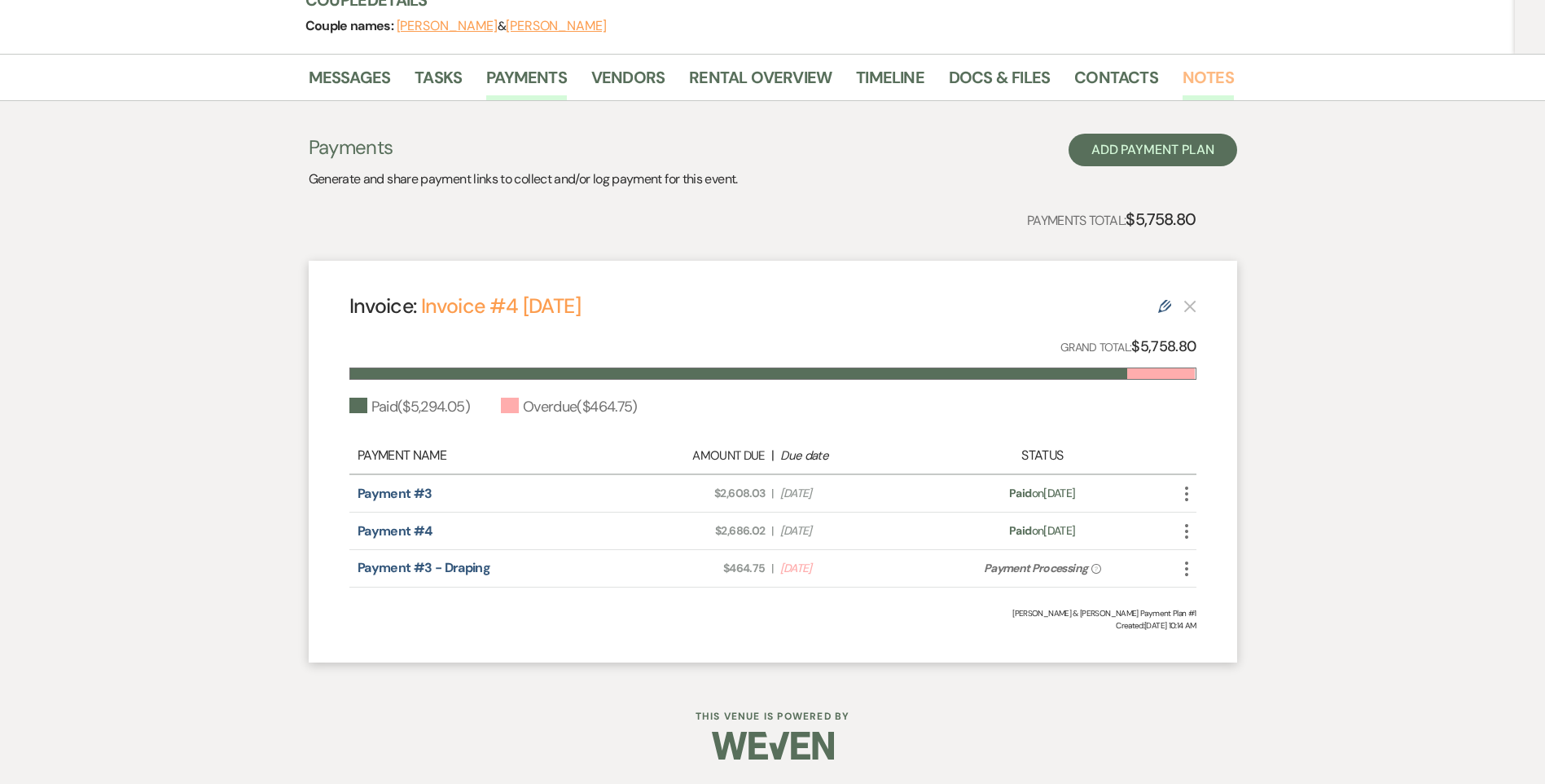
click at [1200, 78] on link "Notes" at bounding box center [1209, 82] width 52 height 36
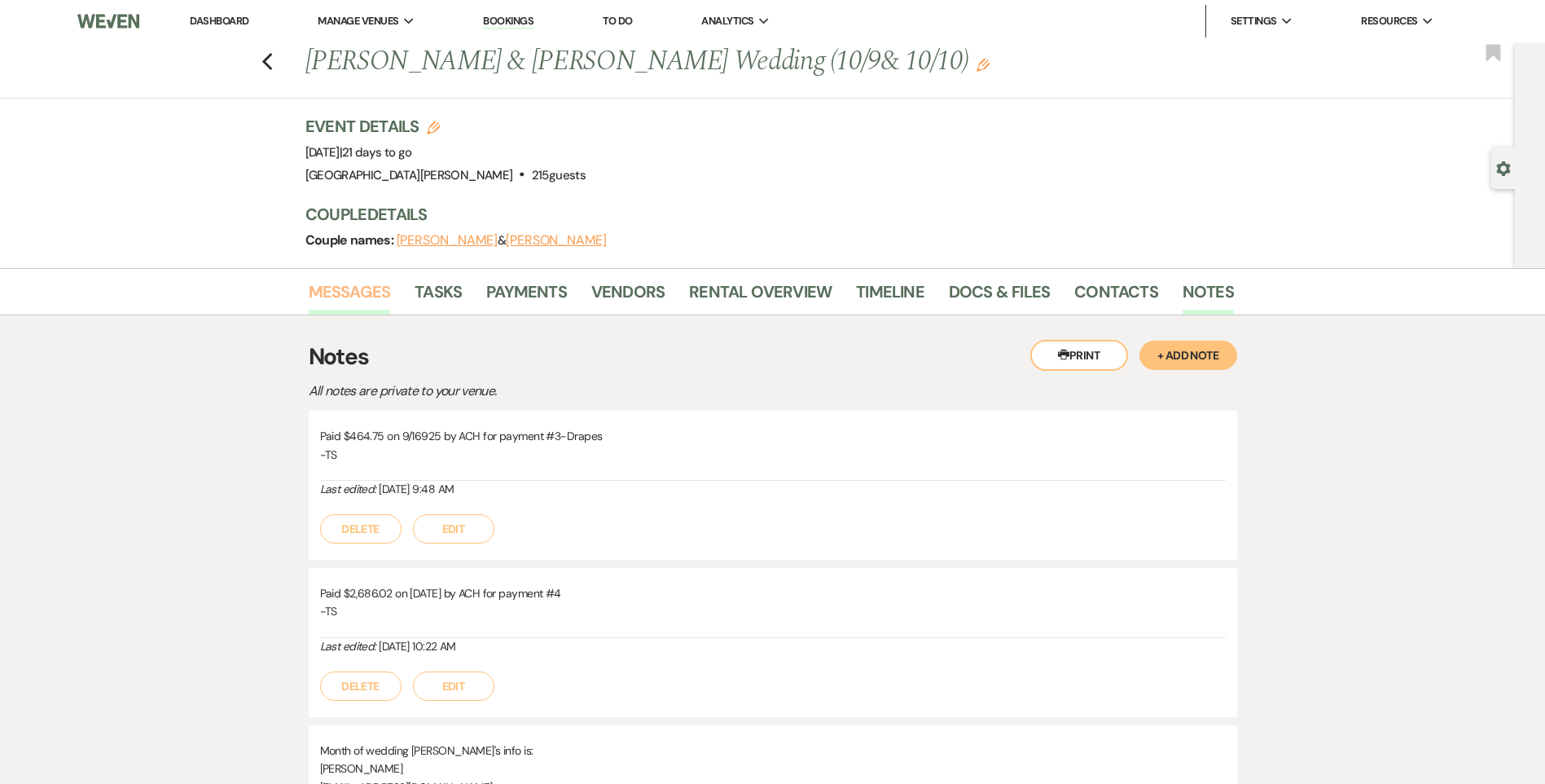
click at [364, 295] on link "Messages" at bounding box center [350, 297] width 82 height 36
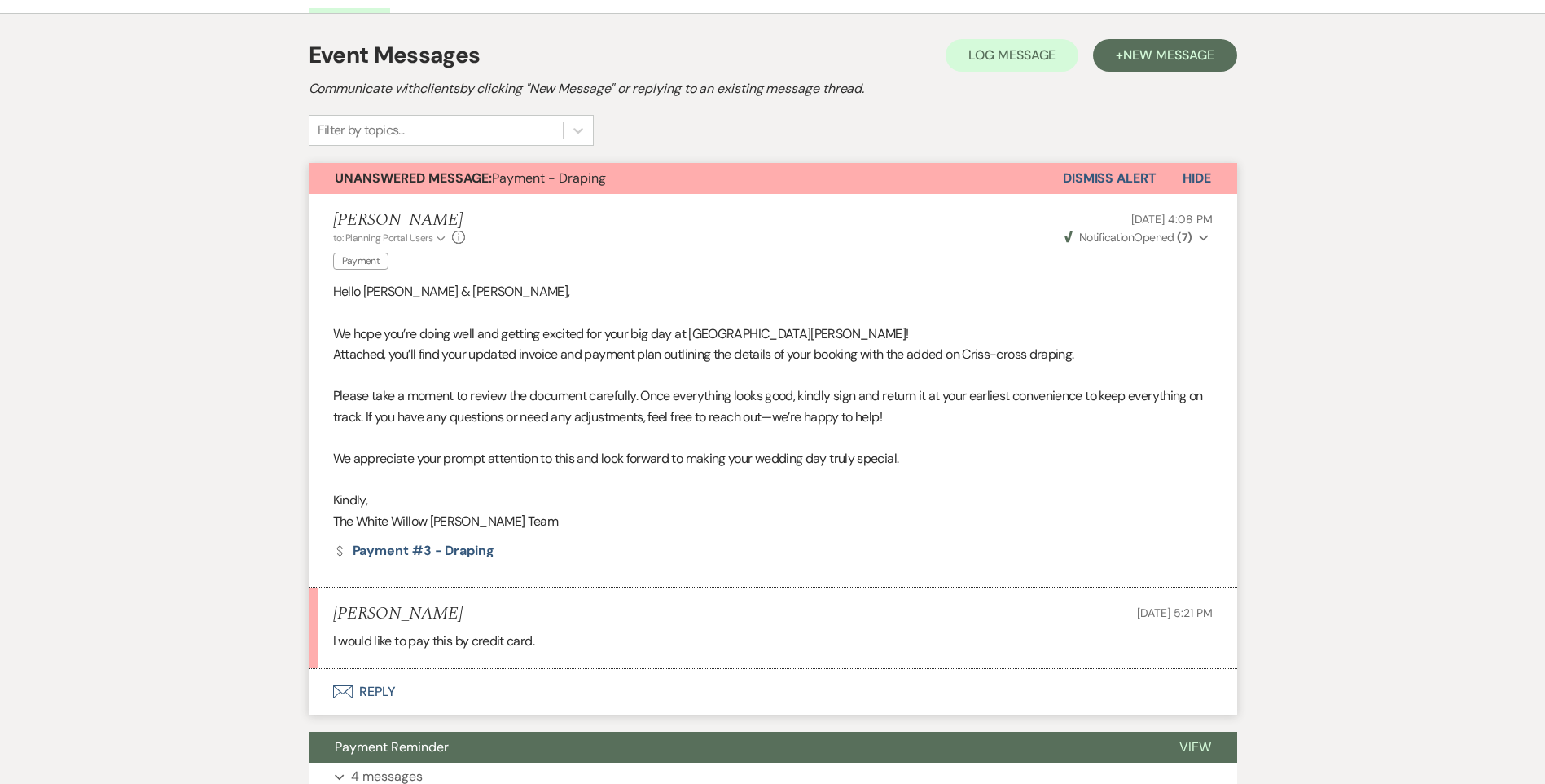
scroll to position [326, 0]
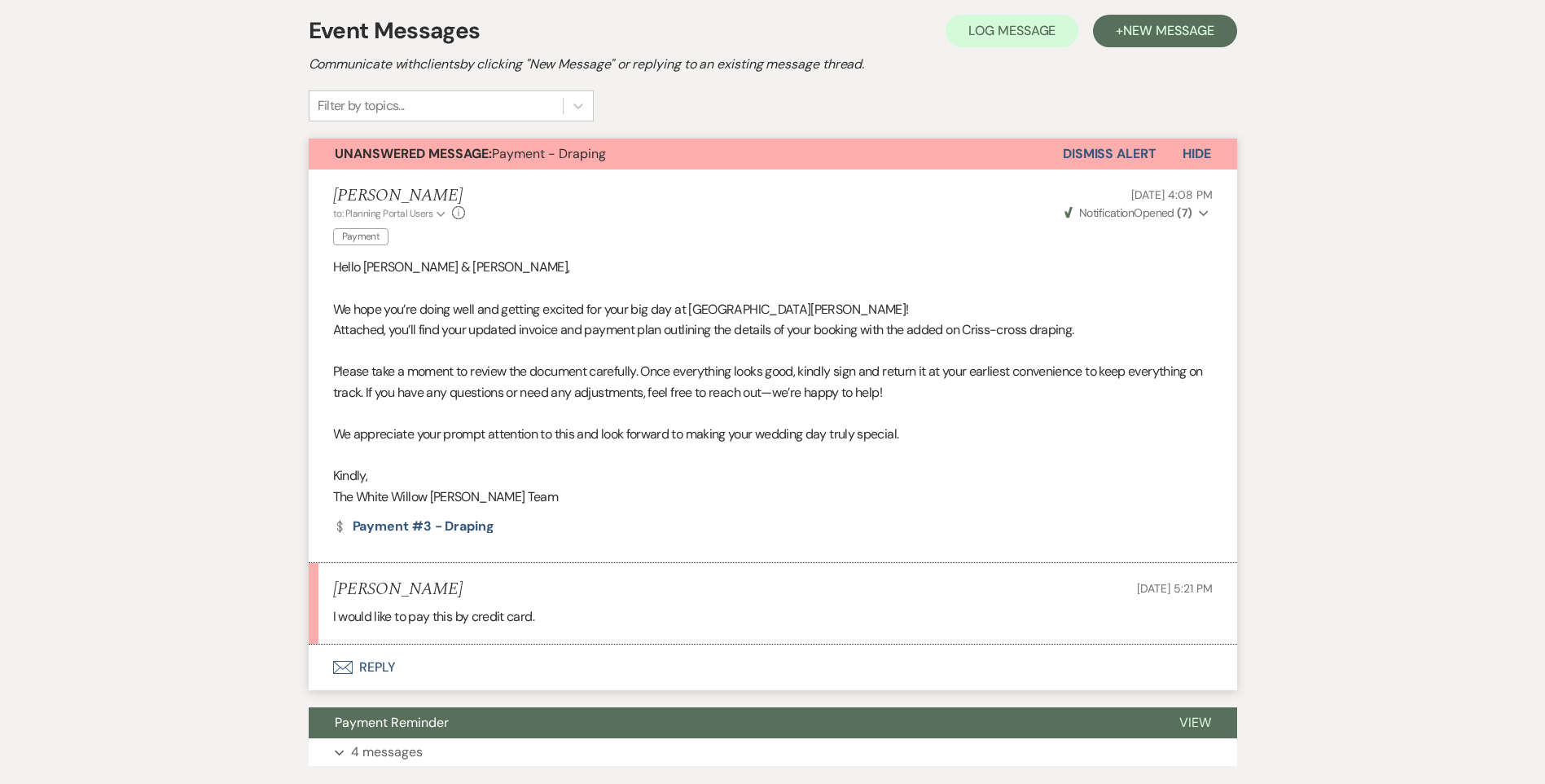
click at [377, 660] on button "Envelope Reply" at bounding box center [773, 666] width 928 height 45
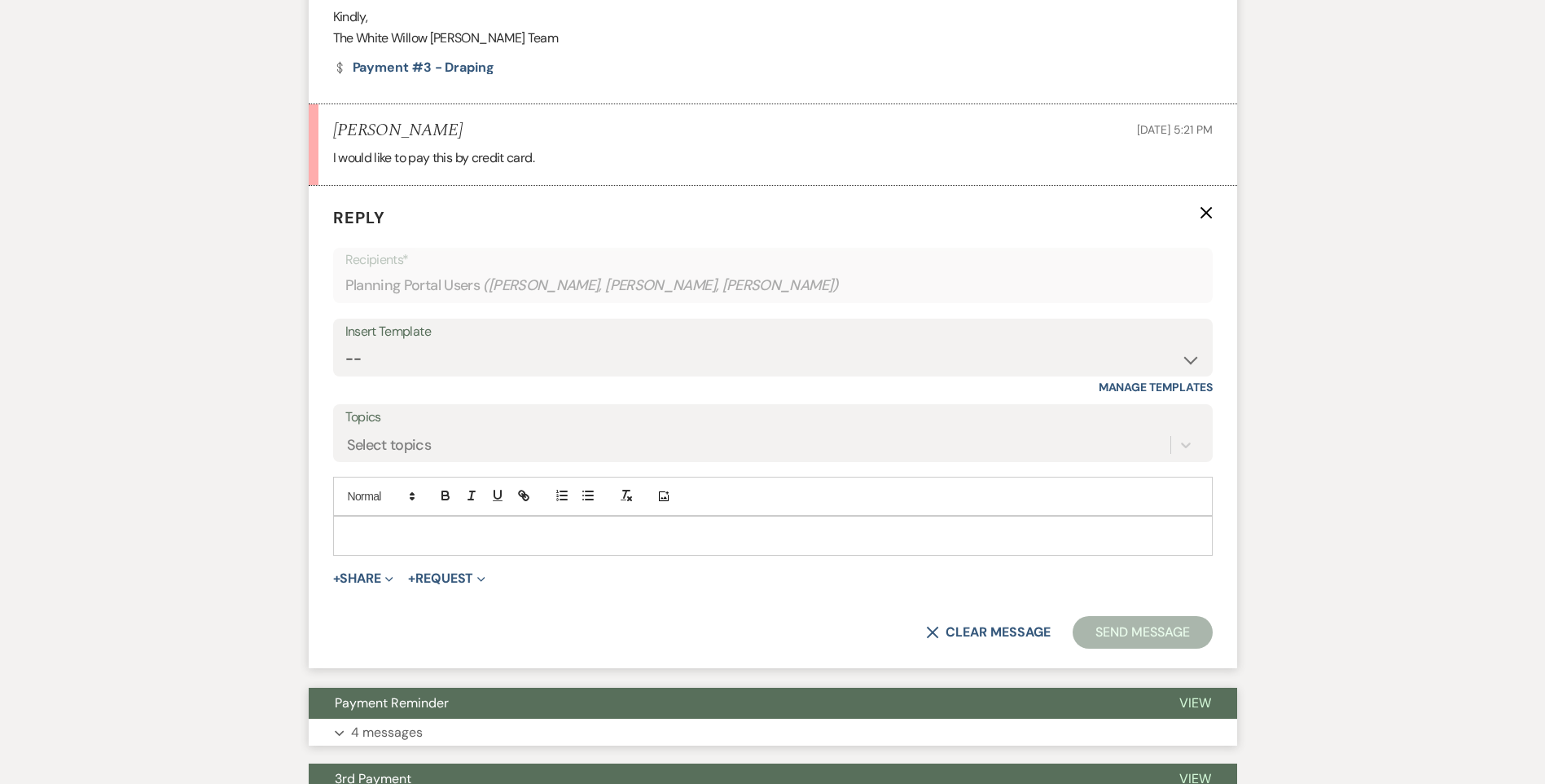
scroll to position [820, 0]
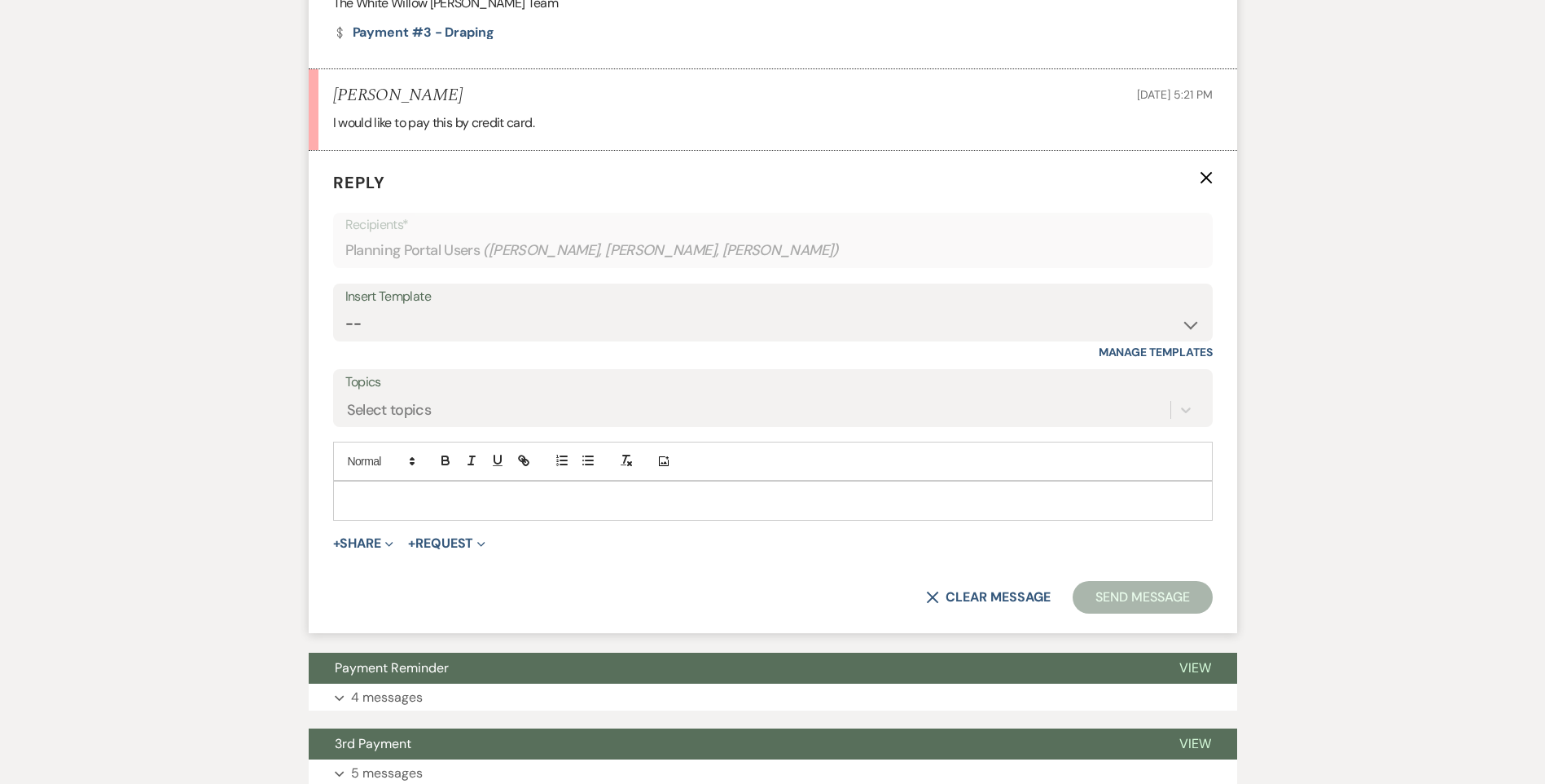
click at [415, 499] on p at bounding box center [773, 500] width 854 height 18
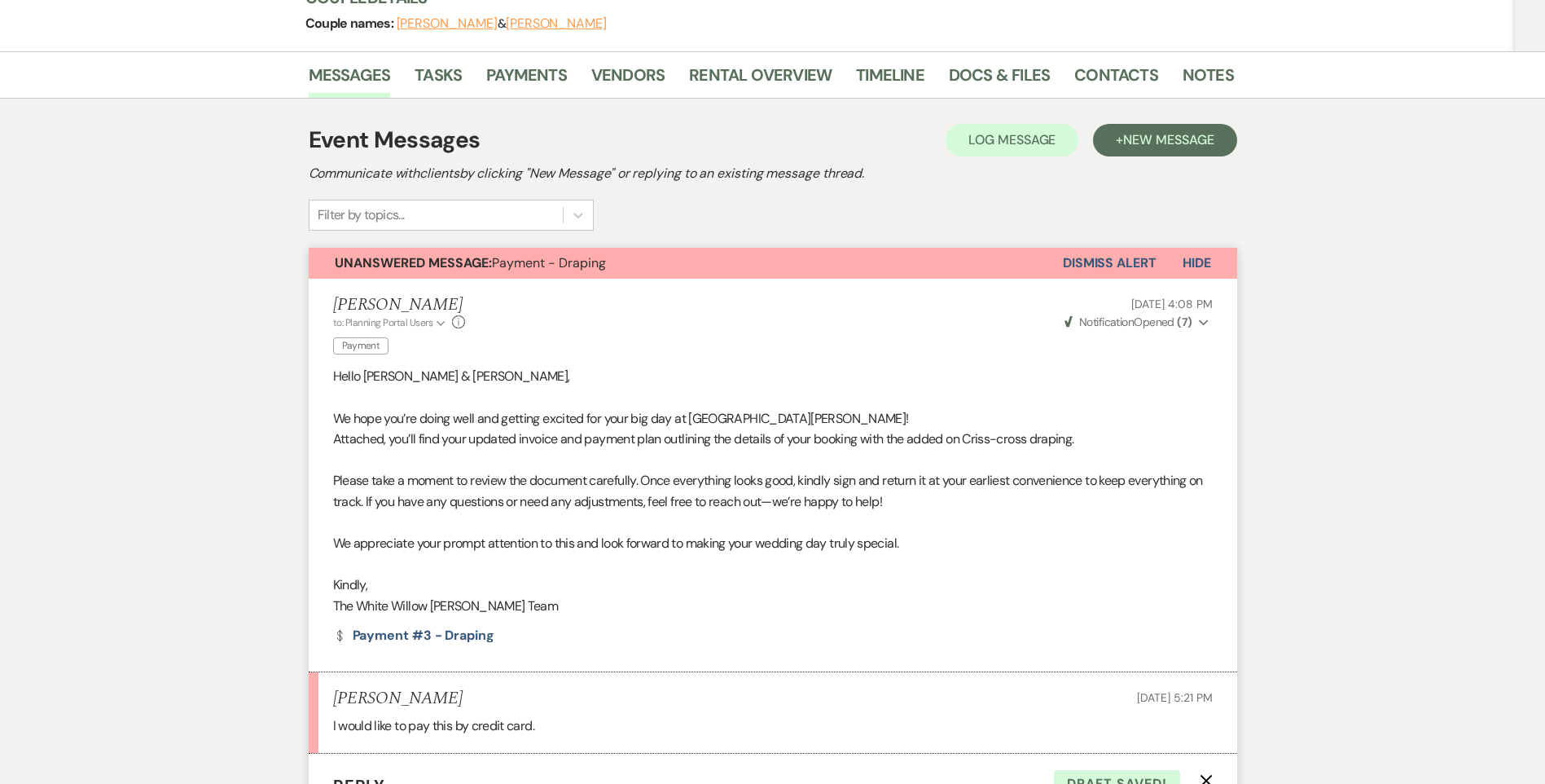
scroll to position [86, 0]
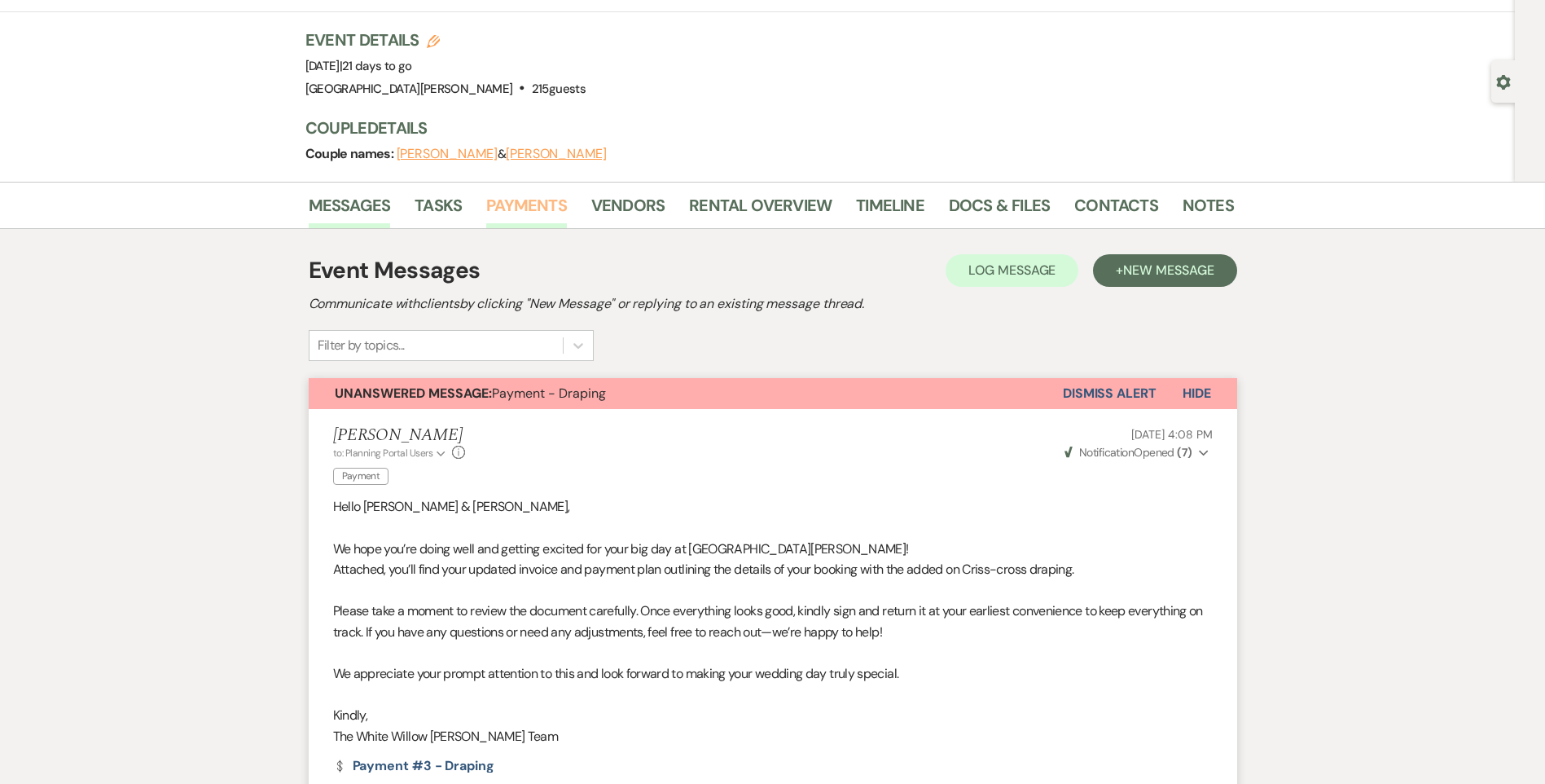
click at [522, 207] on link "Payments" at bounding box center [527, 210] width 81 height 36
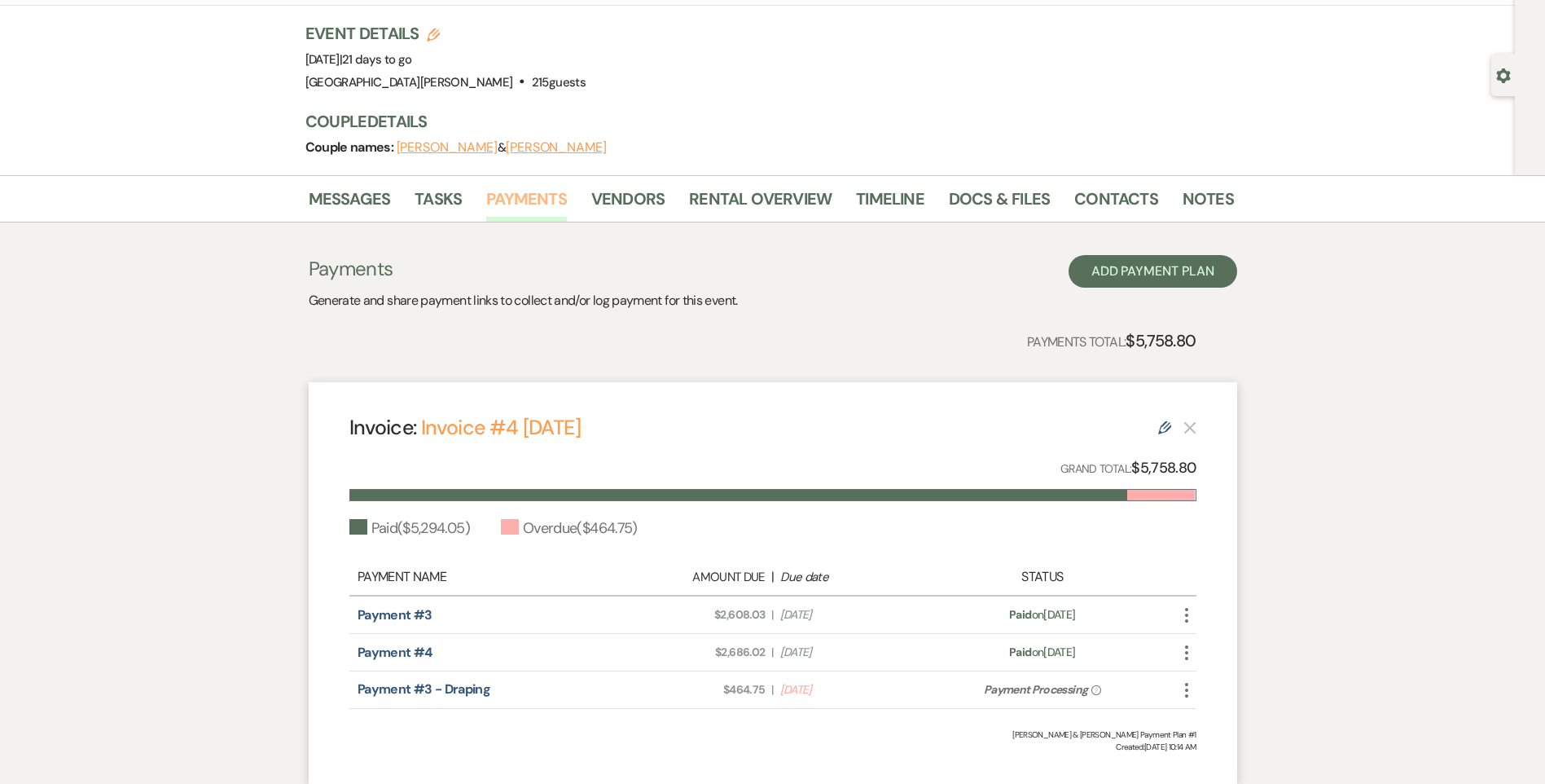
scroll to position [214, 0]
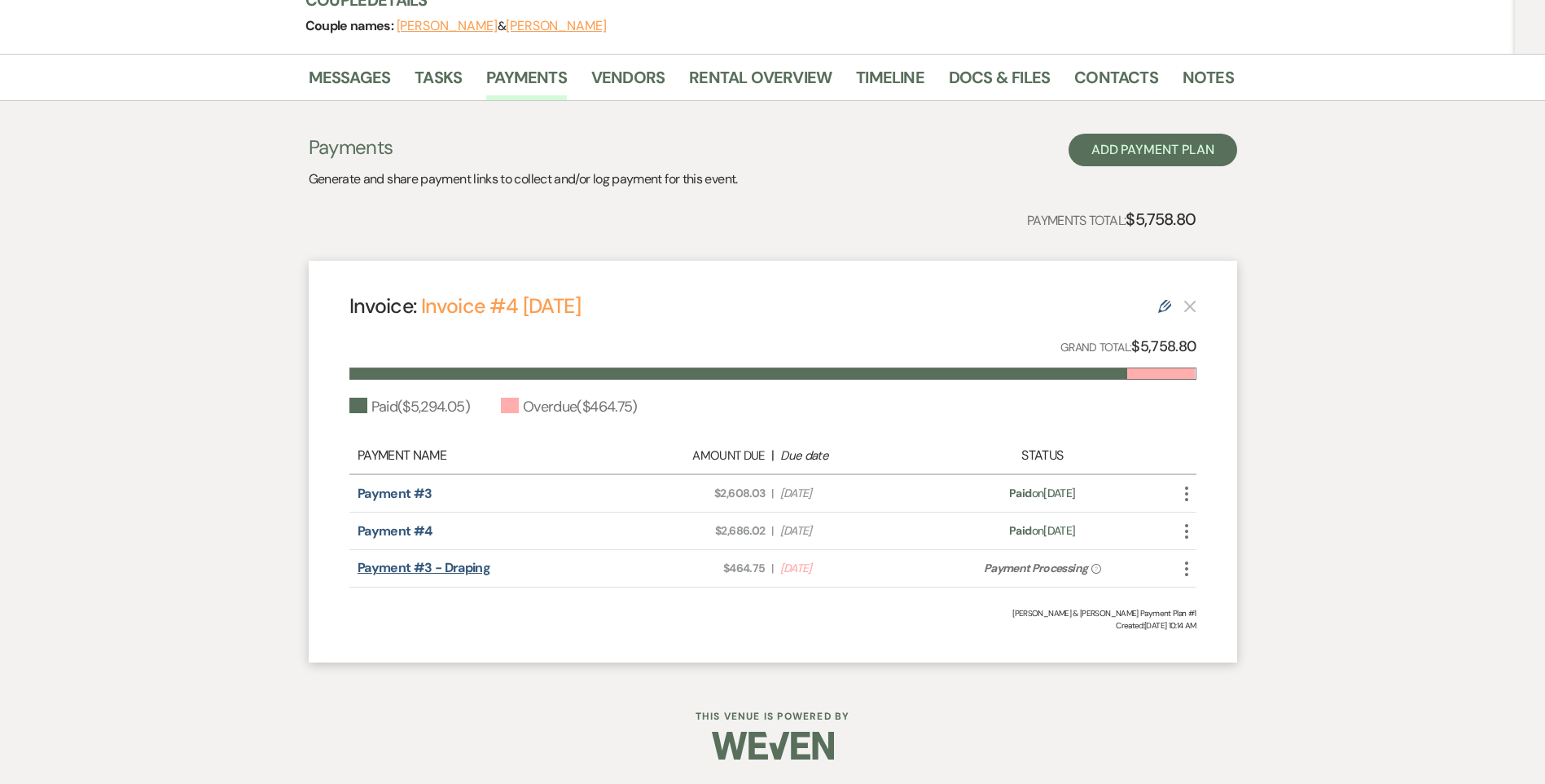
click at [470, 570] on link "Payment #3 - Draping" at bounding box center [423, 567] width 133 height 17
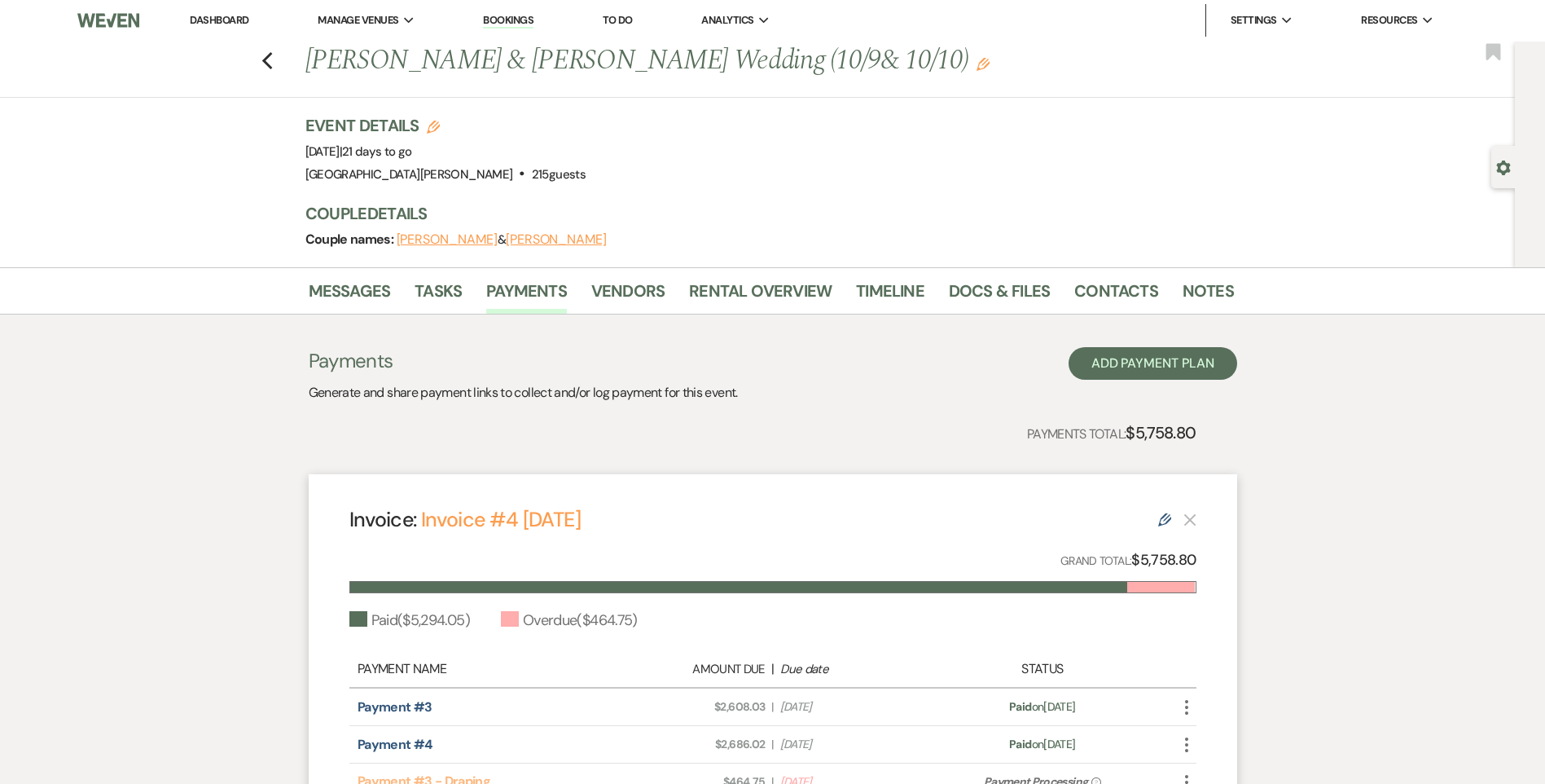
scroll to position [0, 0]
click at [237, 27] on link "Dashboard" at bounding box center [219, 21] width 59 height 14
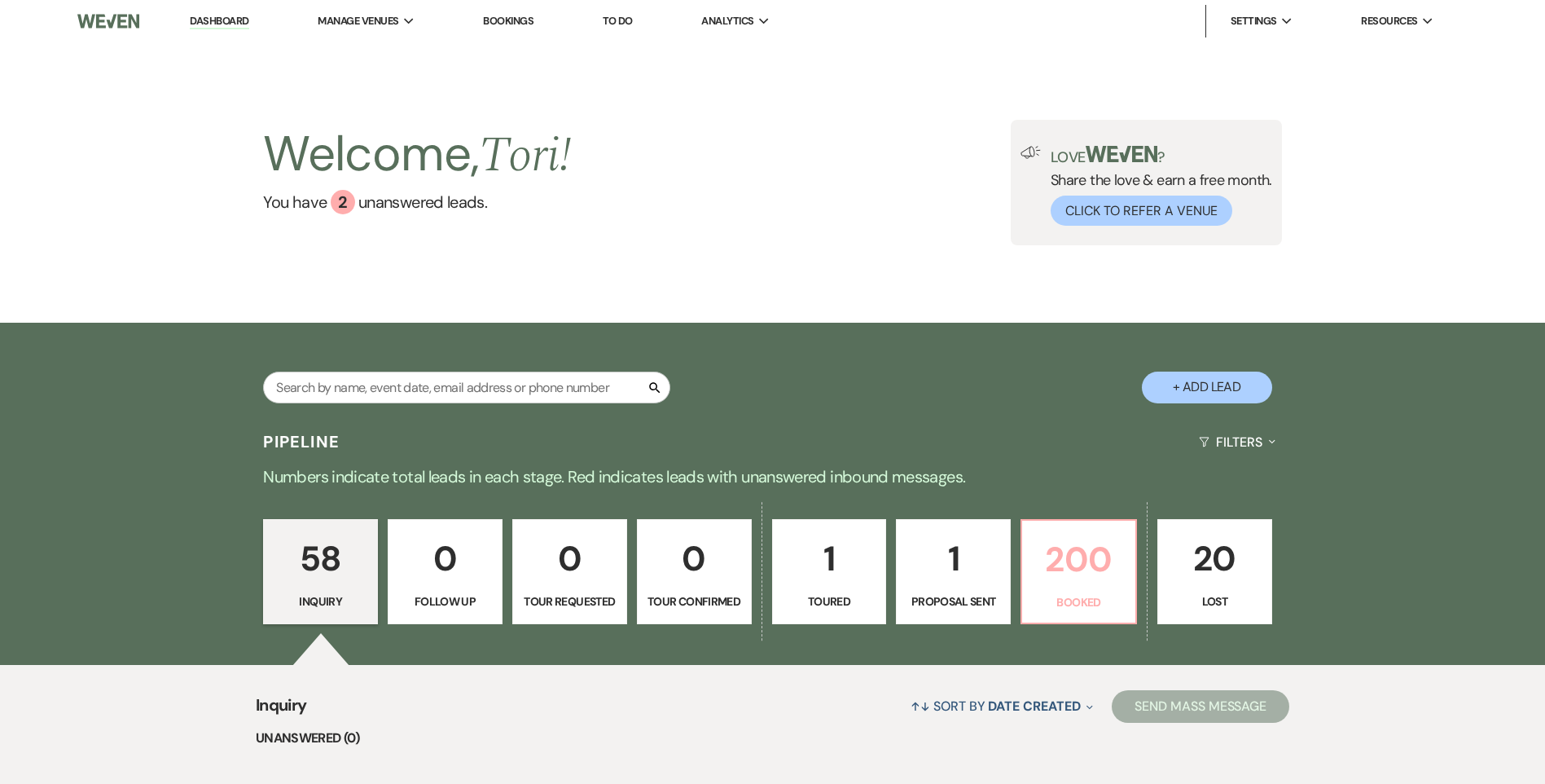
click at [1083, 570] on p "200" at bounding box center [1078, 559] width 94 height 54
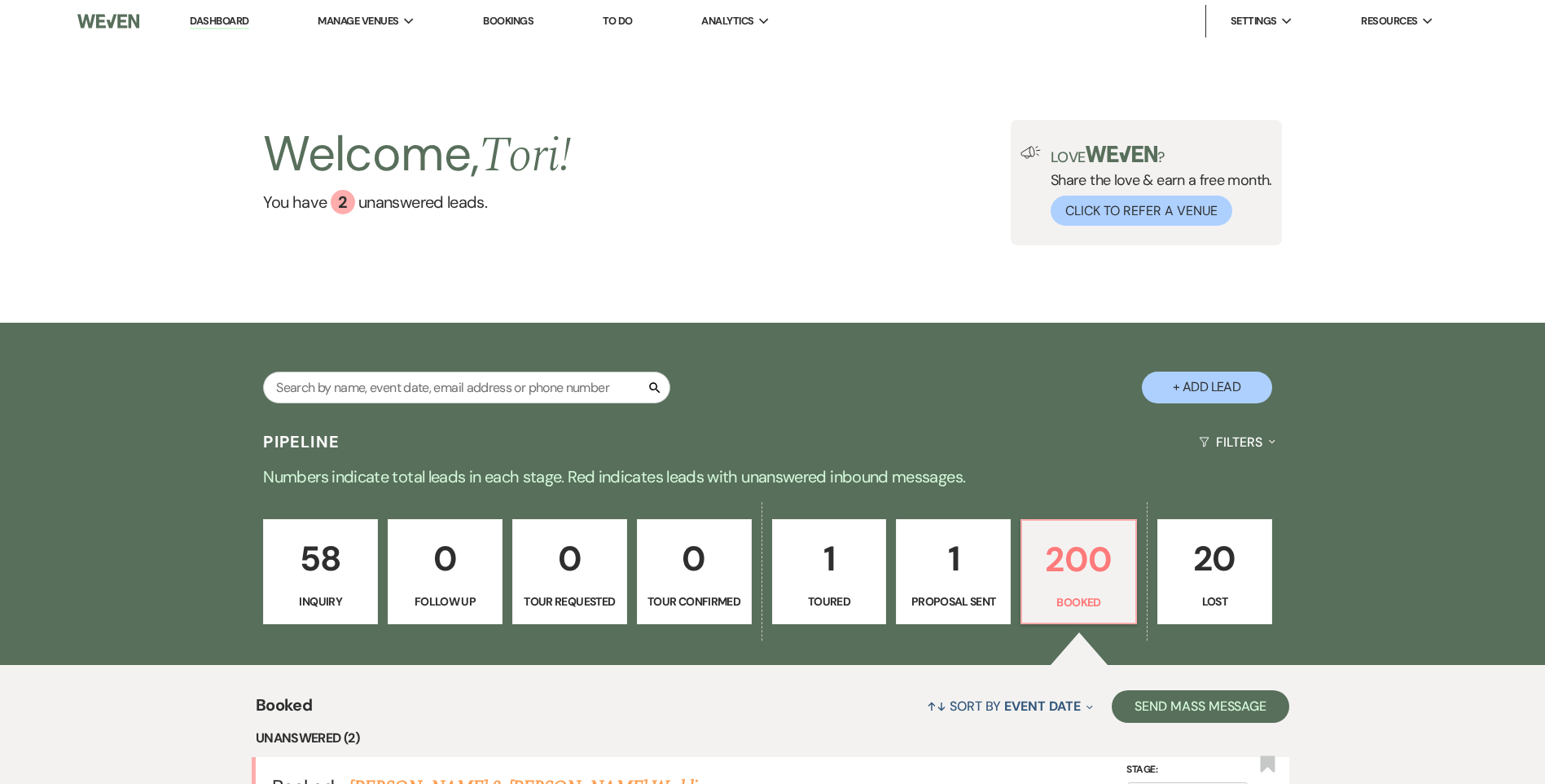
scroll to position [407, 0]
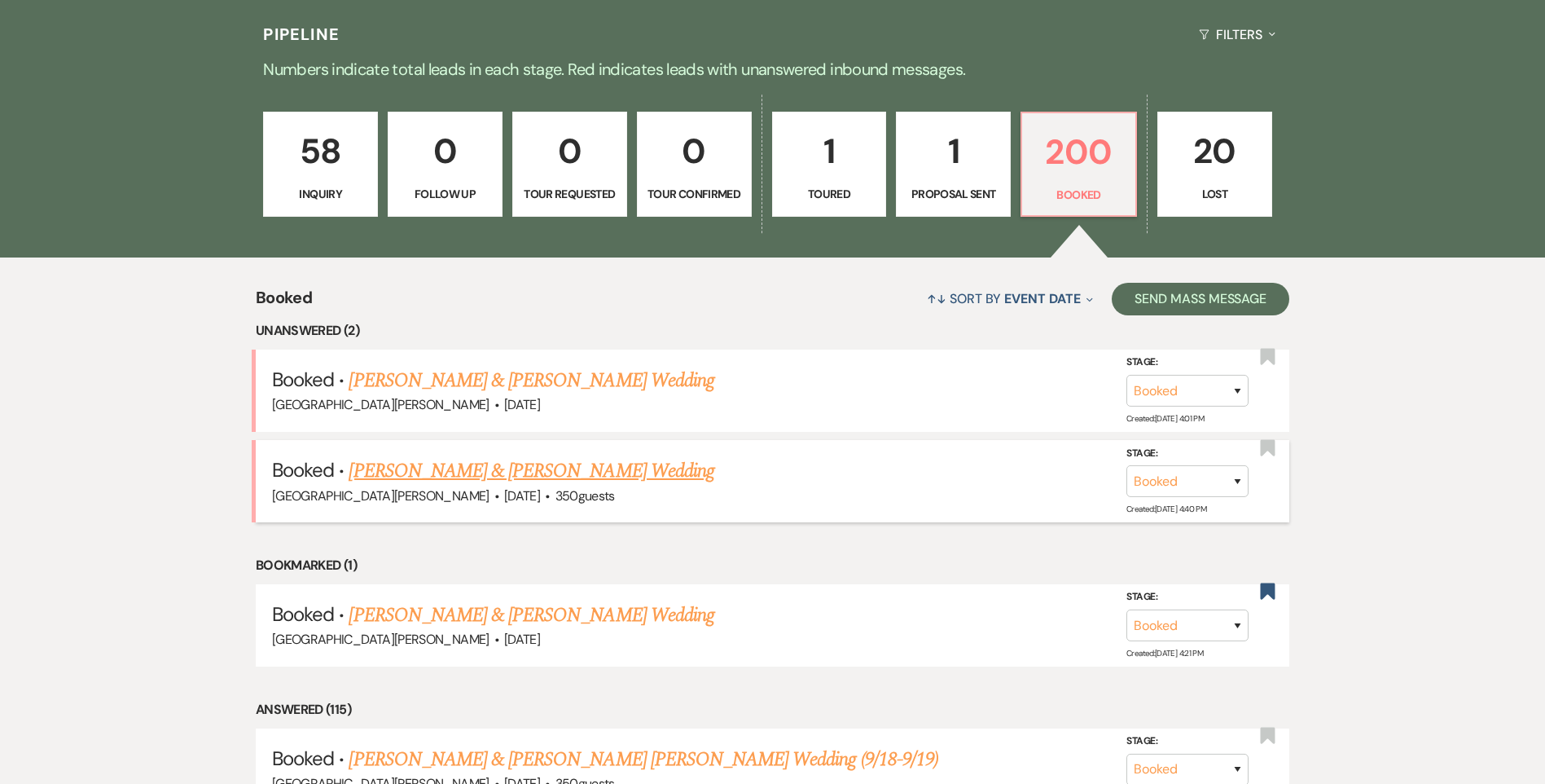
click at [548, 470] on link "[PERSON_NAME] & [PERSON_NAME] Wedding" at bounding box center [531, 470] width 365 height 29
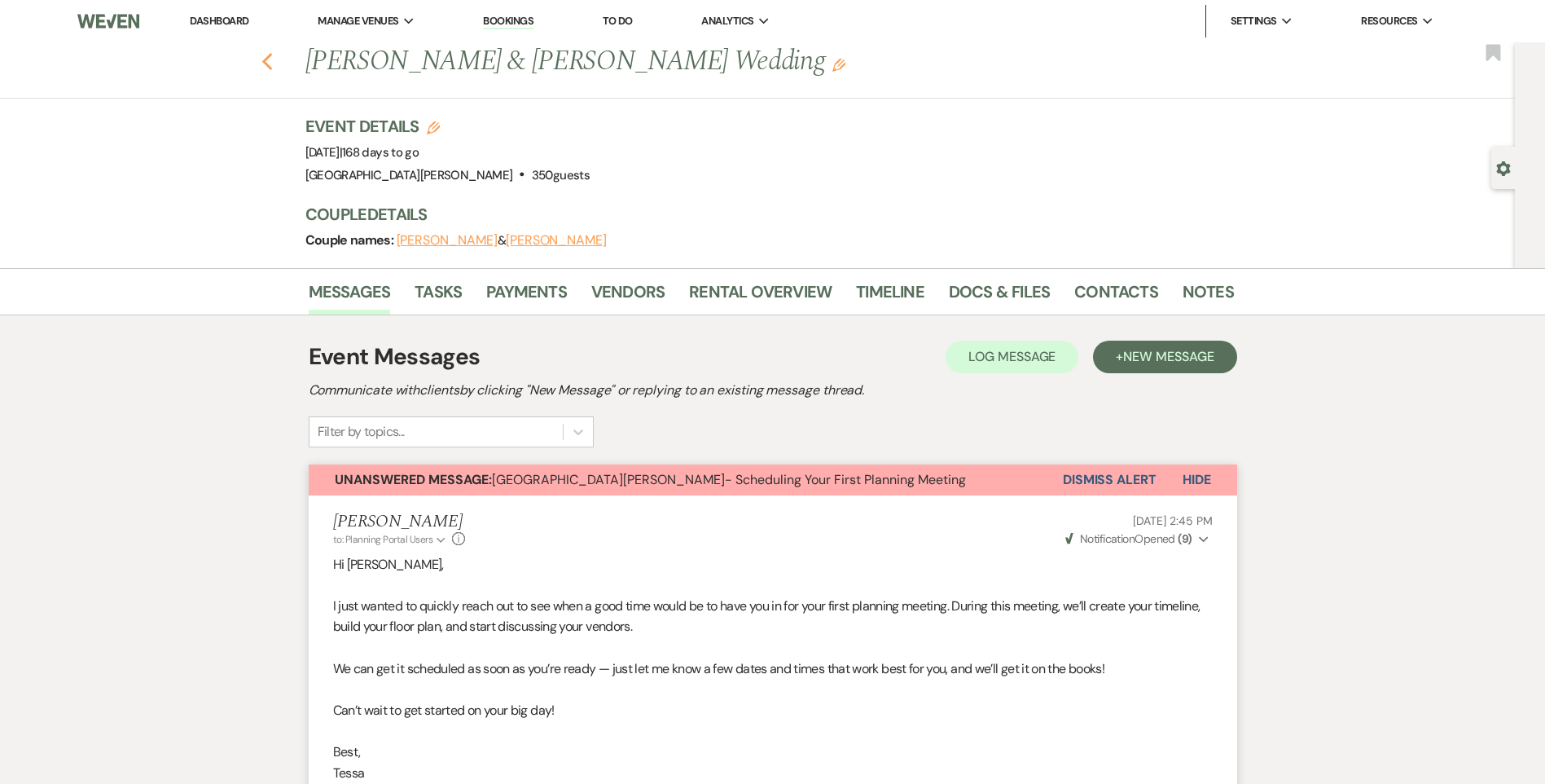
click at [272, 62] on use "button" at bounding box center [266, 61] width 11 height 18
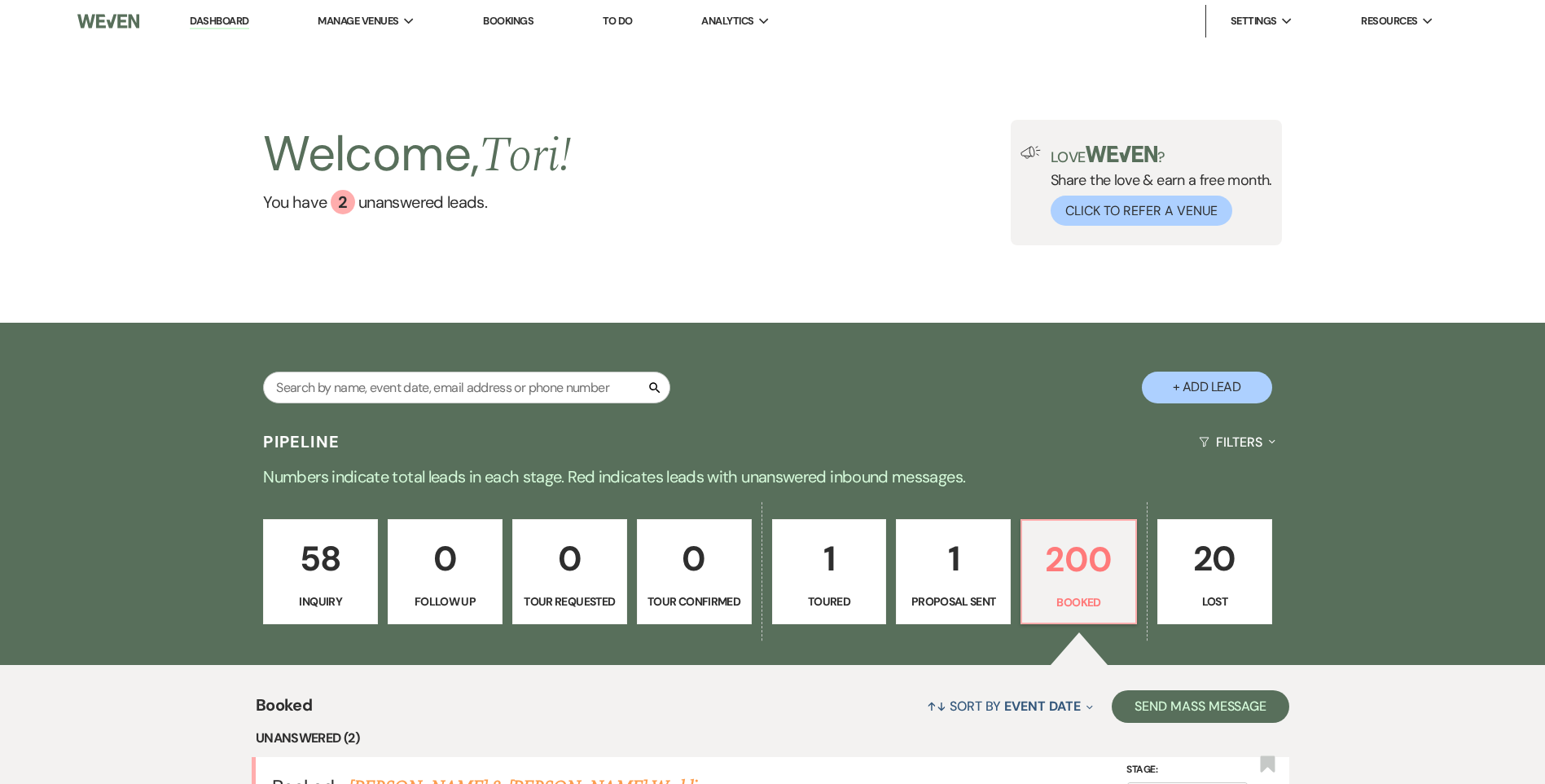
drag, startPoint x: 372, startPoint y: 45, endPoint x: 423, endPoint y: 303, distance: 263.0
click at [0, 0] on li "[GEOGRAPHIC_DATA][PERSON_NAME]" at bounding box center [0, 0] width 0 height 0
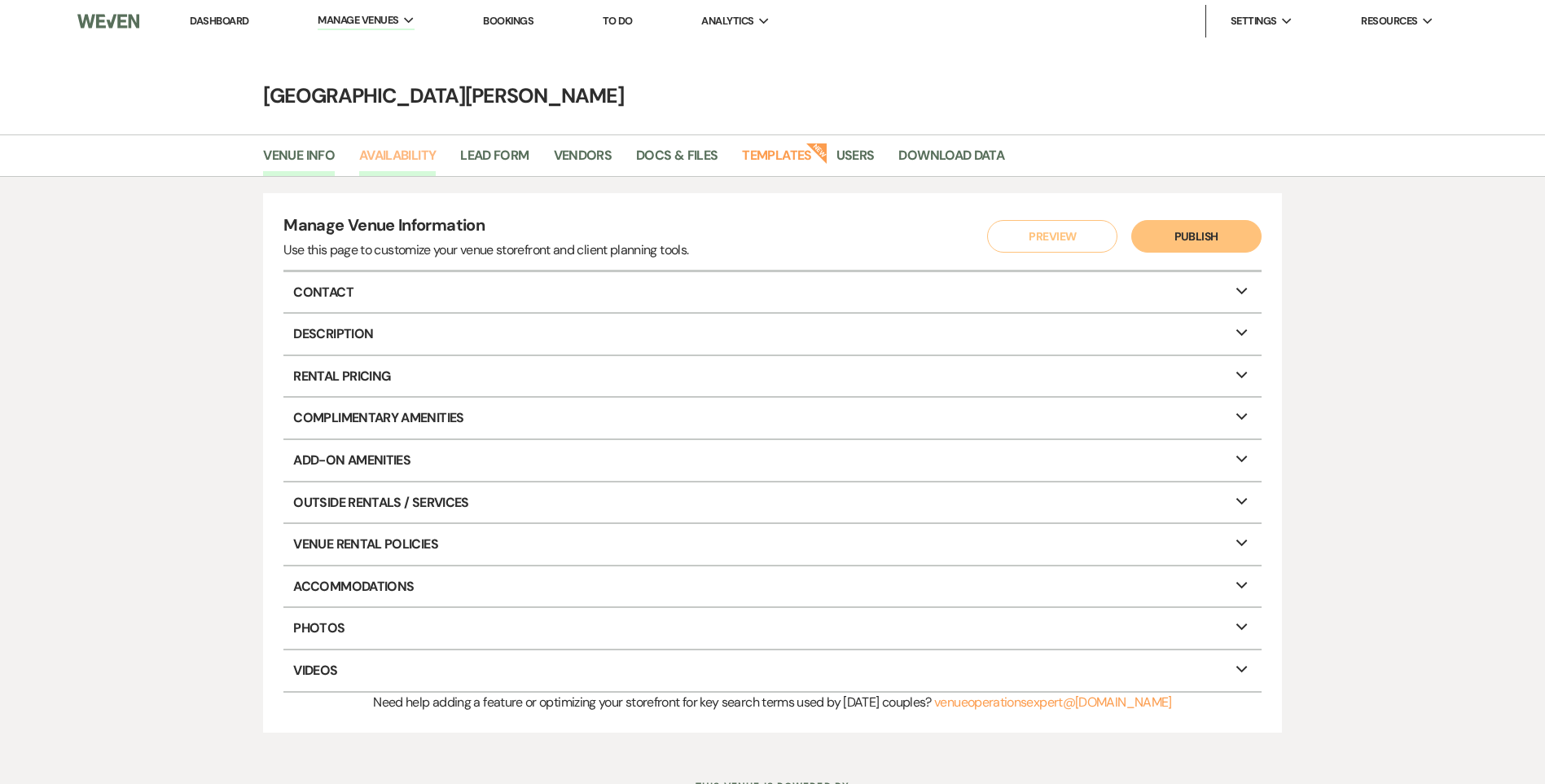
click at [409, 148] on link "Availability" at bounding box center [397, 160] width 77 height 31
select select "3"
select select "2026"
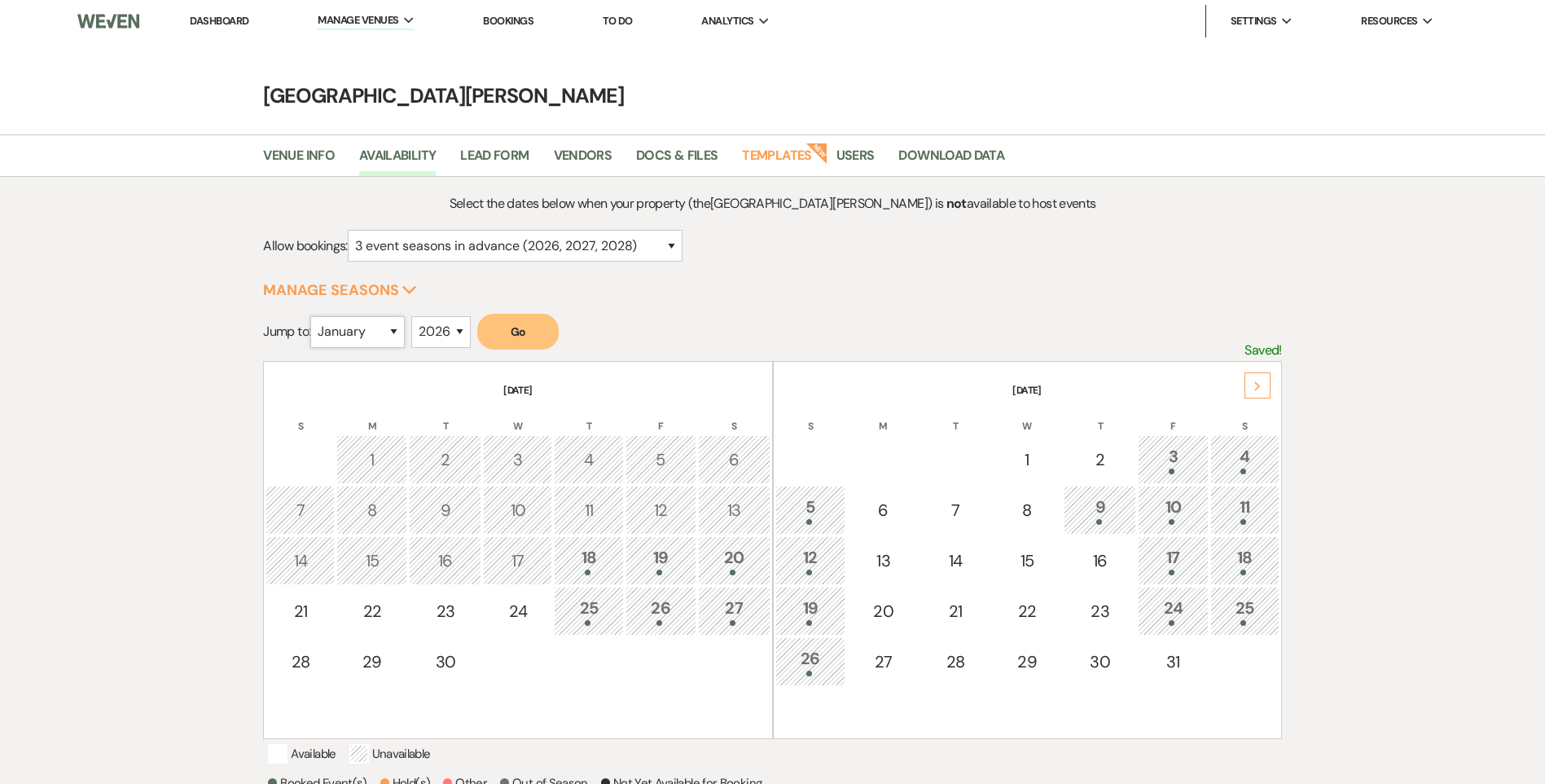
click at [365, 338] on select "January February March April May June July August September October November De…" at bounding box center [357, 332] width 94 height 32
select select "3"
click at [315, 316] on select "January February March April May June July August September October November De…" at bounding box center [357, 332] width 94 height 32
click at [532, 342] on button "Go" at bounding box center [518, 331] width 81 height 36
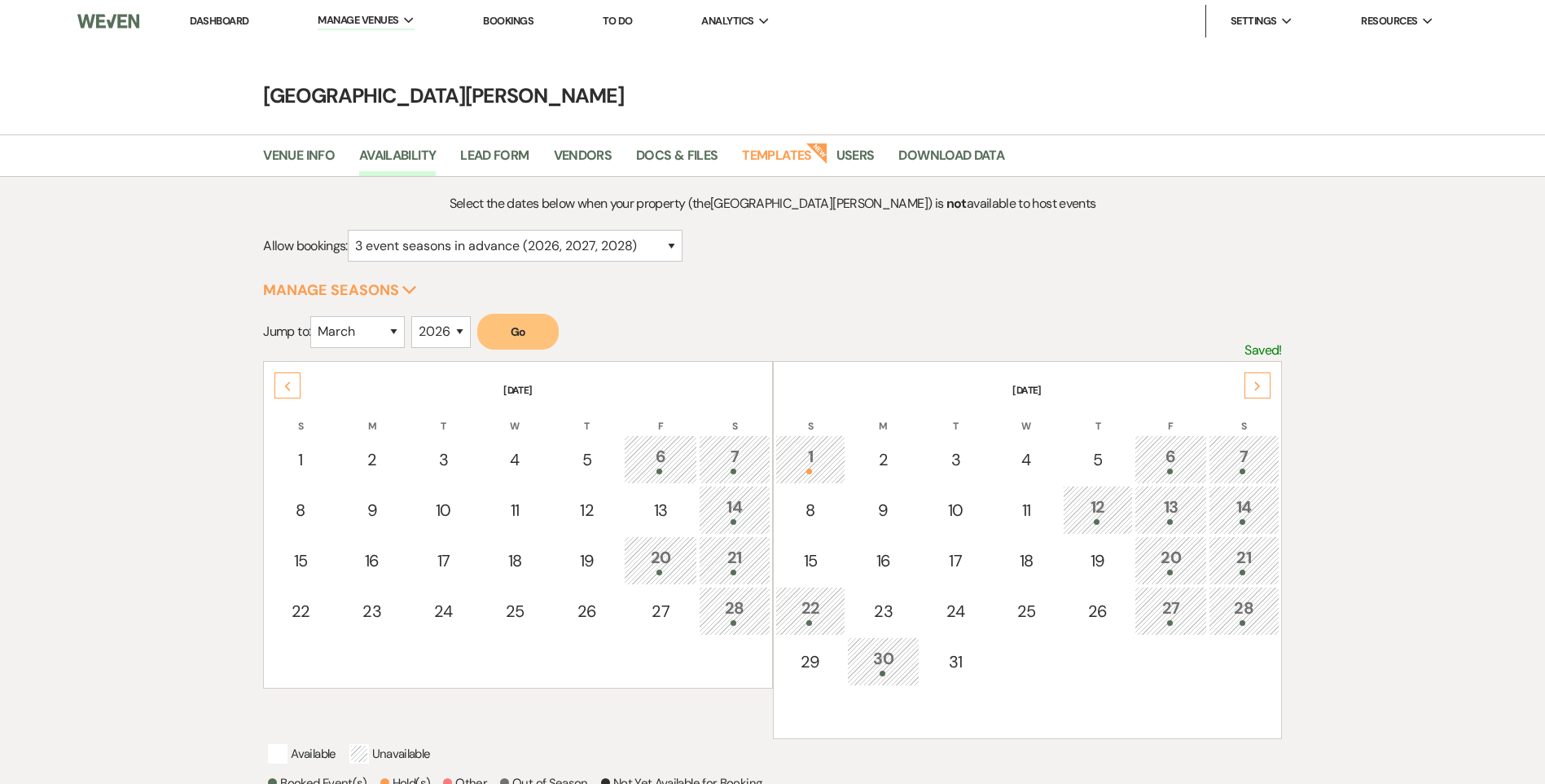
click at [784, 457] on div "1" at bounding box center [810, 459] width 53 height 30
click at [232, 19] on link "Dashboard" at bounding box center [219, 21] width 59 height 14
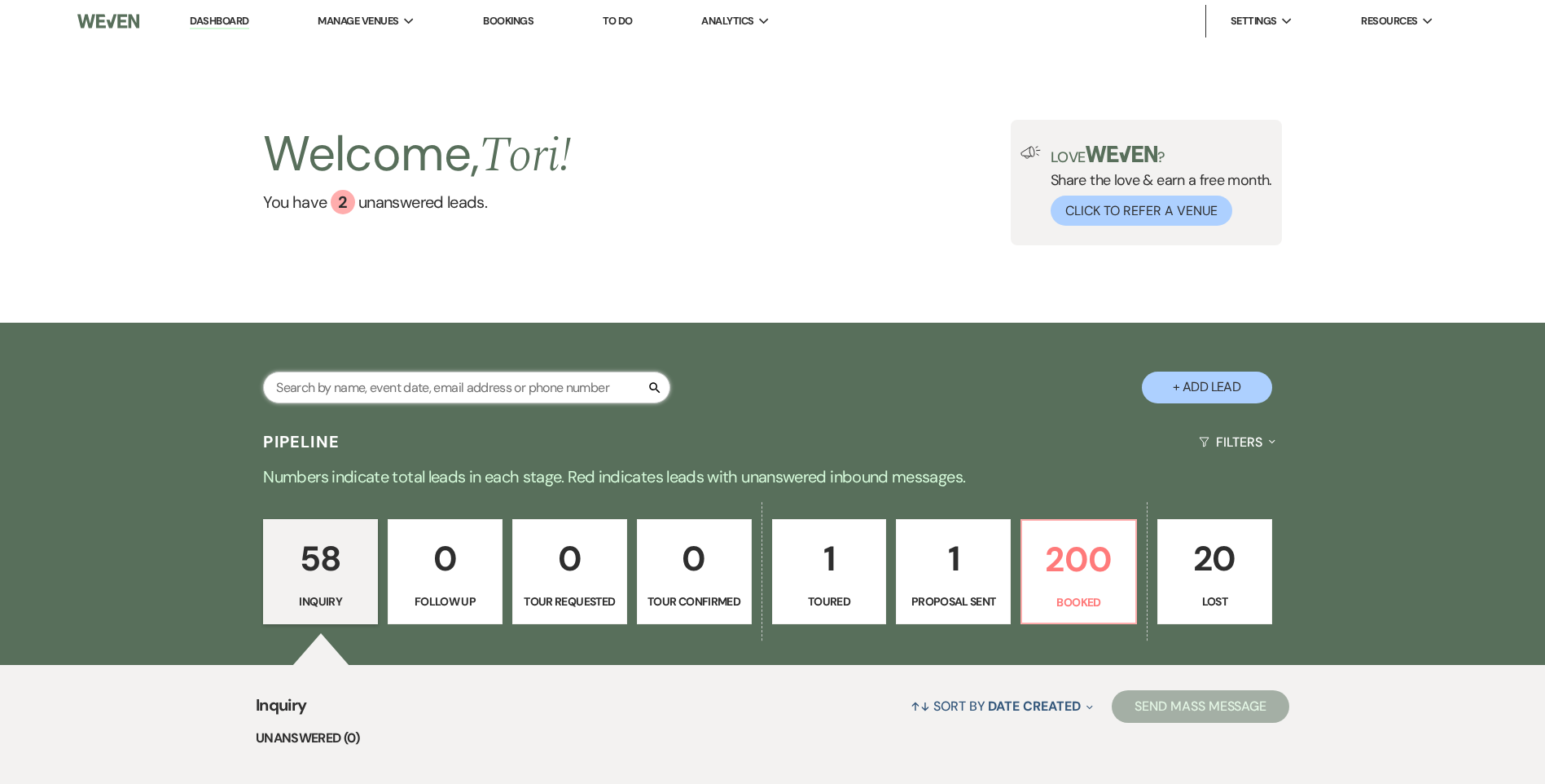
click at [563, 391] on input "text" at bounding box center [466, 388] width 407 height 32
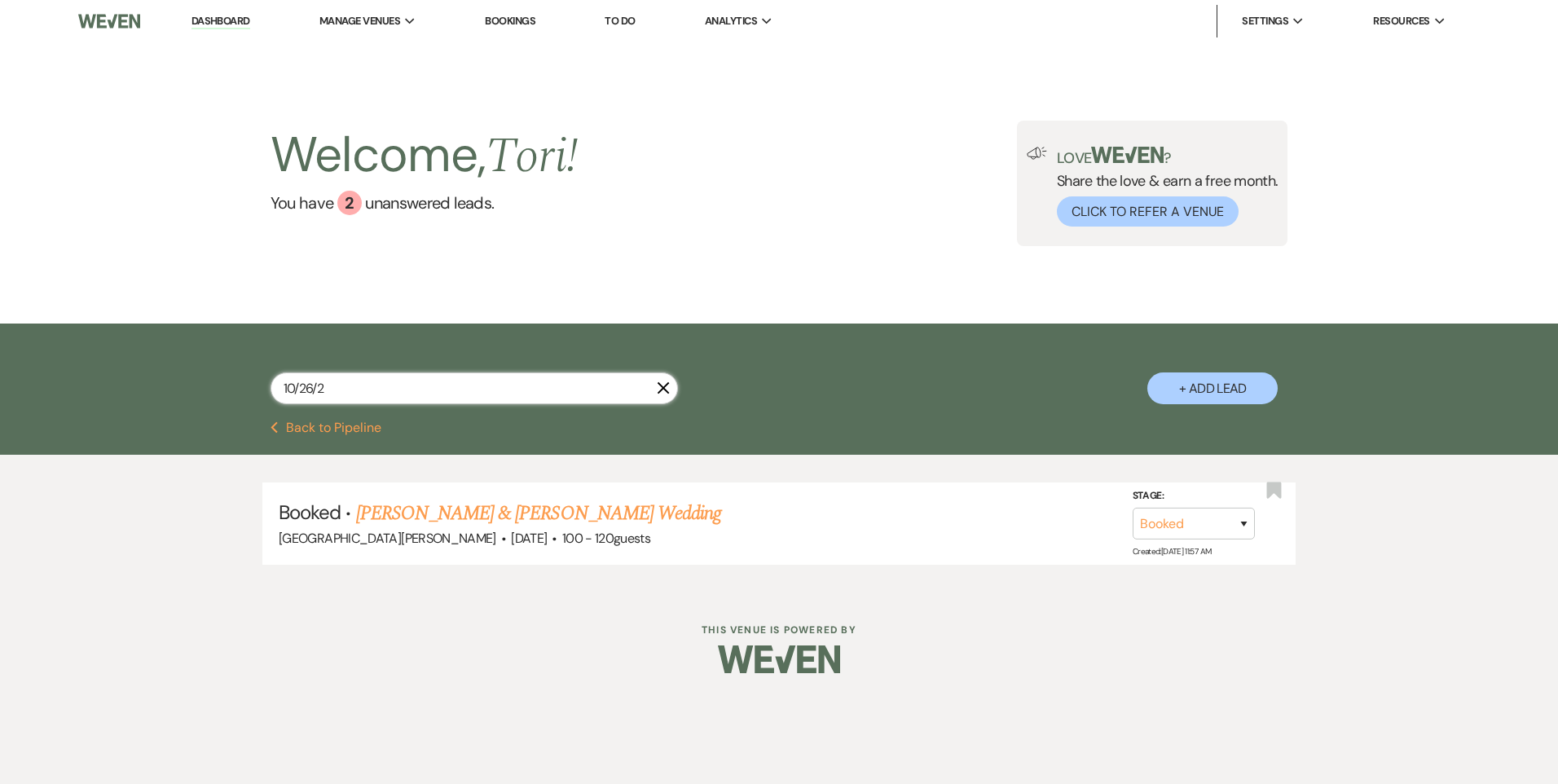
type input "[DATE]"
click at [606, 518] on link "[PERSON_NAME] & [PERSON_NAME] Wedding" at bounding box center [539, 513] width 365 height 29
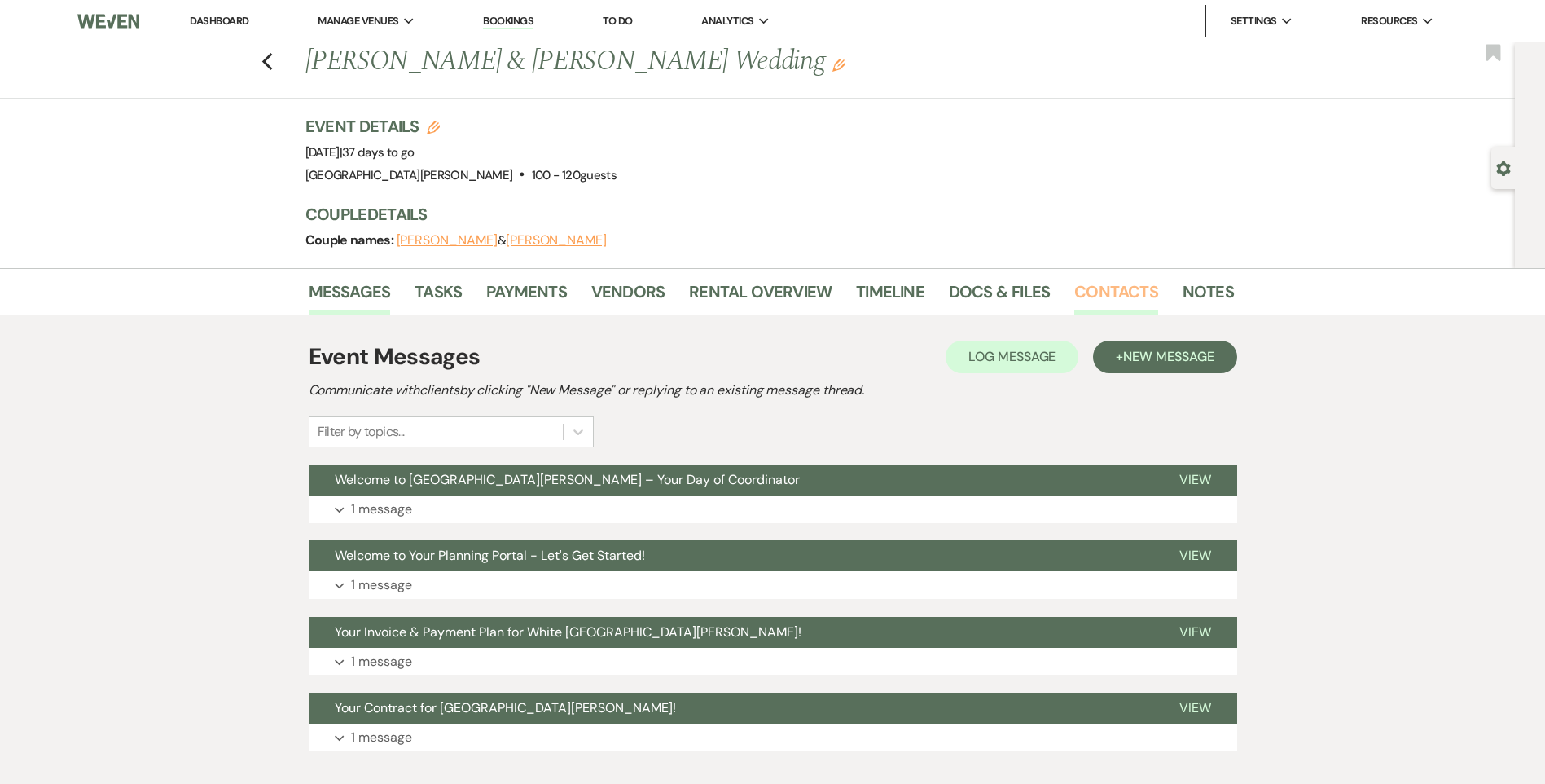
click at [1117, 279] on link "Contacts" at bounding box center [1116, 297] width 84 height 36
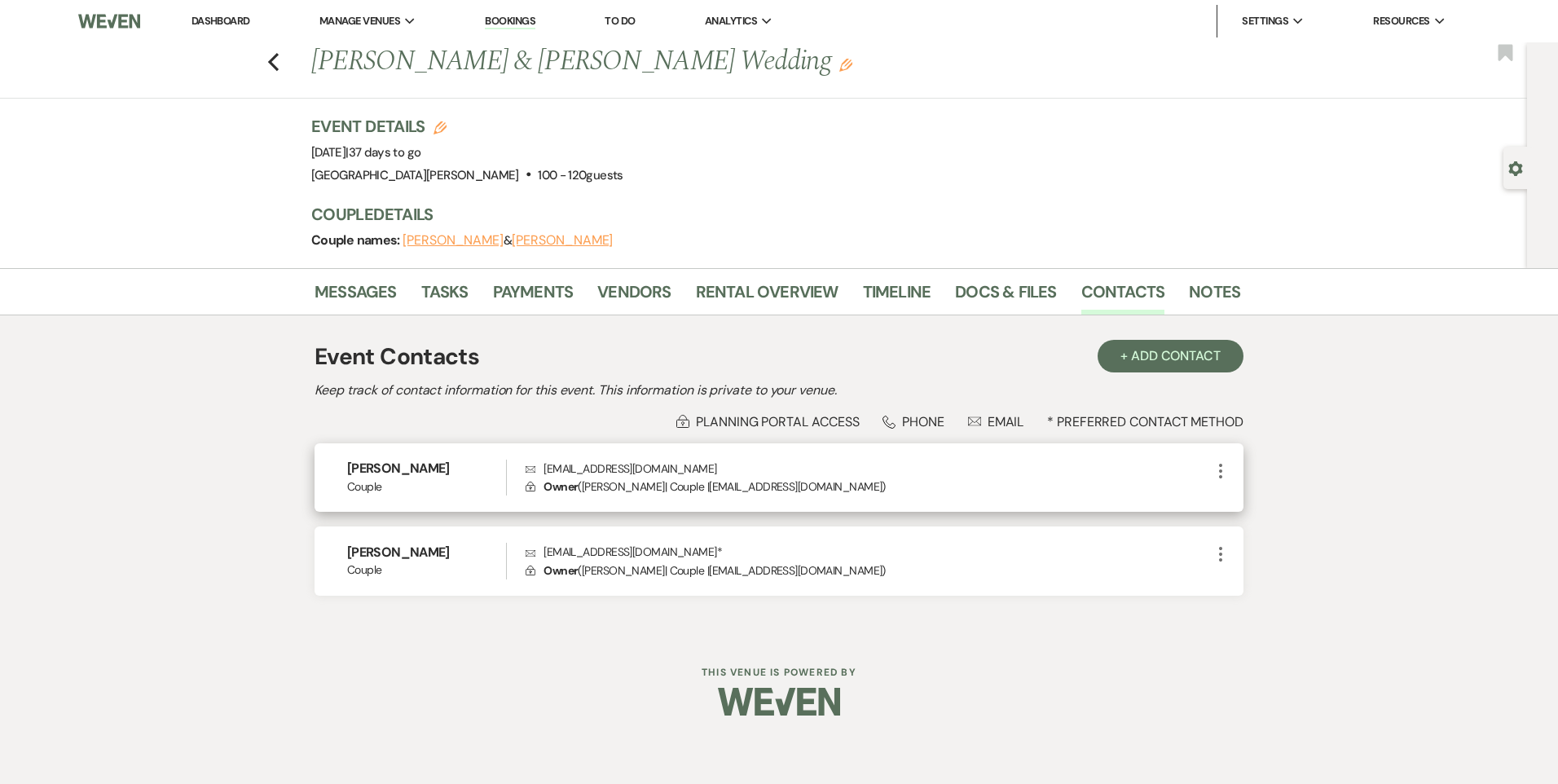
drag, startPoint x: 717, startPoint y: 467, endPoint x: 537, endPoint y: 470, distance: 180.0
click at [537, 470] on p "Envelope [EMAIL_ADDRESS][DOMAIN_NAME]" at bounding box center [868, 469] width 685 height 18
drag, startPoint x: 537, startPoint y: 470, endPoint x: 567, endPoint y: 468, distance: 30.1
copy p "[EMAIL_ADDRESS][DOMAIN_NAME]"
click at [275, 61] on icon "Previous" at bounding box center [274, 62] width 12 height 20
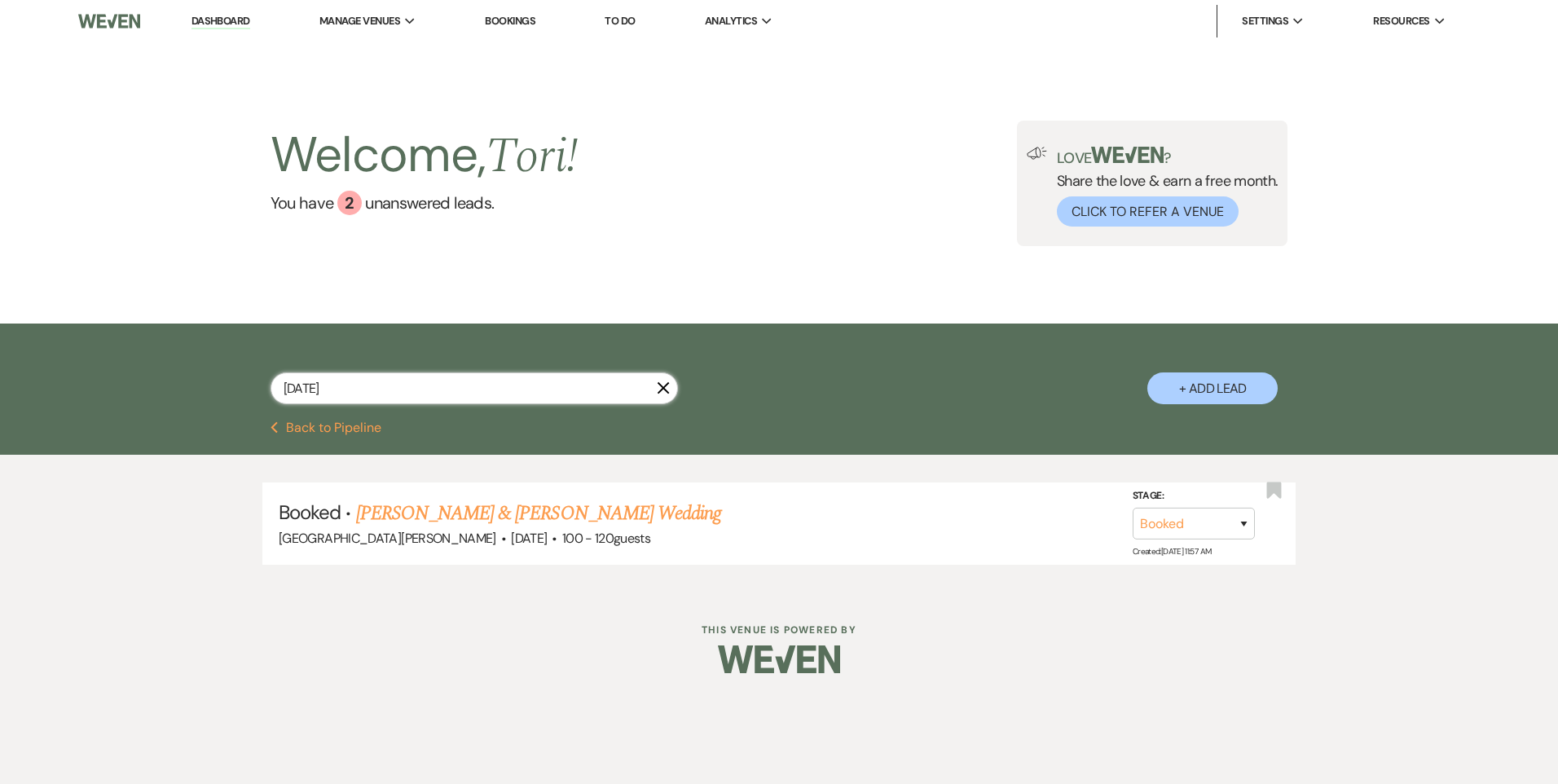
click at [243, 386] on div "[DATE] X + Add Lead" at bounding box center [779, 374] width 1174 height 86
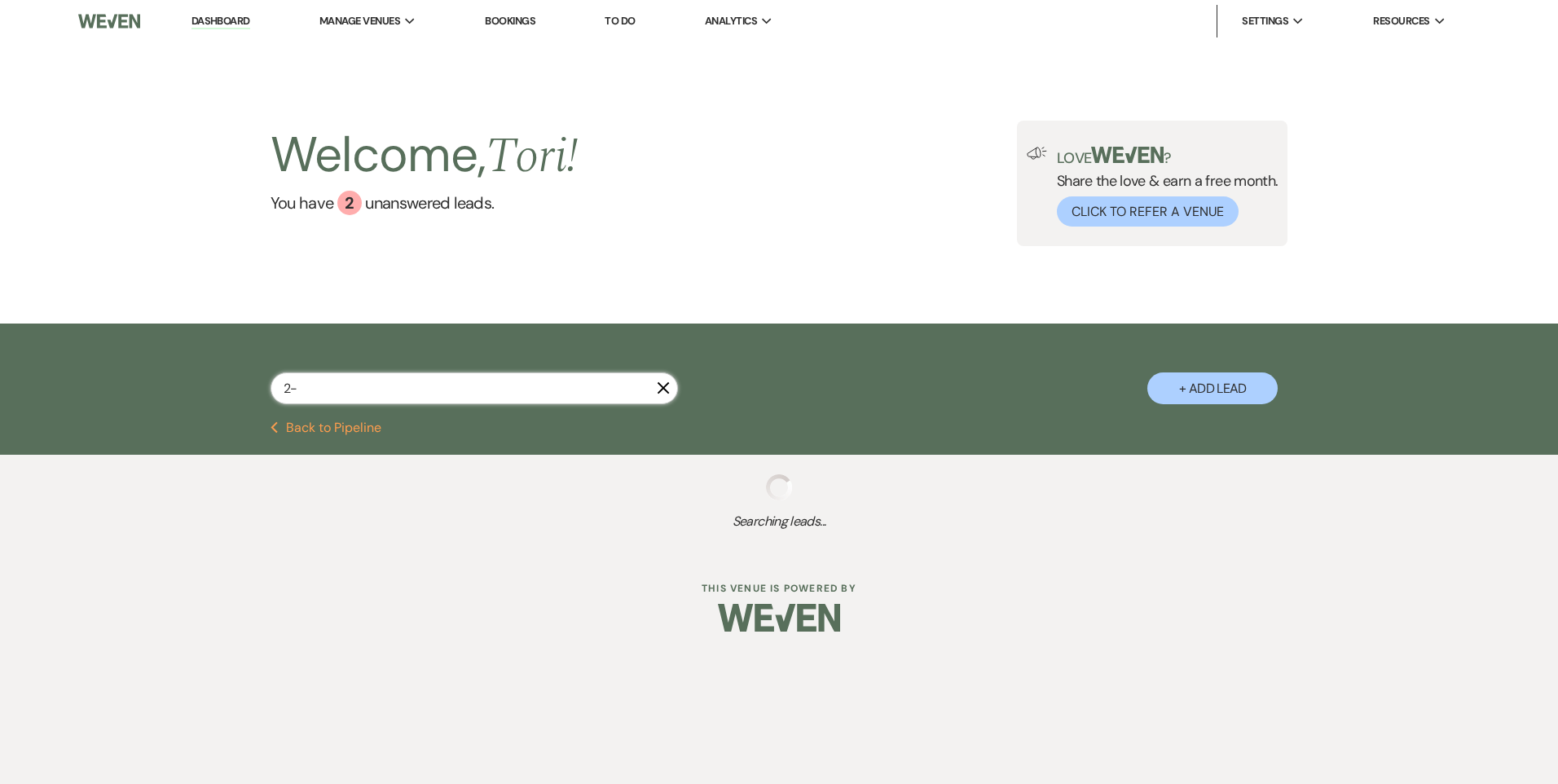
type input "2"
select select "8"
select select "6"
select select "8"
select select "4"
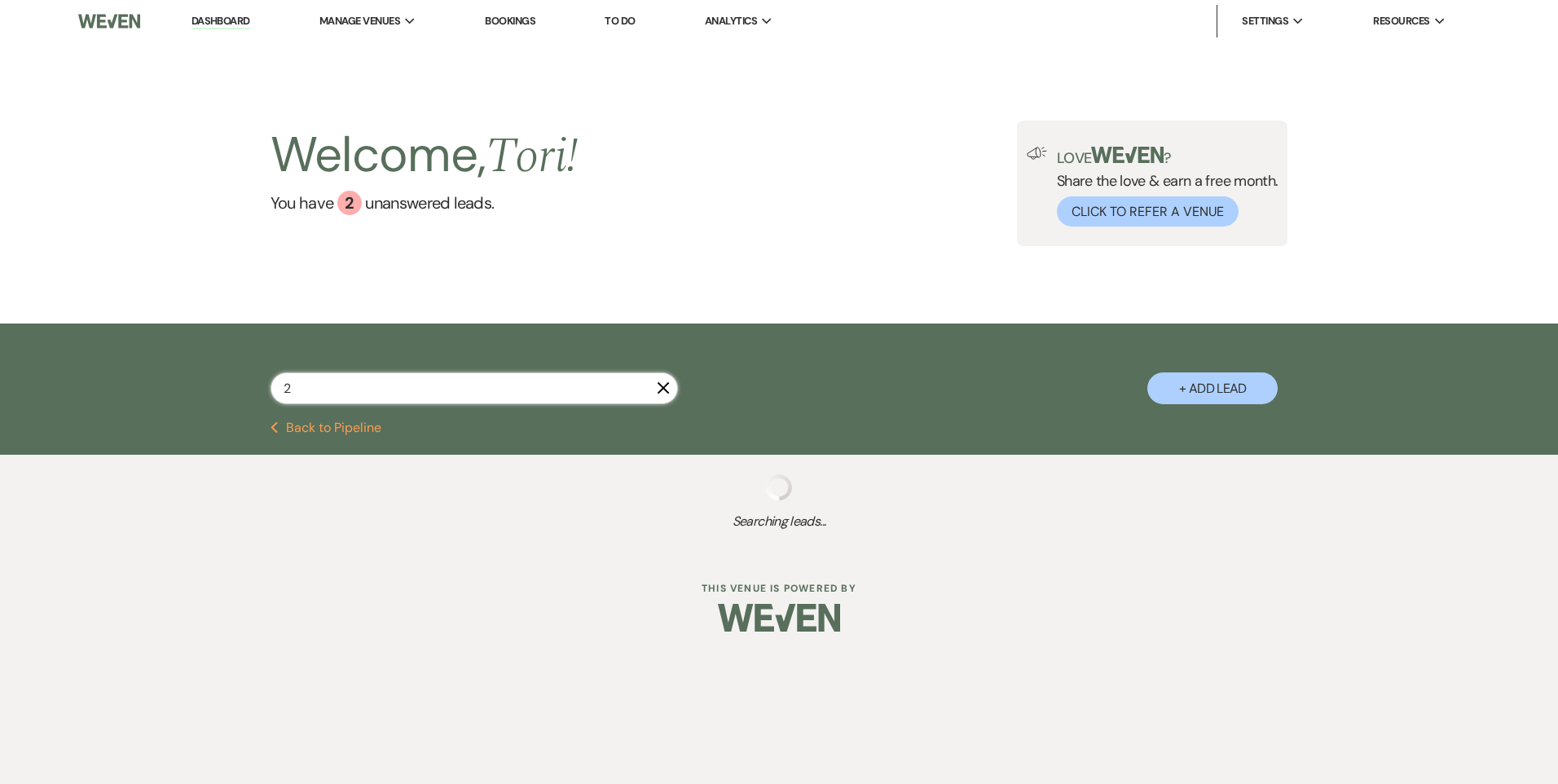
select select "8"
select select "1"
select select "8"
select select "5"
select select "8"
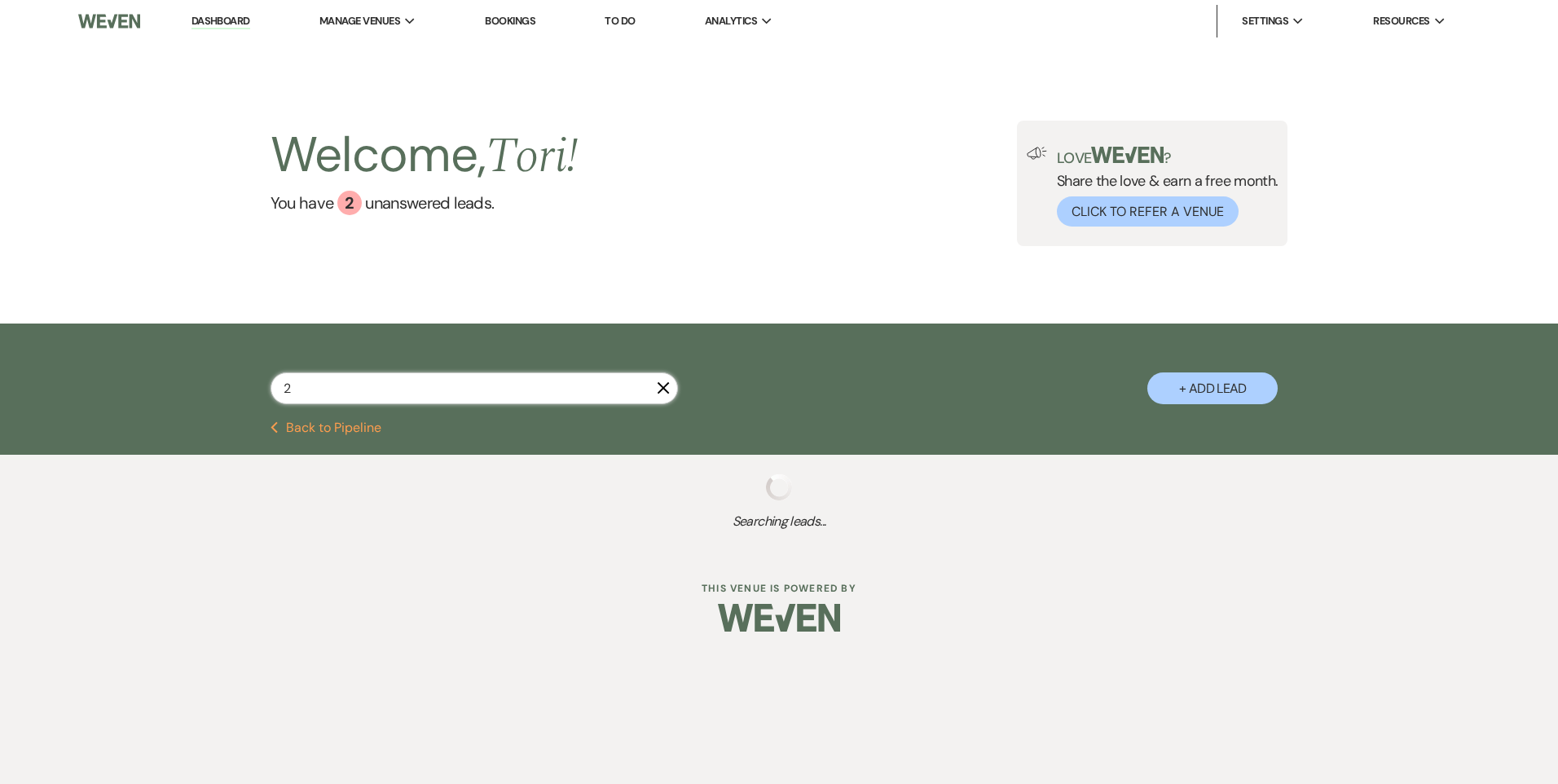
select select "5"
select select "8"
select select "6"
select select "5"
select select "8"
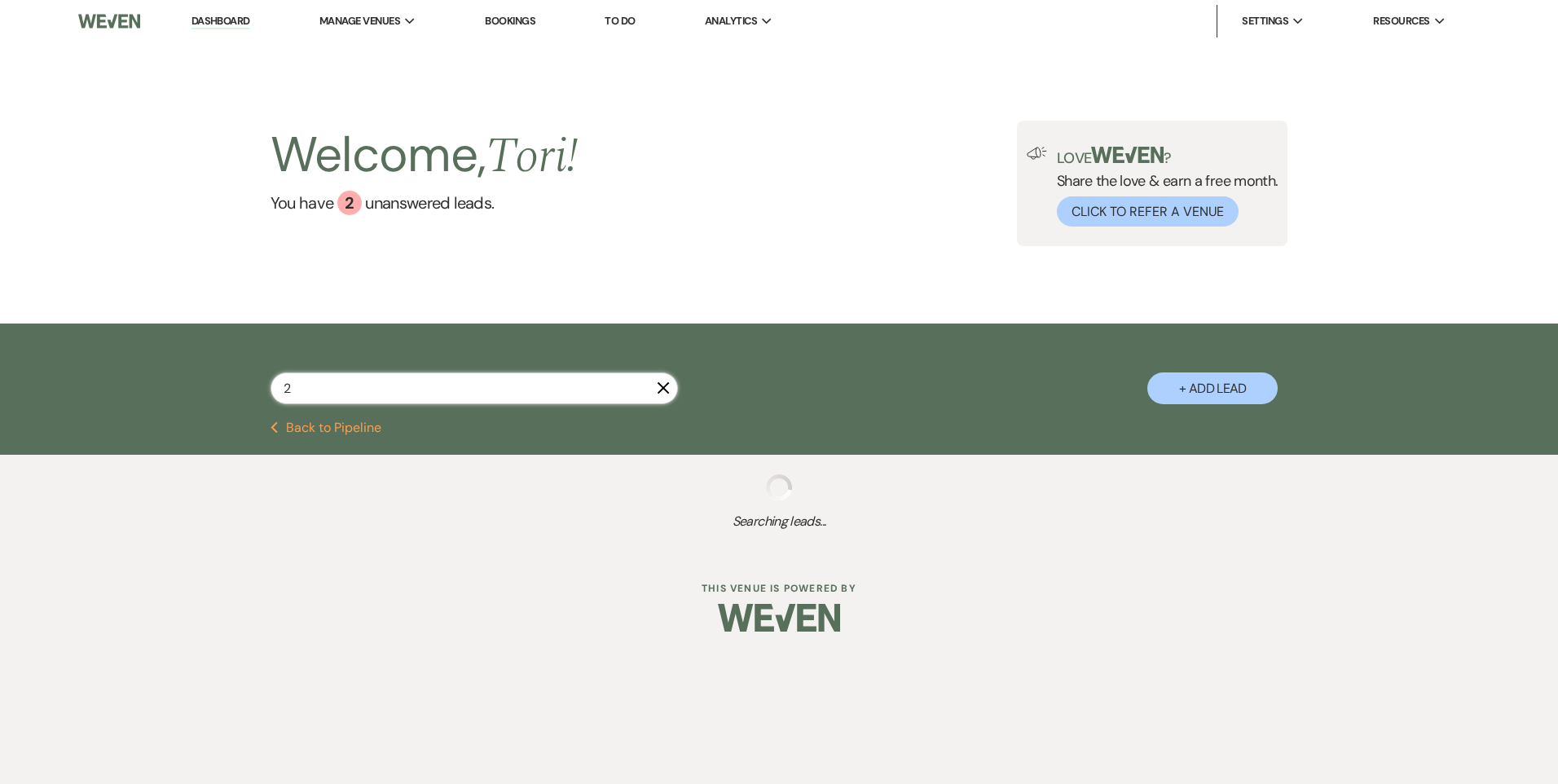
select select "6"
select select "8"
select select "1"
select select "8"
select select "6"
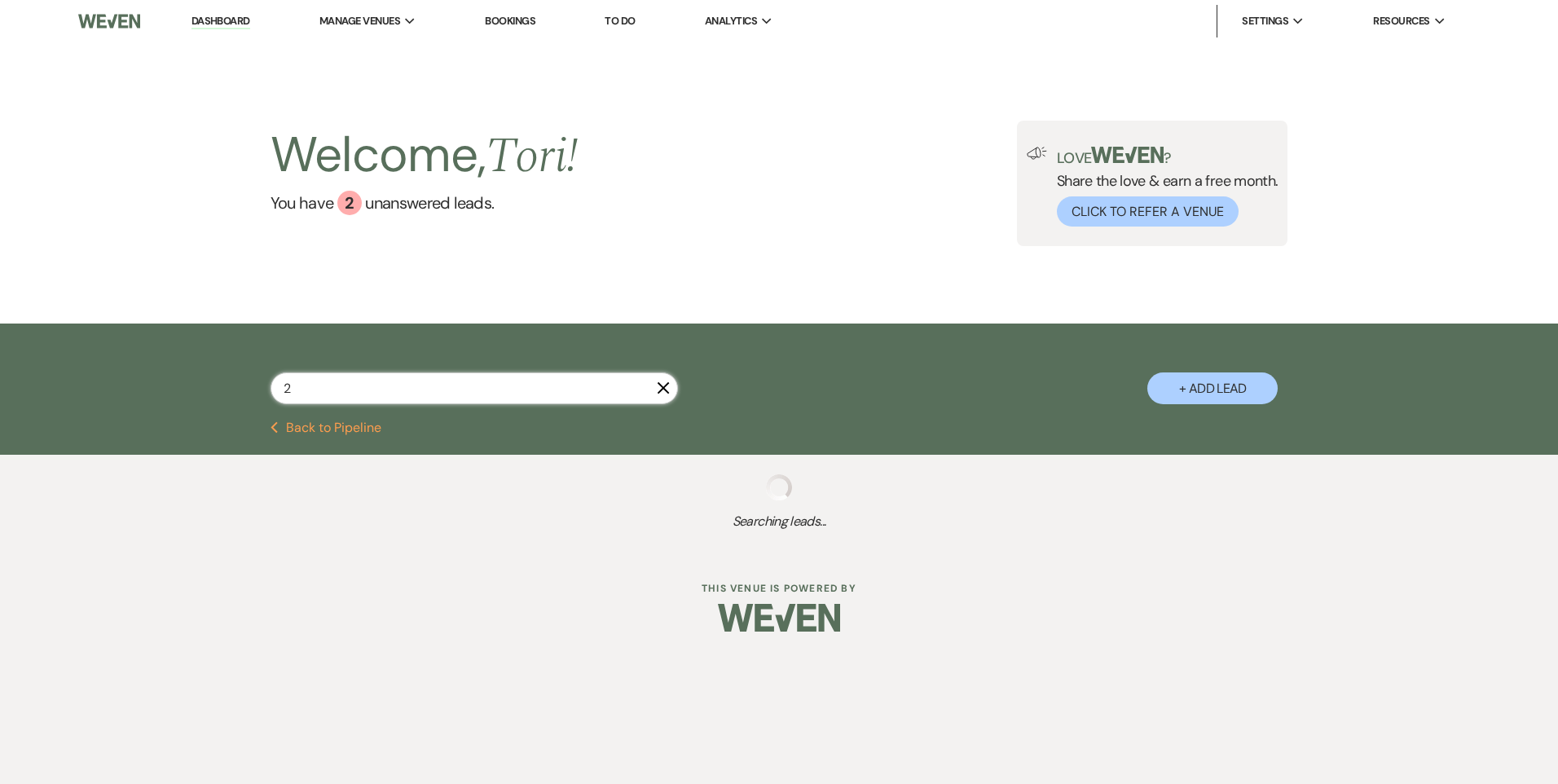
select select "8"
select select "11"
select select "8"
select select "7"
select select "8"
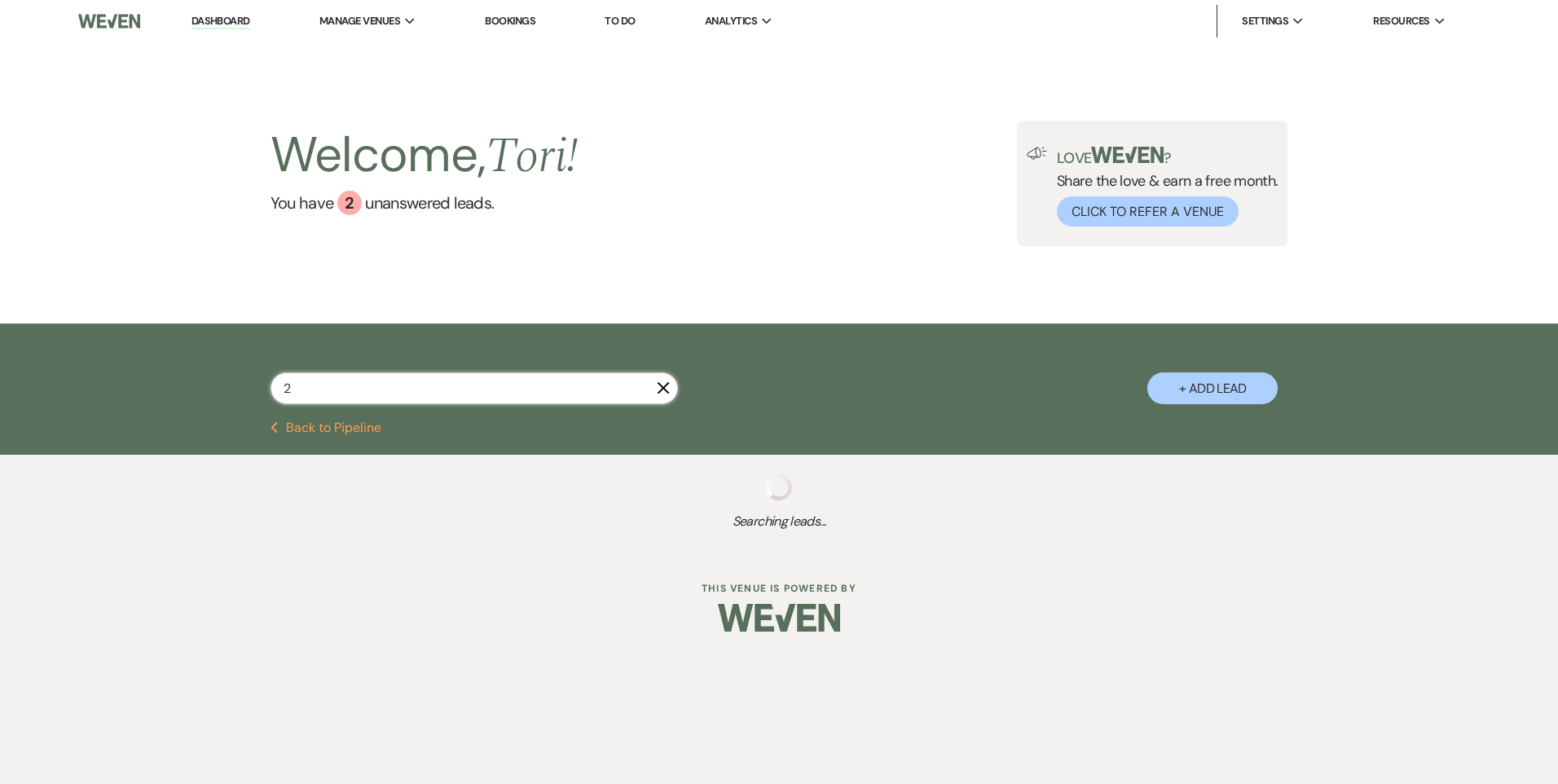
select select "6"
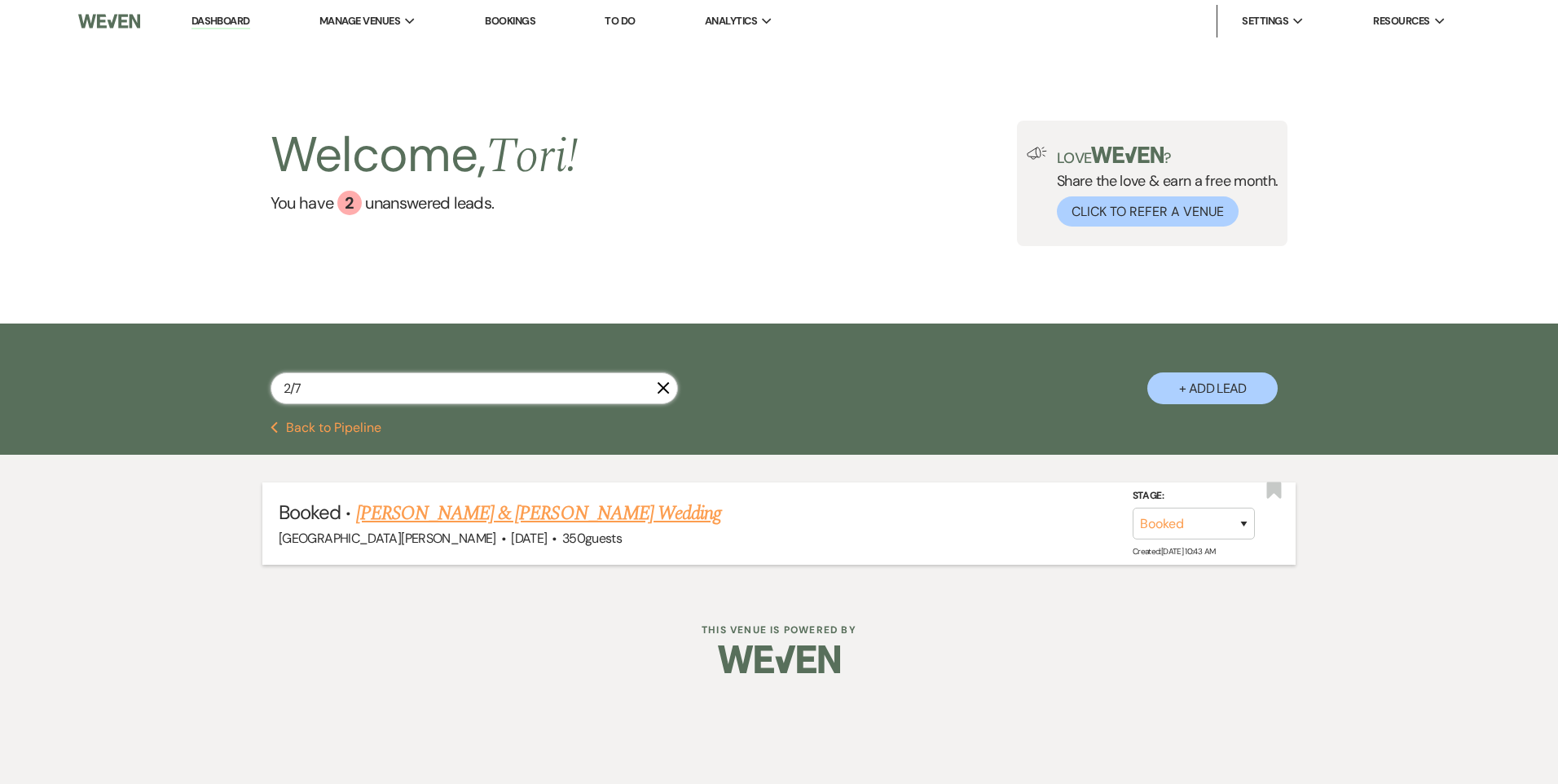
type input "2/7"
click at [501, 539] on span "·" at bounding box center [503, 539] width 4 height 0
click at [417, 518] on link "[PERSON_NAME] & [PERSON_NAME] Wedding" at bounding box center [539, 513] width 365 height 29
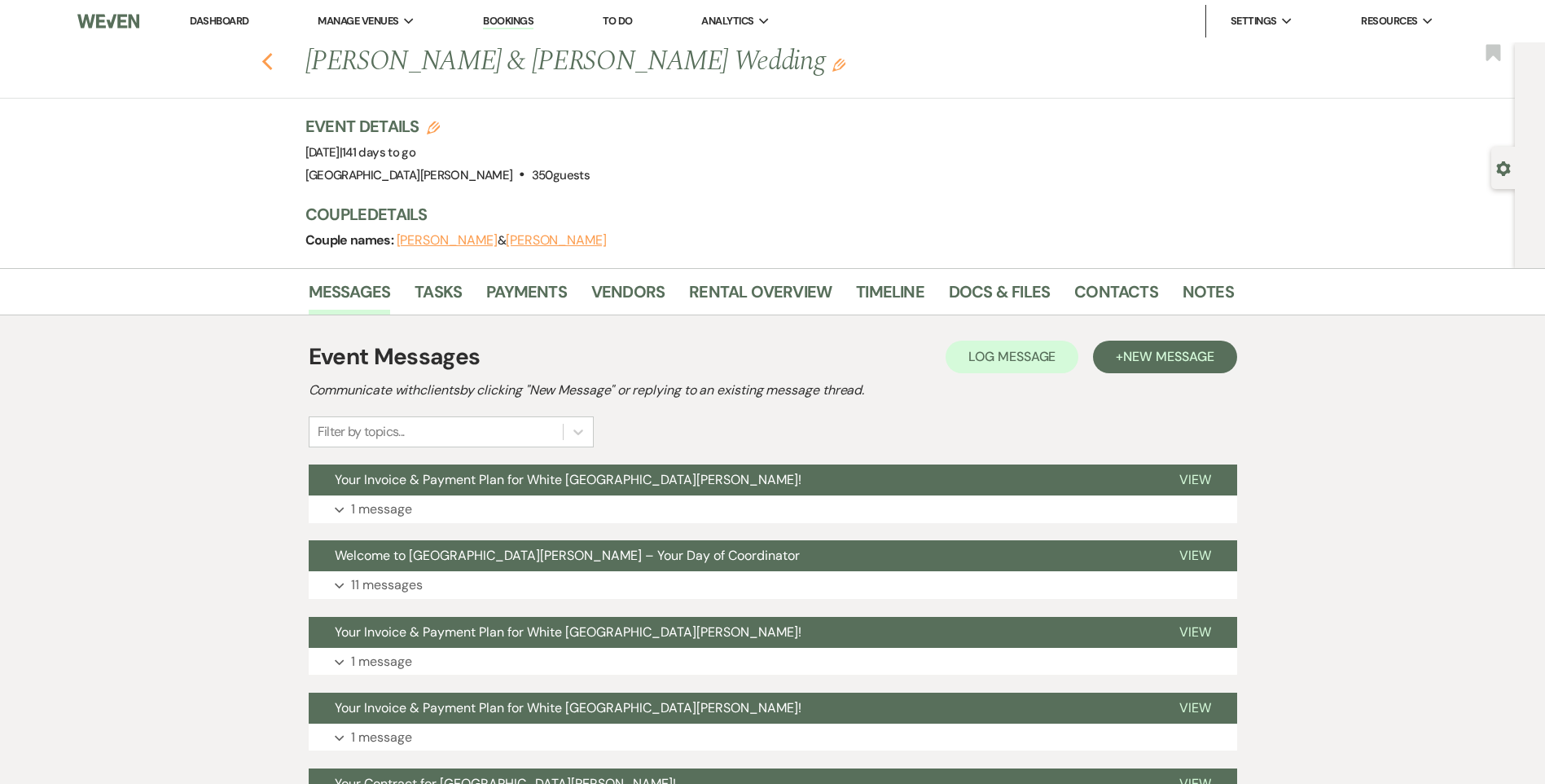
click at [274, 55] on icon "Previous" at bounding box center [267, 62] width 12 height 20
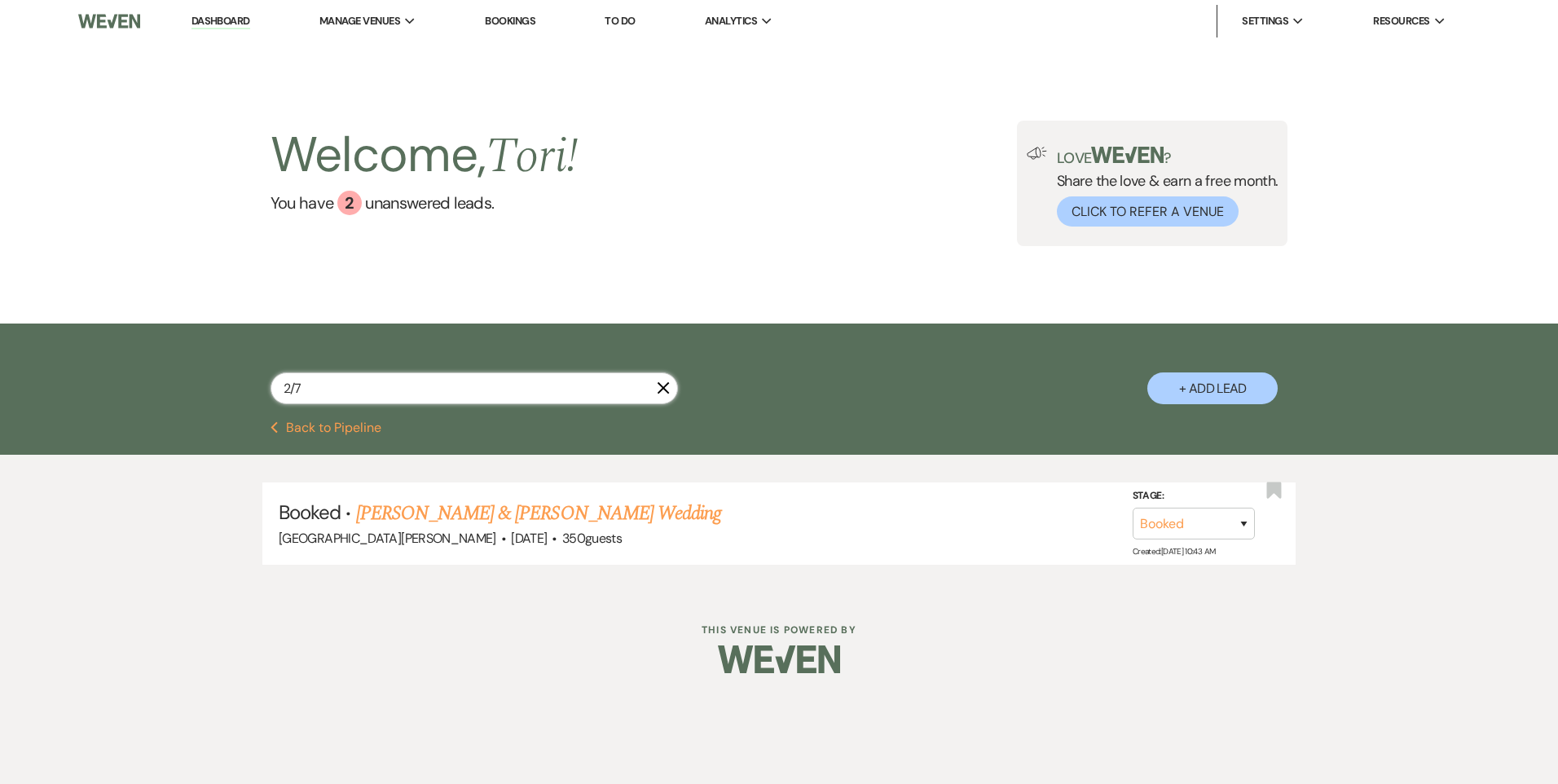
drag, startPoint x: 318, startPoint y: 395, endPoint x: 142, endPoint y: 376, distance: 177.0
click at [165, 386] on div "2/7 X + Add Lead" at bounding box center [779, 372] width 1558 height 98
type input "12/19"
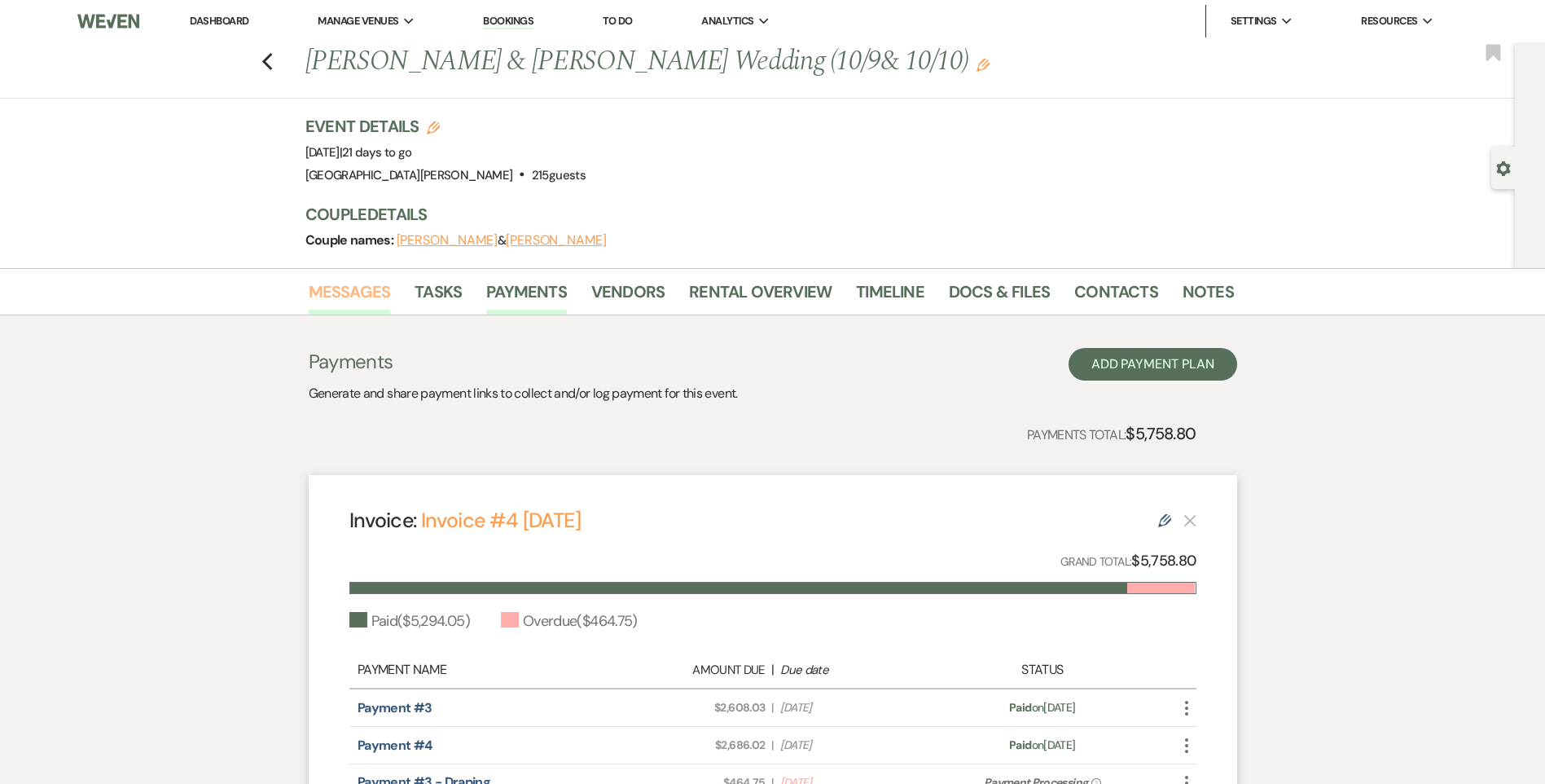
drag, startPoint x: 371, startPoint y: 293, endPoint x: 384, endPoint y: 298, distance: 13.9
click at [370, 293] on link "Messages" at bounding box center [350, 297] width 82 height 36
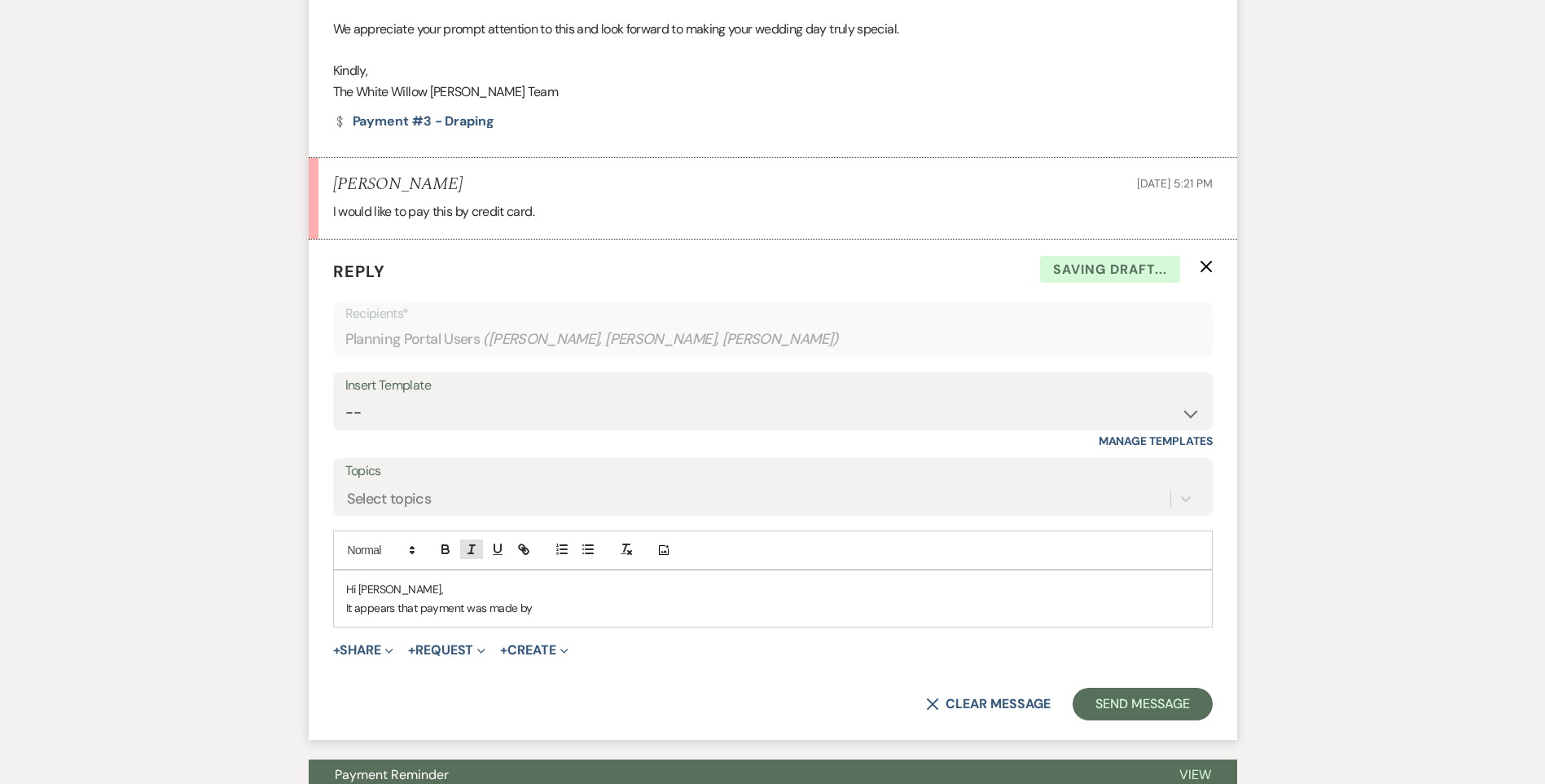
scroll to position [747, 0]
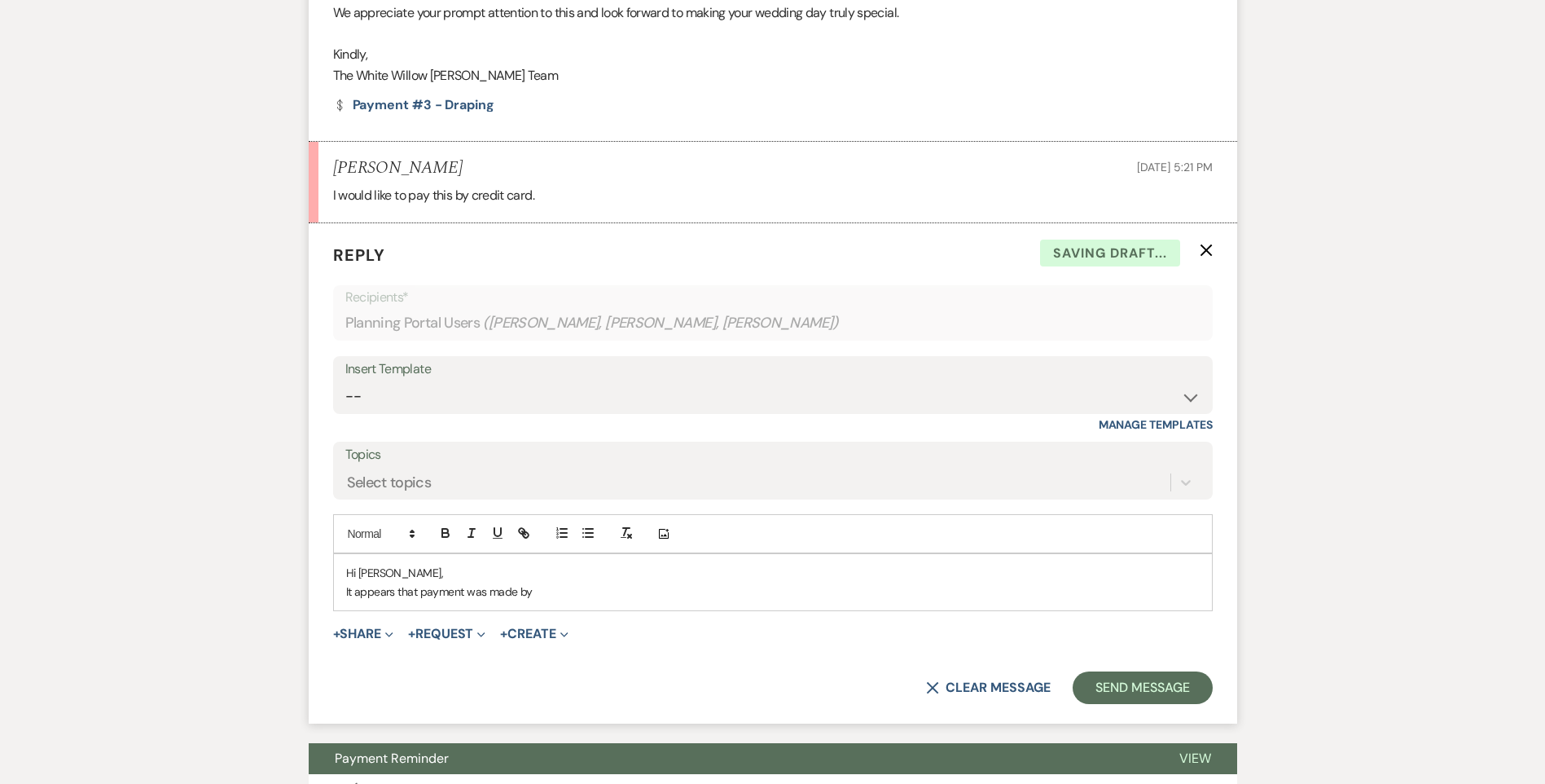
click at [549, 596] on p "It appears that payment was made by" at bounding box center [773, 592] width 854 height 18
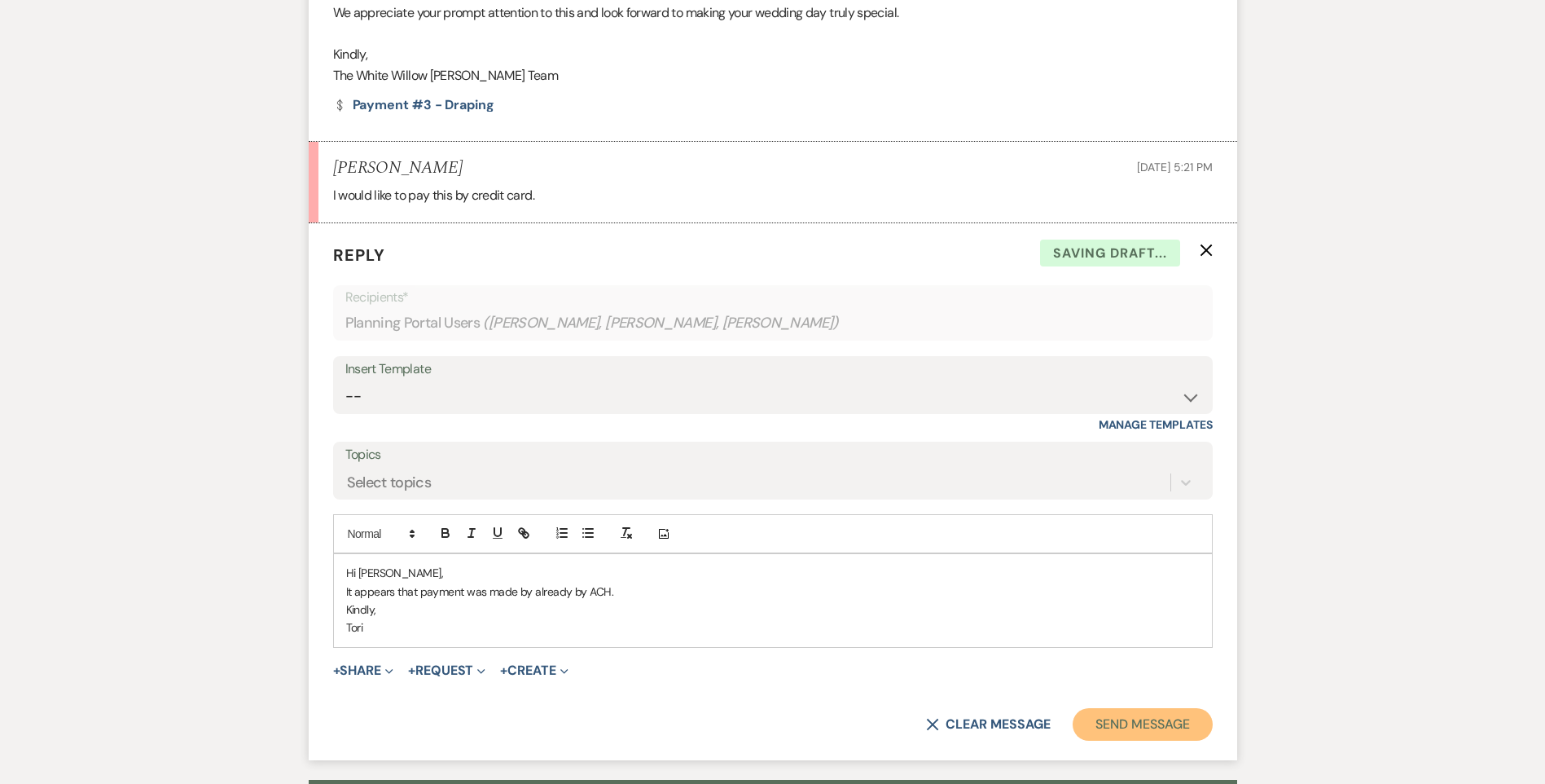
click at [1129, 727] on button "Send Message" at bounding box center [1142, 724] width 139 height 33
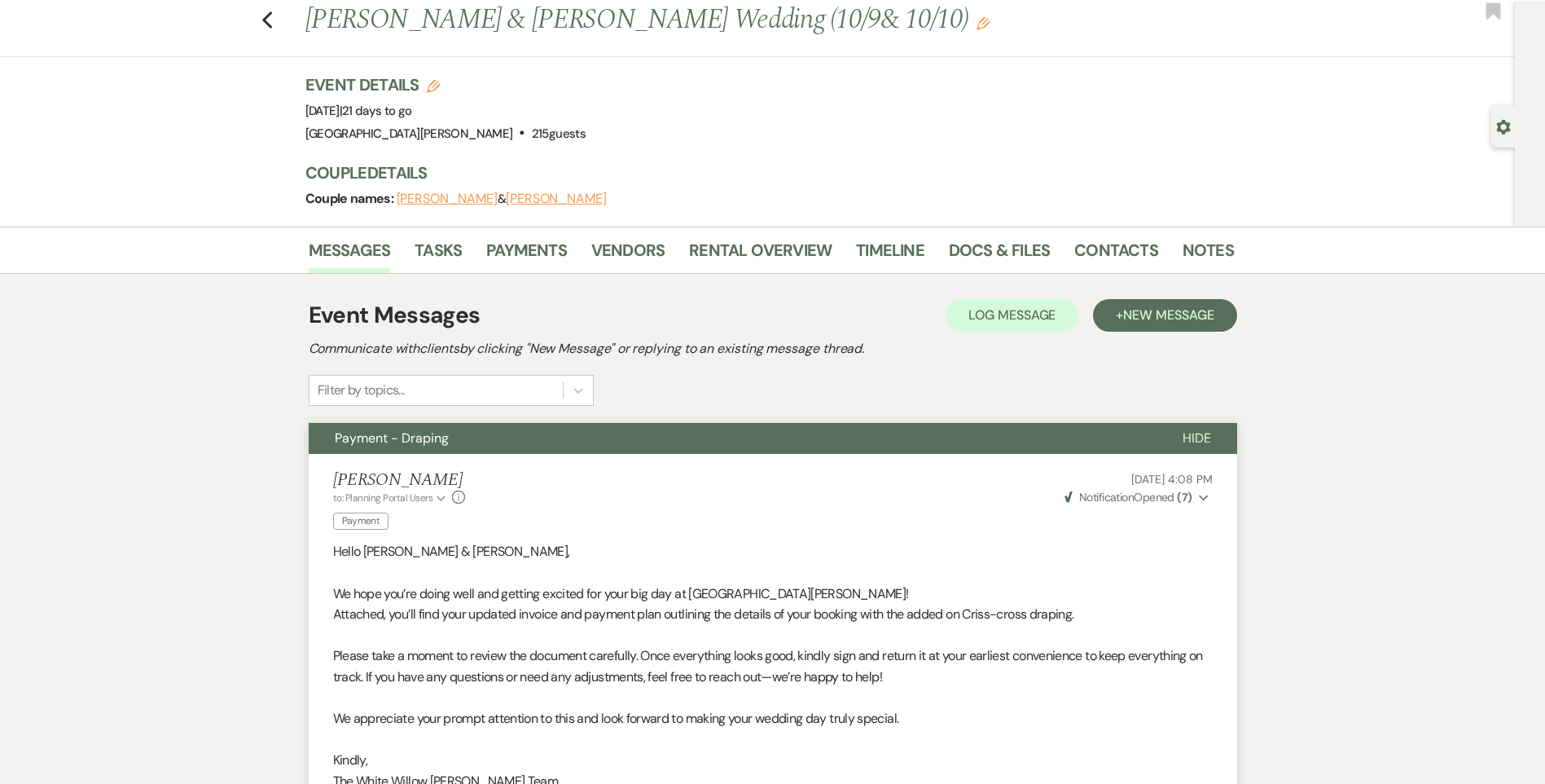
scroll to position [0, 0]
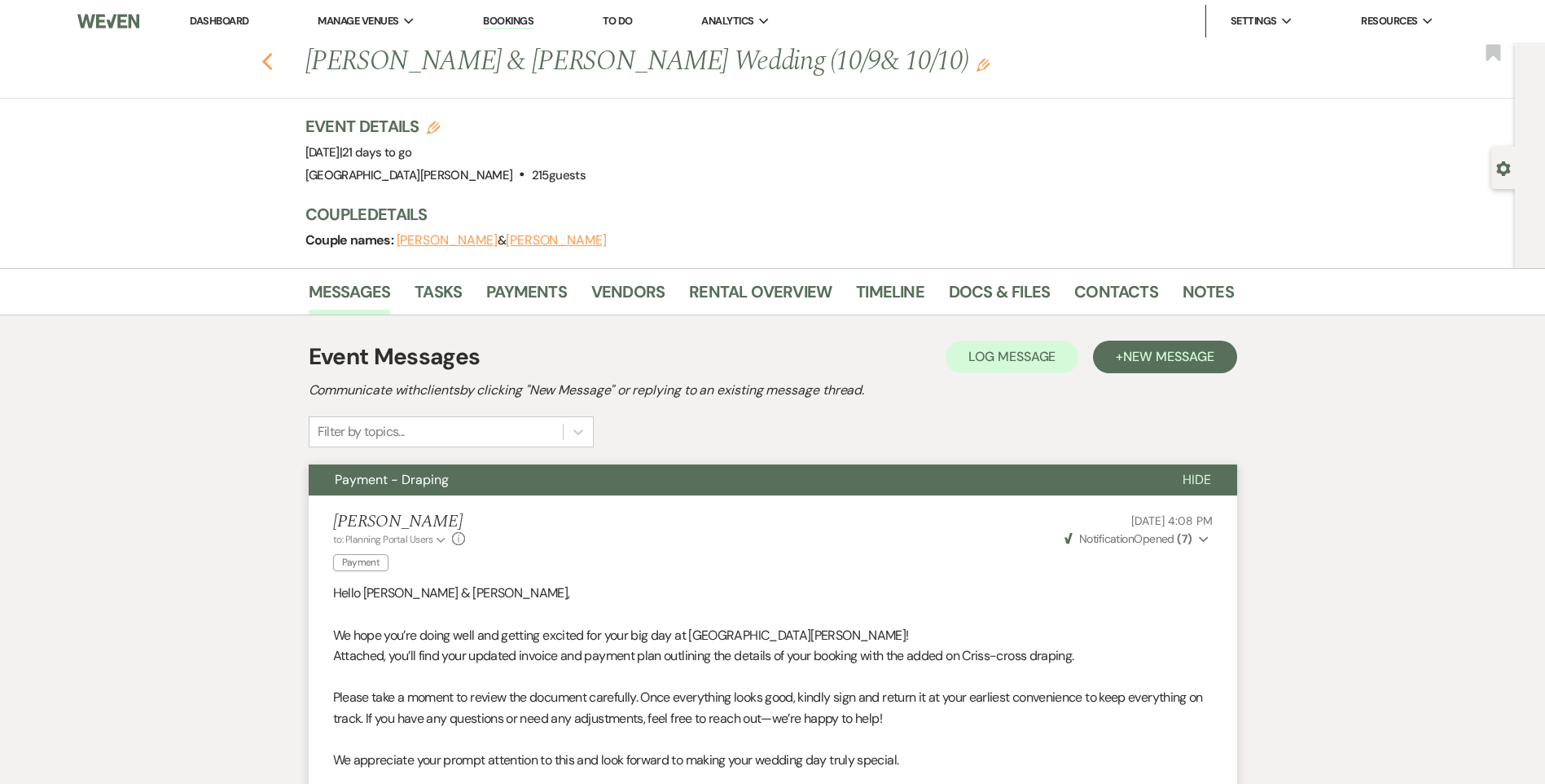
click at [272, 58] on use "button" at bounding box center [266, 61] width 11 height 18
